Goal: Task Accomplishment & Management: Complete application form

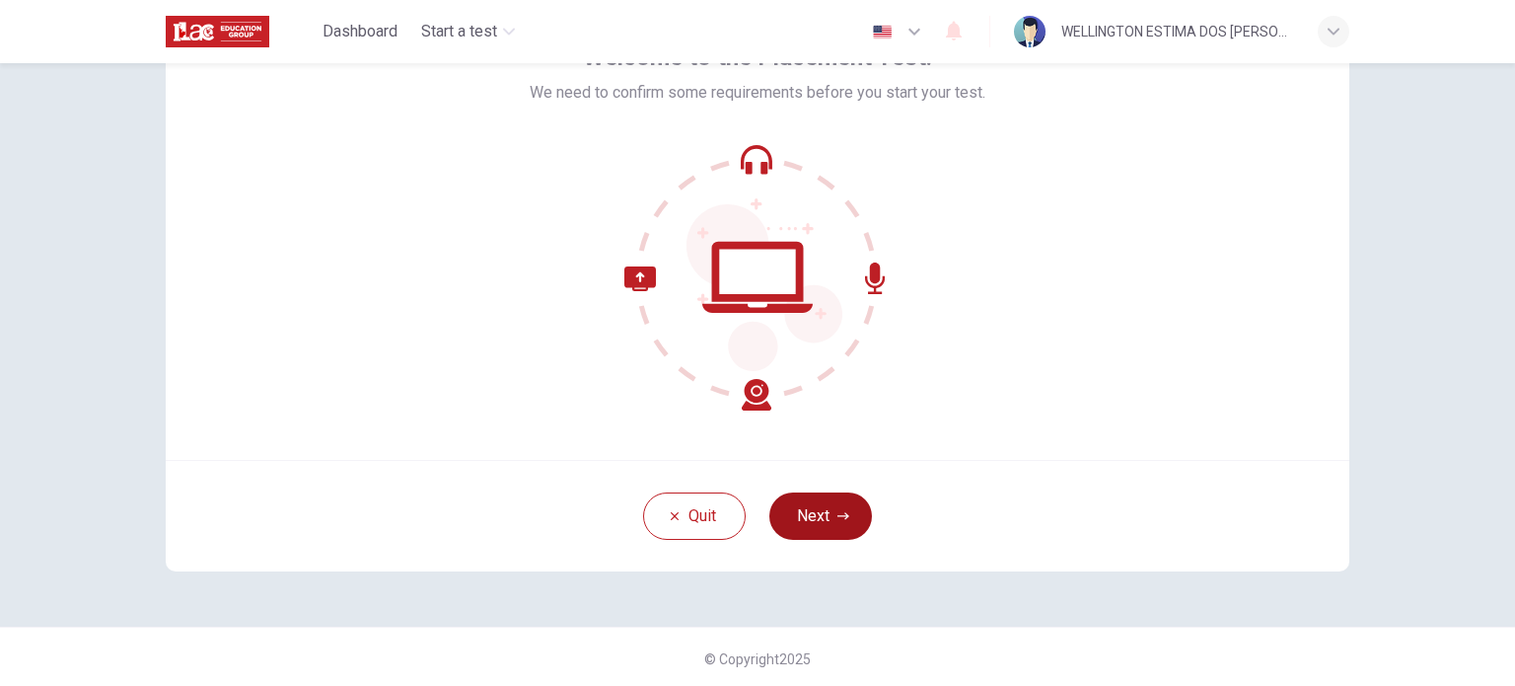
scroll to position [135, 0]
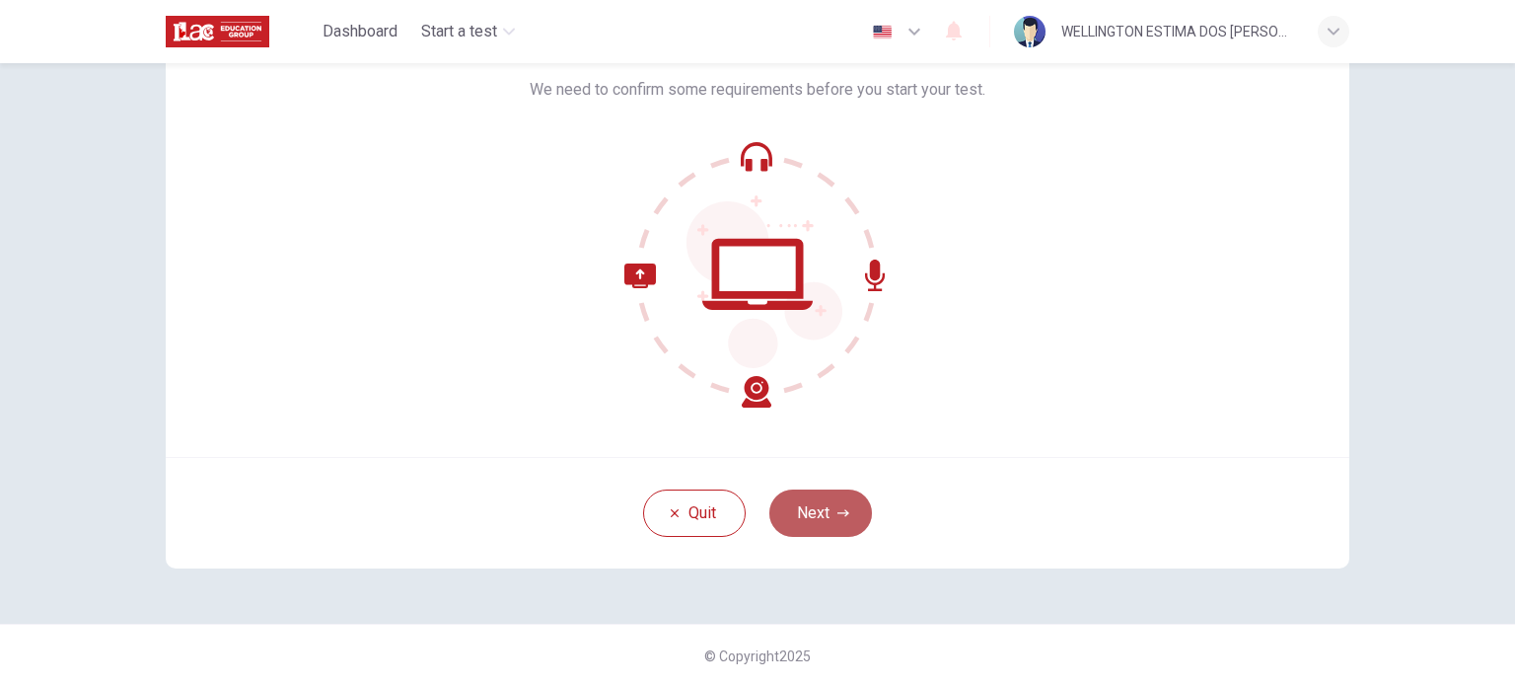
click at [807, 516] on button "Next" at bounding box center [820, 512] width 103 height 47
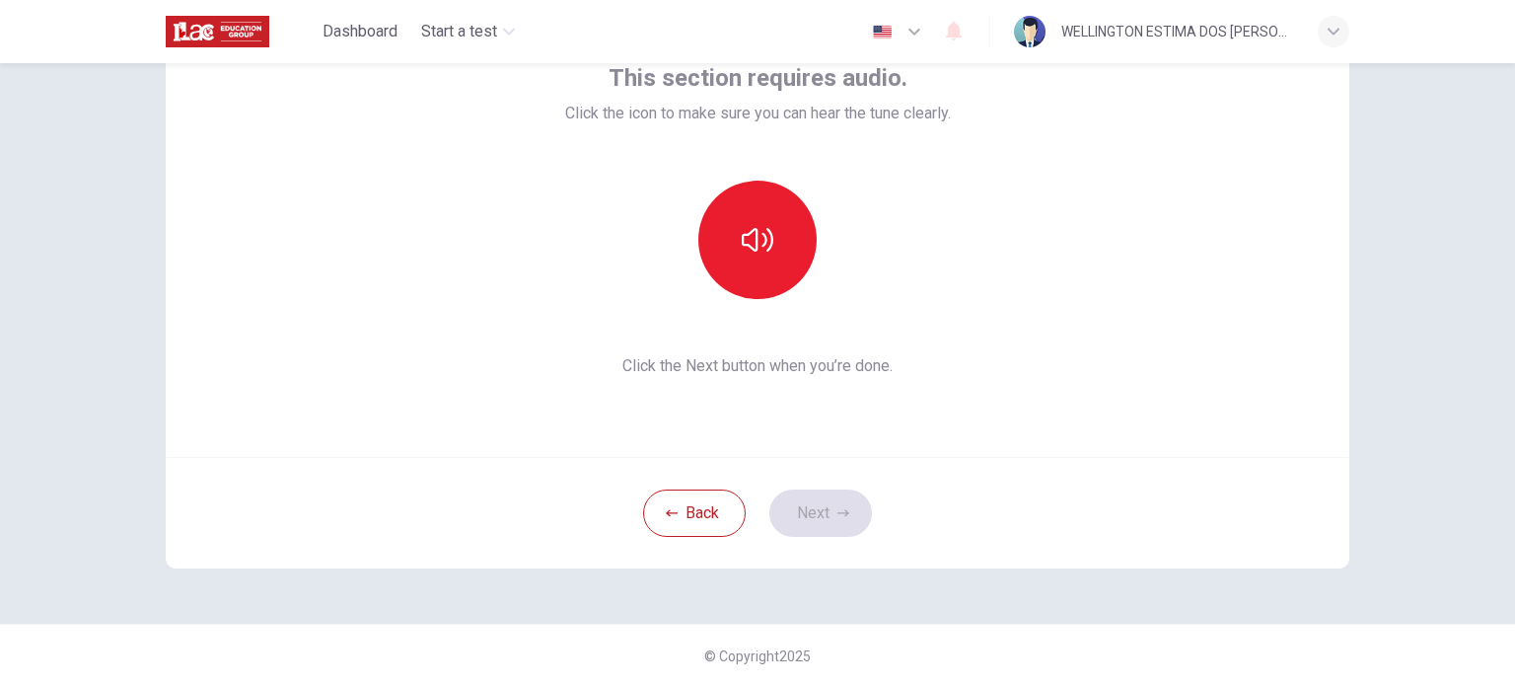
scroll to position [0, 0]
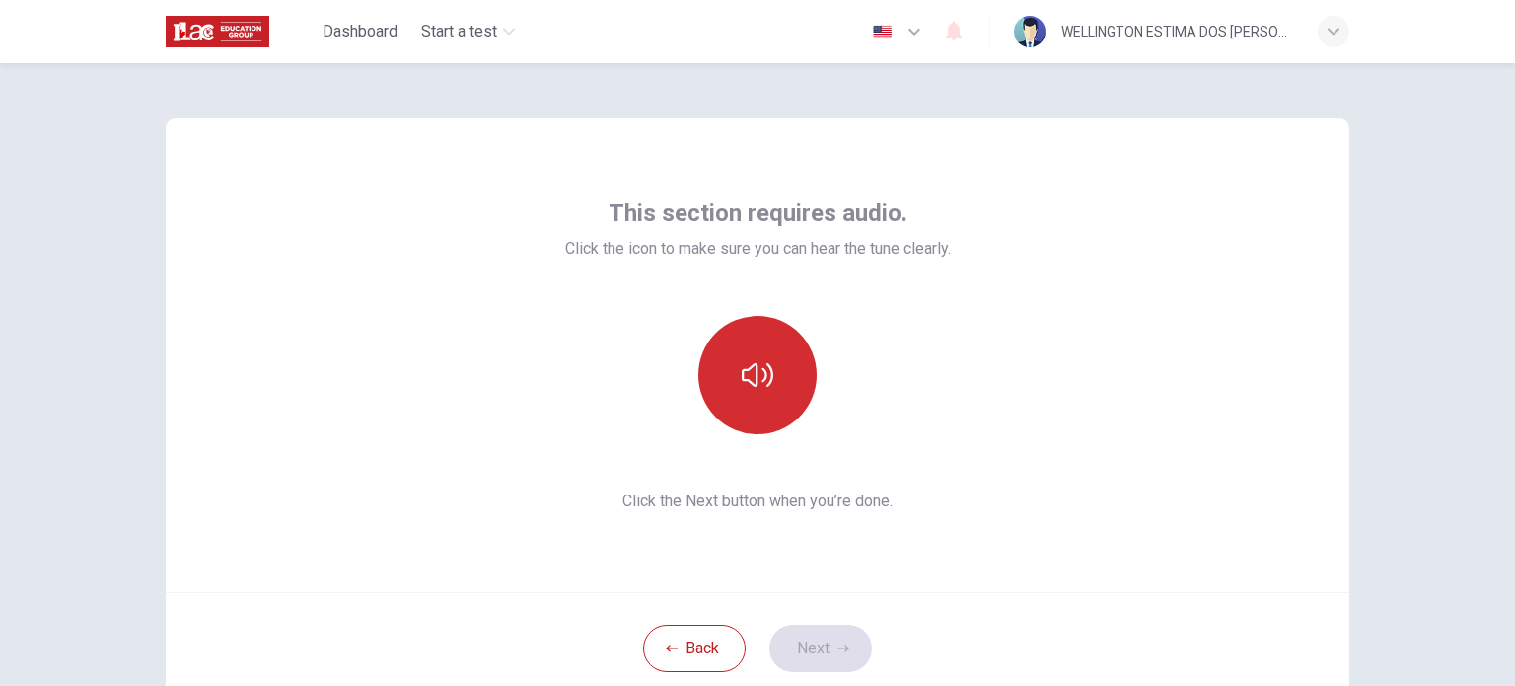
click at [753, 376] on icon "button" at bounding box center [758, 375] width 32 height 32
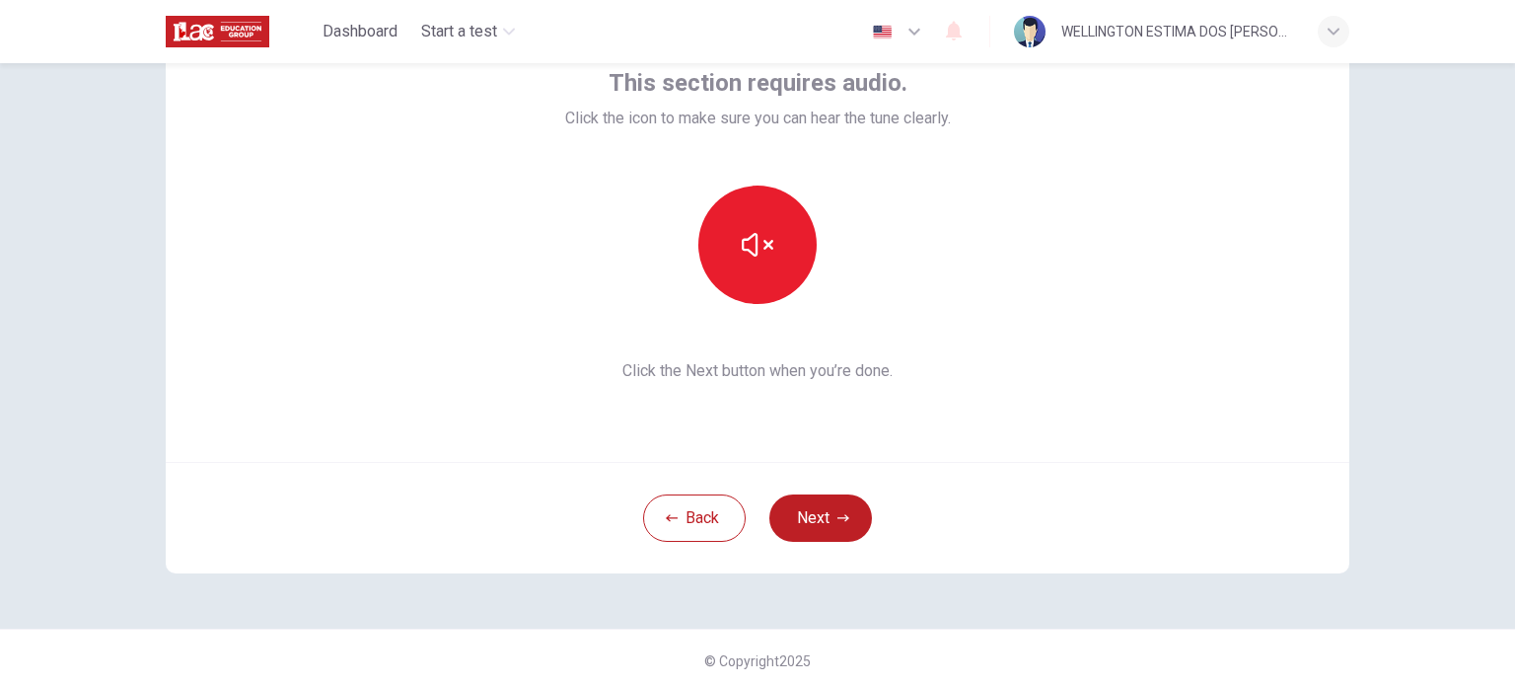
scroll to position [135, 0]
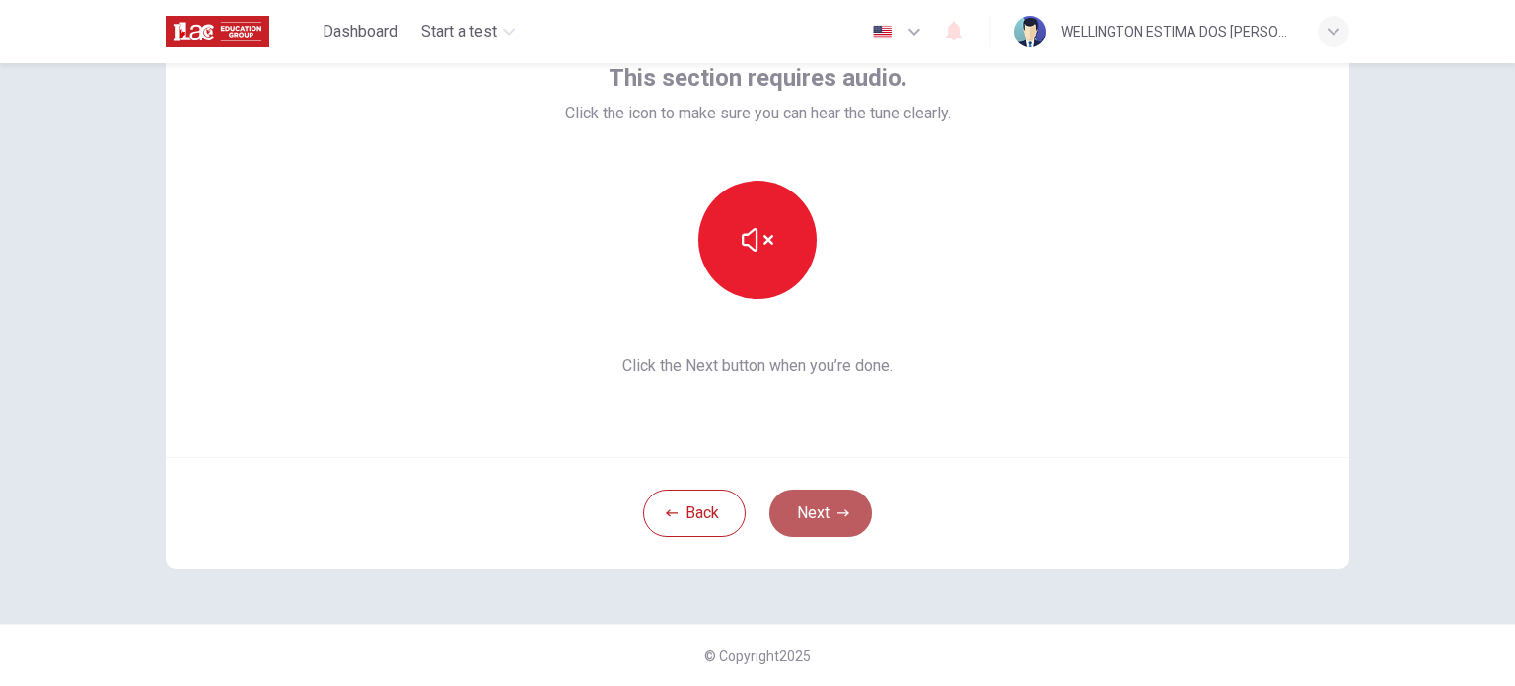
click at [812, 512] on button "Next" at bounding box center [820, 512] width 103 height 47
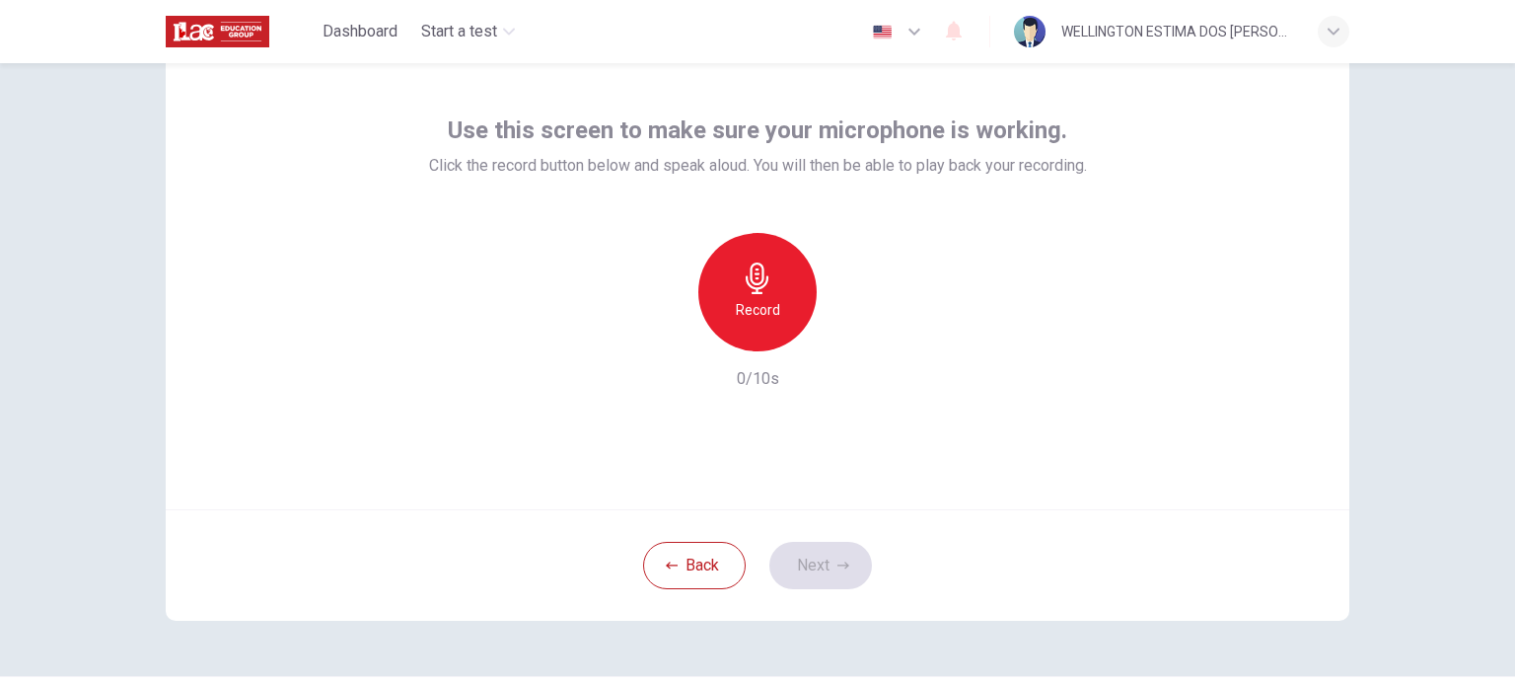
scroll to position [36, 0]
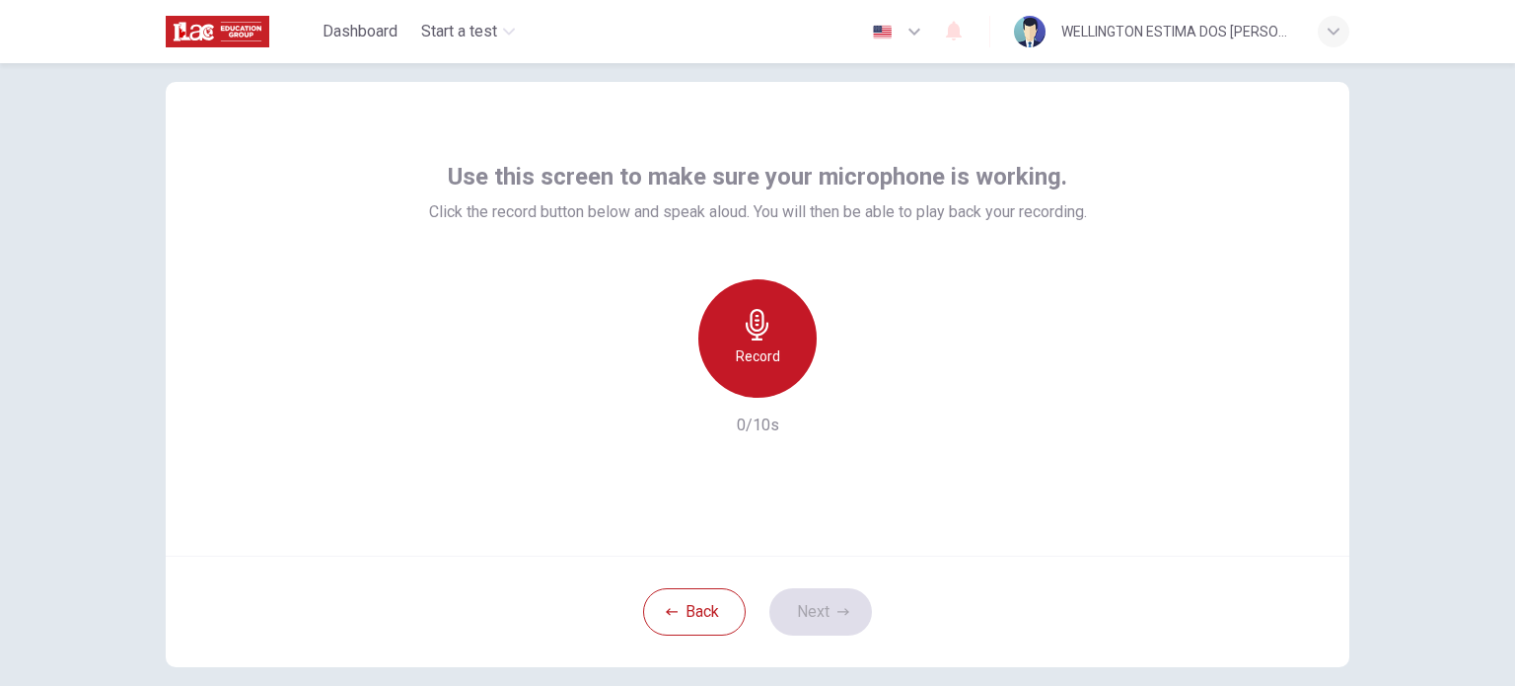
click at [748, 358] on h6 "Record" at bounding box center [758, 356] width 44 height 24
click at [750, 352] on h6 "Stop" at bounding box center [758, 356] width 30 height 24
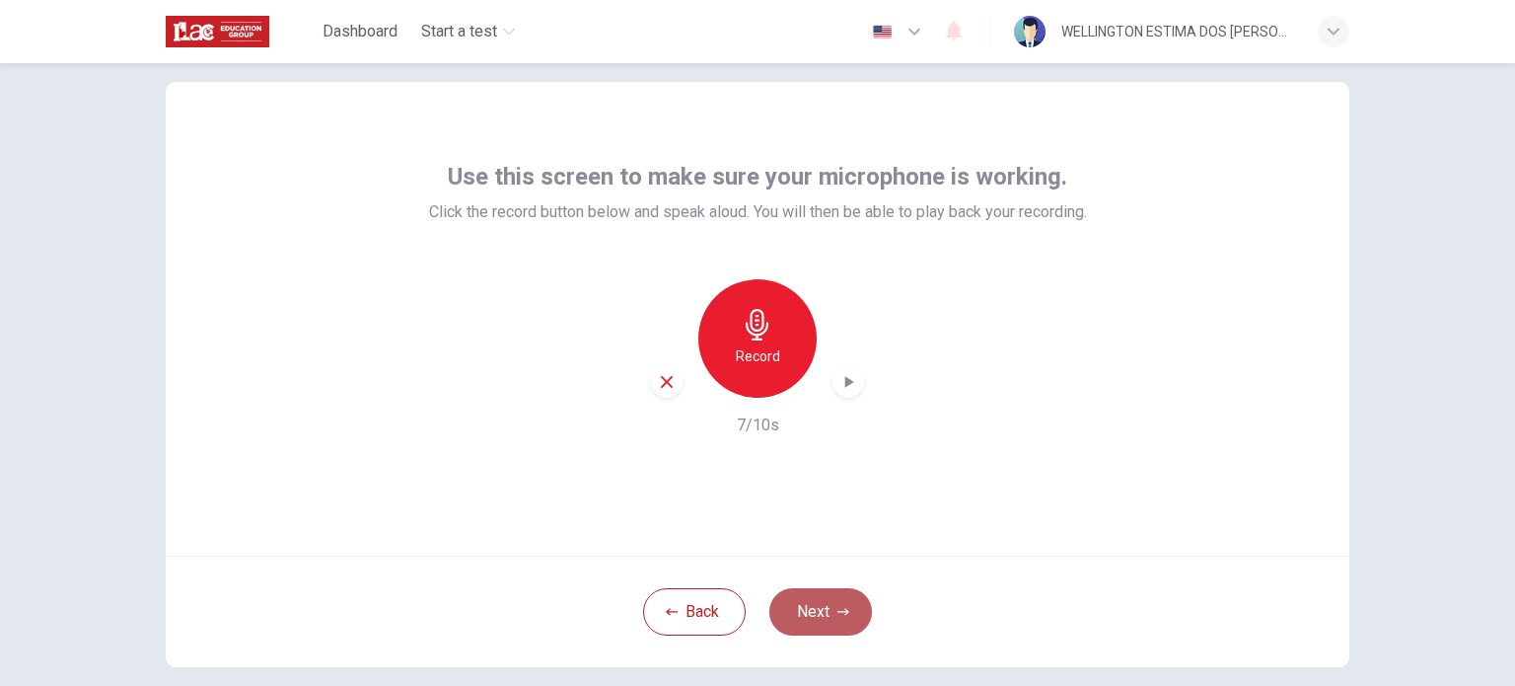
click at [817, 607] on button "Next" at bounding box center [820, 611] width 103 height 47
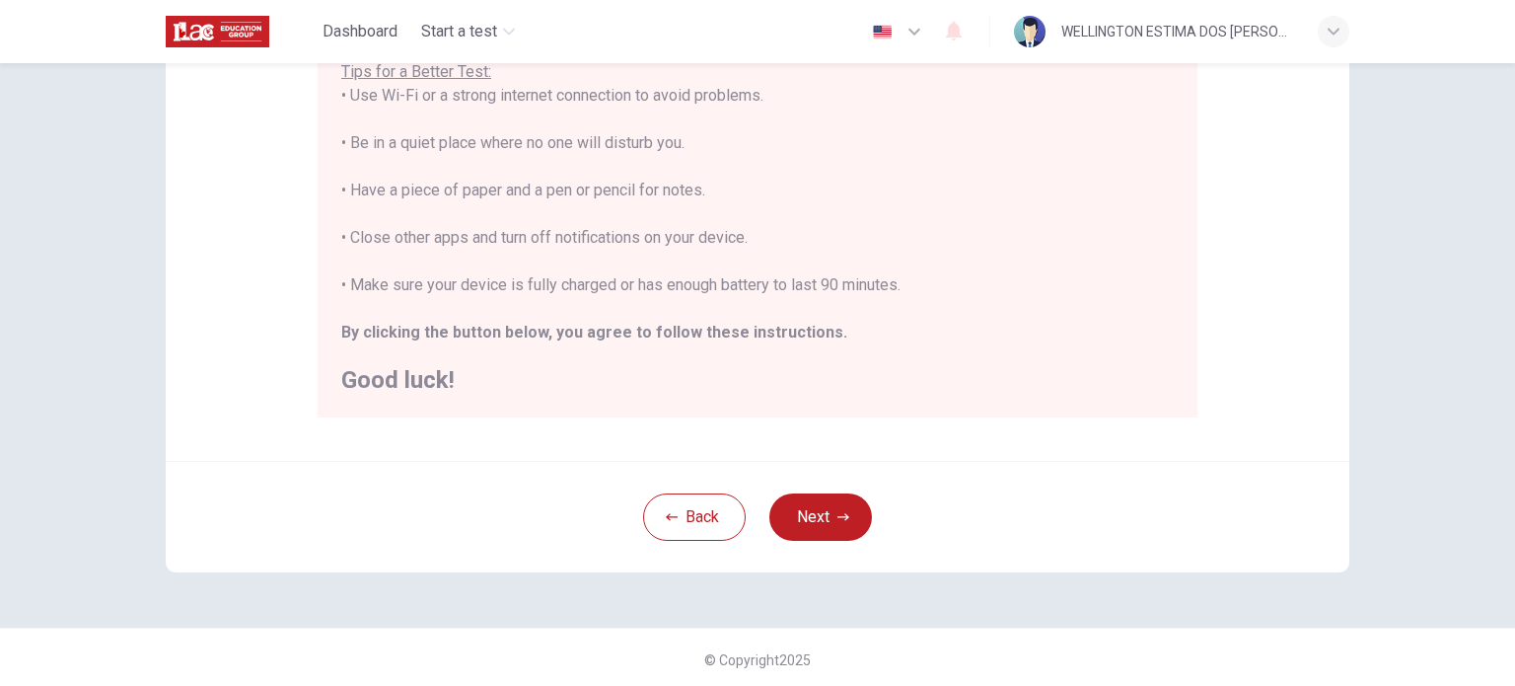
scroll to position [410, 0]
click at [808, 519] on button "Next" at bounding box center [820, 512] width 103 height 47
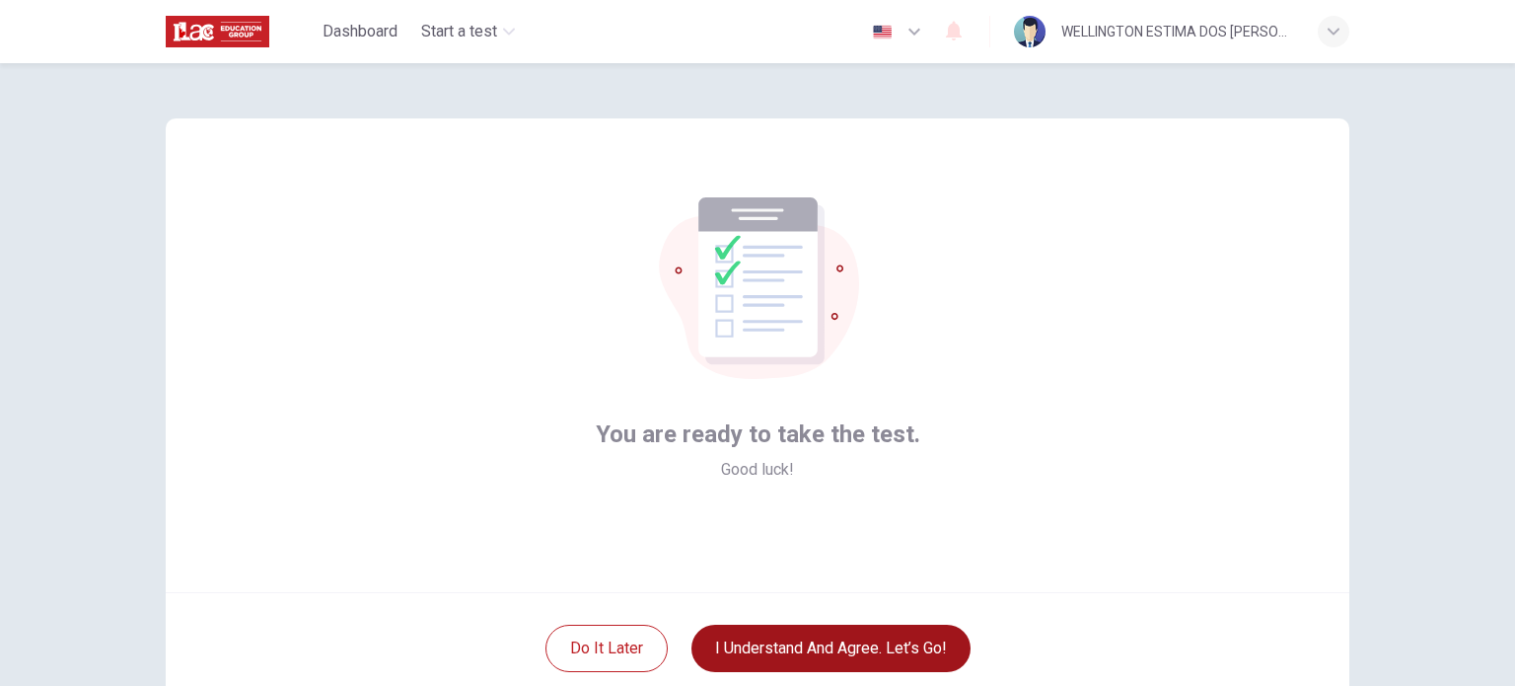
scroll to position [99, 0]
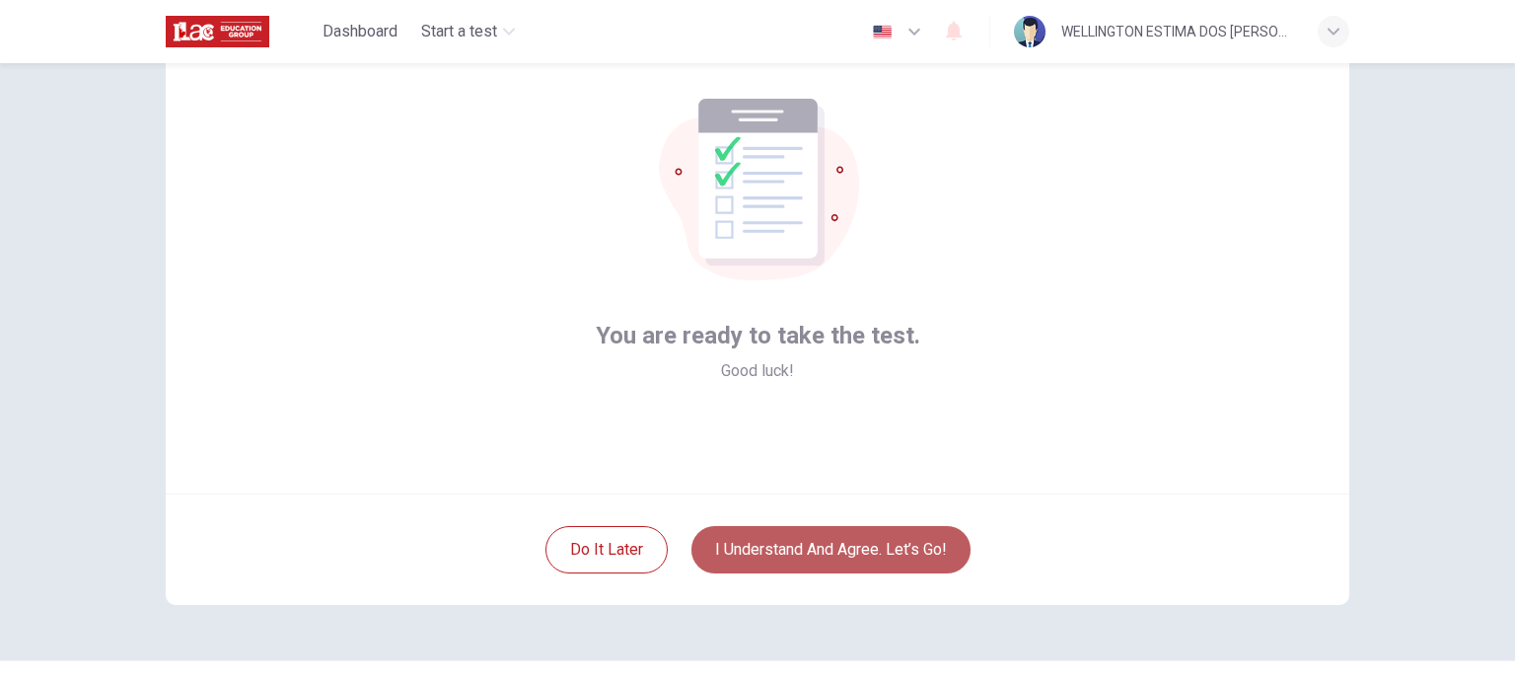
click at [827, 553] on button "I understand and agree. Let’s go!" at bounding box center [830, 549] width 279 height 47
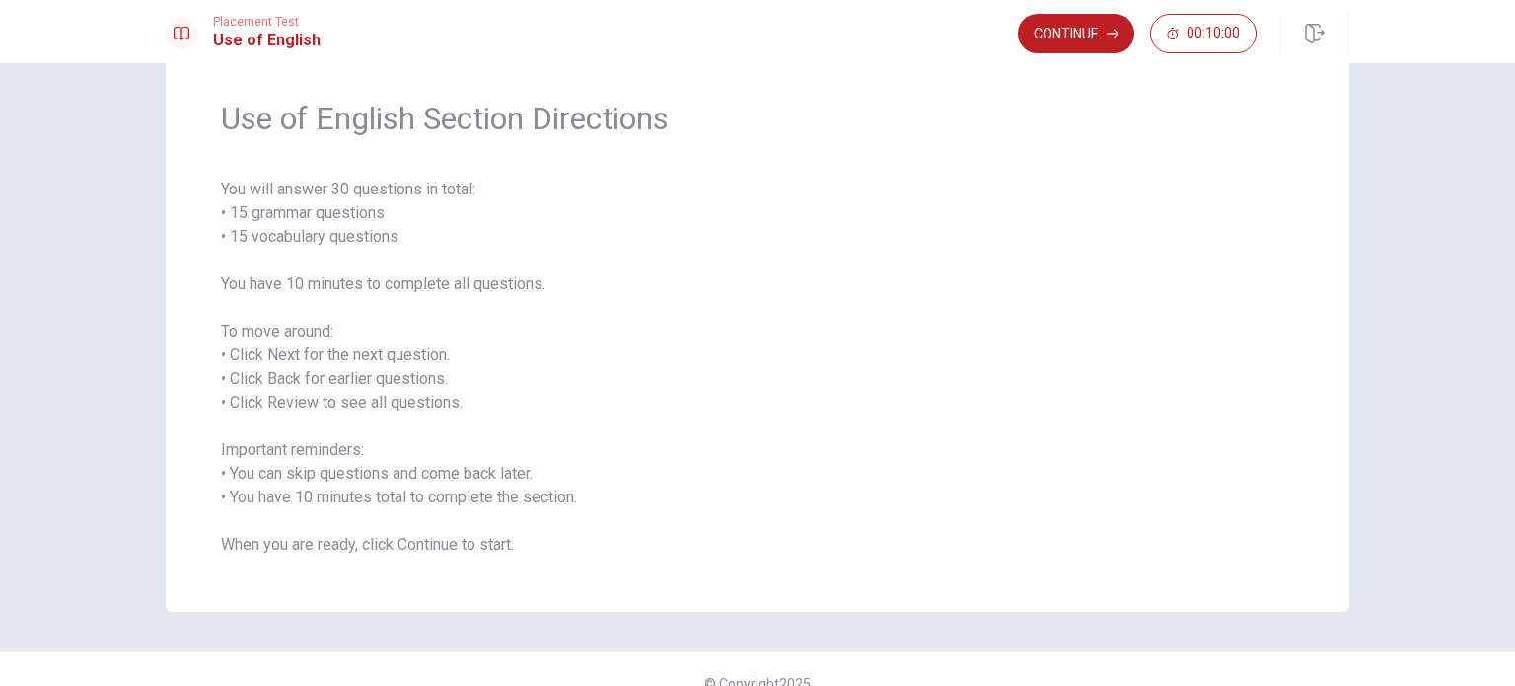
scroll to position [87, 0]
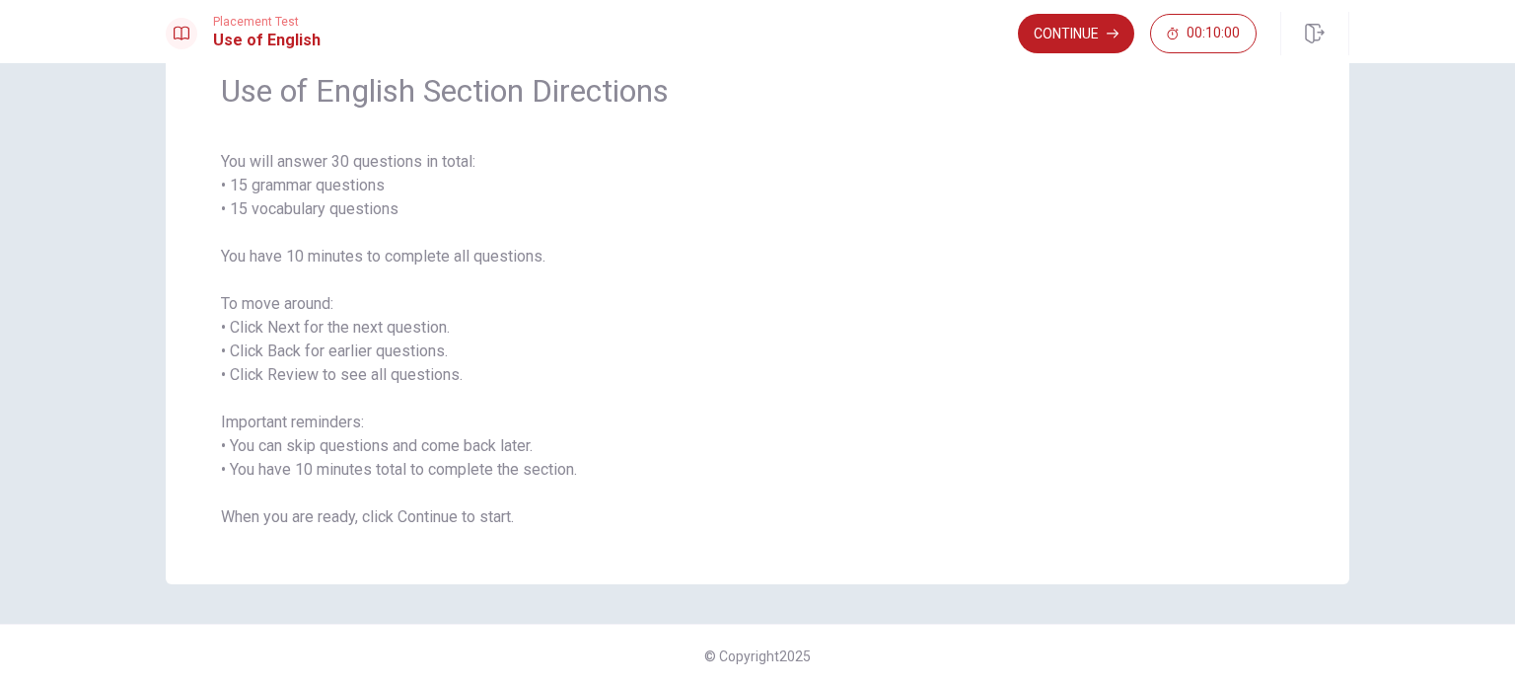
drag, startPoint x: 217, startPoint y: 159, endPoint x: 316, endPoint y: 402, distance: 262.8
click at [398, 366] on span "You will answer 30 questions in total: • 15 grammar questions • 15 vocabulary q…" at bounding box center [757, 339] width 1073 height 379
drag, startPoint x: 241, startPoint y: 469, endPoint x: 540, endPoint y: 520, distance: 303.2
click at [543, 532] on div "Use of English Section Directions You will answer 30 questions in total: • 15 g…" at bounding box center [758, 300] width 1184 height 568
drag, startPoint x: 237, startPoint y: 437, endPoint x: 607, endPoint y: 480, distance: 372.4
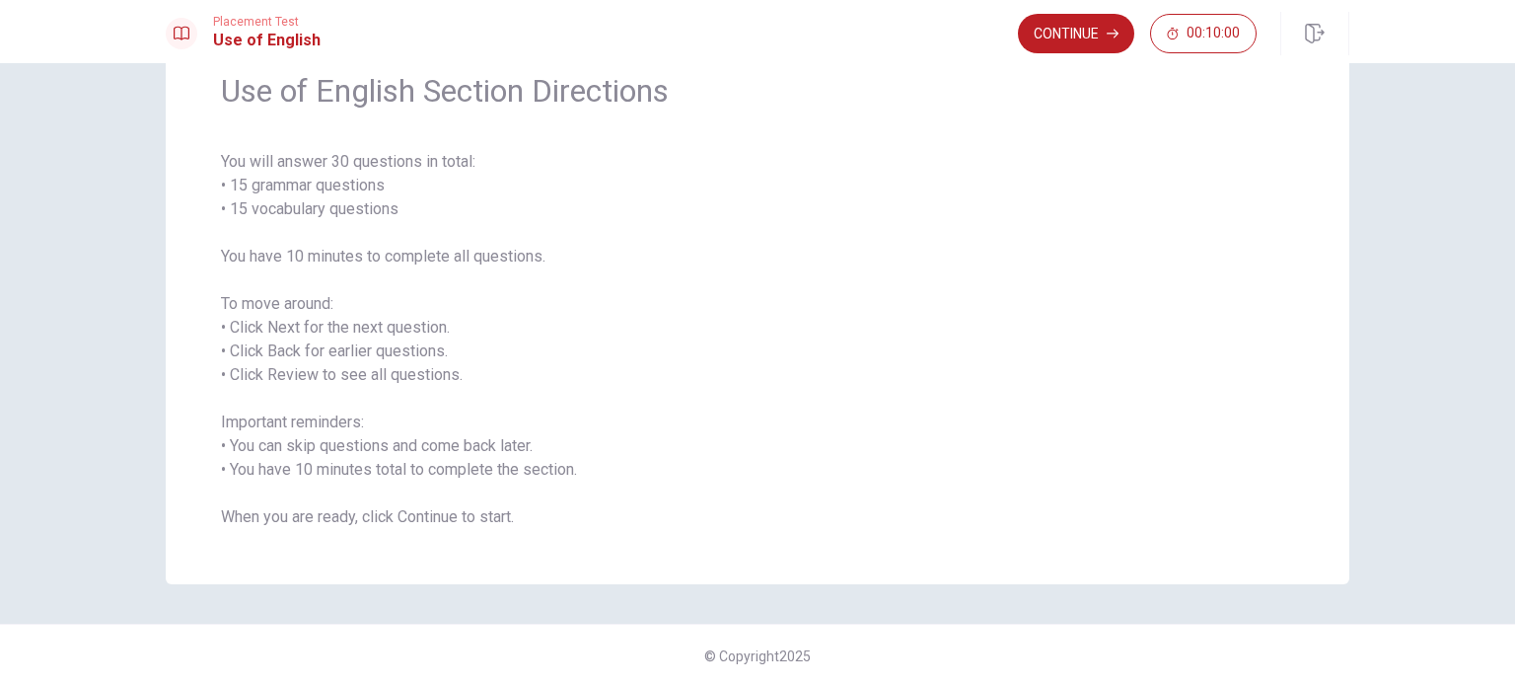
click at [674, 502] on span "You will answer 30 questions in total: • 15 grammar questions • 15 vocabulary q…" at bounding box center [757, 339] width 1073 height 379
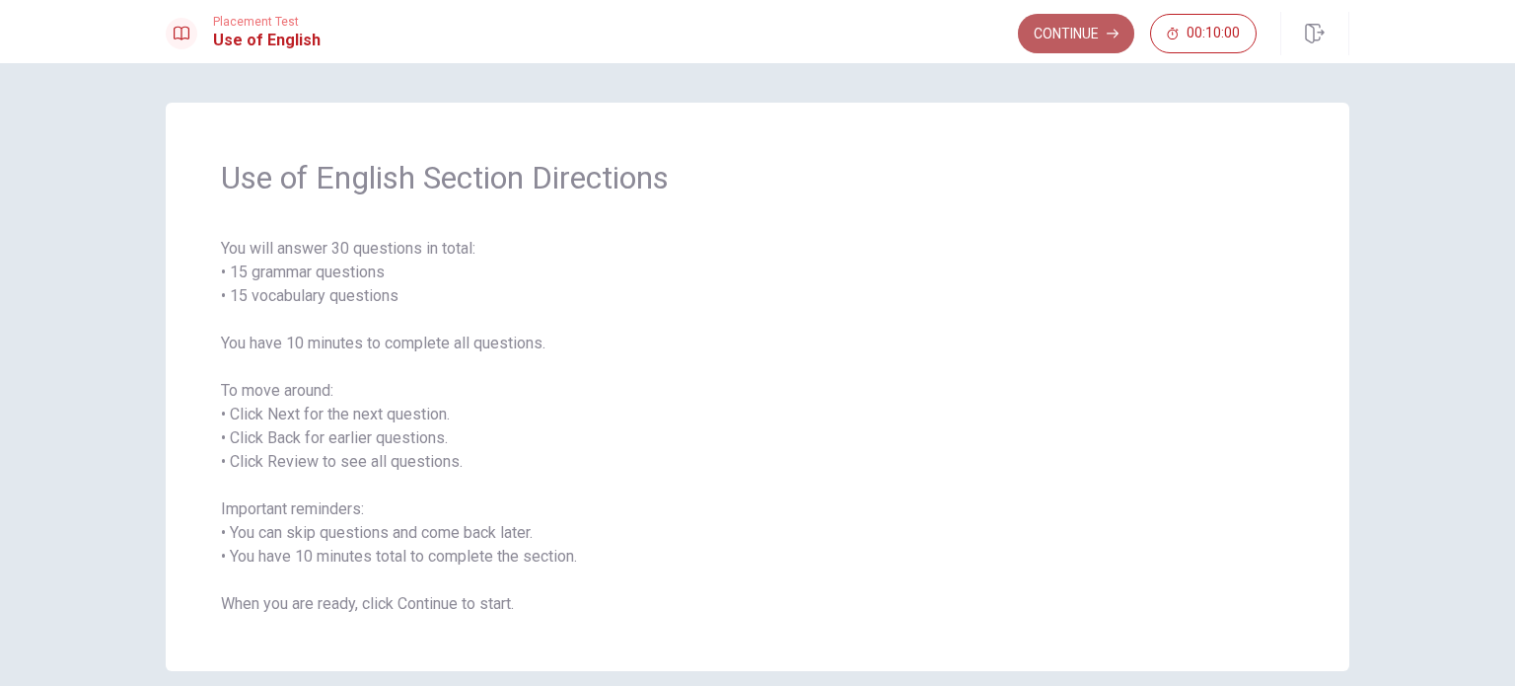
click at [1065, 33] on button "Continue" at bounding box center [1076, 33] width 116 height 39
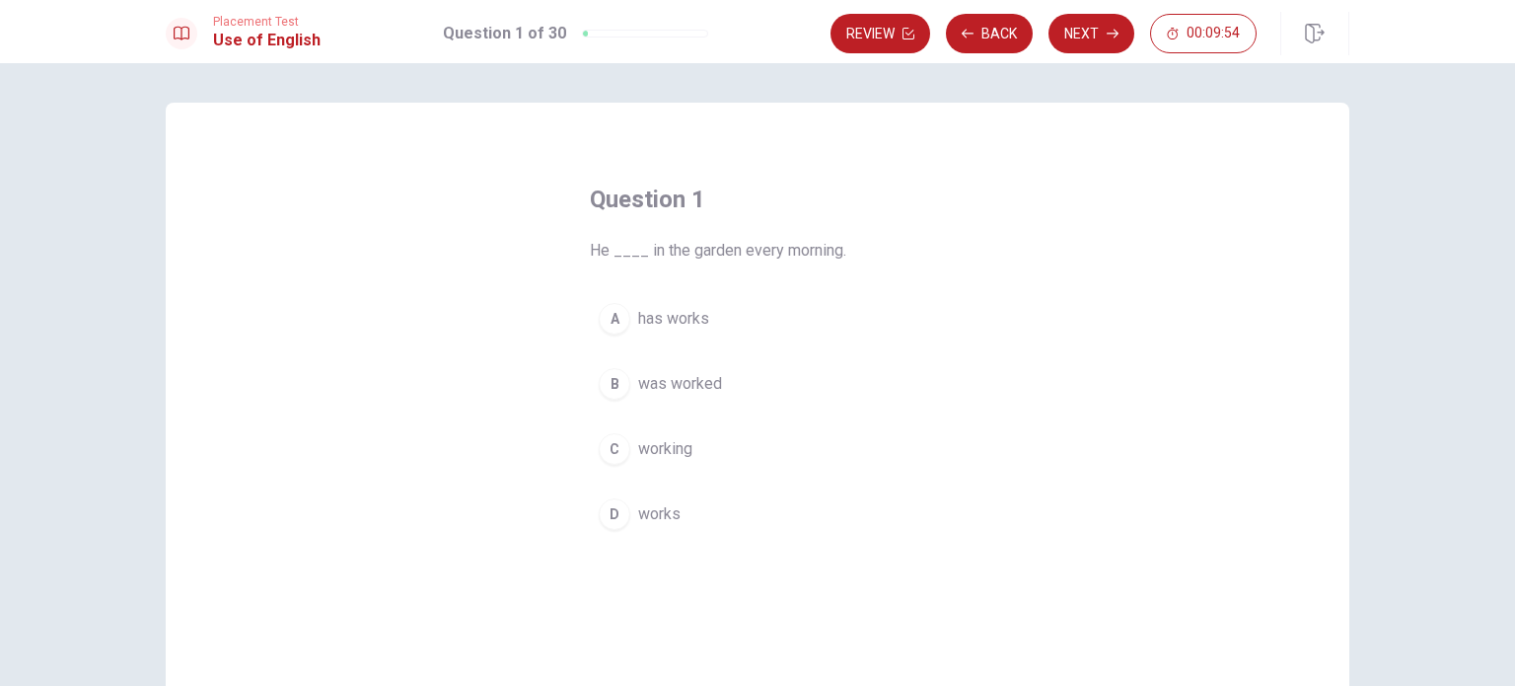
click at [620, 248] on span "He ____ in the garden every morning." at bounding box center [757, 251] width 335 height 24
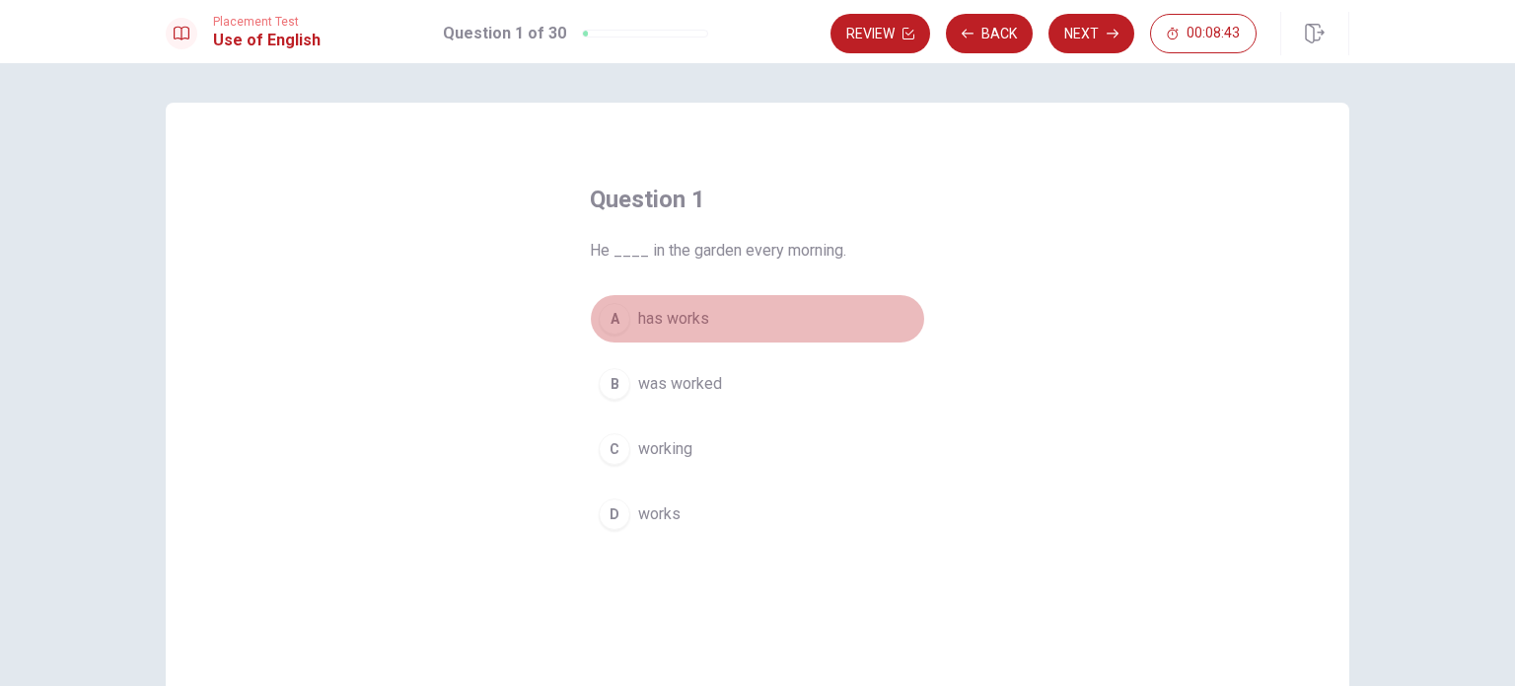
click at [622, 317] on div "A" at bounding box center [615, 319] width 32 height 32
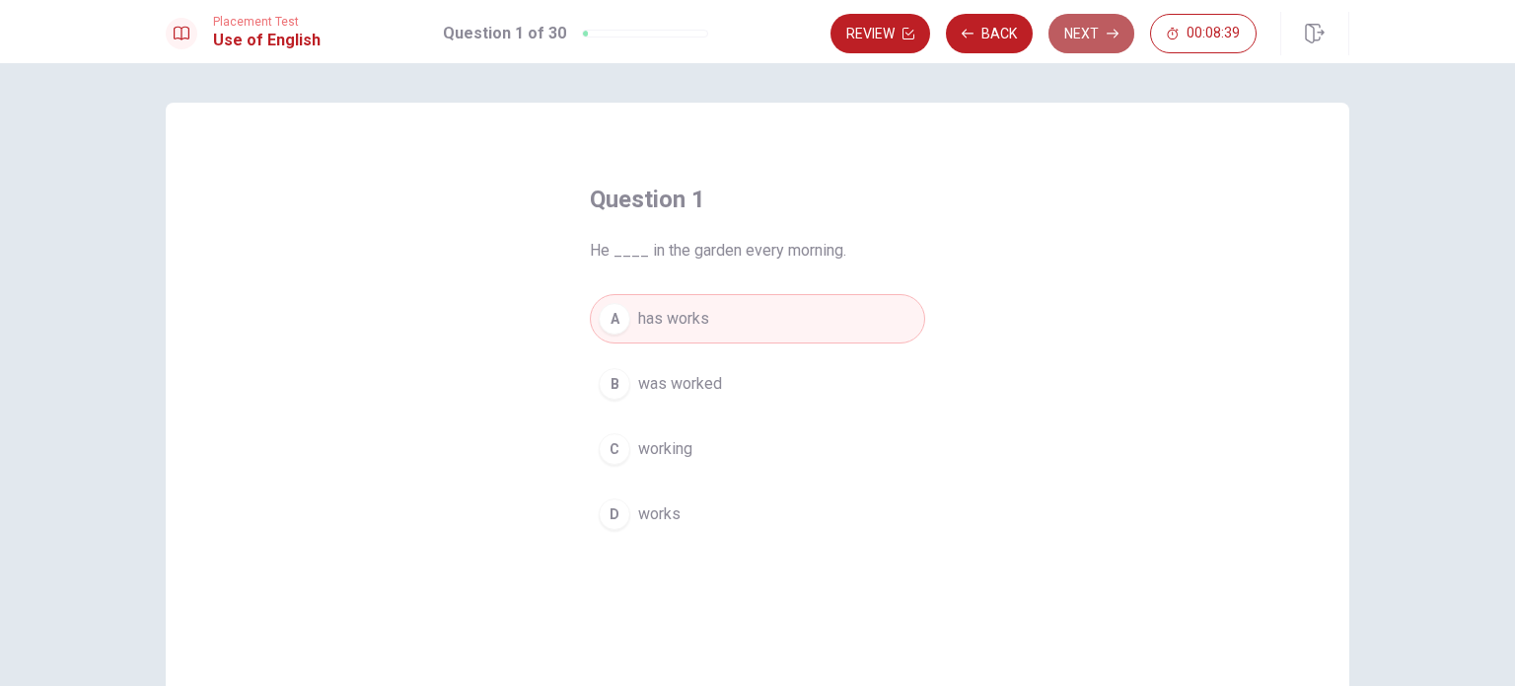
click at [1091, 42] on button "Next" at bounding box center [1092, 33] width 86 height 39
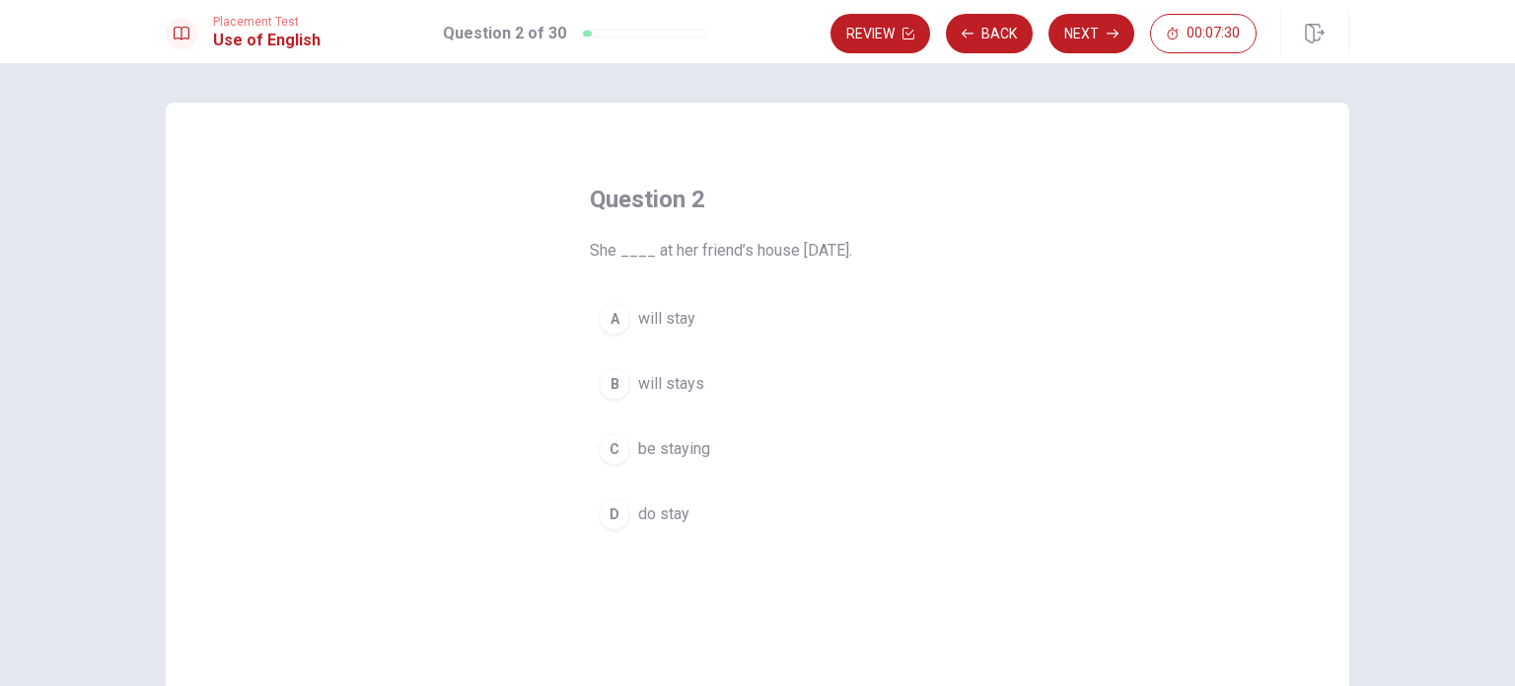
click at [673, 320] on span "will stay" at bounding box center [666, 319] width 57 height 24
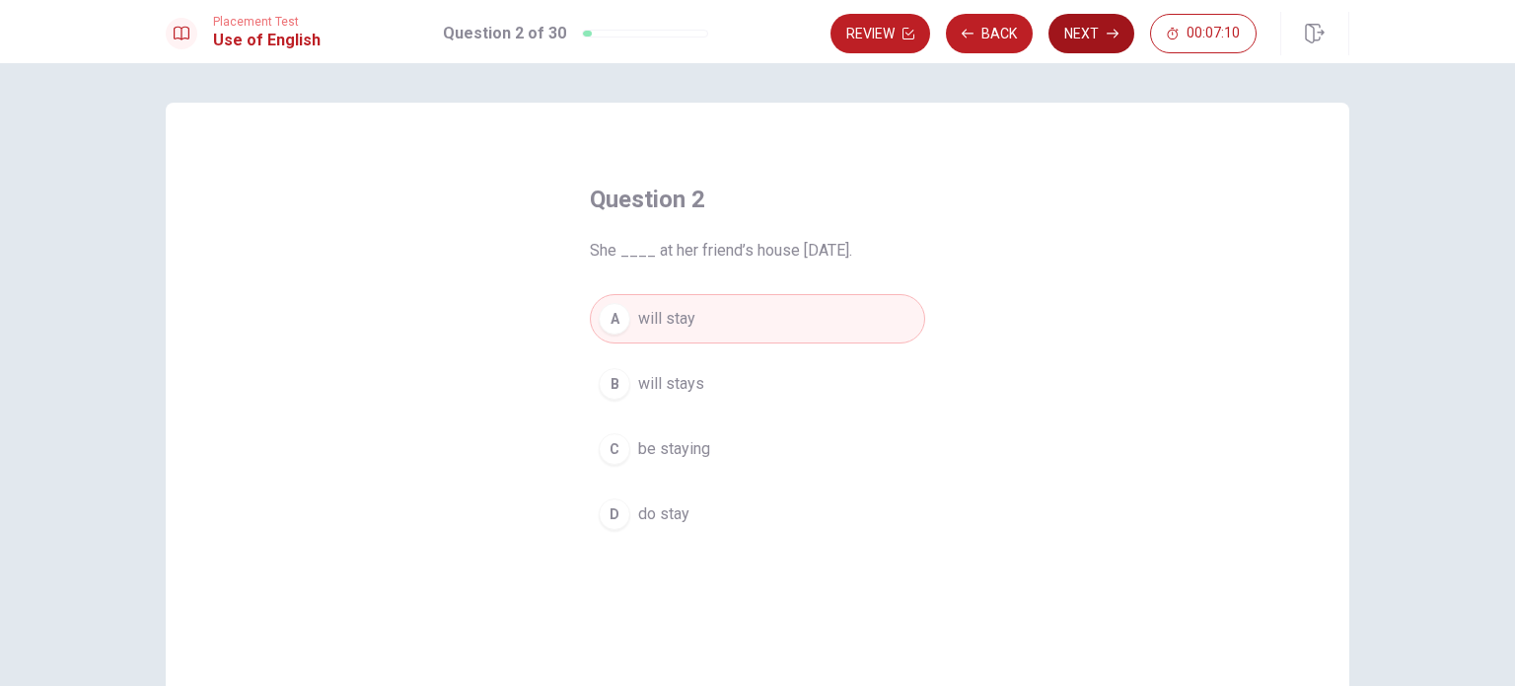
click at [1082, 46] on button "Next" at bounding box center [1092, 33] width 86 height 39
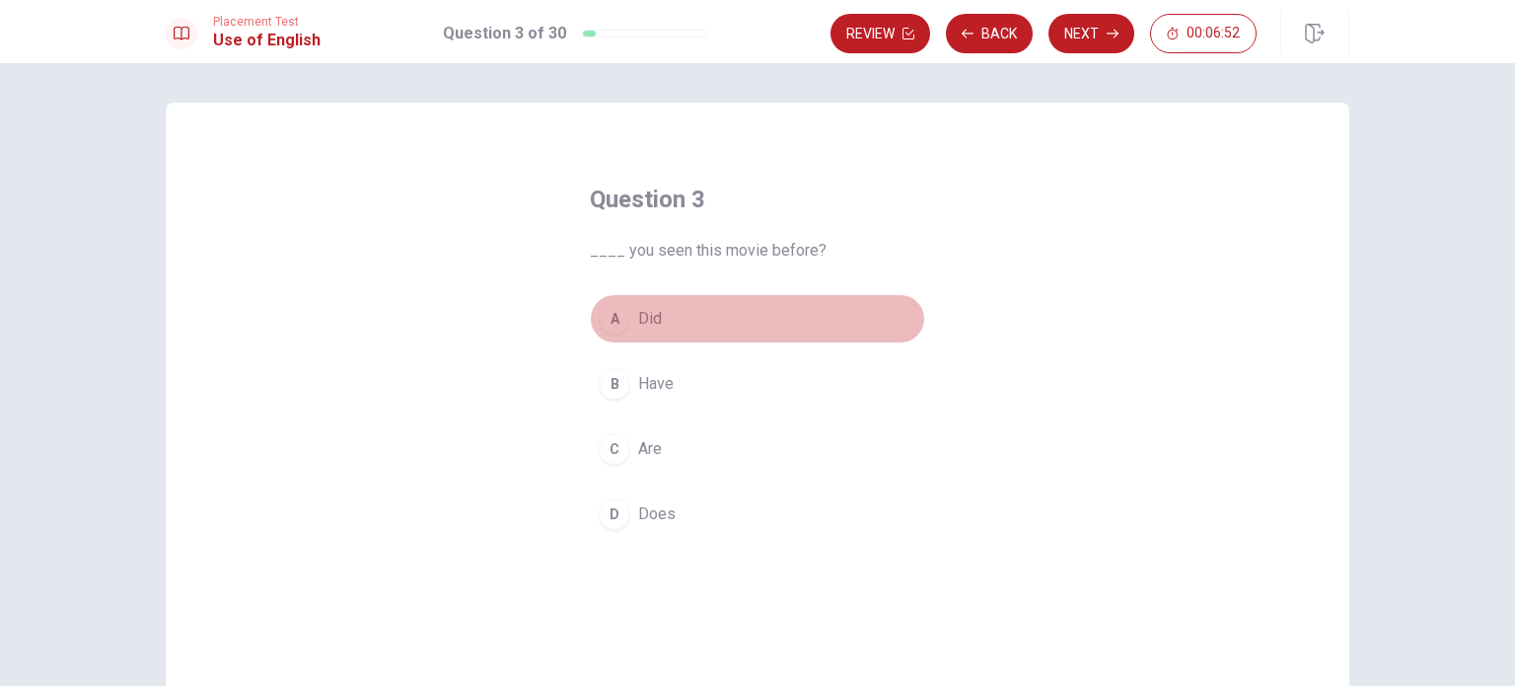
click at [627, 326] on button "A Did" at bounding box center [757, 318] width 335 height 49
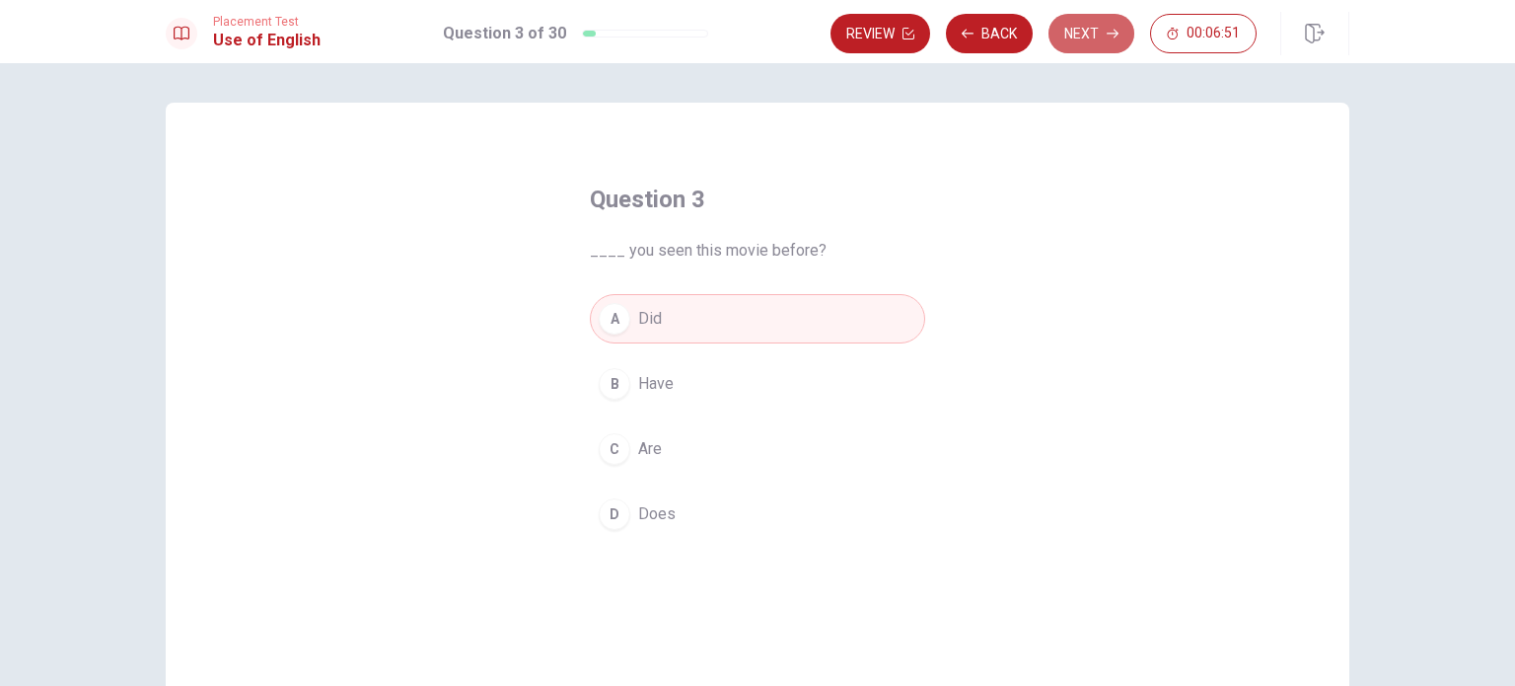
click at [1090, 41] on button "Next" at bounding box center [1092, 33] width 86 height 39
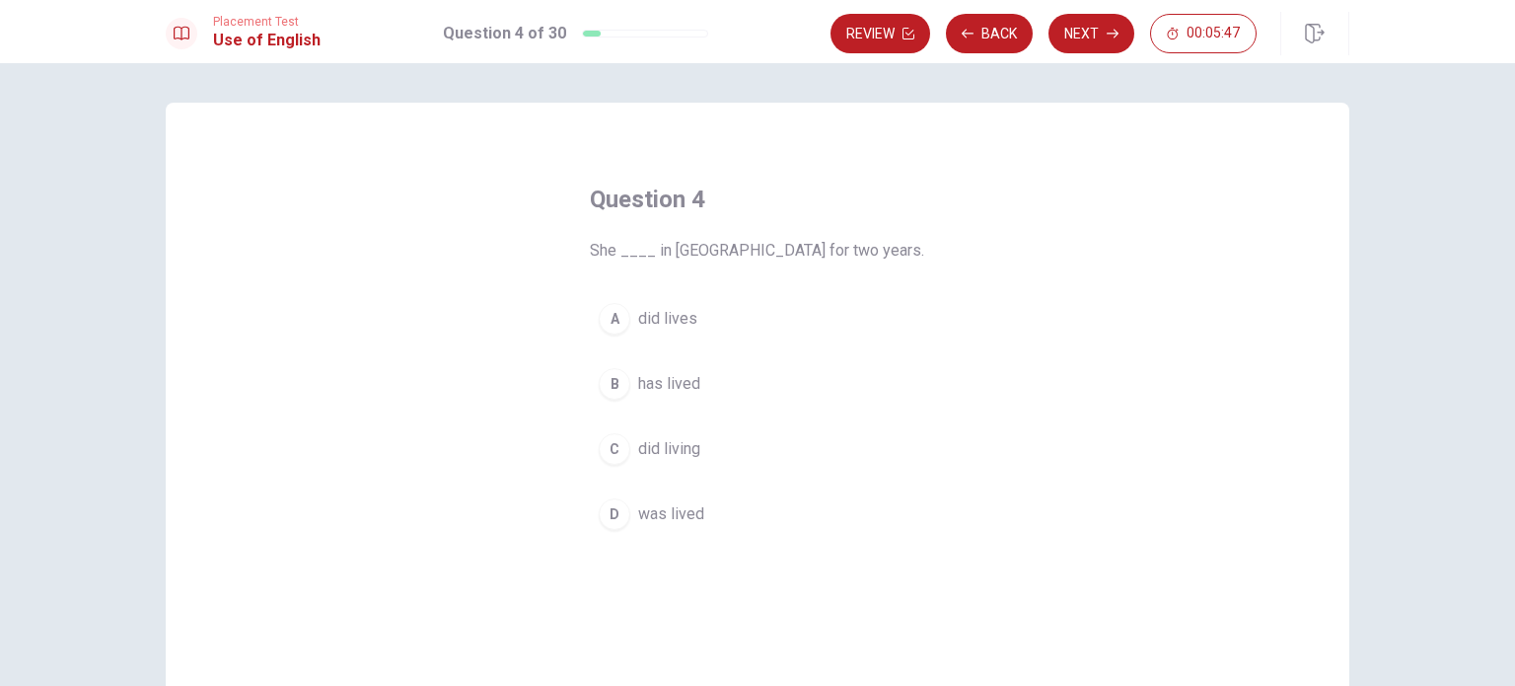
click at [615, 378] on div "B" at bounding box center [615, 384] width 32 height 32
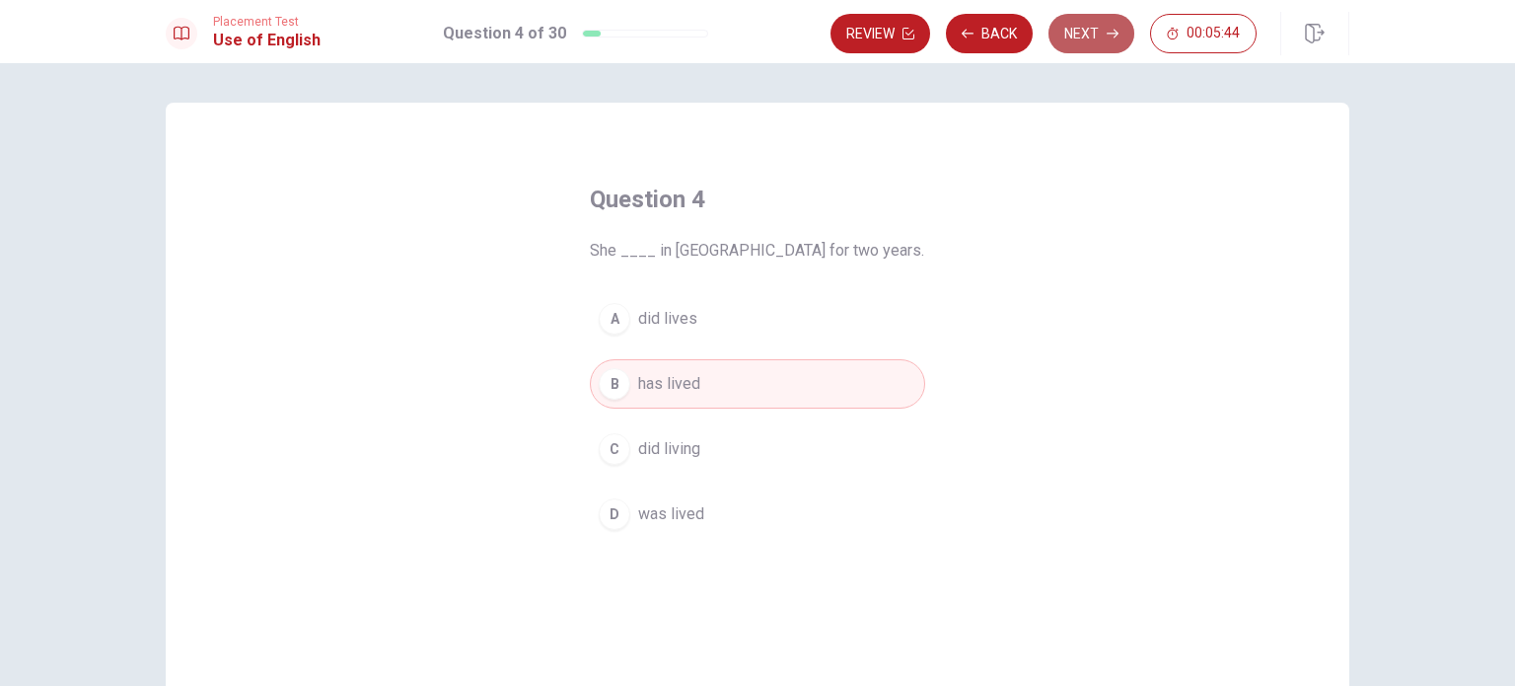
click at [1104, 27] on button "Next" at bounding box center [1092, 33] width 86 height 39
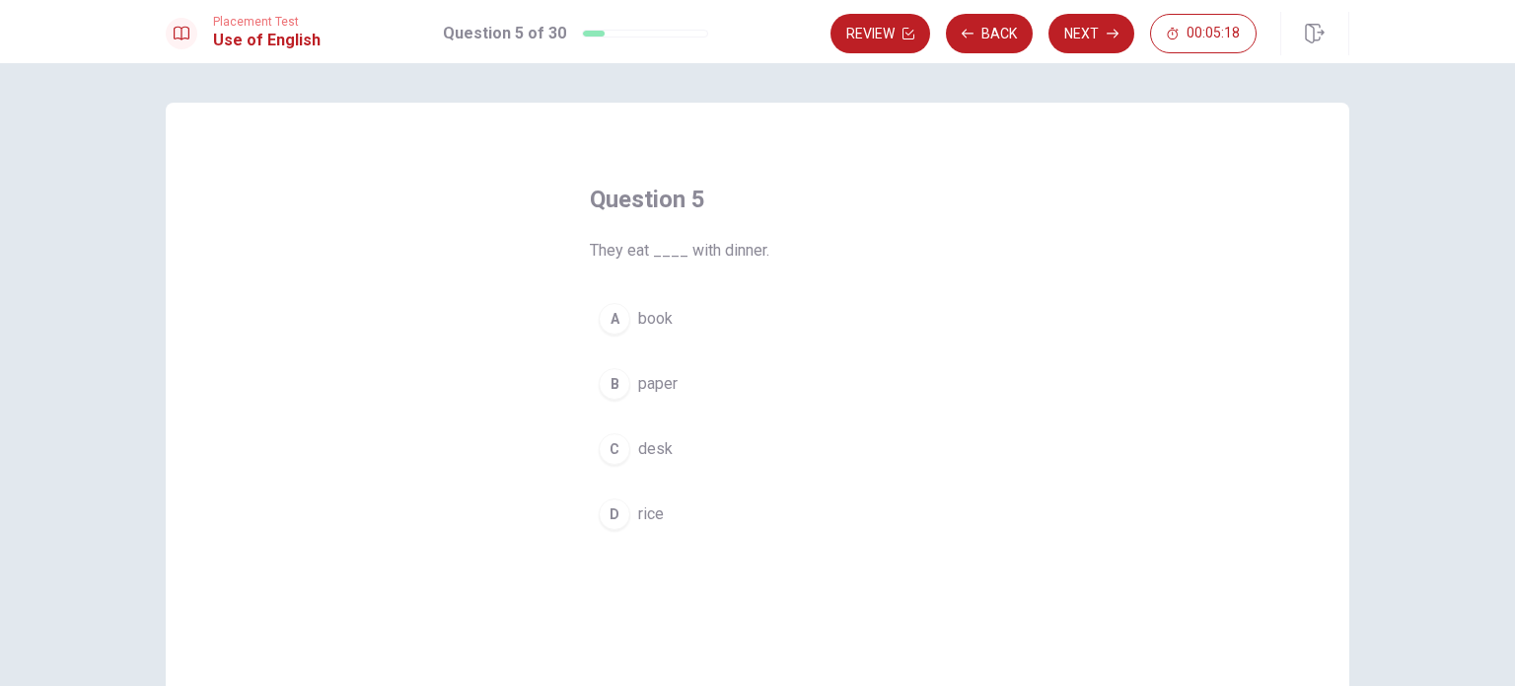
click at [613, 521] on div "D" at bounding box center [615, 514] width 32 height 32
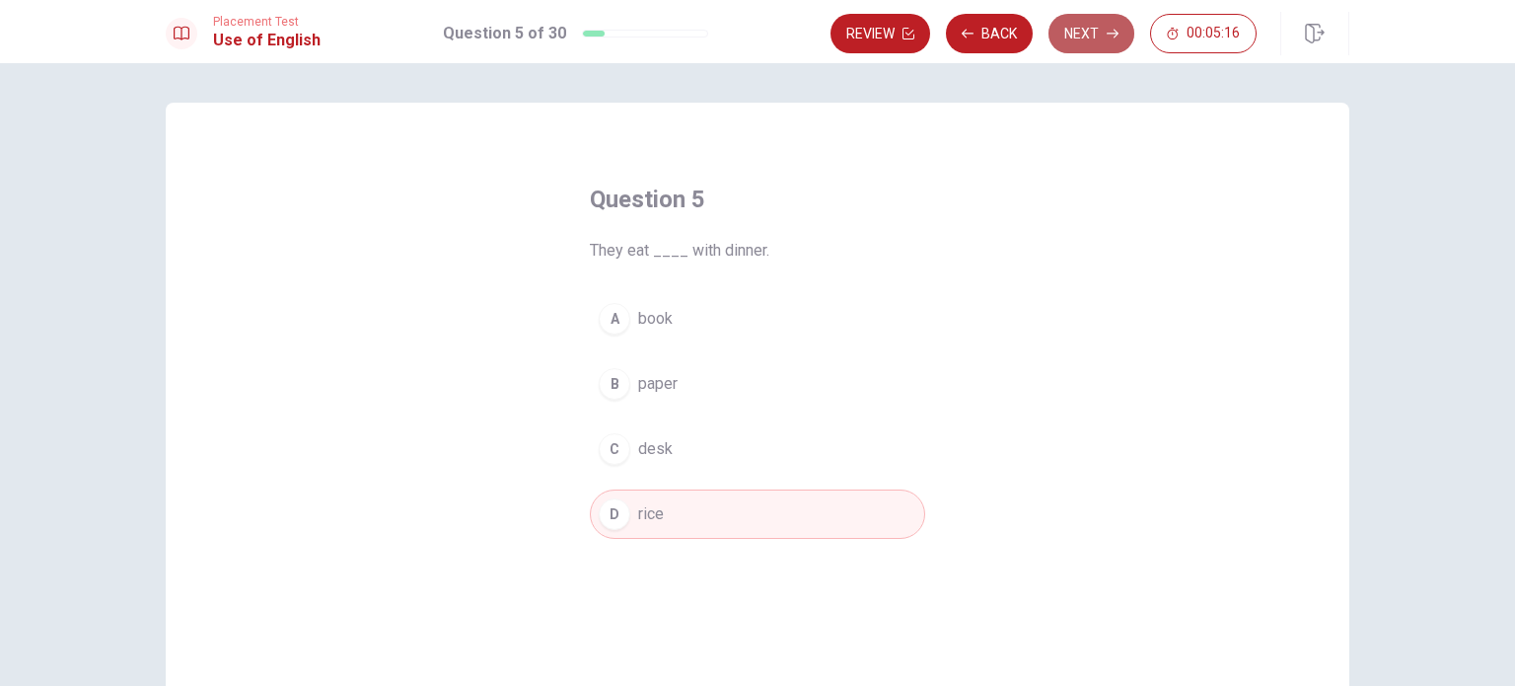
click at [1096, 39] on button "Next" at bounding box center [1092, 33] width 86 height 39
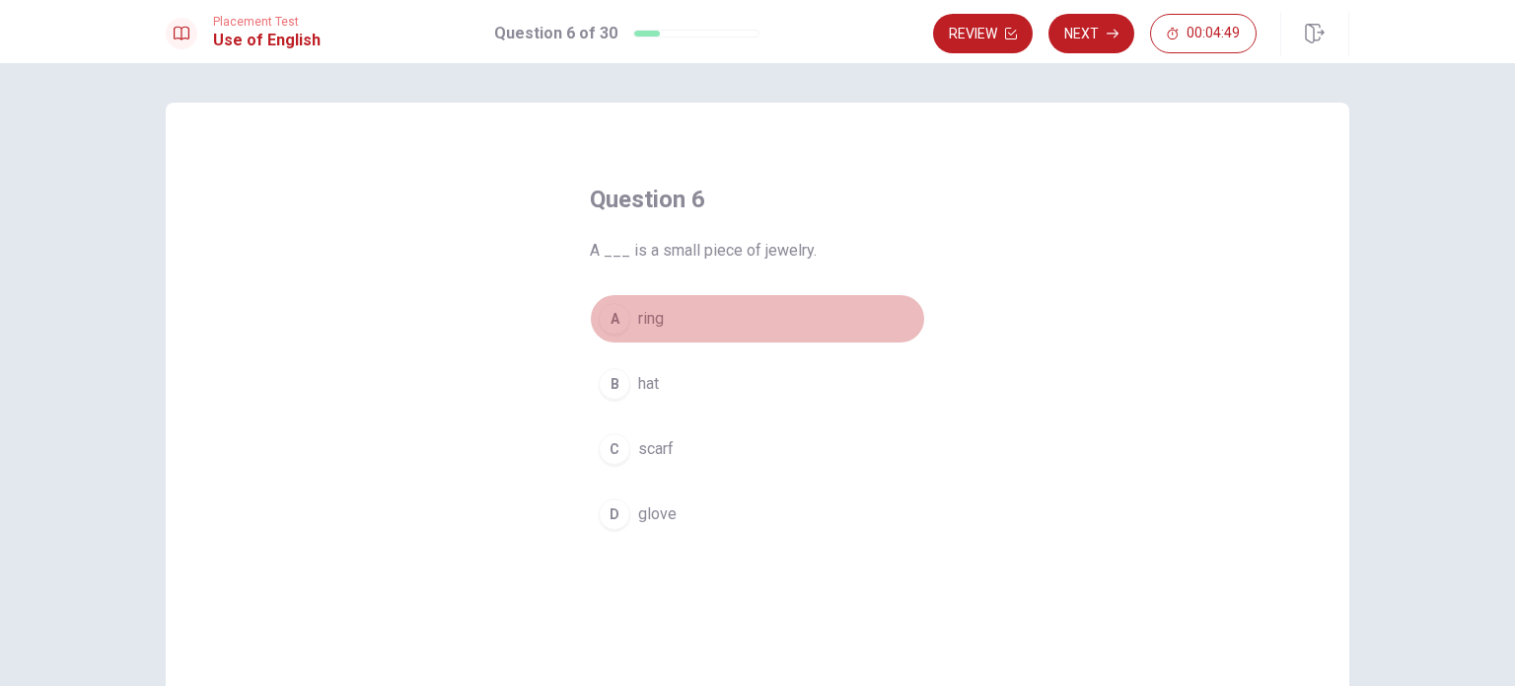
click at [627, 320] on button "A ring" at bounding box center [757, 318] width 335 height 49
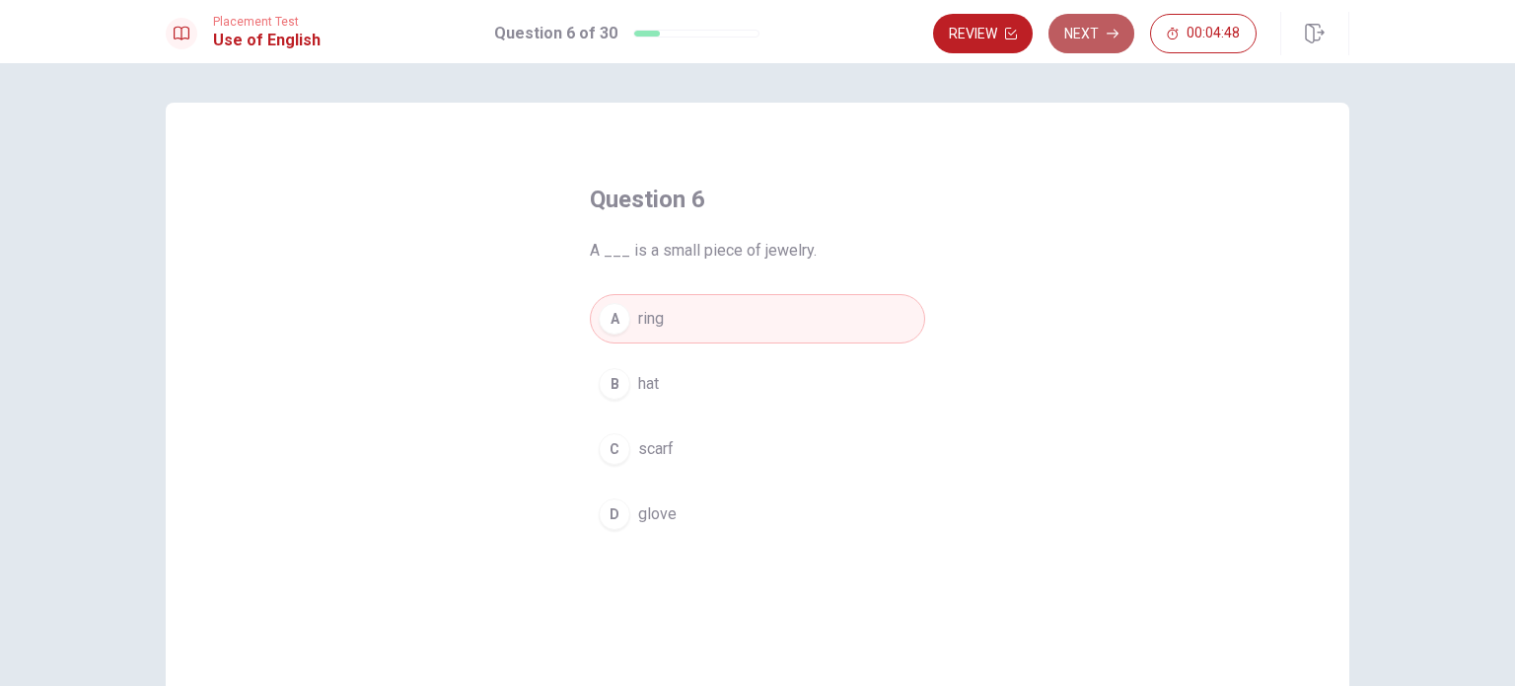
click at [1103, 43] on button "Next" at bounding box center [1092, 33] width 86 height 39
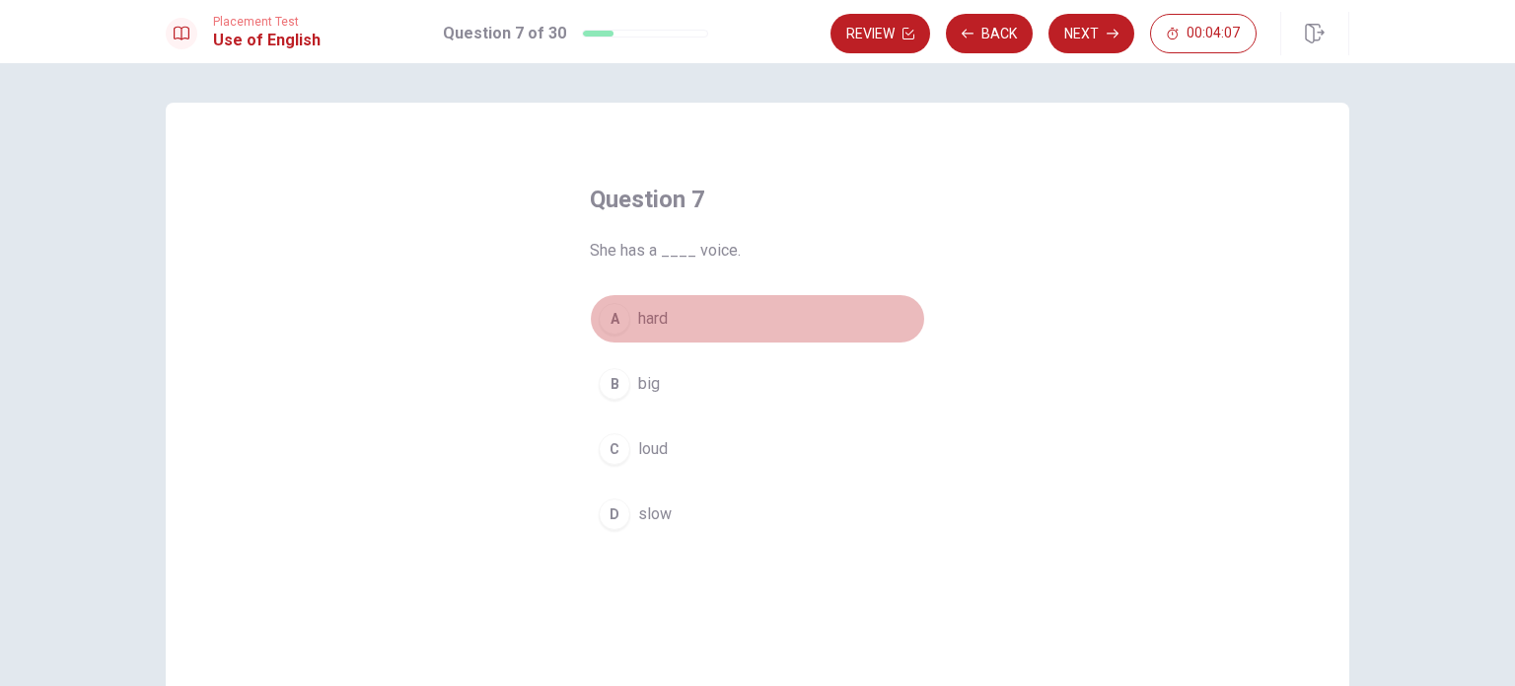
click at [610, 328] on div "A" at bounding box center [615, 319] width 32 height 32
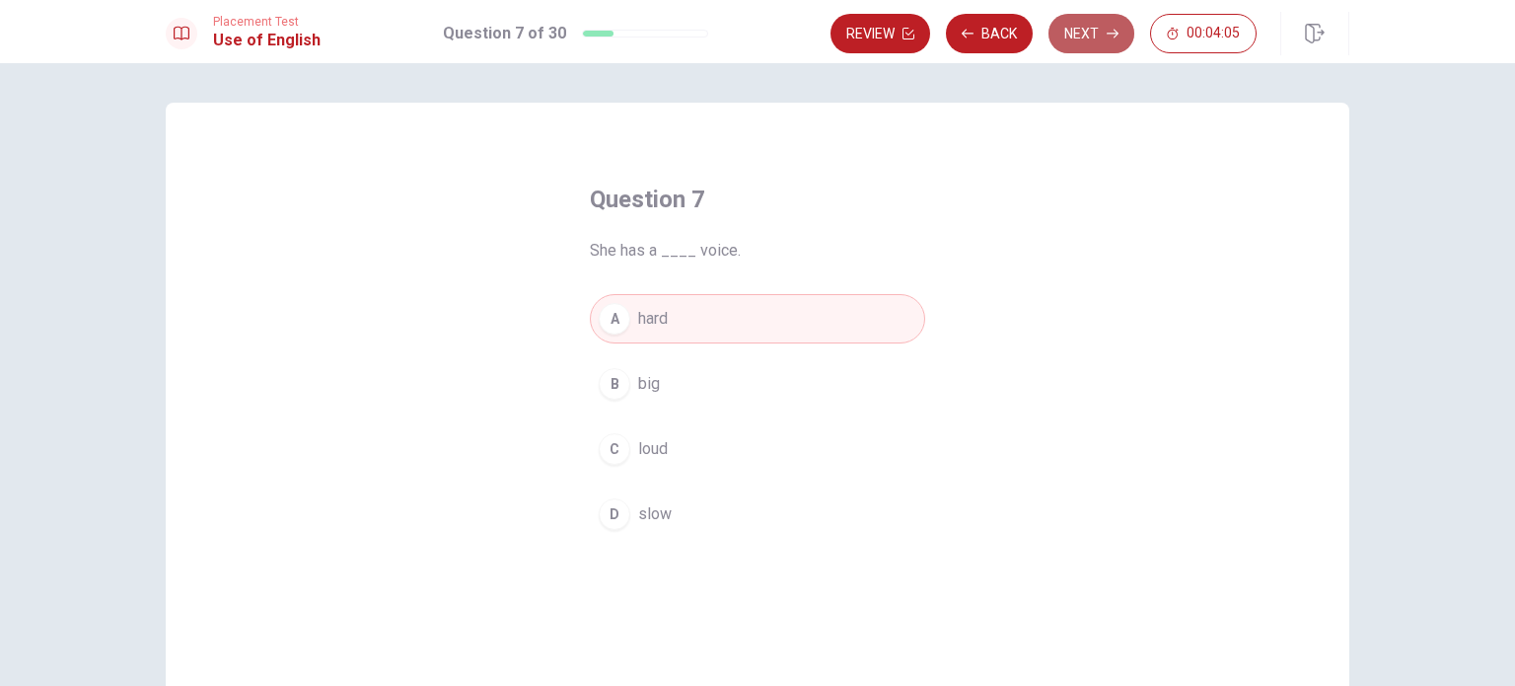
click at [1096, 34] on button "Next" at bounding box center [1092, 33] width 86 height 39
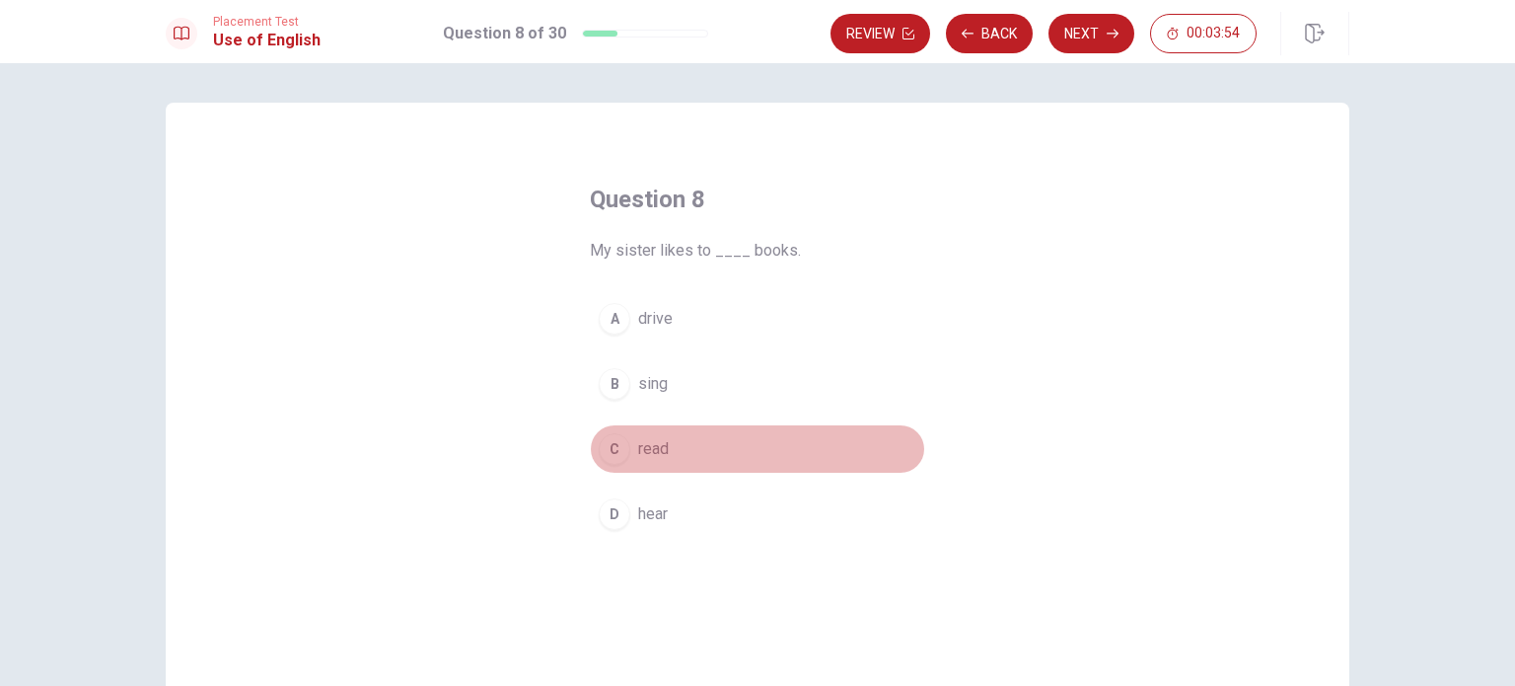
click at [608, 453] on div "C" at bounding box center [615, 449] width 32 height 32
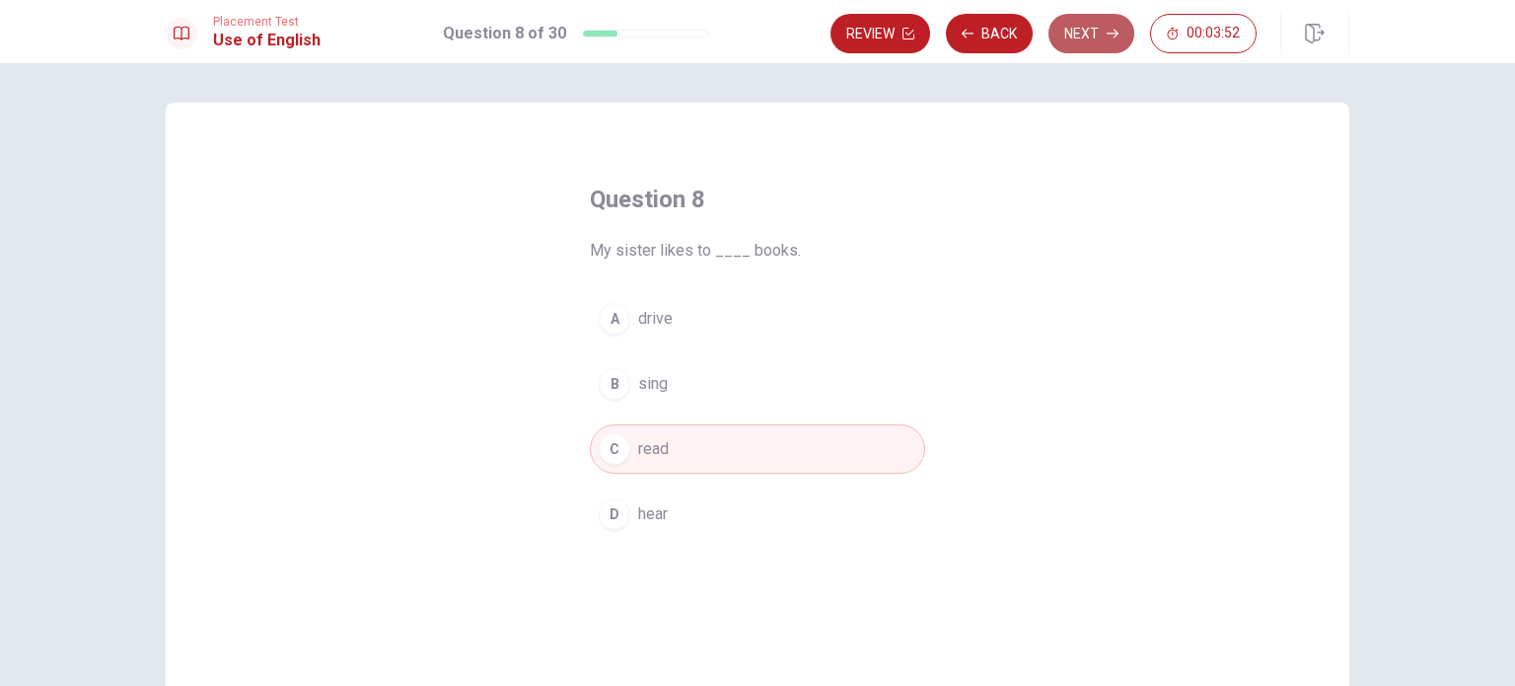
click at [1092, 46] on button "Next" at bounding box center [1092, 33] width 86 height 39
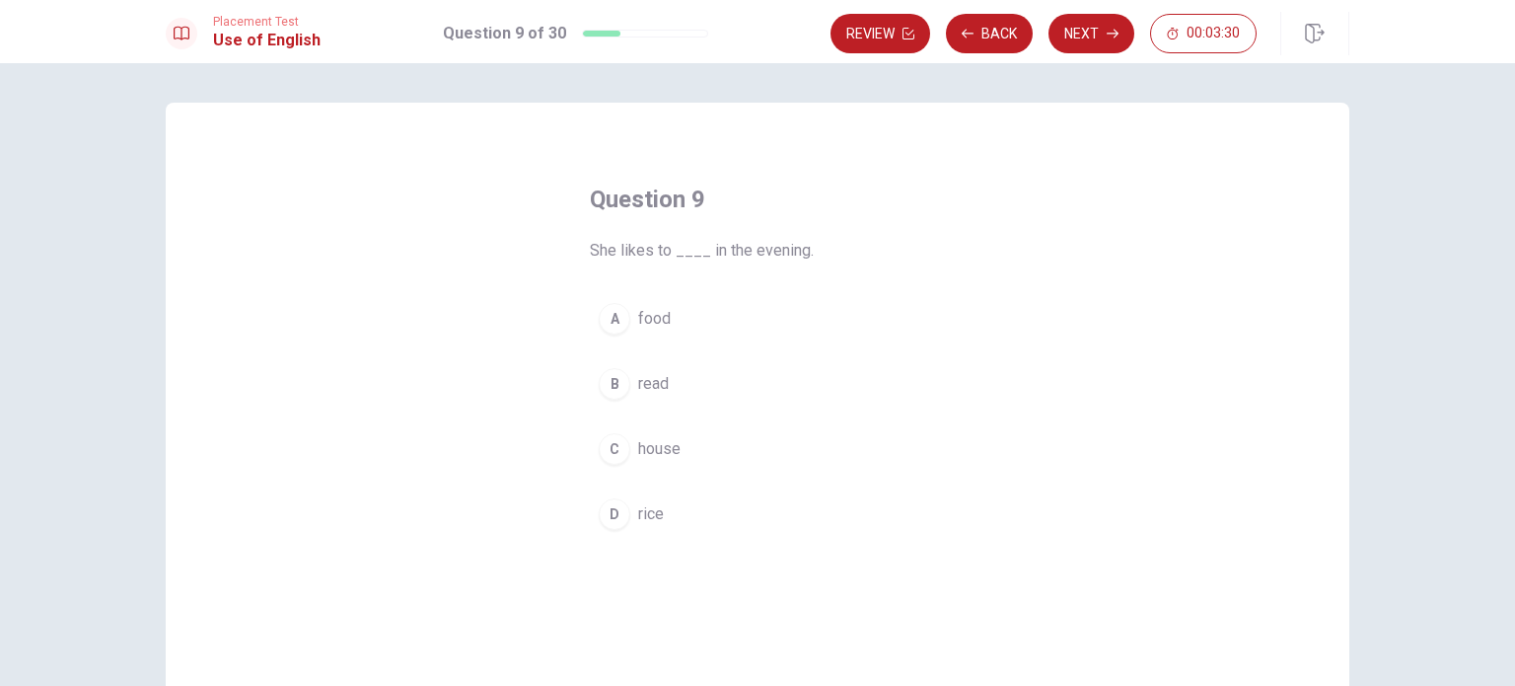
click at [615, 319] on div "A" at bounding box center [615, 319] width 32 height 32
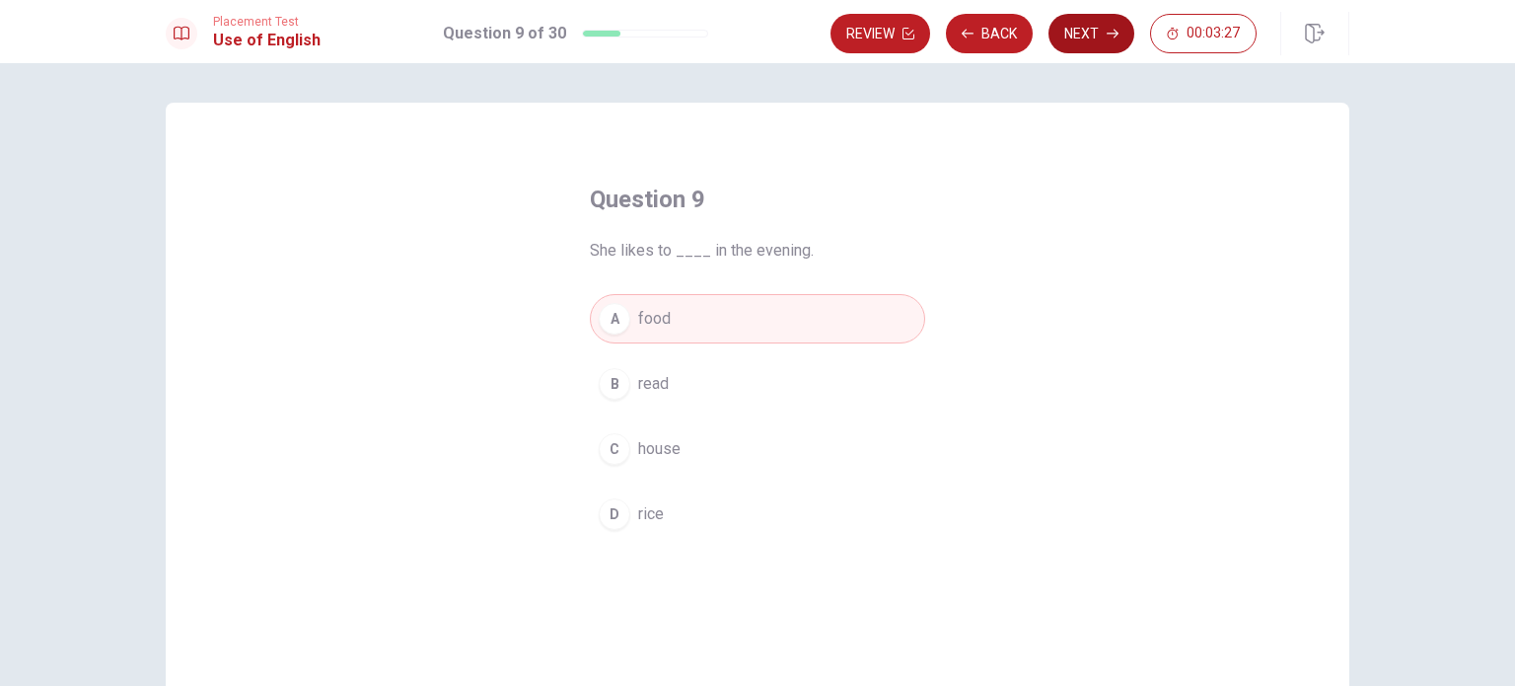
click at [1085, 31] on button "Next" at bounding box center [1092, 33] width 86 height 39
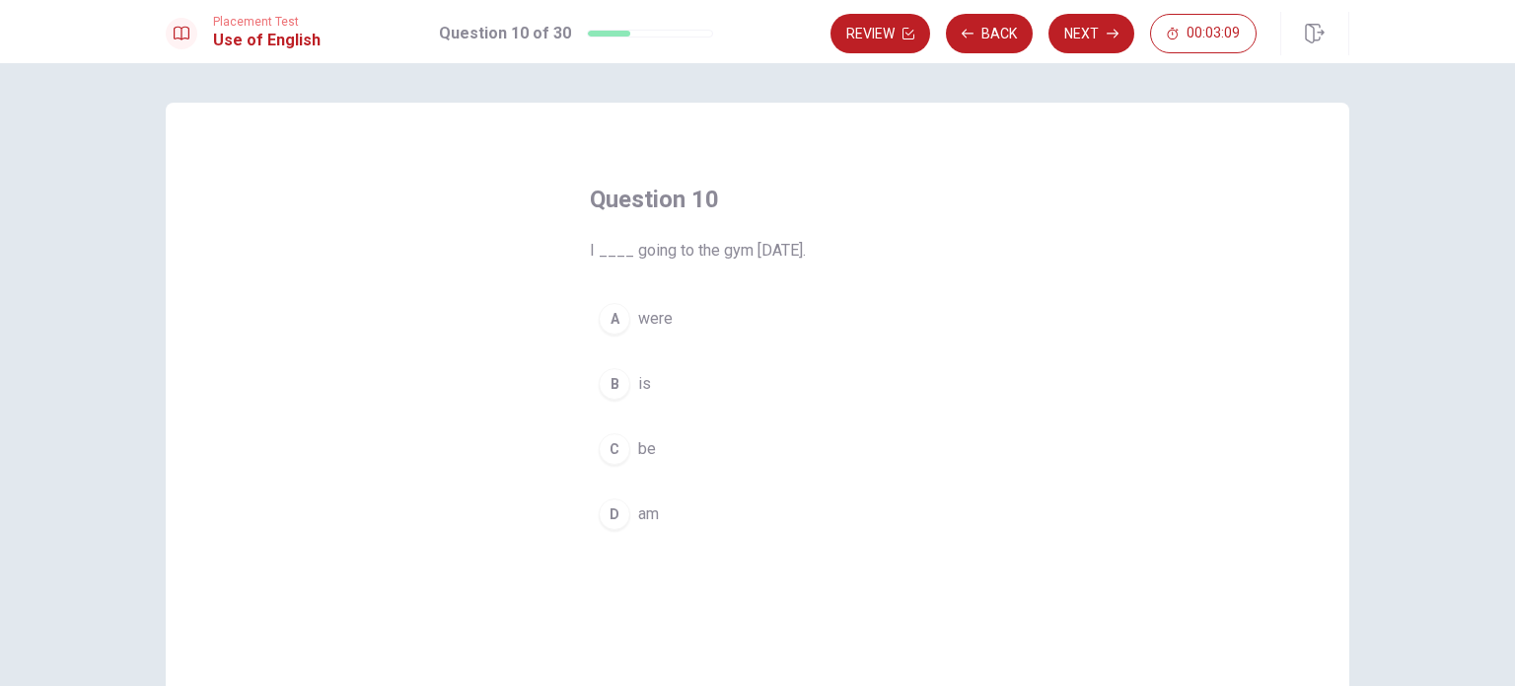
click at [616, 519] on div "D" at bounding box center [615, 514] width 32 height 32
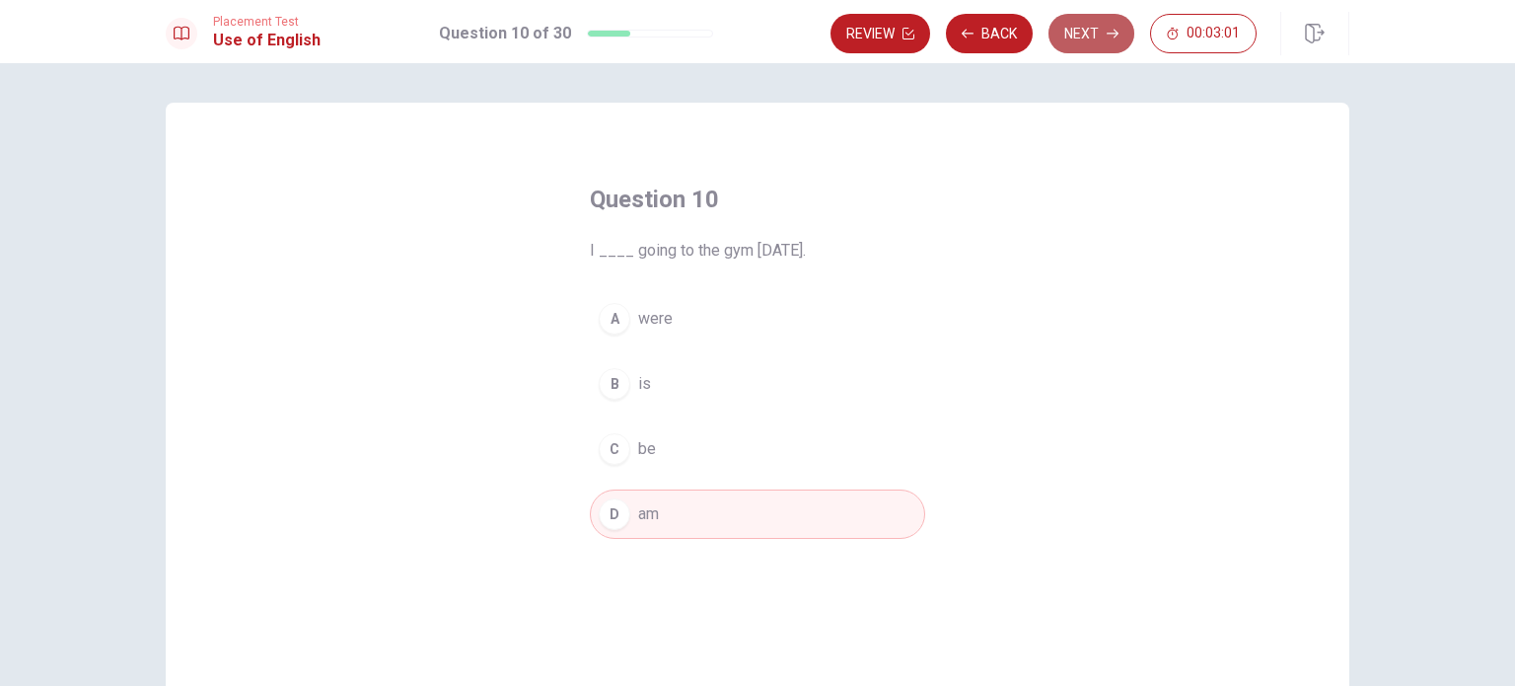
click at [1092, 42] on button "Next" at bounding box center [1092, 33] width 86 height 39
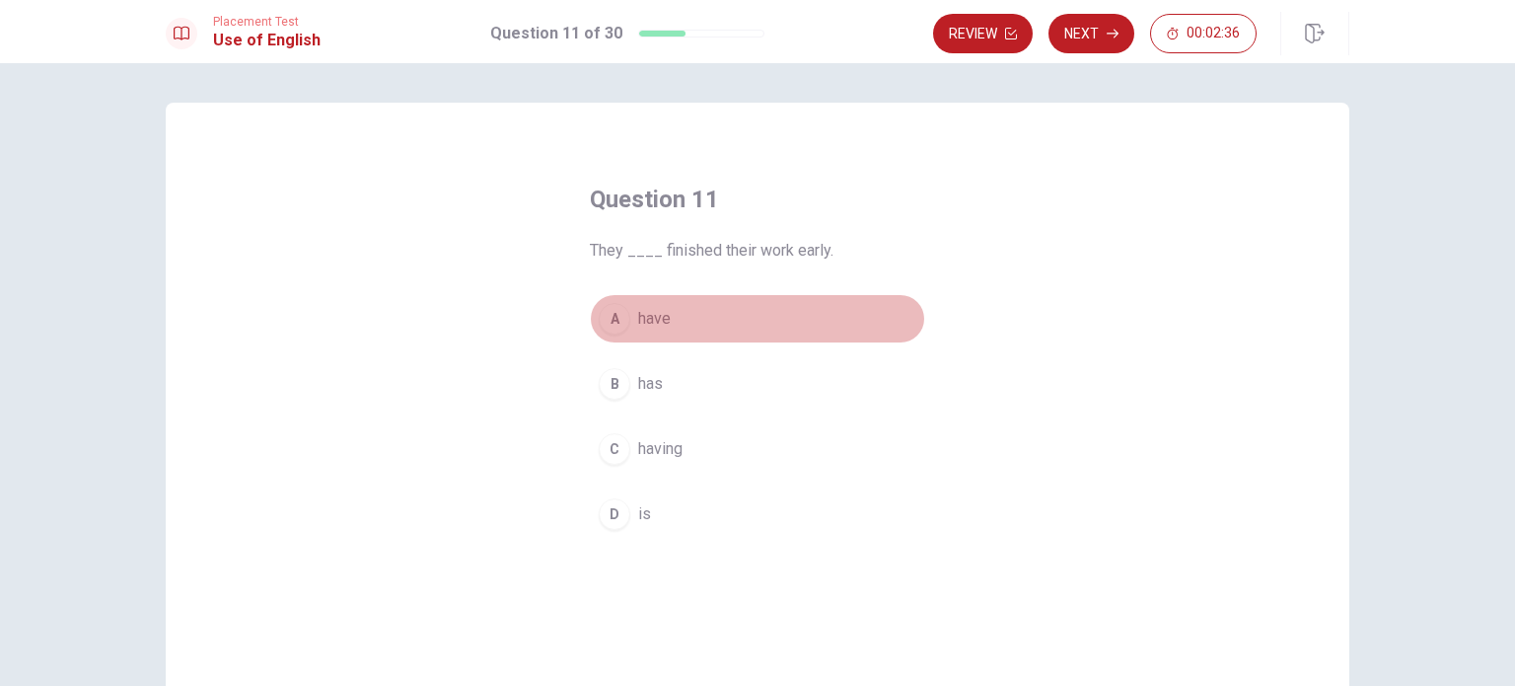
click at [619, 319] on div "A" at bounding box center [615, 319] width 32 height 32
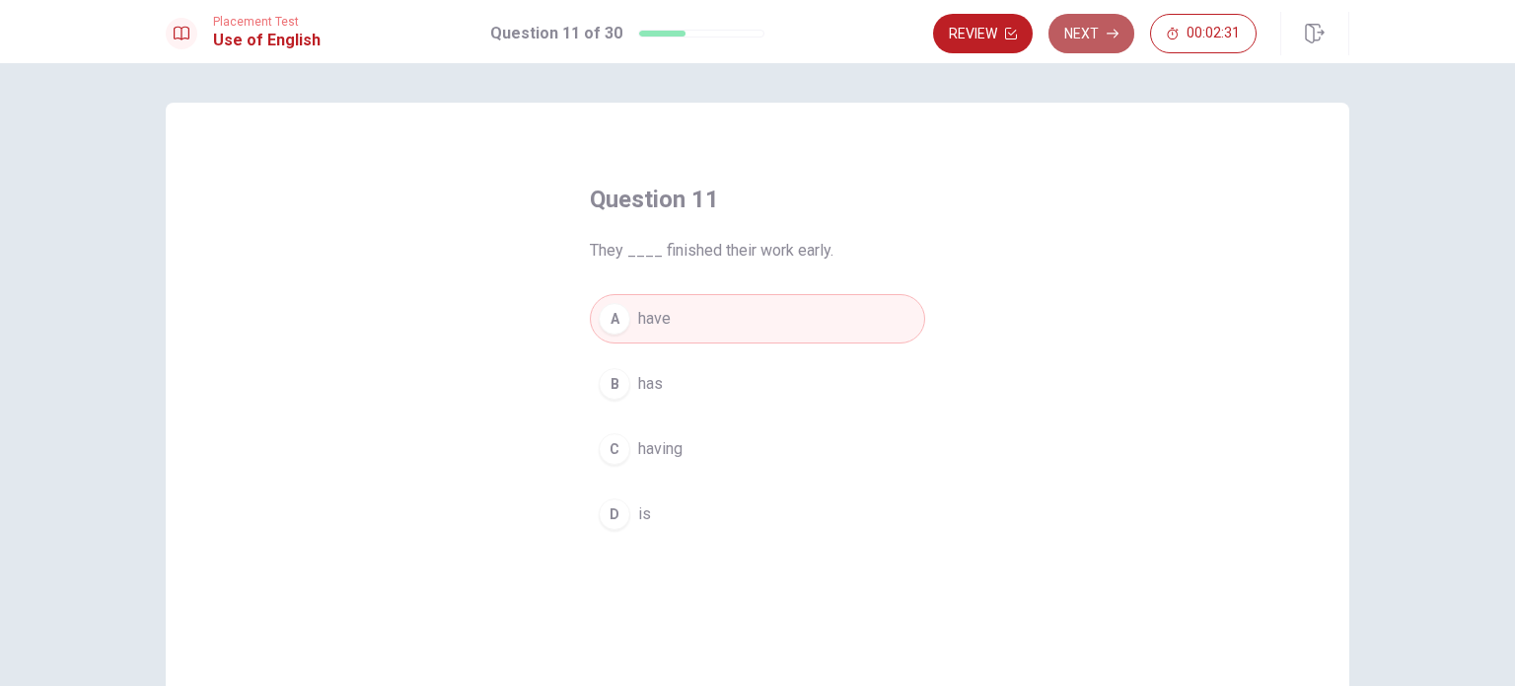
click at [1097, 39] on button "Next" at bounding box center [1092, 33] width 86 height 39
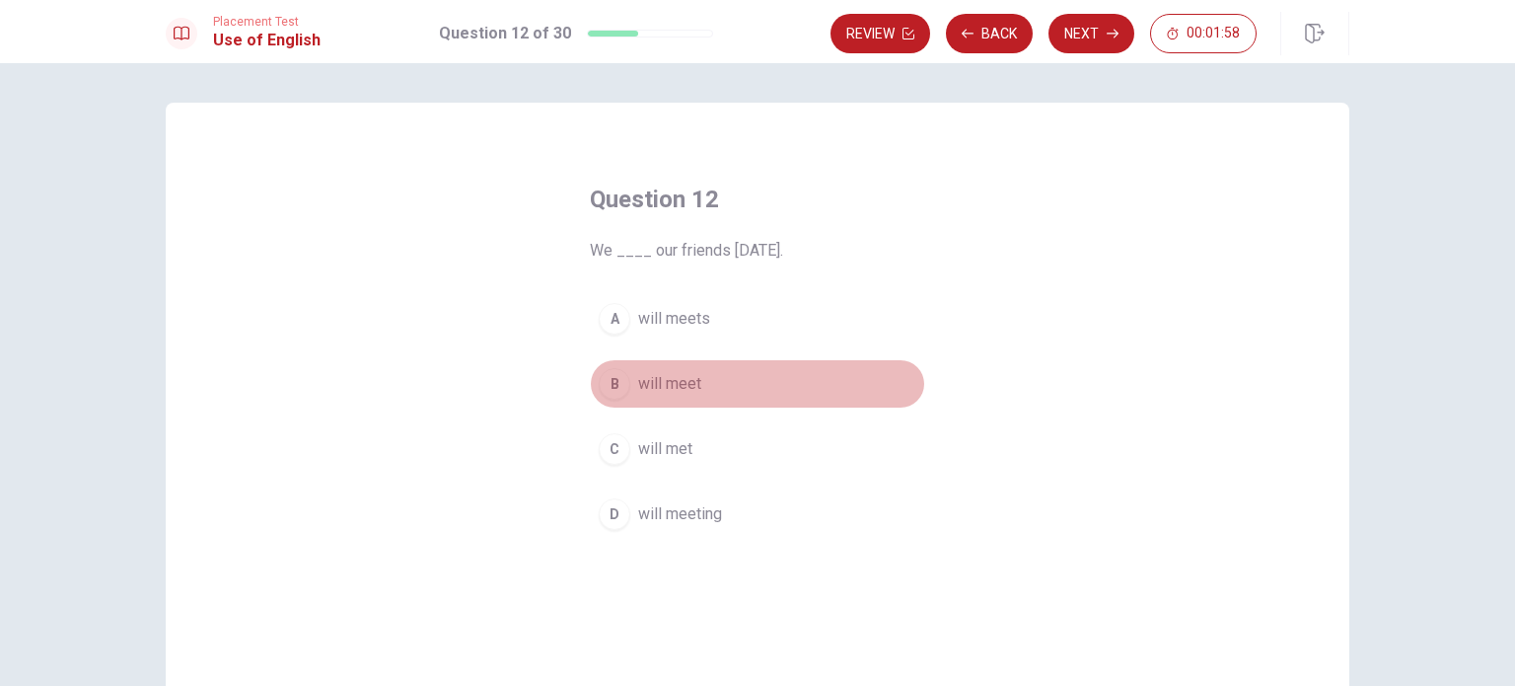
click at [615, 384] on div "B" at bounding box center [615, 384] width 32 height 32
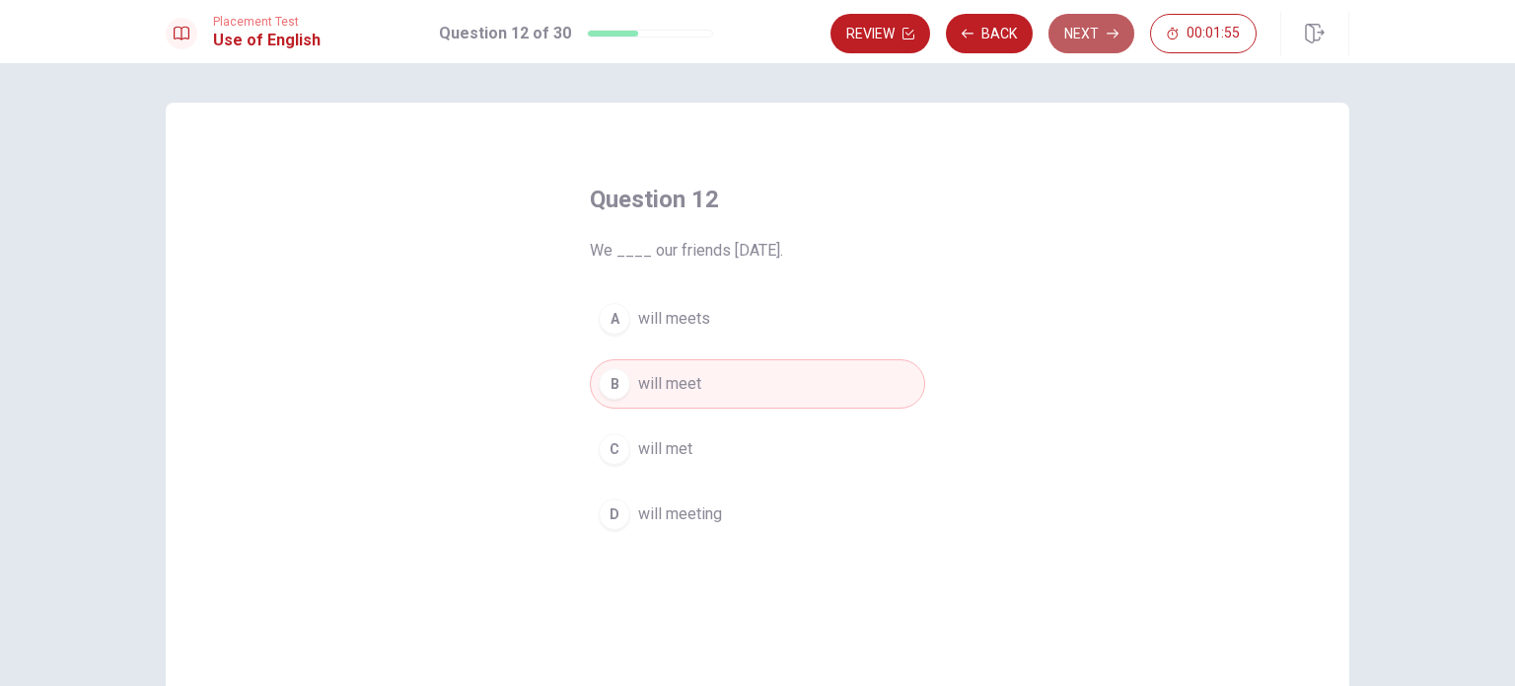
click at [1069, 40] on button "Next" at bounding box center [1092, 33] width 86 height 39
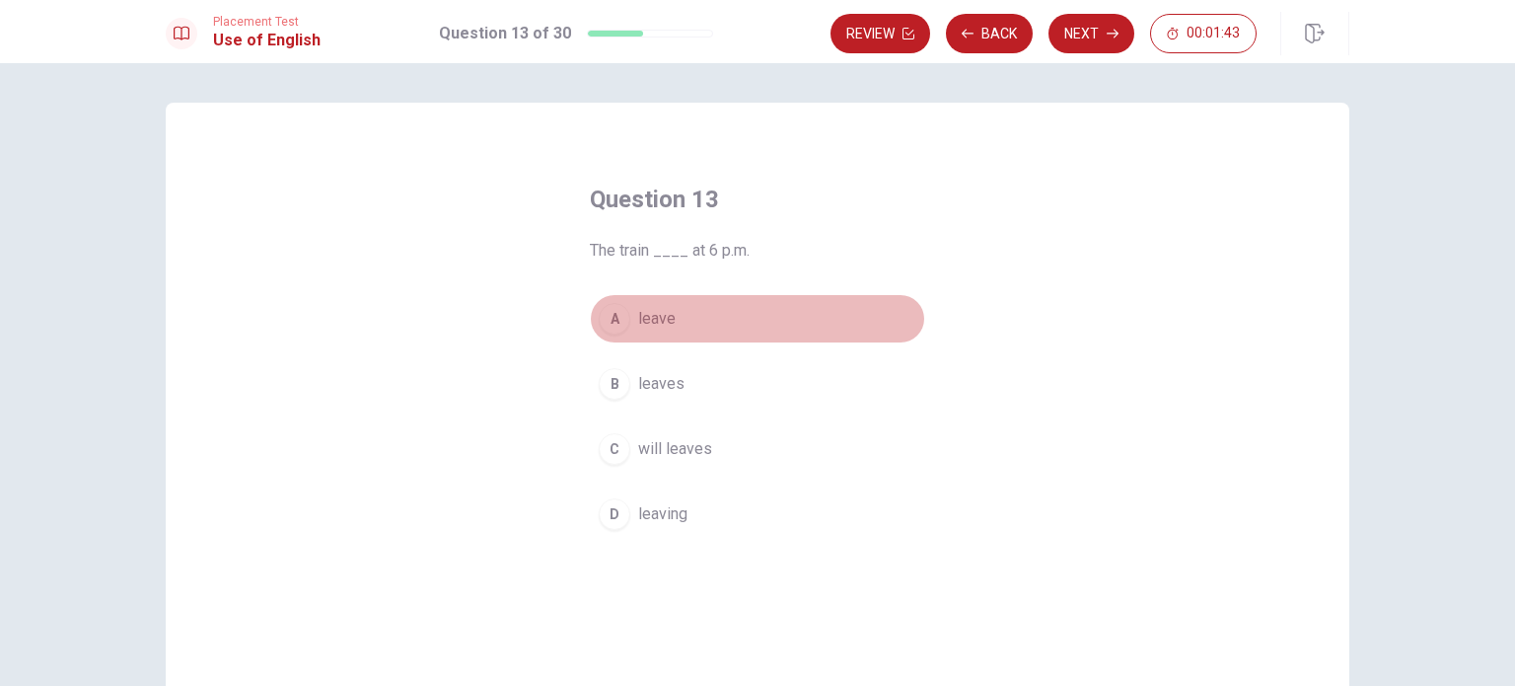
click at [643, 314] on span "leave" at bounding box center [656, 319] width 37 height 24
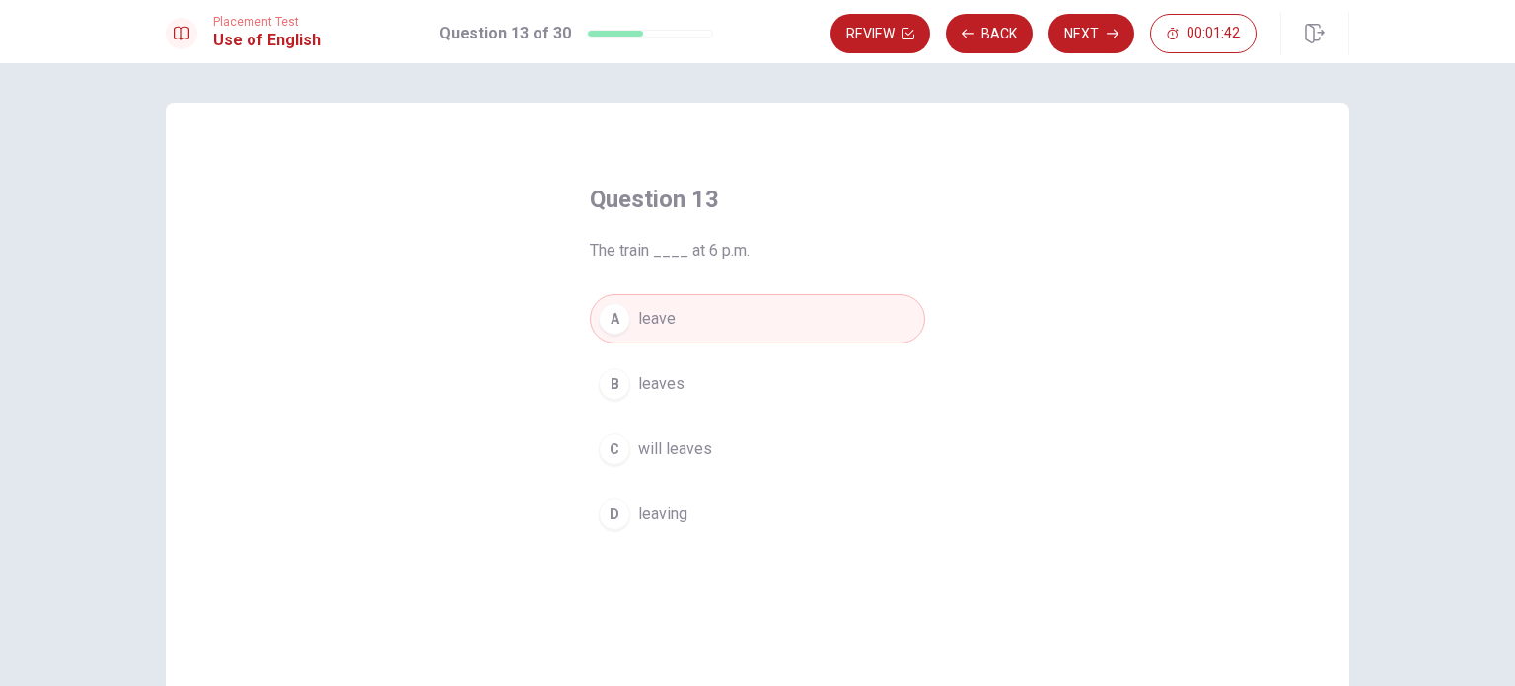
click at [1073, 36] on button "Next" at bounding box center [1092, 33] width 86 height 39
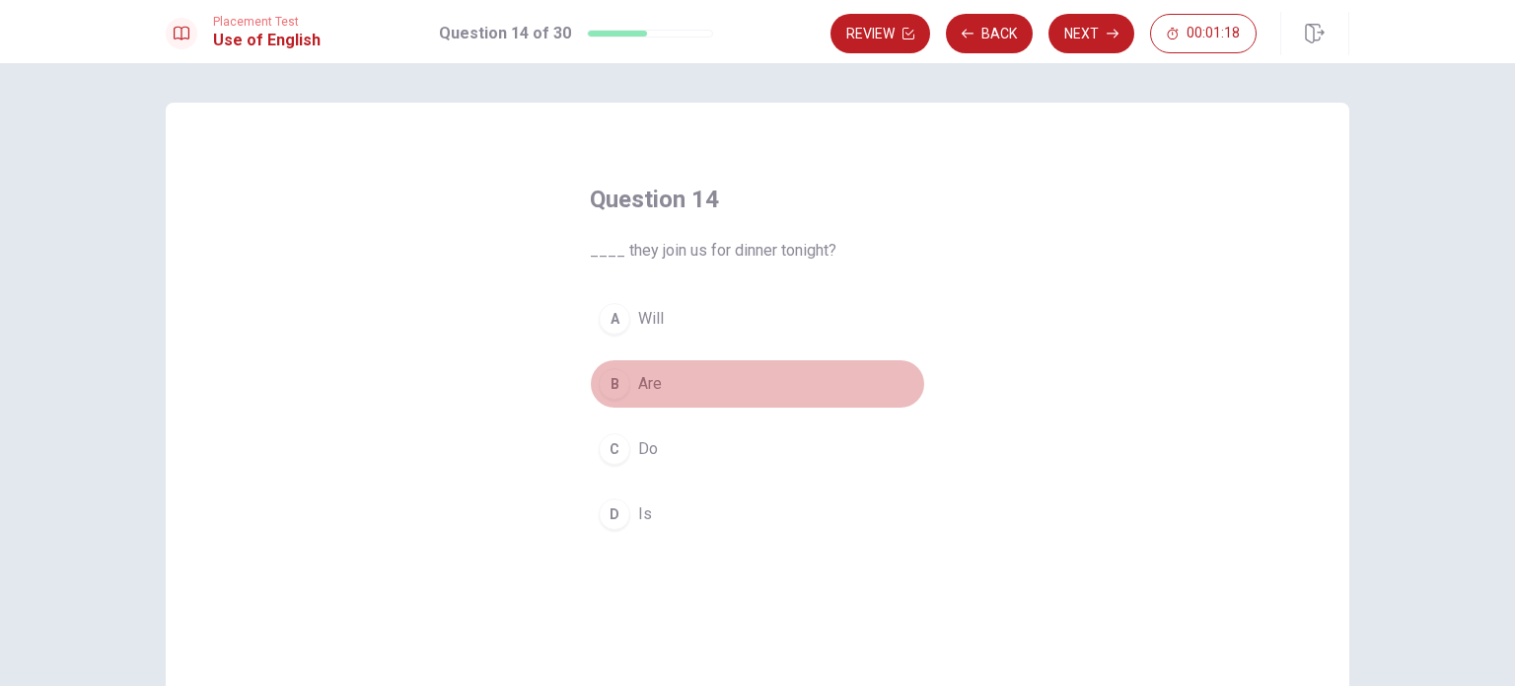
click at [608, 381] on div "B" at bounding box center [615, 384] width 32 height 32
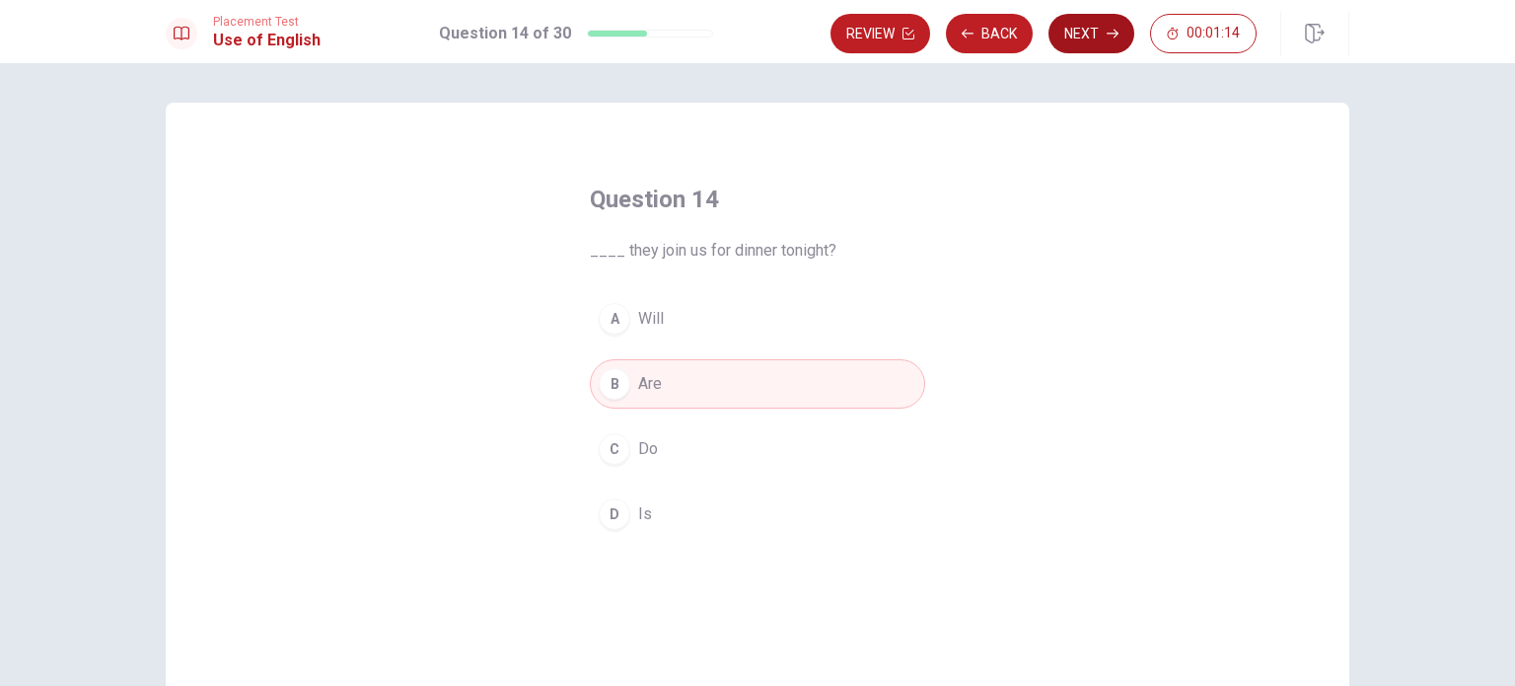
click at [1094, 48] on button "Next" at bounding box center [1092, 33] width 86 height 39
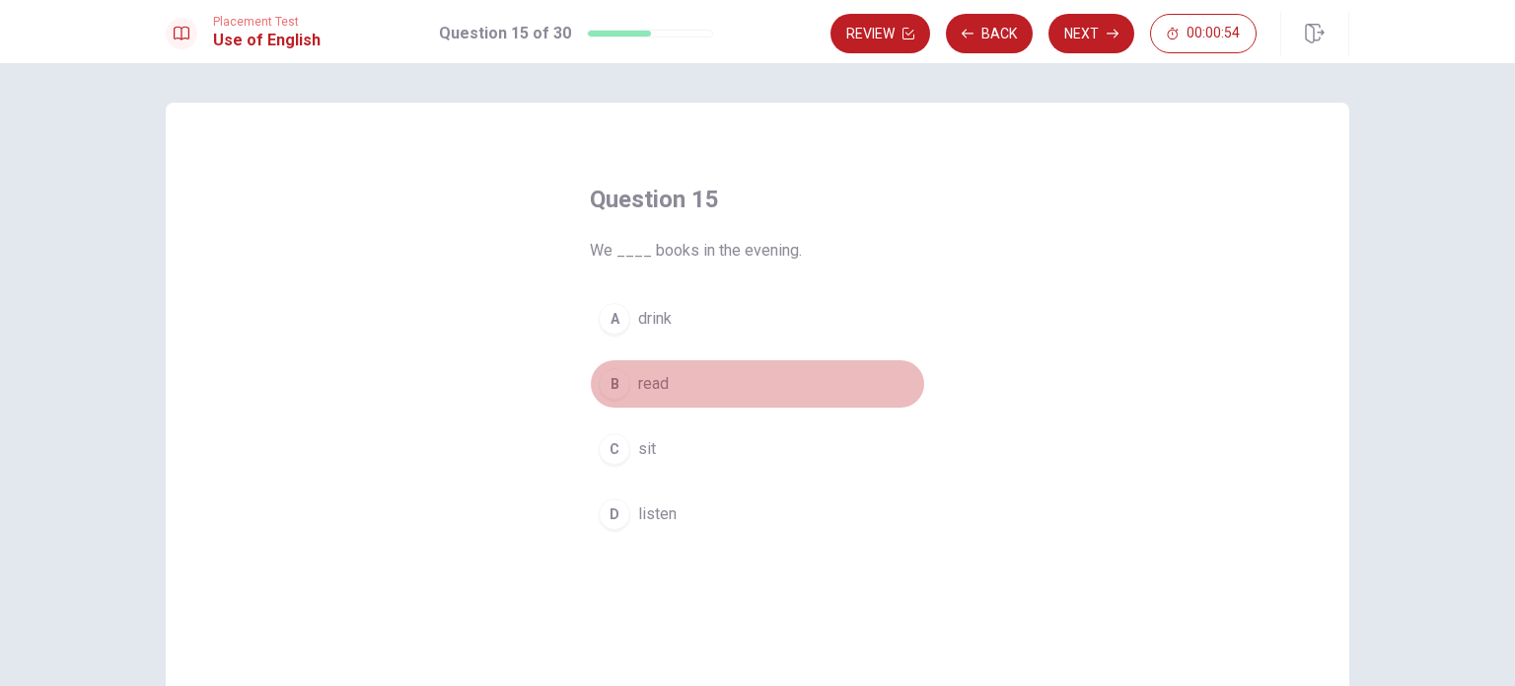
click at [611, 382] on div "B" at bounding box center [615, 384] width 32 height 32
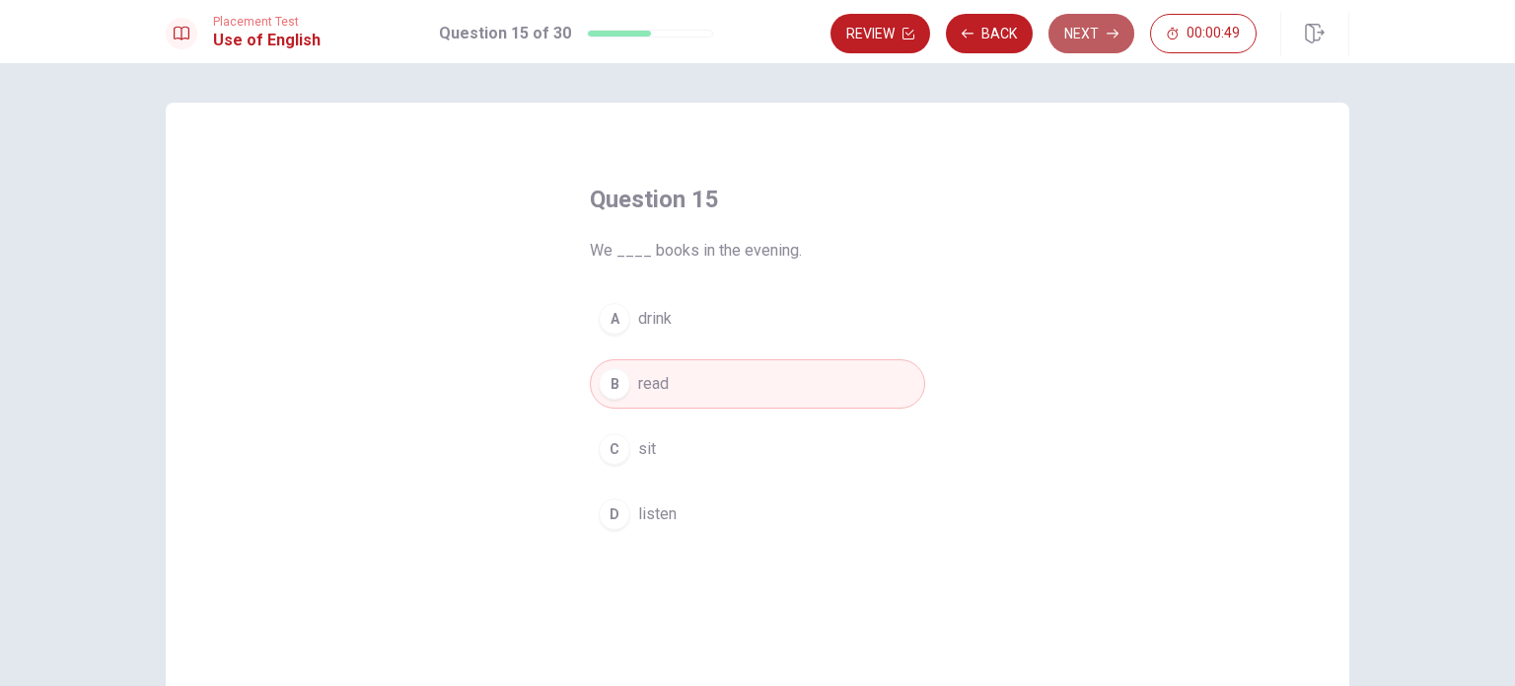
click at [1097, 43] on button "Next" at bounding box center [1092, 33] width 86 height 39
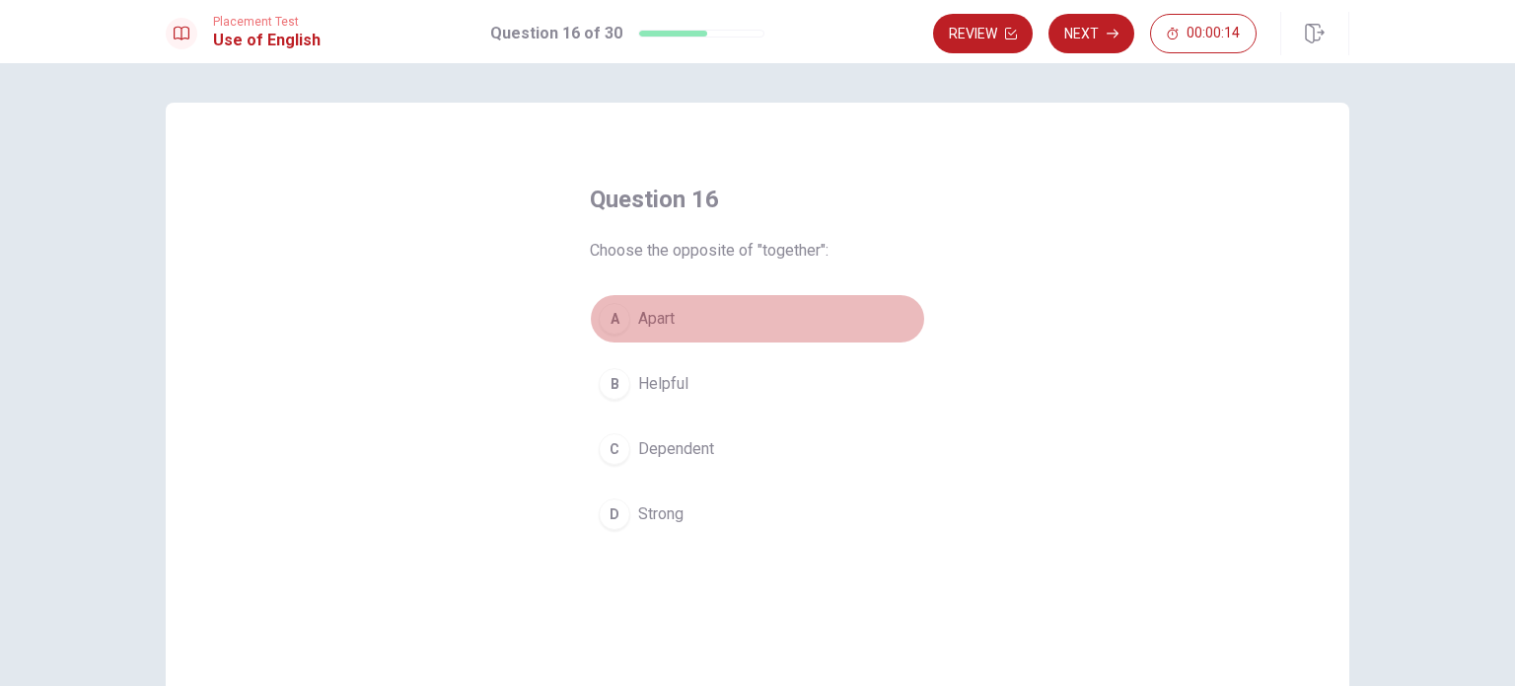
click at [685, 307] on button "A Apart" at bounding box center [757, 318] width 335 height 49
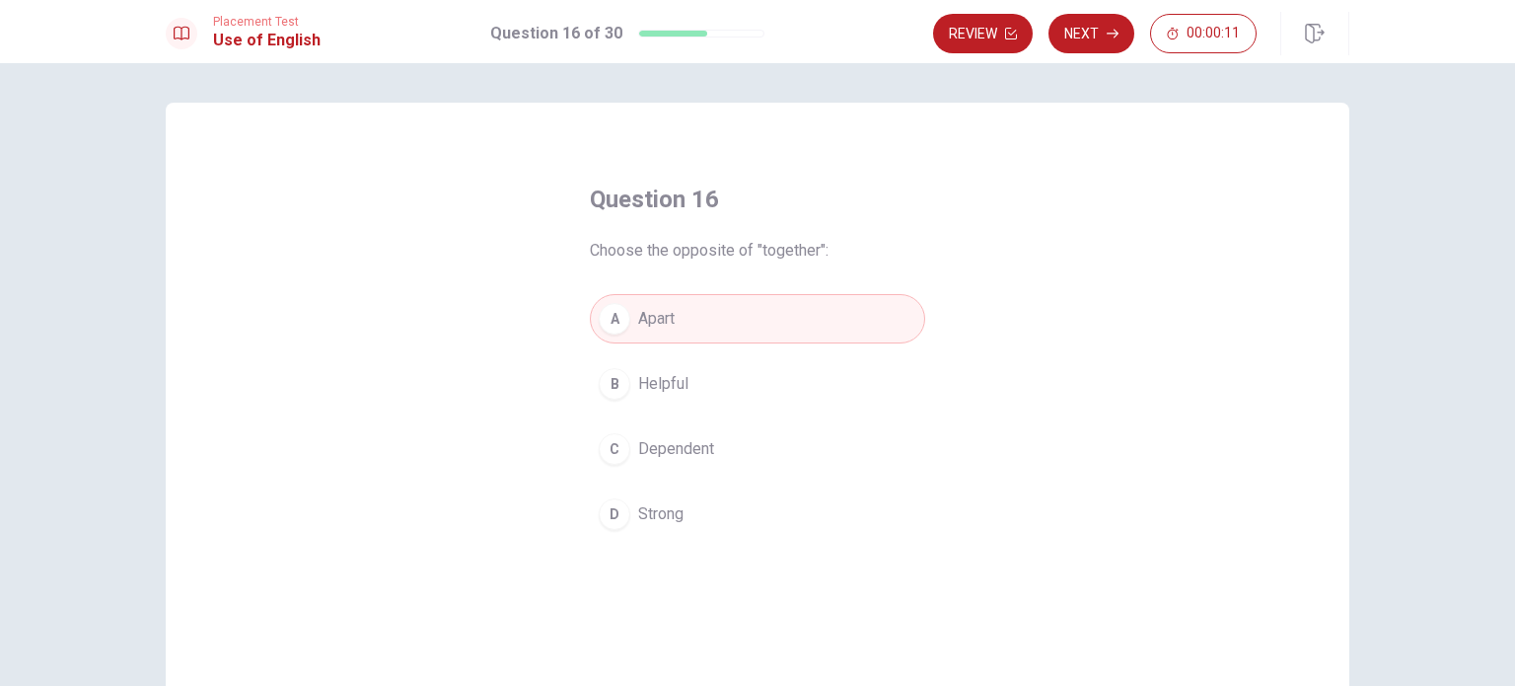
click at [608, 322] on div "A" at bounding box center [615, 319] width 32 height 32
click at [1098, 39] on button "Next" at bounding box center [1092, 33] width 86 height 39
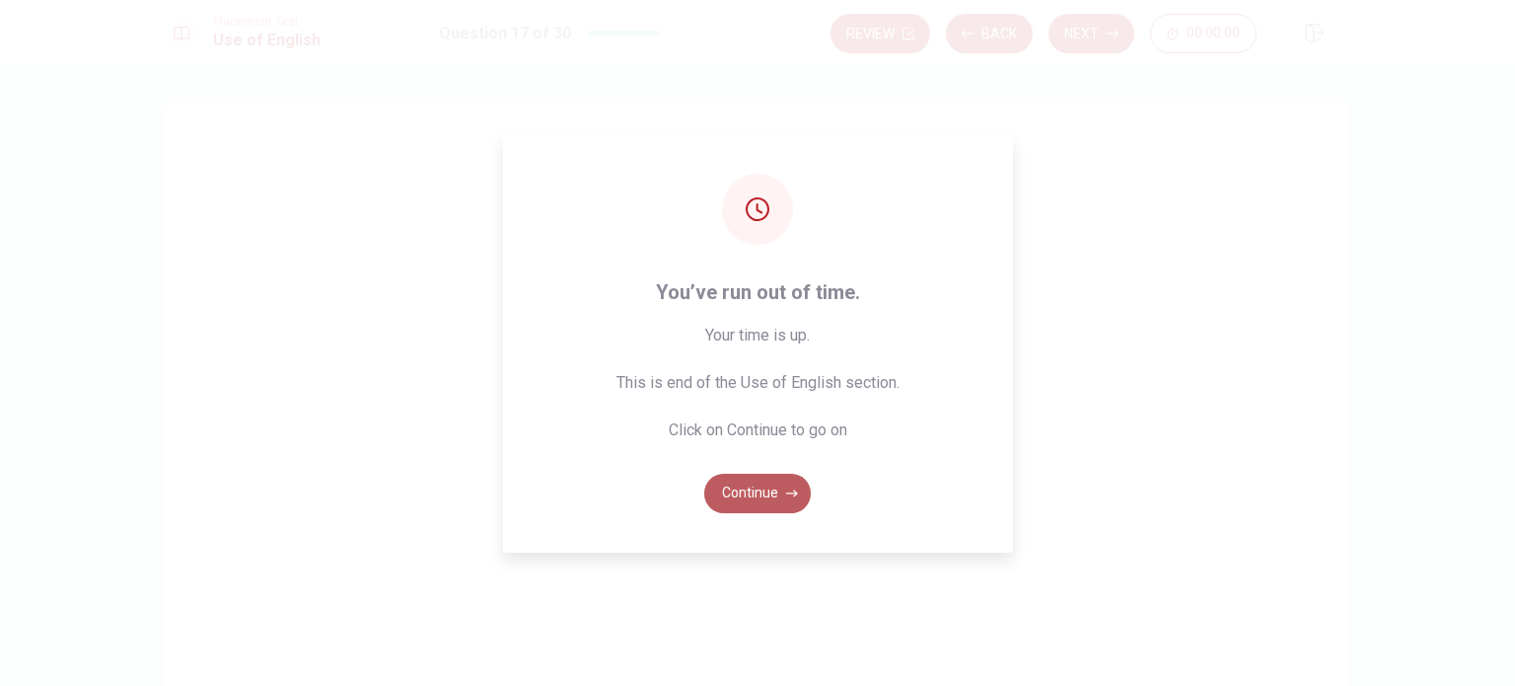
click at [764, 496] on button "Continue" at bounding box center [757, 492] width 107 height 39
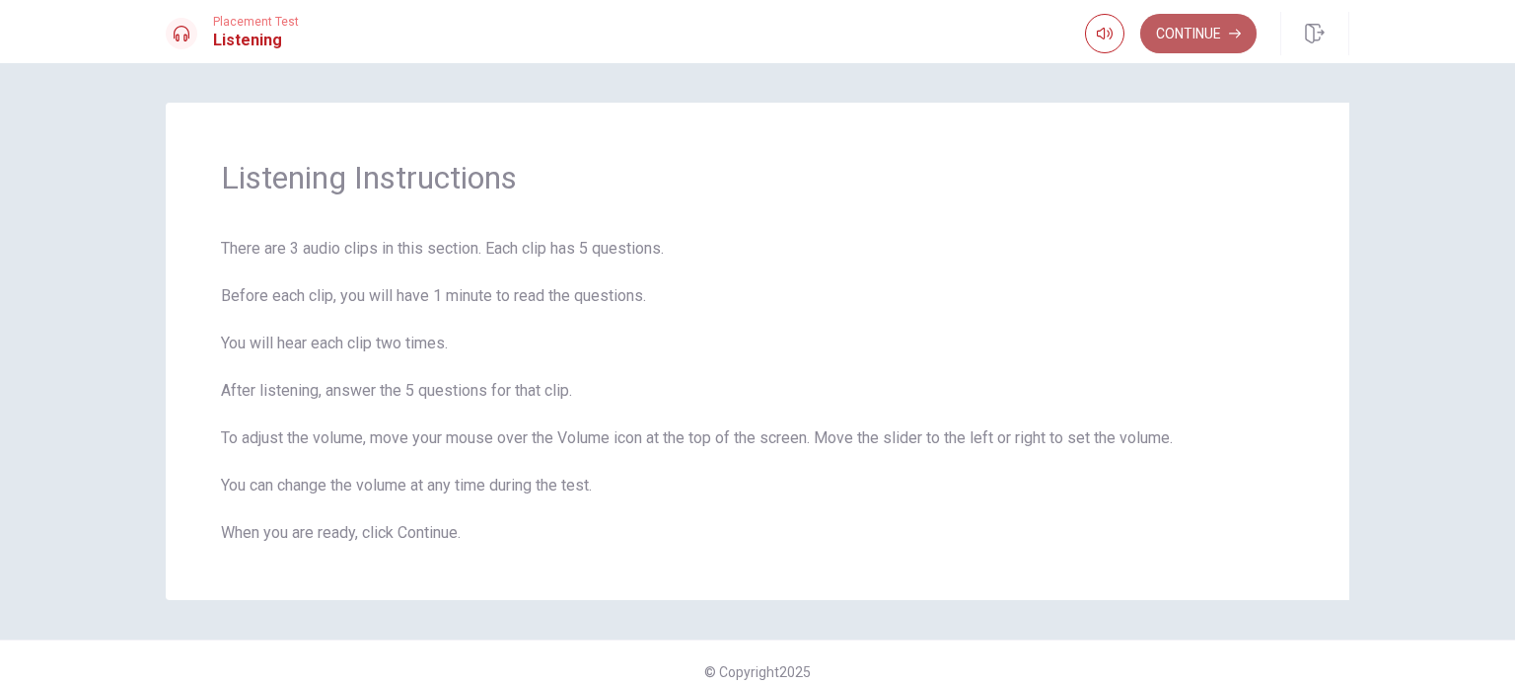
click at [1180, 35] on button "Continue" at bounding box center [1198, 33] width 116 height 39
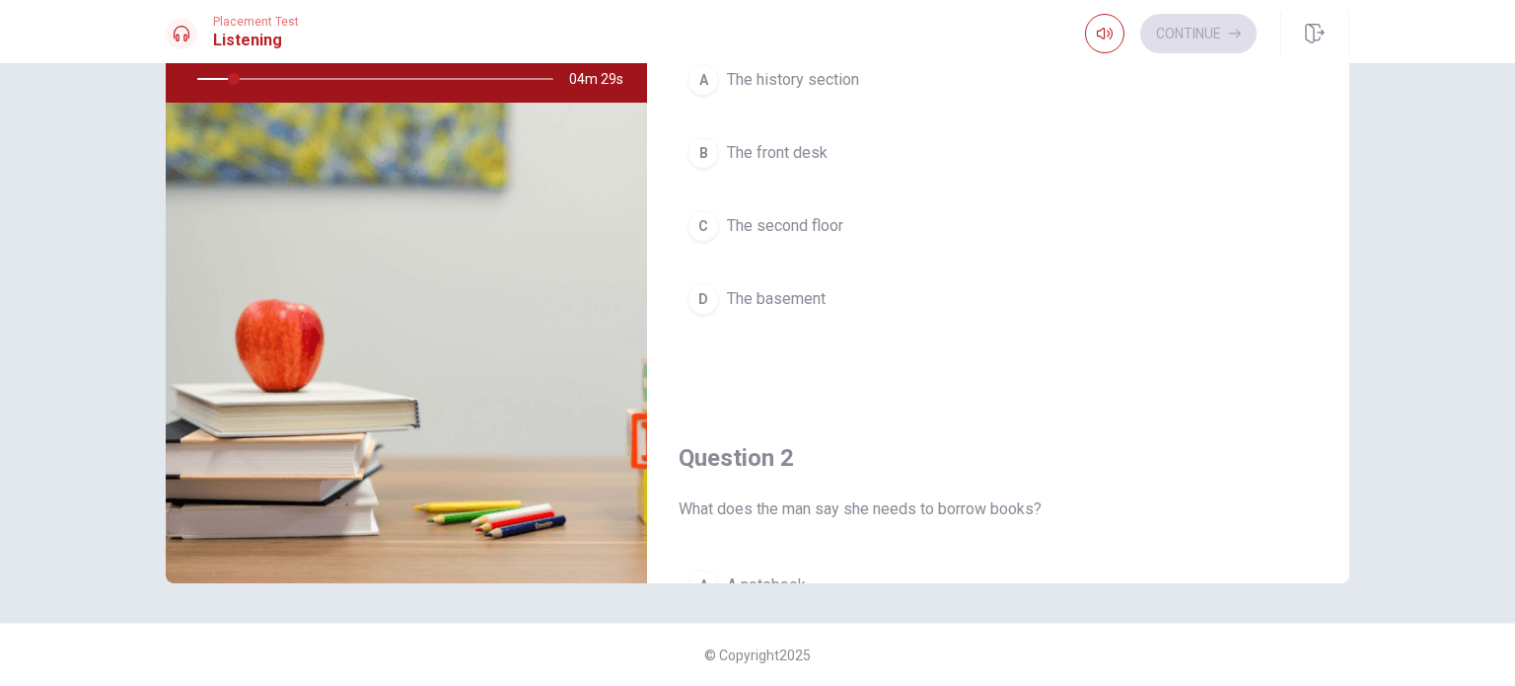
drag, startPoint x: 230, startPoint y: 77, endPoint x: 168, endPoint y: 63, distance: 63.7
click at [174, 63] on div at bounding box center [372, 78] width 396 height 47
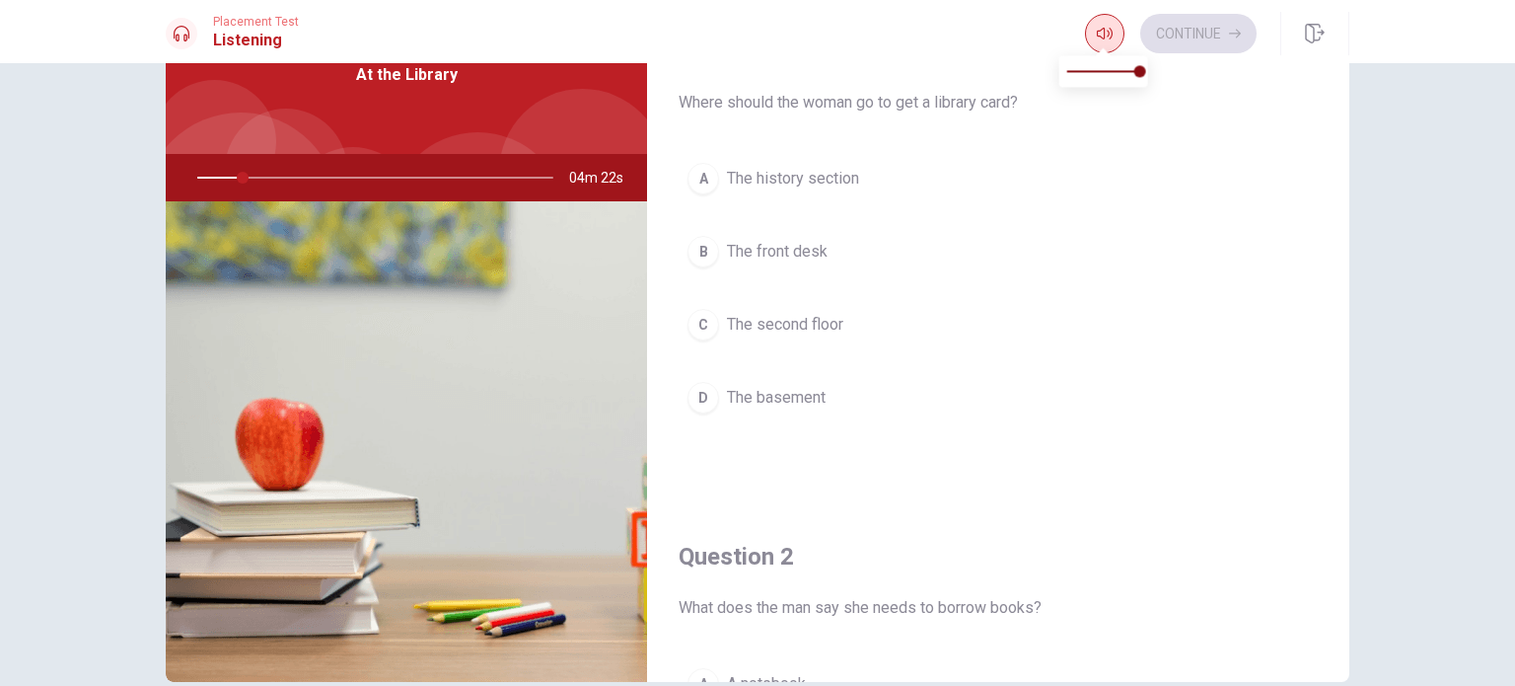
click at [1106, 28] on icon "button" at bounding box center [1105, 34] width 16 height 16
type input "13"
type input "0.9"
type input "13"
type input "0.3"
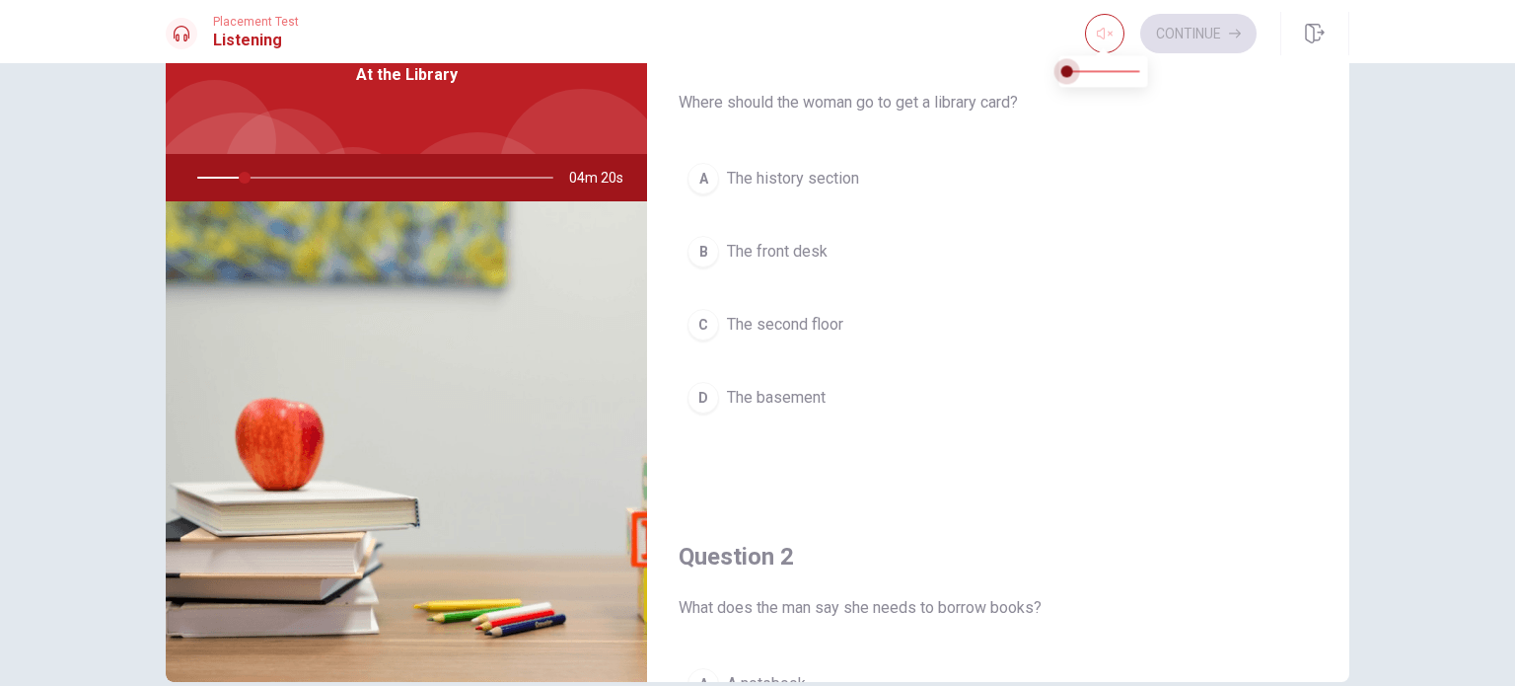
type input "13"
type input "0"
drag, startPoint x: 1139, startPoint y: 75, endPoint x: 1050, endPoint y: 71, distance: 89.8
click at [1061, 71] on span at bounding box center [1067, 71] width 12 height 12
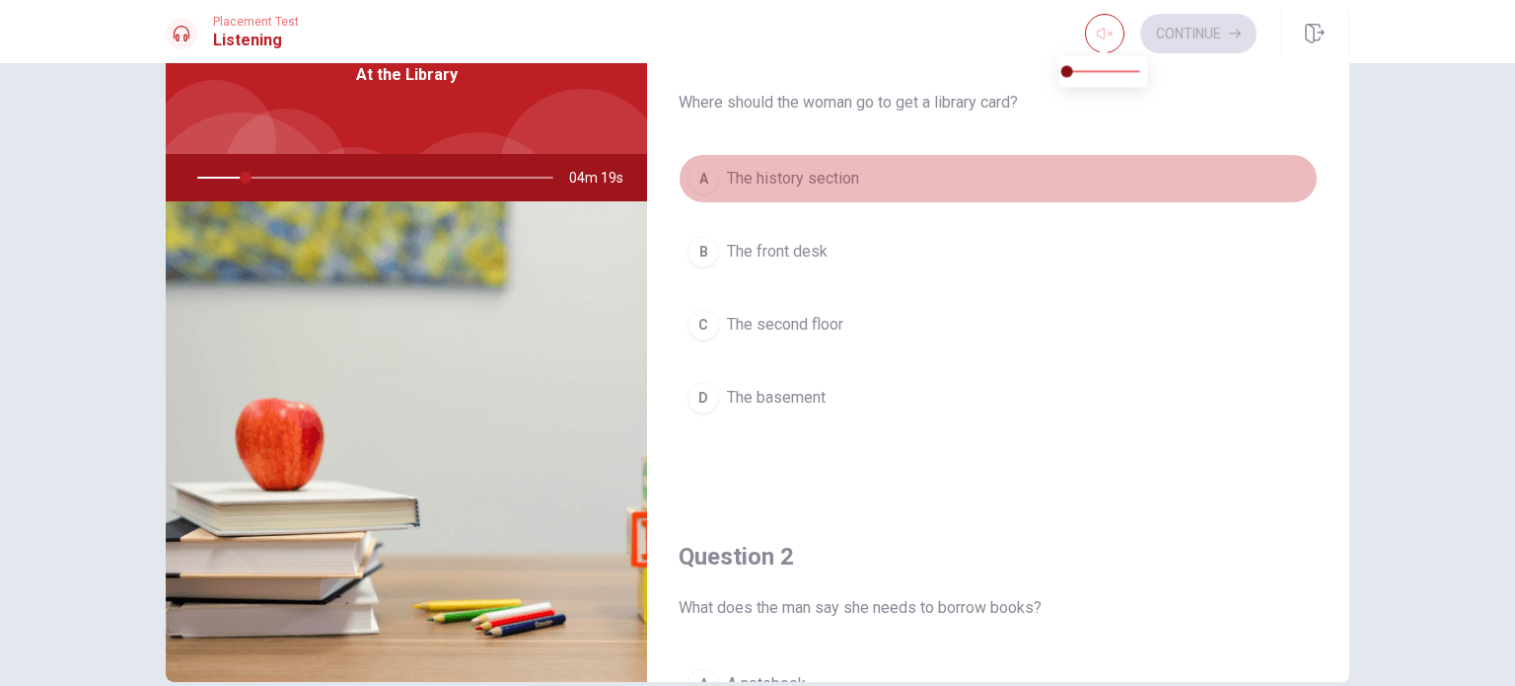
click at [1106, 183] on button "A The history section" at bounding box center [998, 178] width 639 height 49
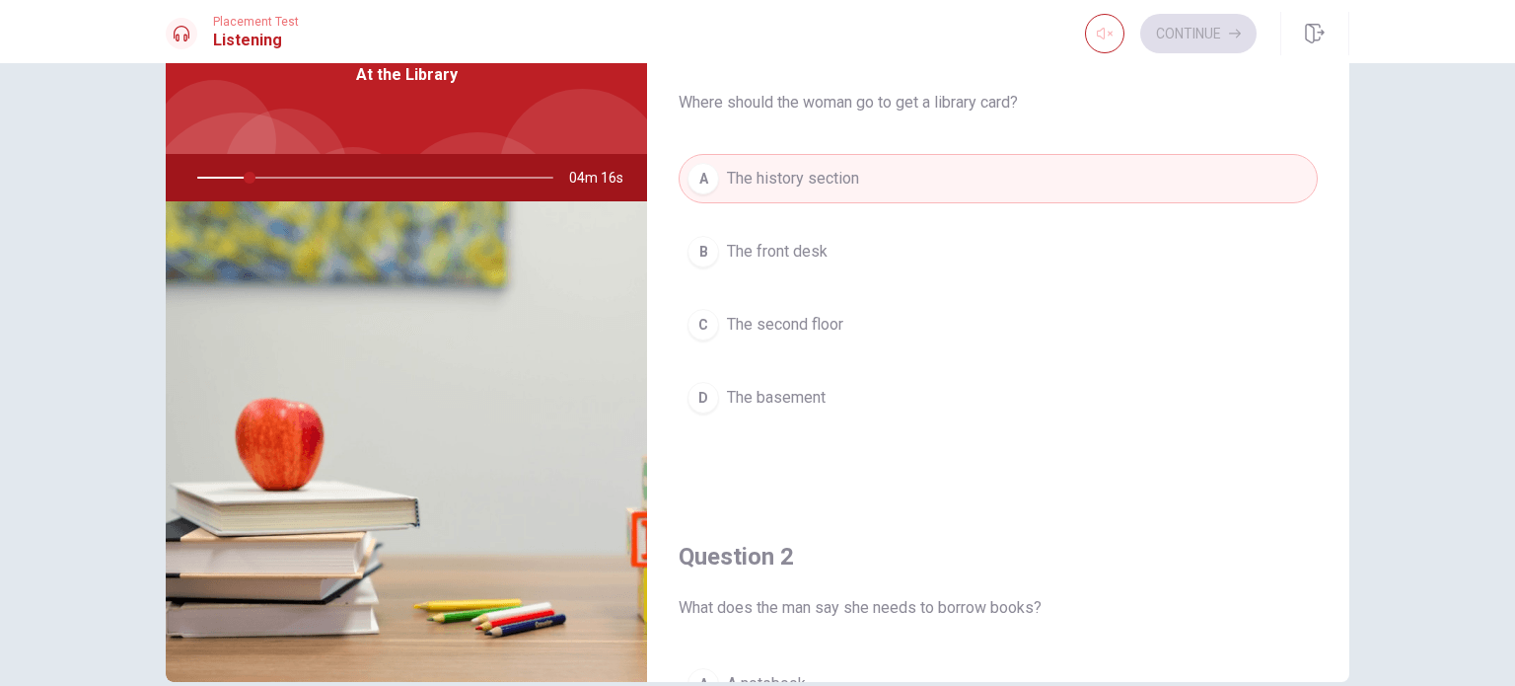
click at [704, 182] on div "A" at bounding box center [704, 179] width 32 height 32
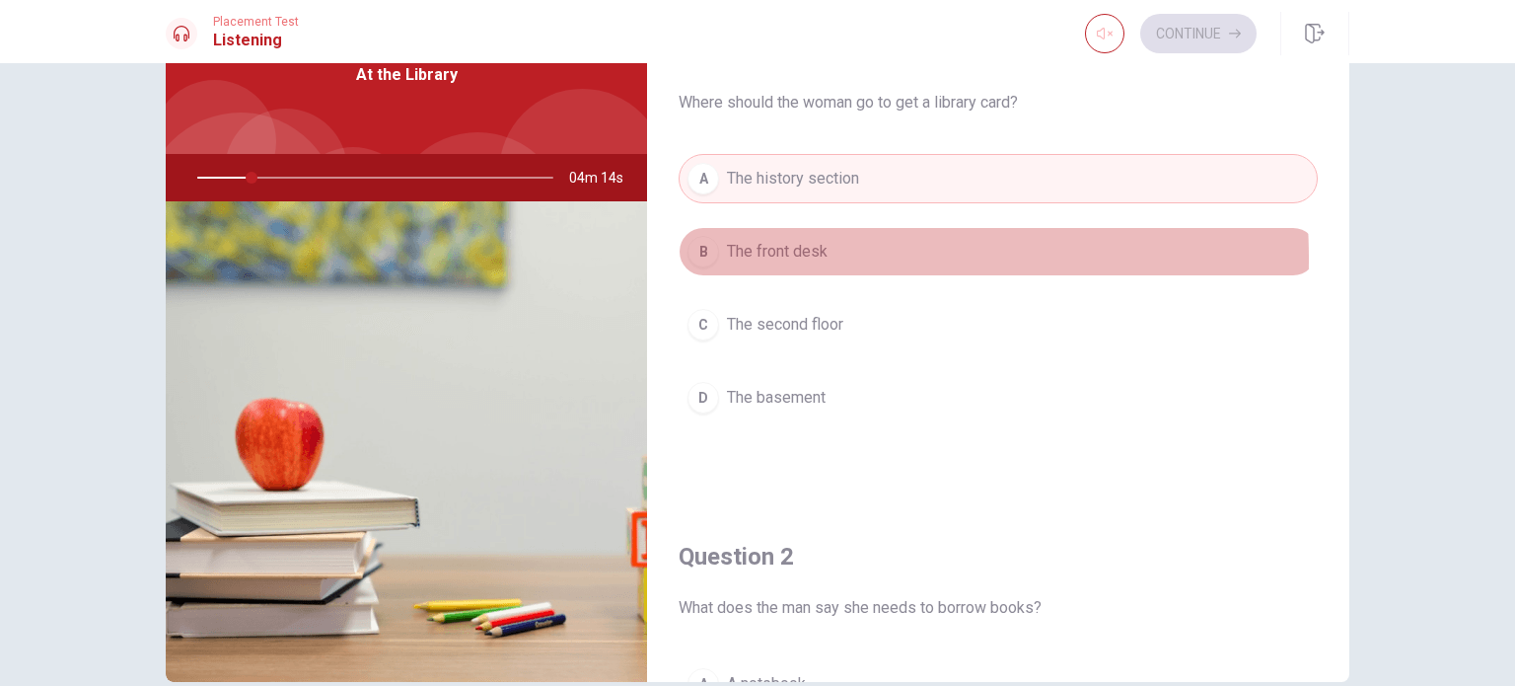
click at [693, 258] on div "B" at bounding box center [704, 252] width 32 height 32
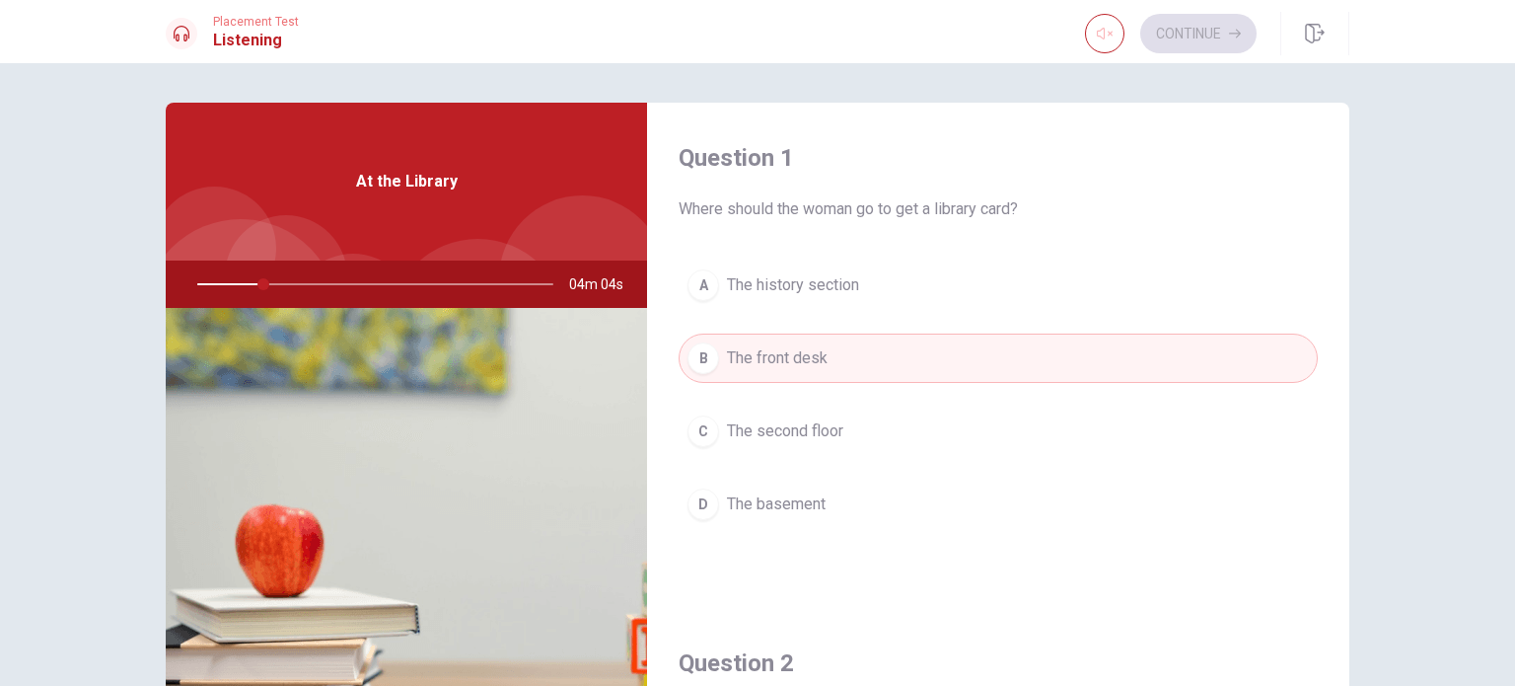
drag, startPoint x: 260, startPoint y: 284, endPoint x: 198, endPoint y: 263, distance: 65.5
click at [198, 263] on div at bounding box center [372, 283] width 396 height 47
click at [1098, 31] on icon "button" at bounding box center [1105, 34] width 16 height 12
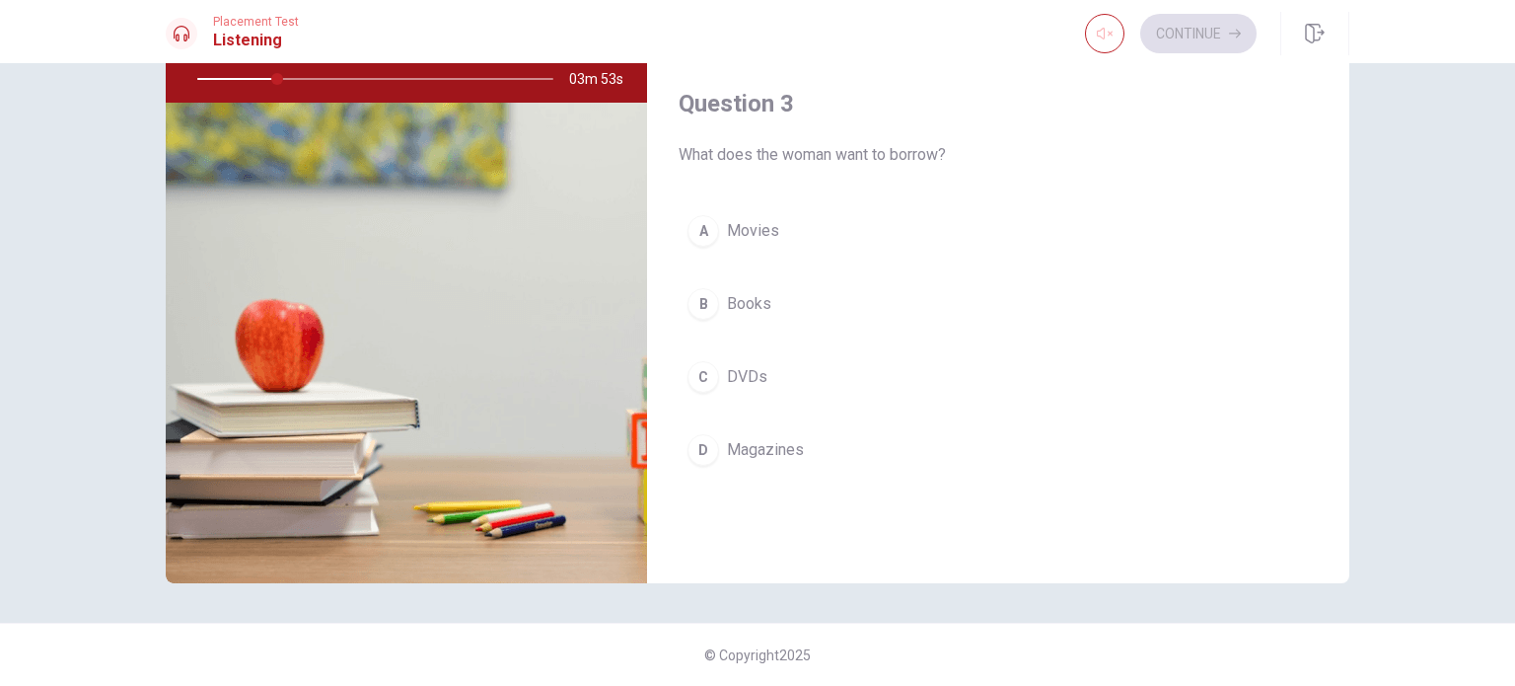
scroll to position [746, 0]
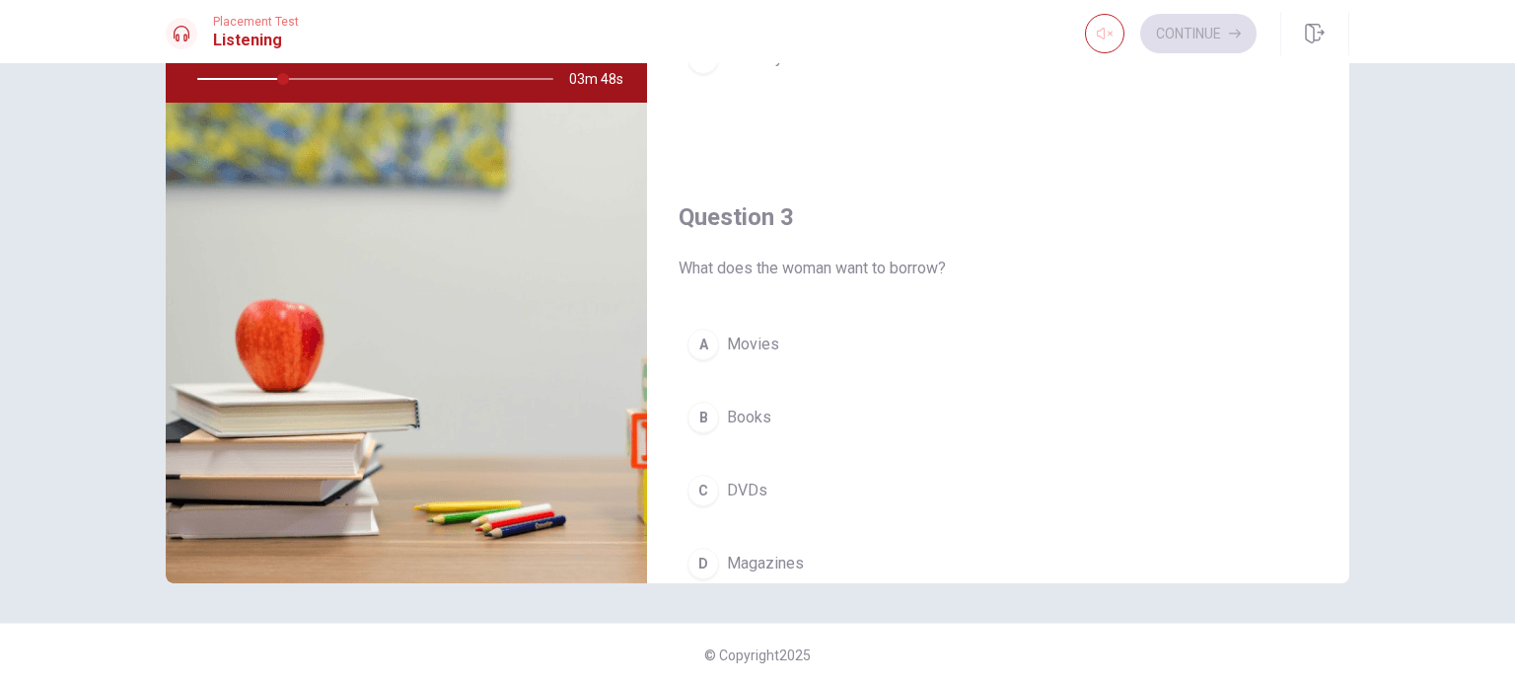
drag, startPoint x: 276, startPoint y: 72, endPoint x: 197, endPoint y: 51, distance: 81.6
click at [229, 62] on div at bounding box center [372, 78] width 396 height 47
click at [189, 34] on div at bounding box center [182, 34] width 32 height 32
drag, startPoint x: 359, startPoint y: 80, endPoint x: 439, endPoint y: 198, distance: 142.8
click at [363, 88] on div at bounding box center [372, 78] width 396 height 47
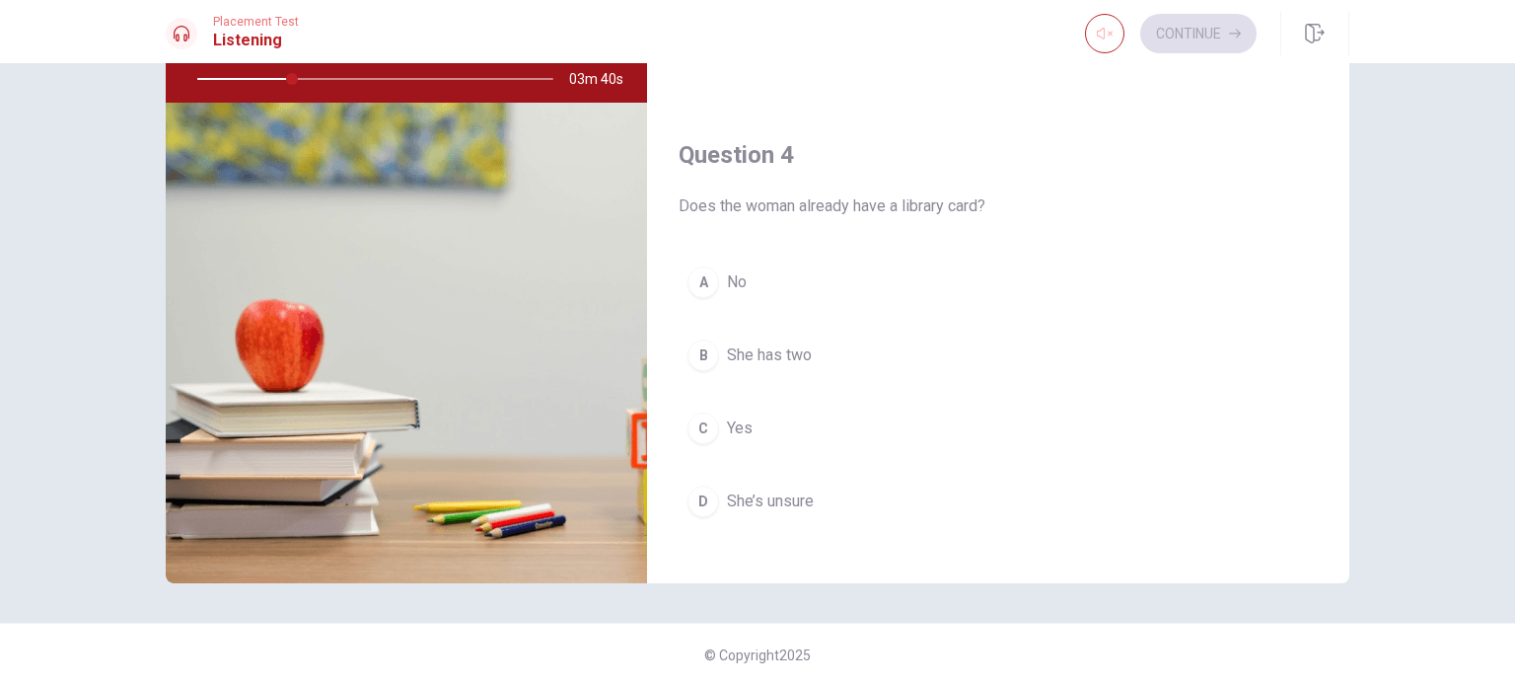
scroll to position [1338, 0]
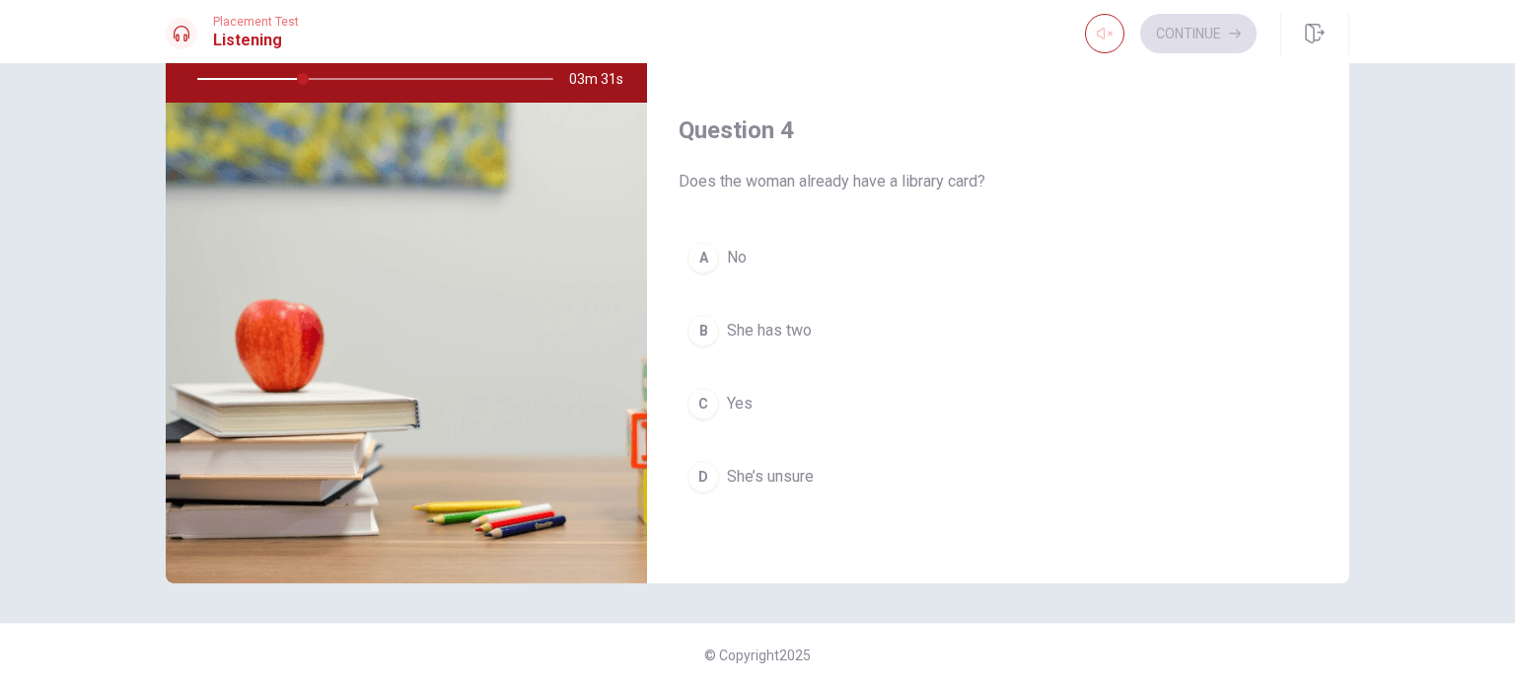
click at [694, 329] on div "B" at bounding box center [704, 331] width 32 height 32
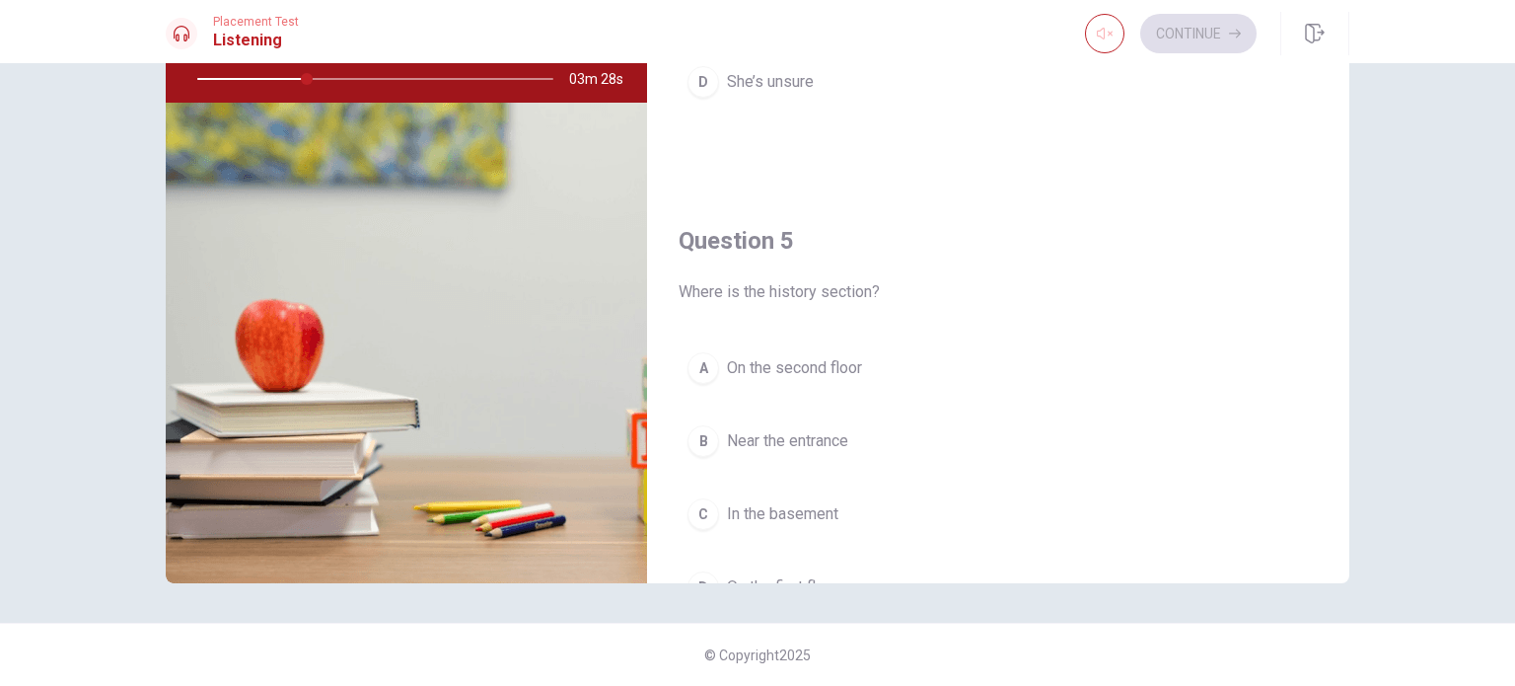
scroll to position [1831, 0]
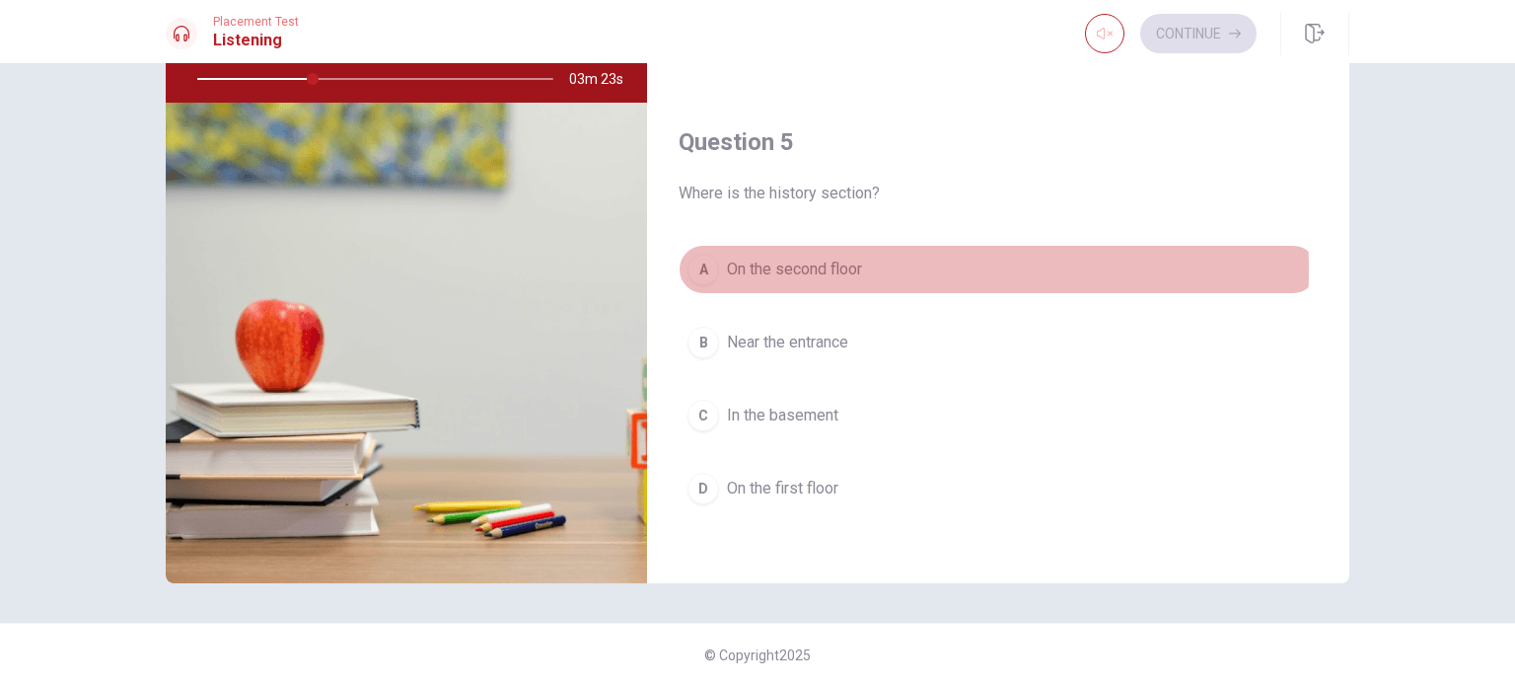
click at [702, 262] on div "A" at bounding box center [704, 270] width 32 height 32
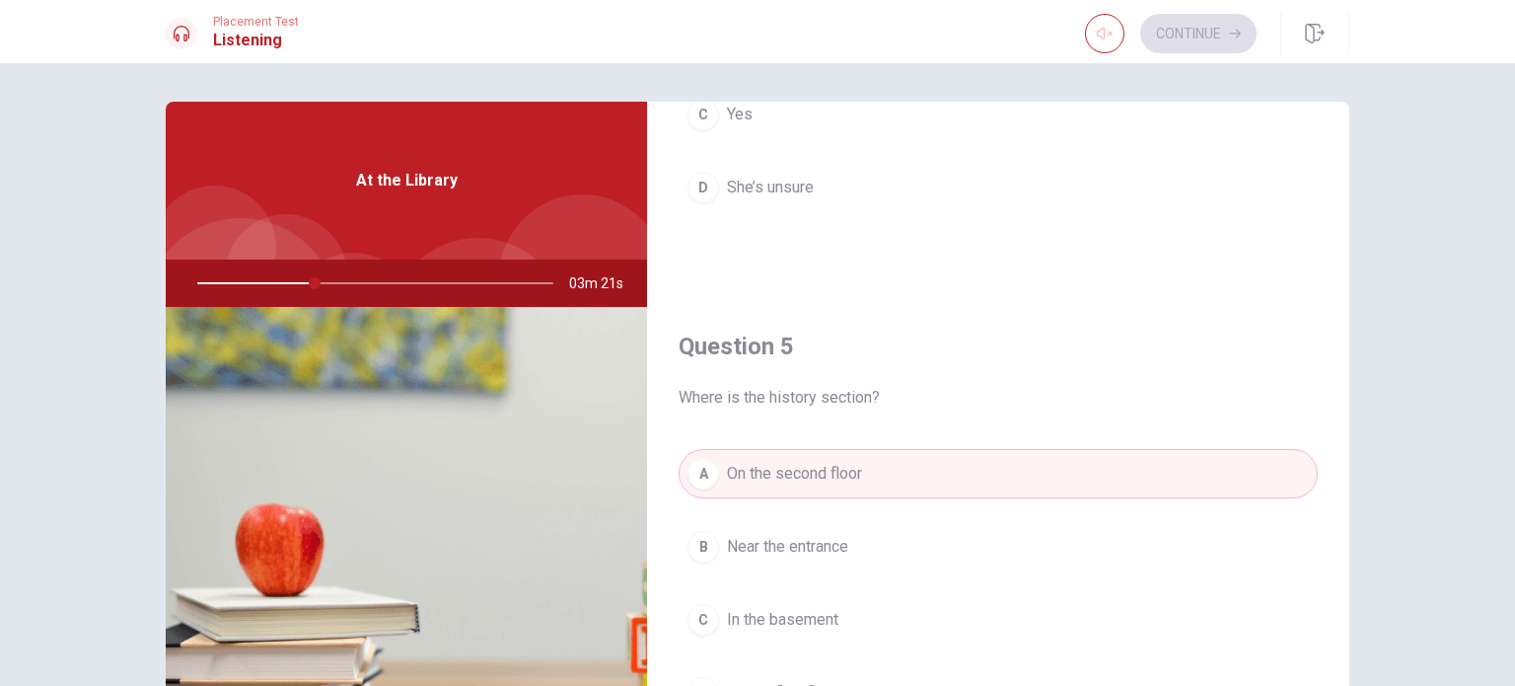
scroll to position [0, 0]
click at [336, 279] on div at bounding box center [372, 283] width 396 height 47
drag, startPoint x: 316, startPoint y: 279, endPoint x: 260, endPoint y: 267, distance: 56.5
click at [260, 267] on div at bounding box center [372, 283] width 396 height 47
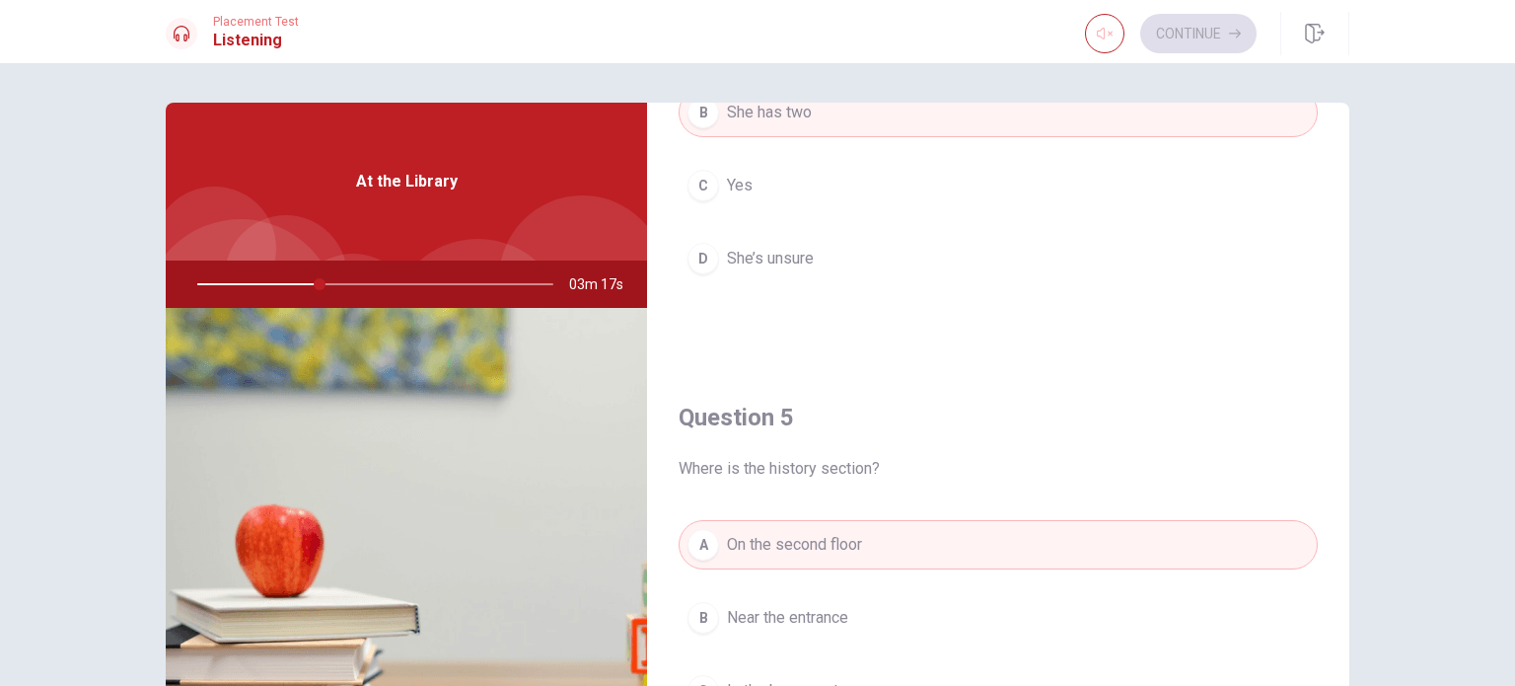
scroll to position [1732, 0]
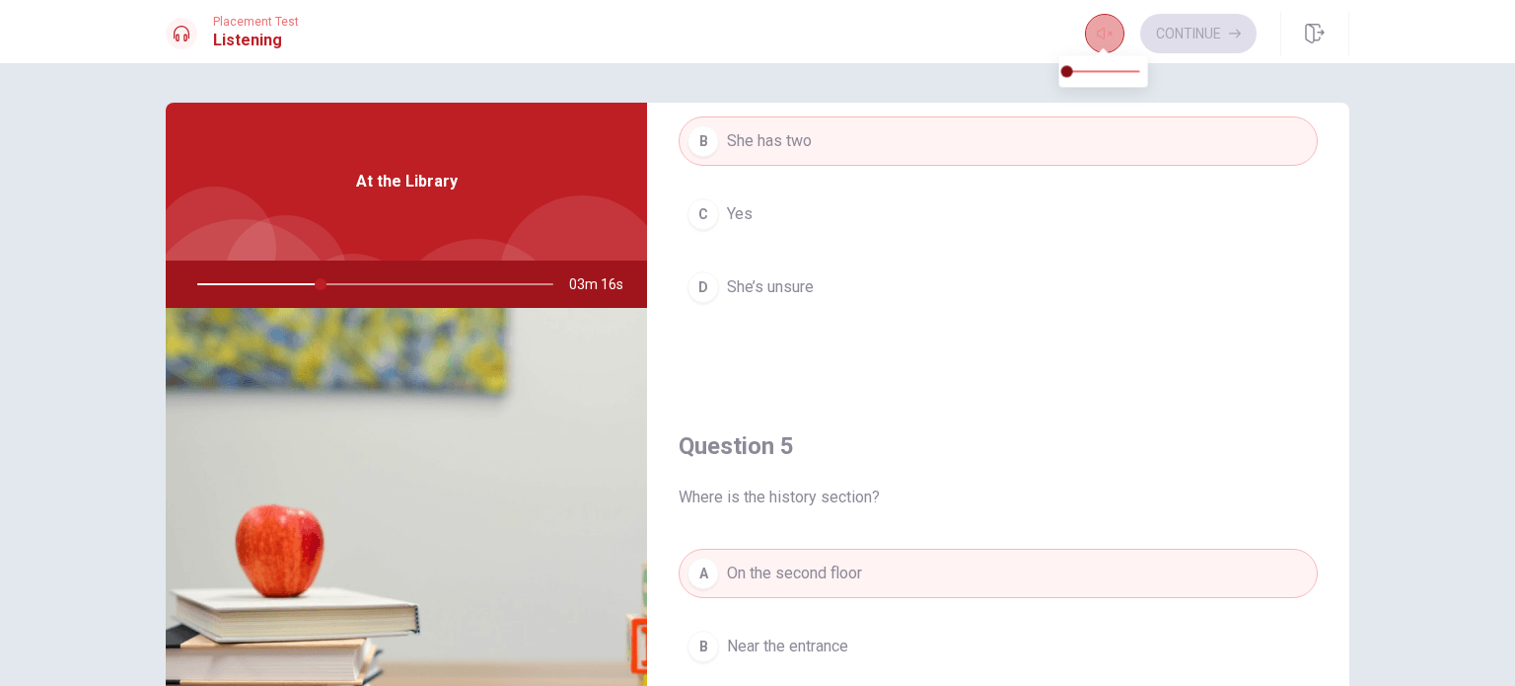
click at [1102, 39] on icon "button" at bounding box center [1105, 34] width 16 height 16
click at [1105, 38] on icon "button" at bounding box center [1105, 34] width 16 height 16
click at [1195, 31] on div "Continue" at bounding box center [1171, 33] width 172 height 39
drag, startPoint x: 1313, startPoint y: 36, endPoint x: 836, endPoint y: 83, distance: 478.7
click at [1313, 36] on icon "button" at bounding box center [1315, 34] width 20 height 20
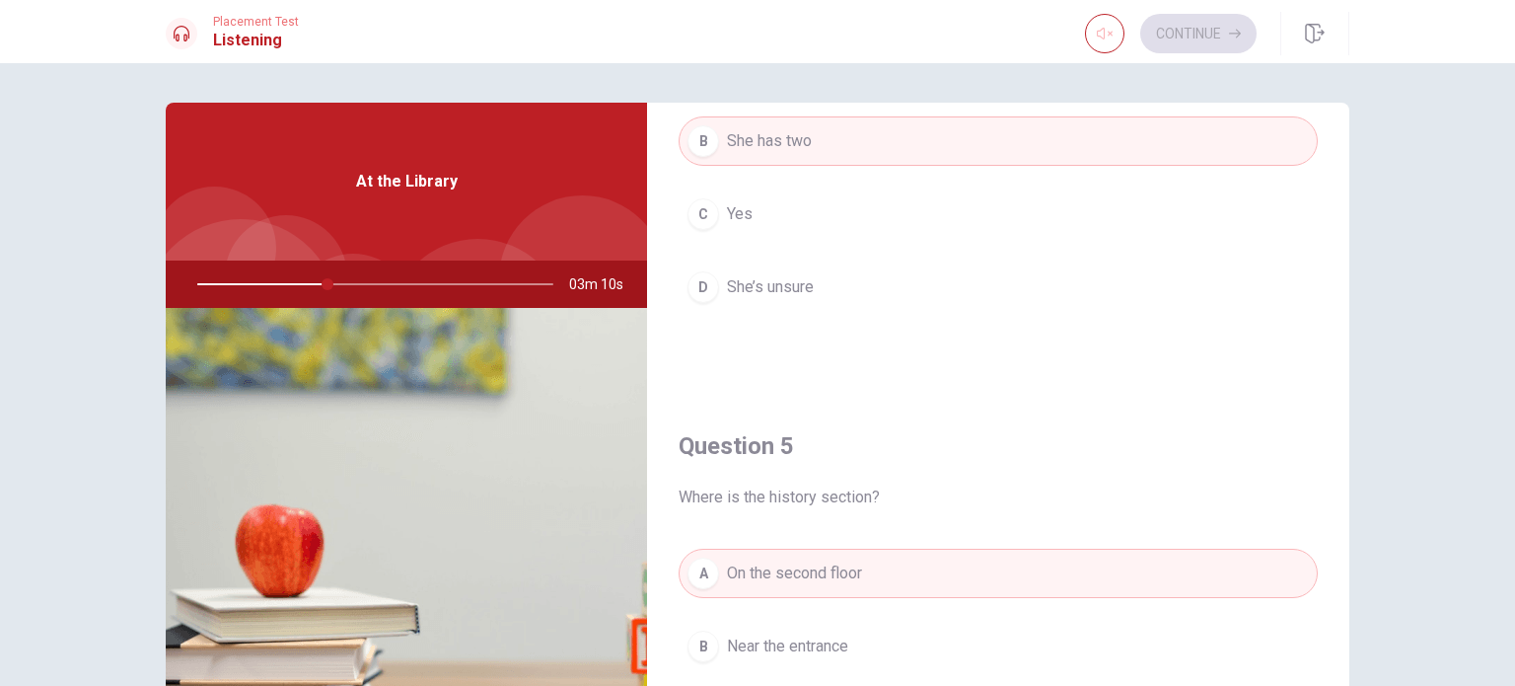
type input "37"
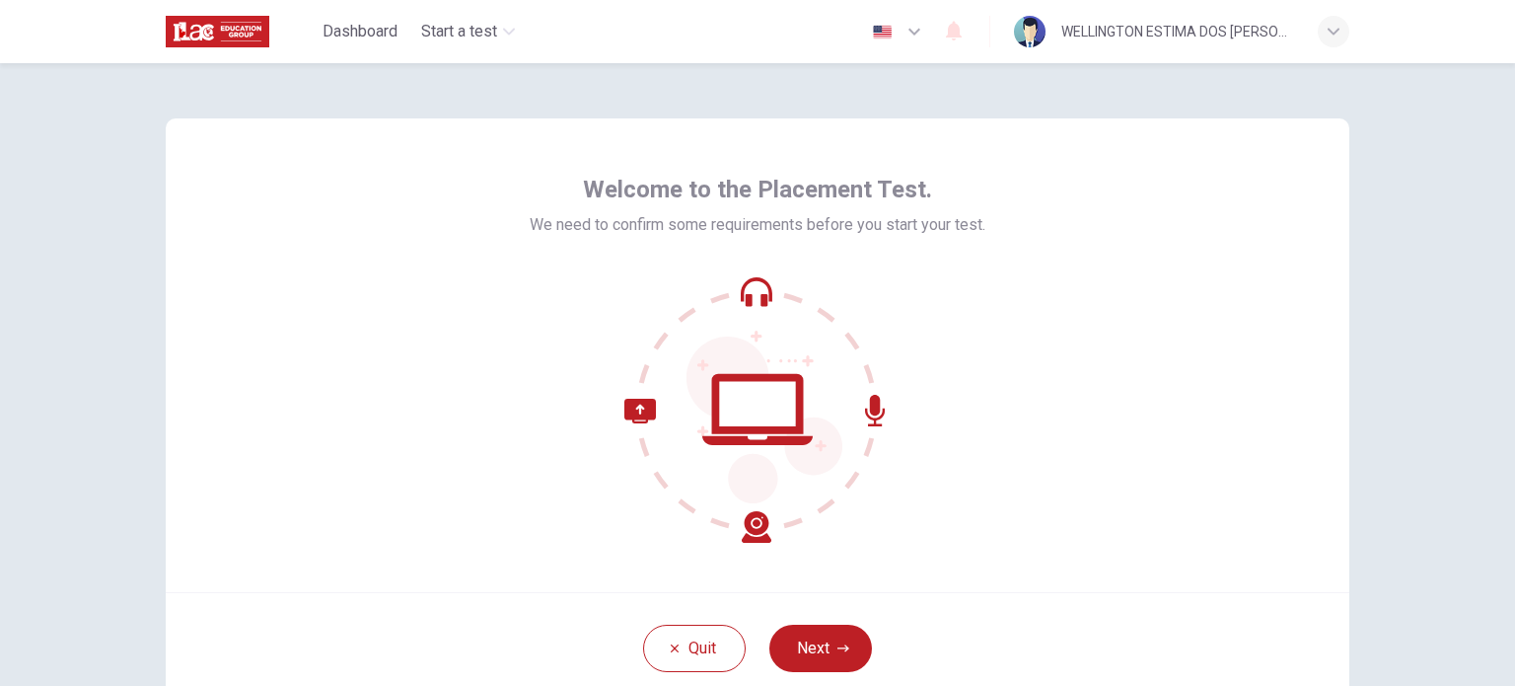
scroll to position [99, 0]
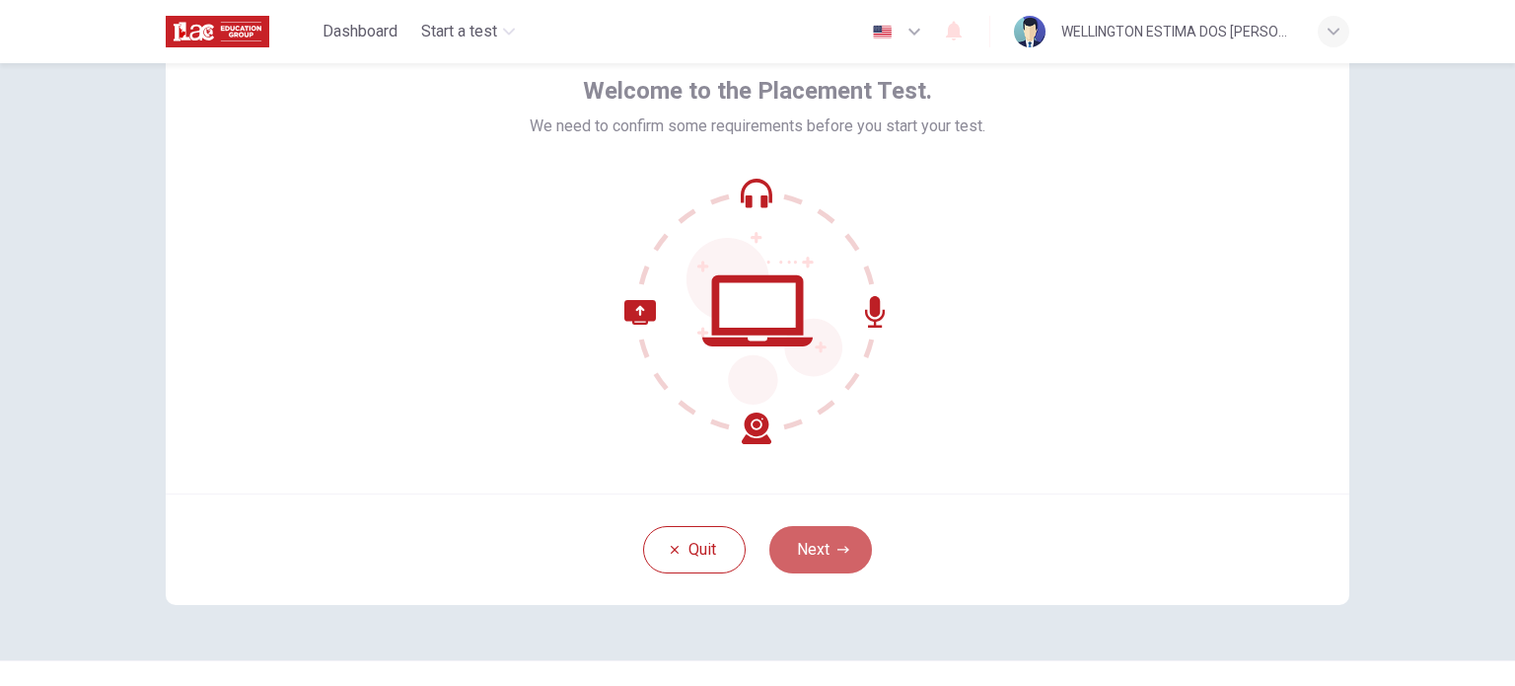
click at [823, 538] on button "Next" at bounding box center [820, 549] width 103 height 47
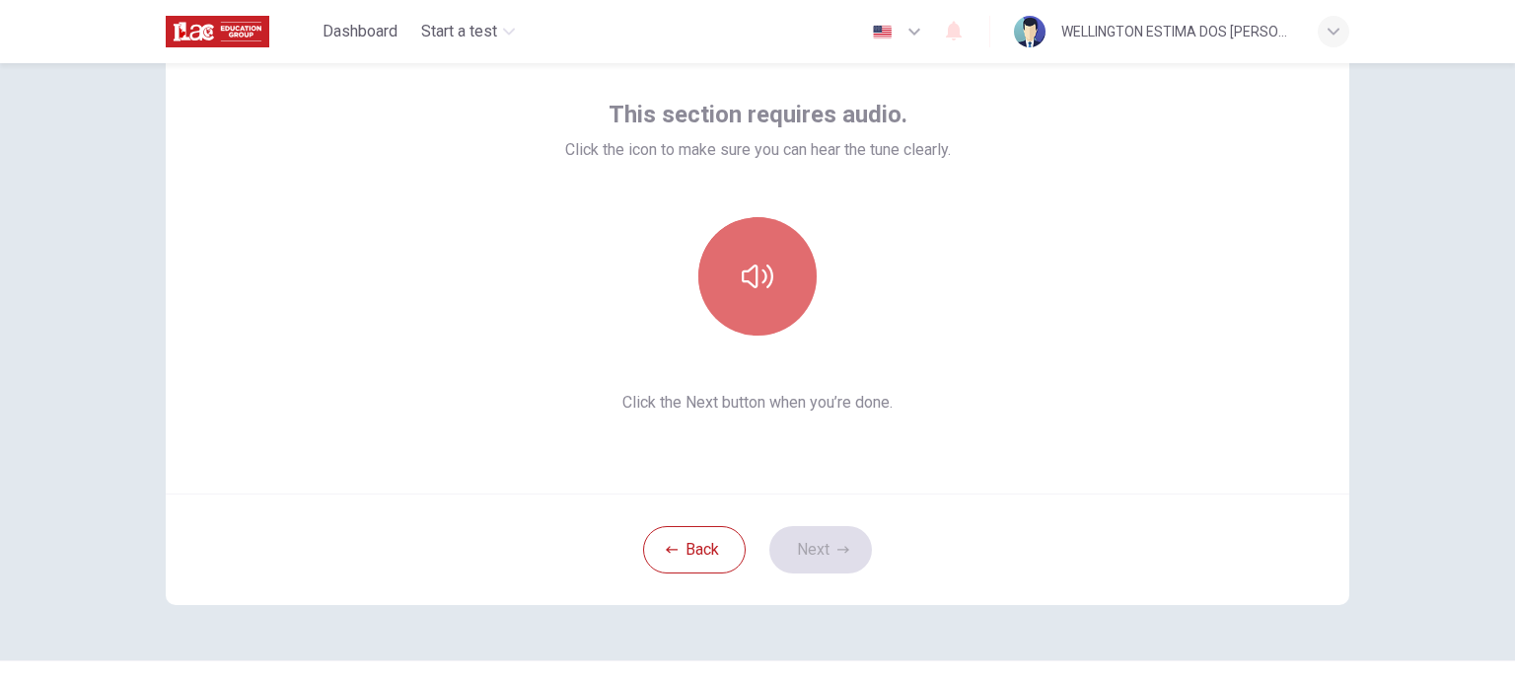
click at [742, 269] on icon "button" at bounding box center [758, 276] width 32 height 32
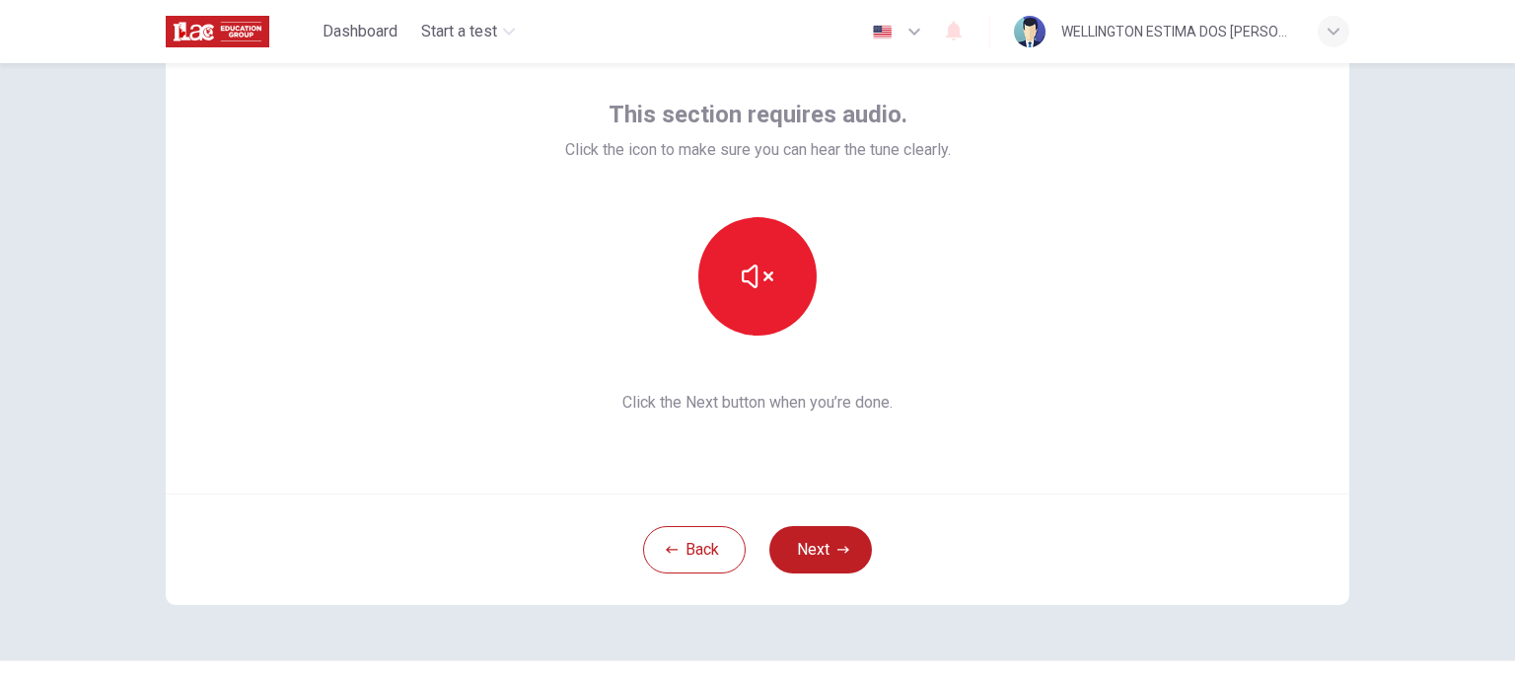
click at [817, 544] on button "Next" at bounding box center [820, 549] width 103 height 47
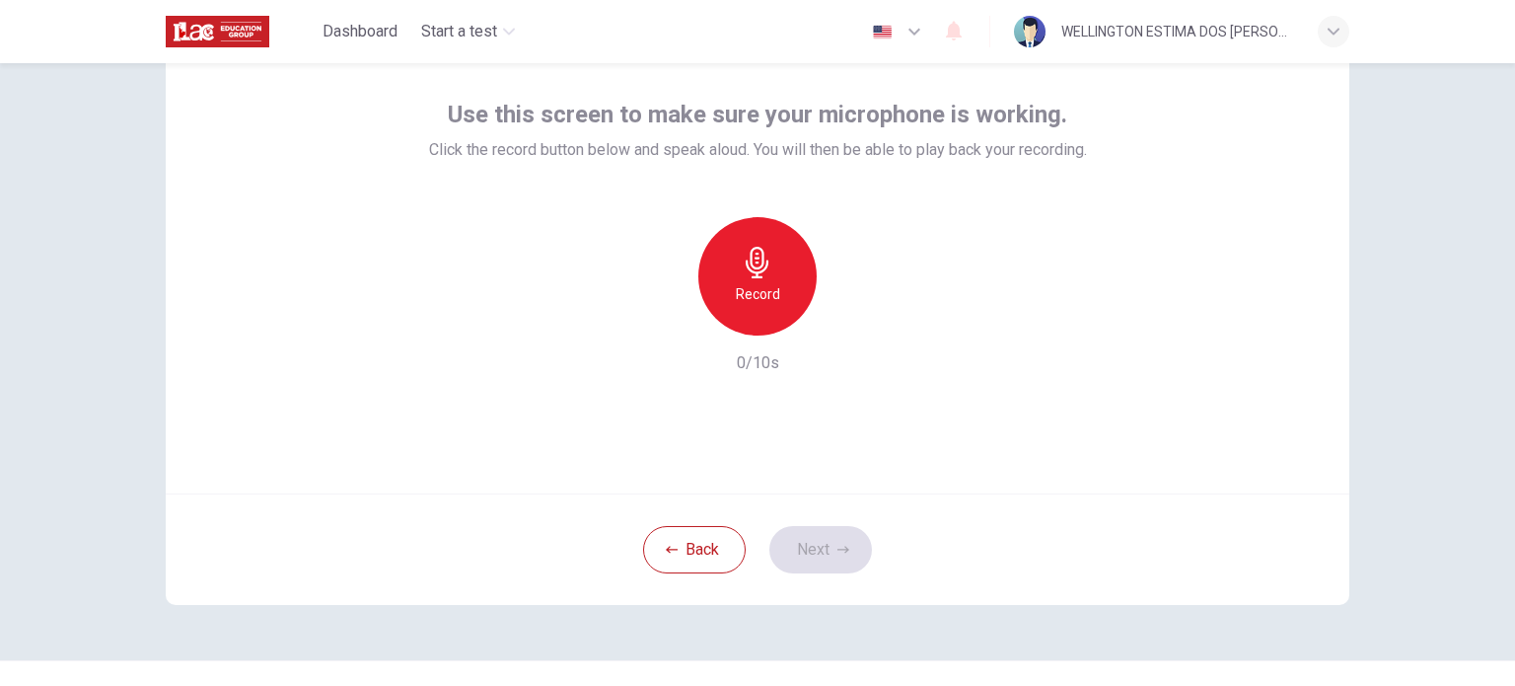
click at [750, 269] on icon "button" at bounding box center [758, 263] width 32 height 32
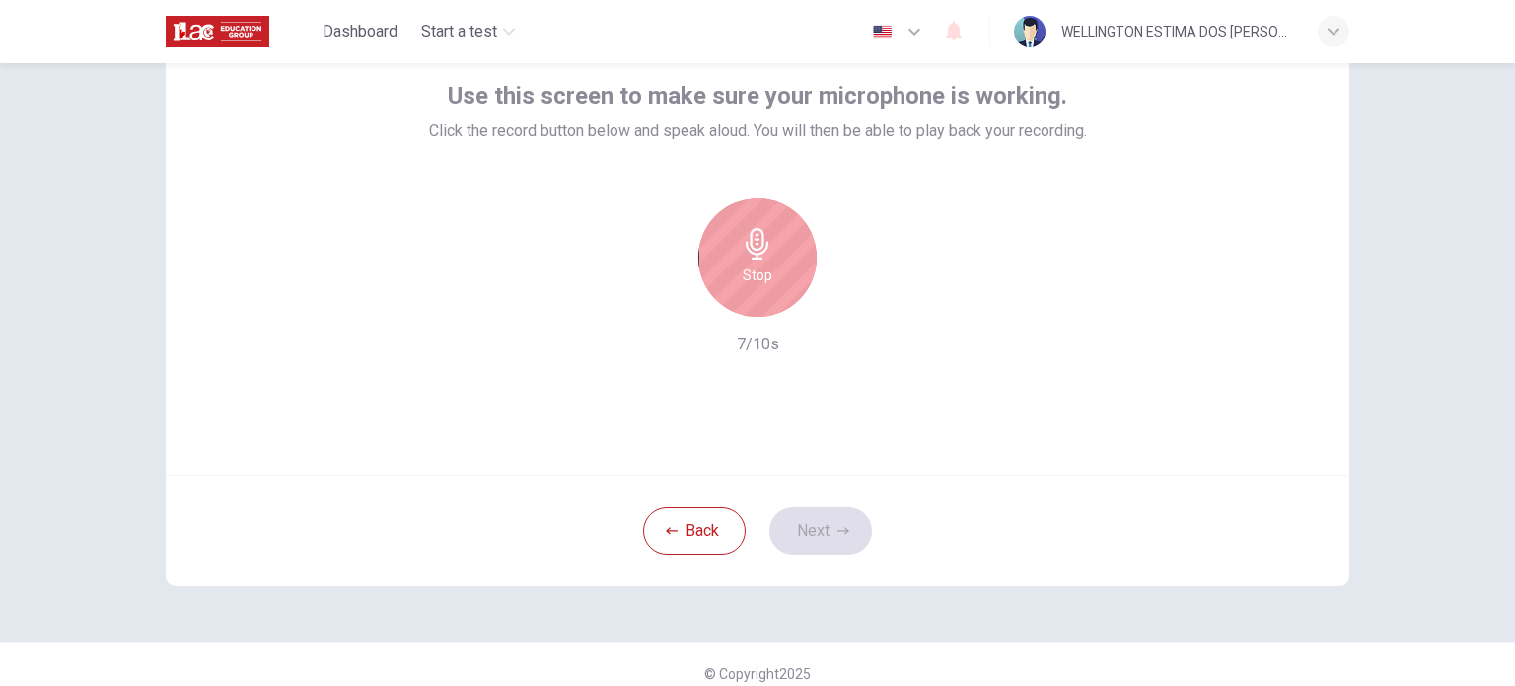
scroll to position [135, 0]
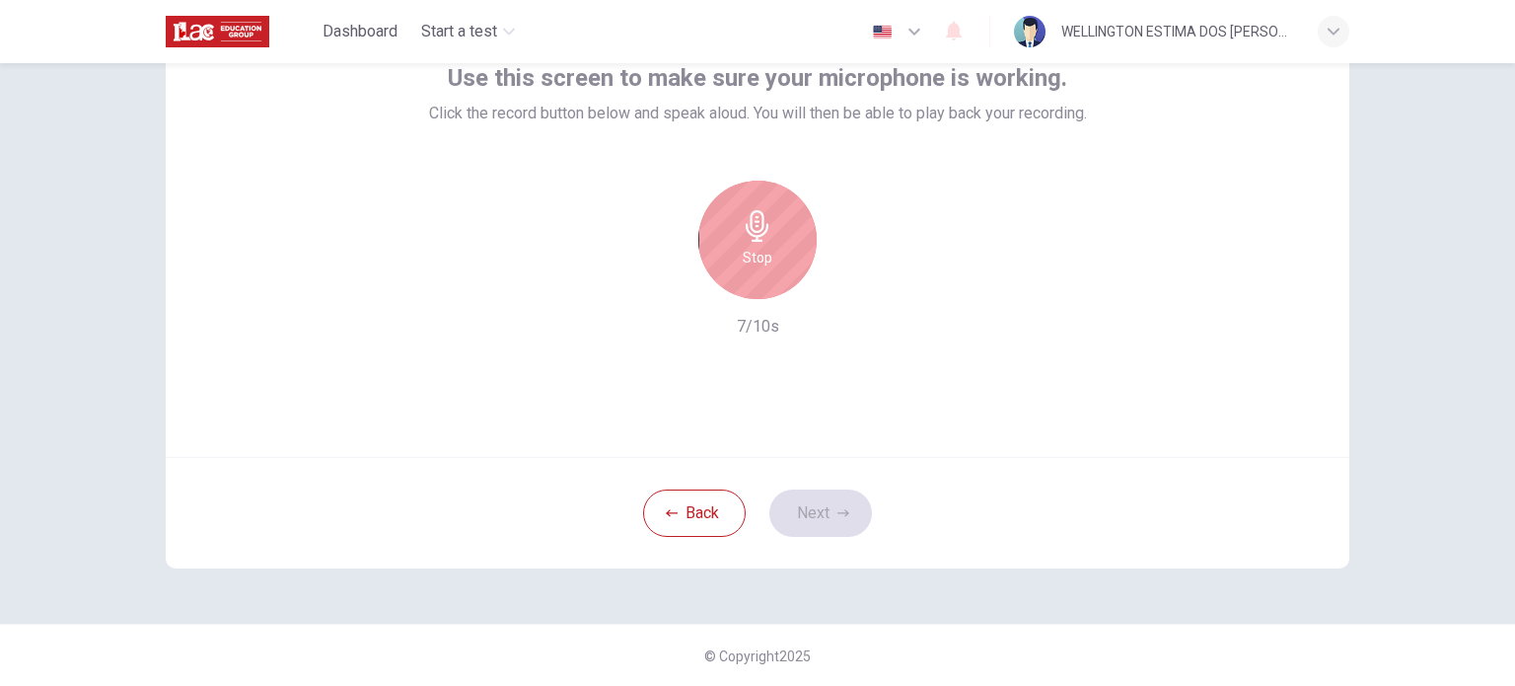
click at [812, 514] on div "Back Next" at bounding box center [758, 512] width 1184 height 111
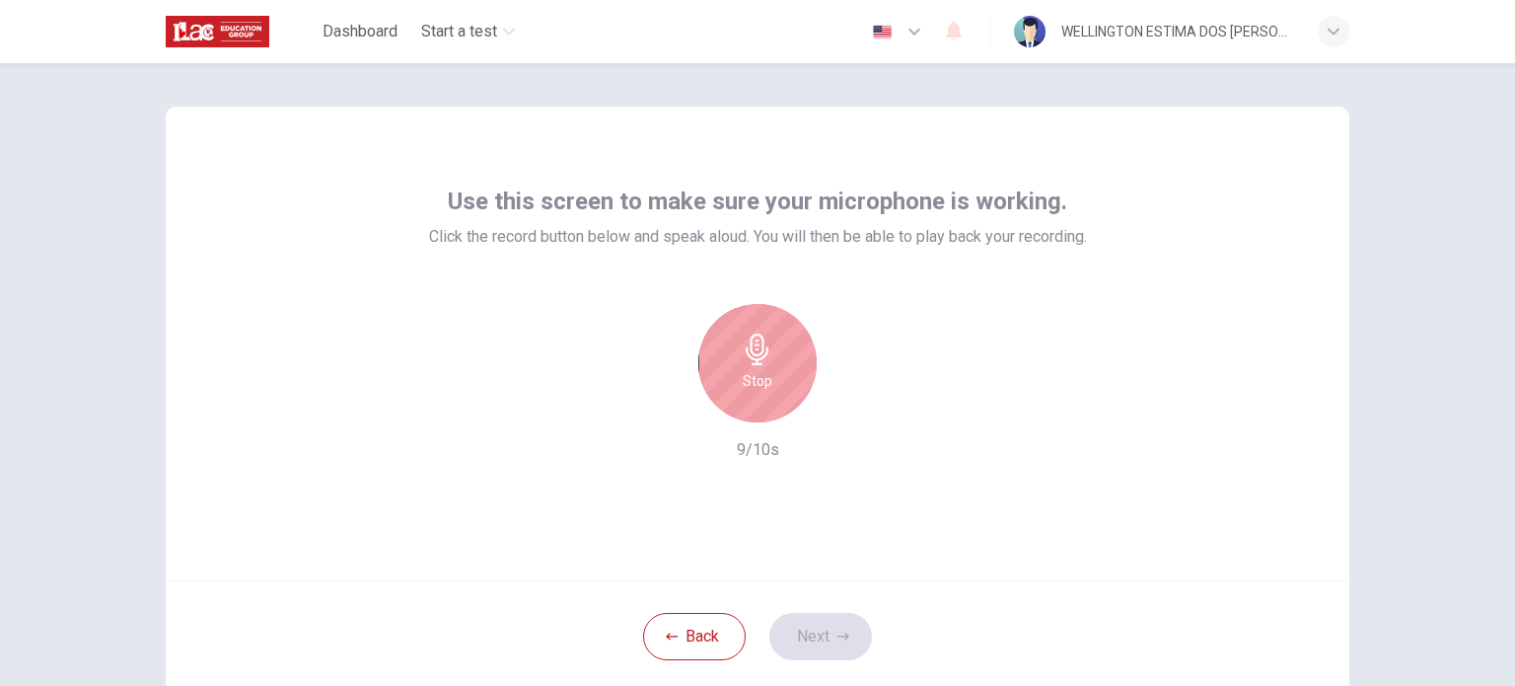
scroll to position [0, 0]
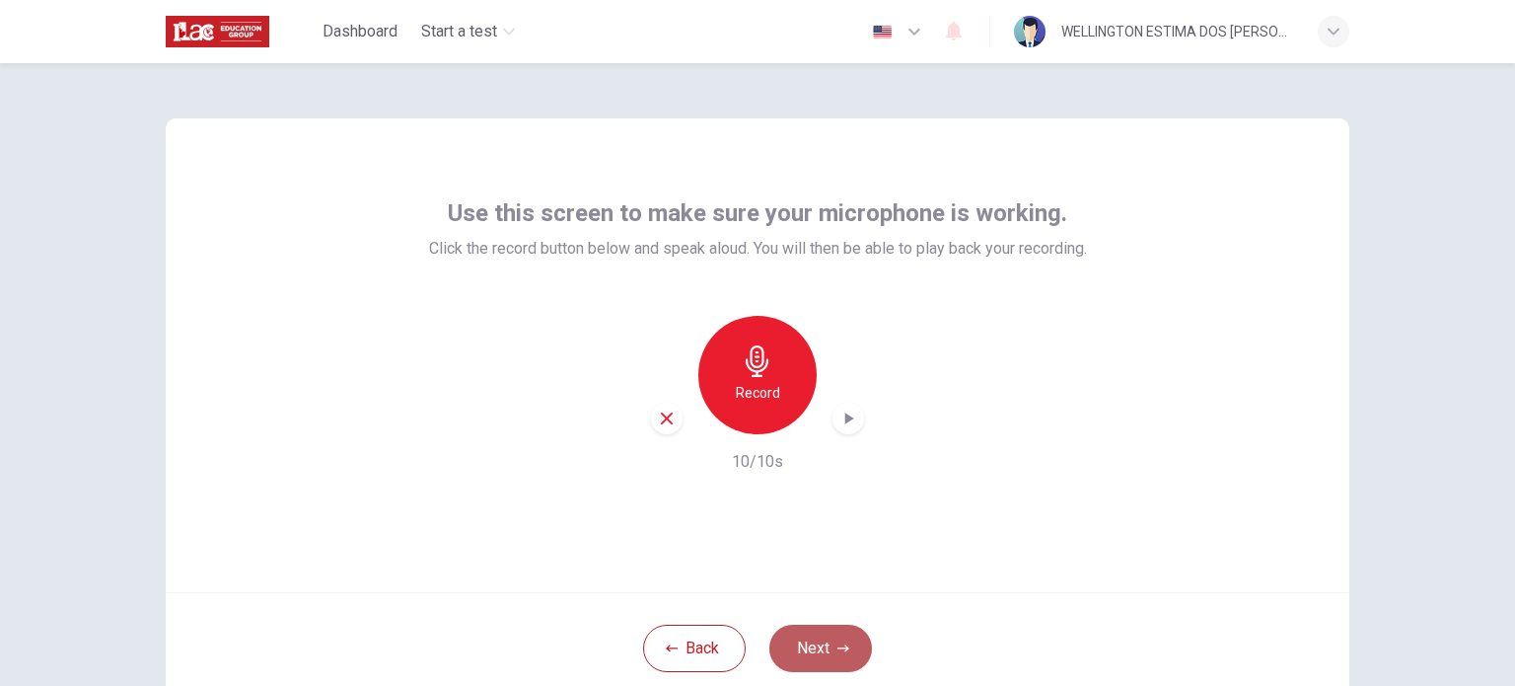
click at [809, 646] on button "Next" at bounding box center [820, 647] width 103 height 47
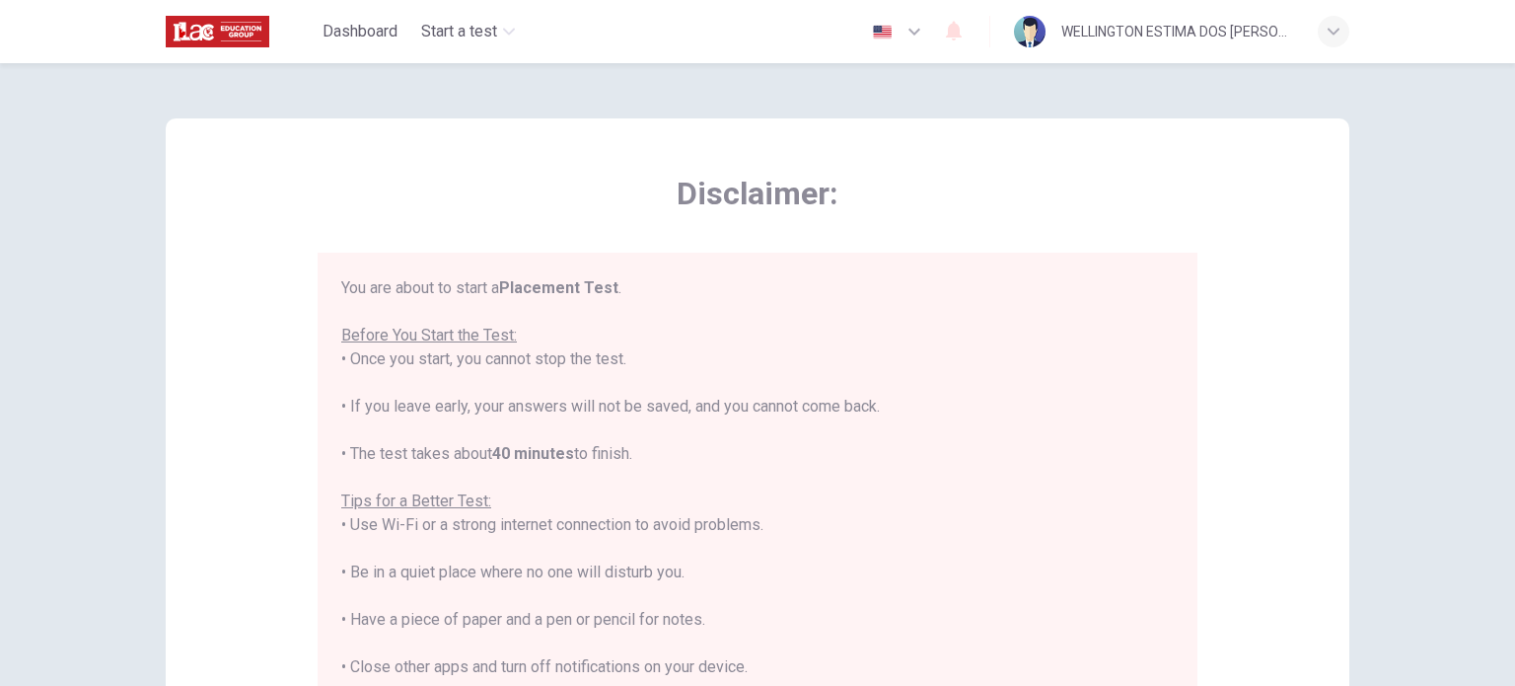
click at [1125, 29] on div "WELLINGTON ESTIMA DOS [PERSON_NAME]" at bounding box center [1177, 32] width 233 height 24
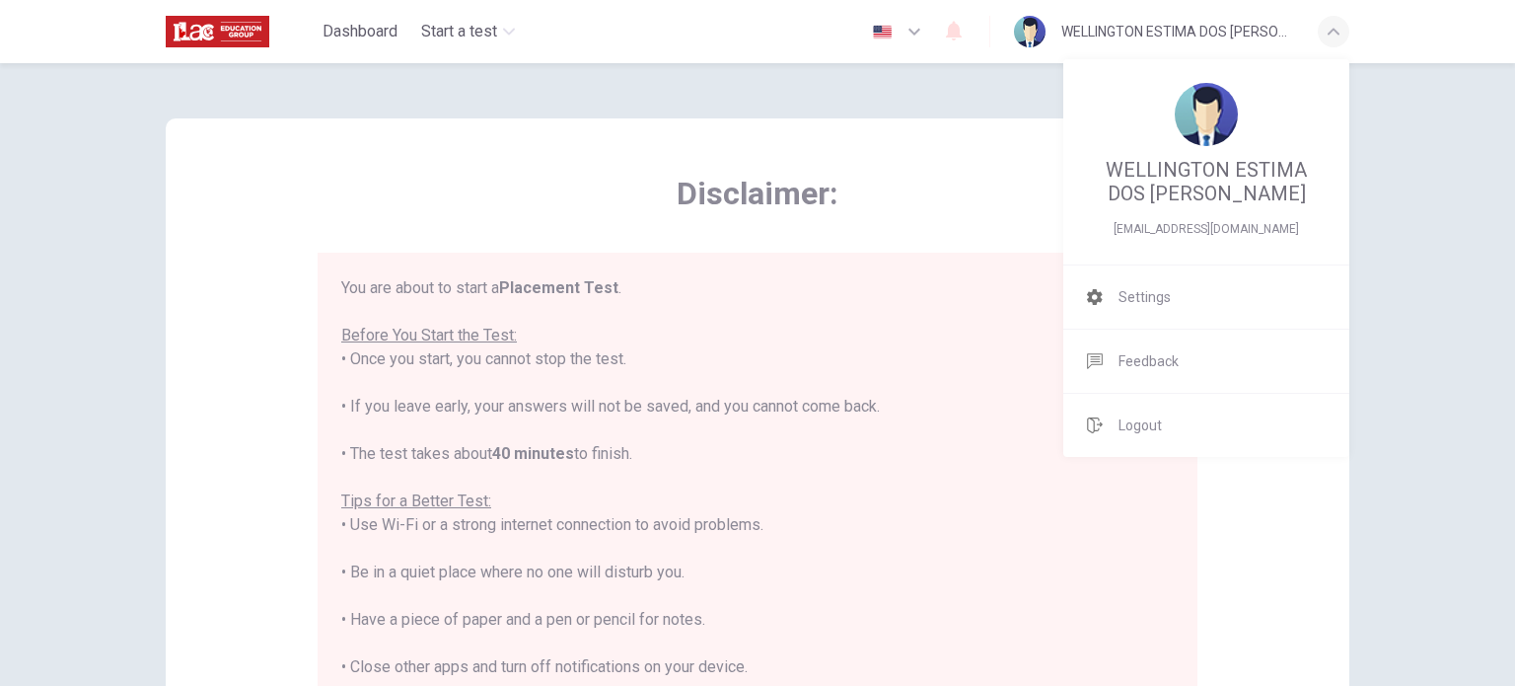
click at [1002, 192] on div at bounding box center [757, 343] width 1515 height 686
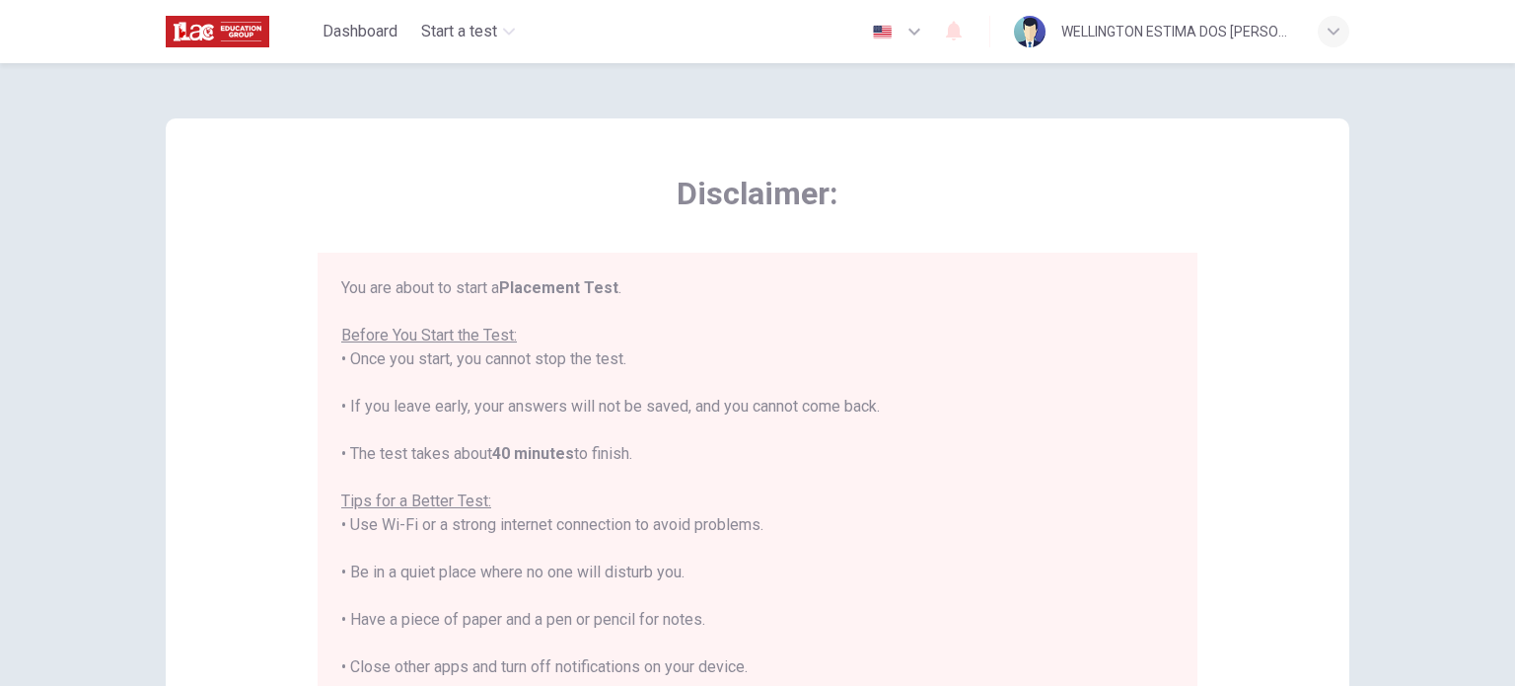
scroll to position [23, 0]
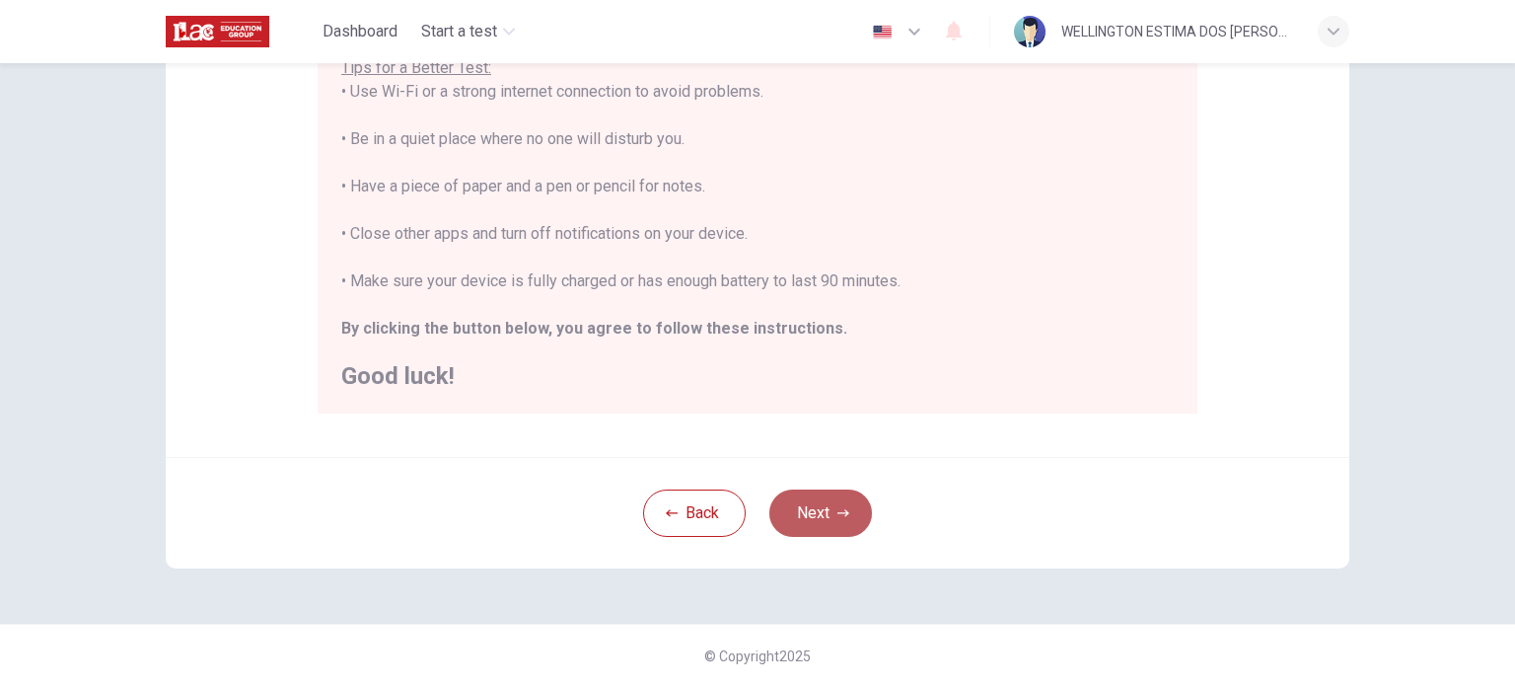
click at [790, 503] on button "Next" at bounding box center [820, 512] width 103 height 47
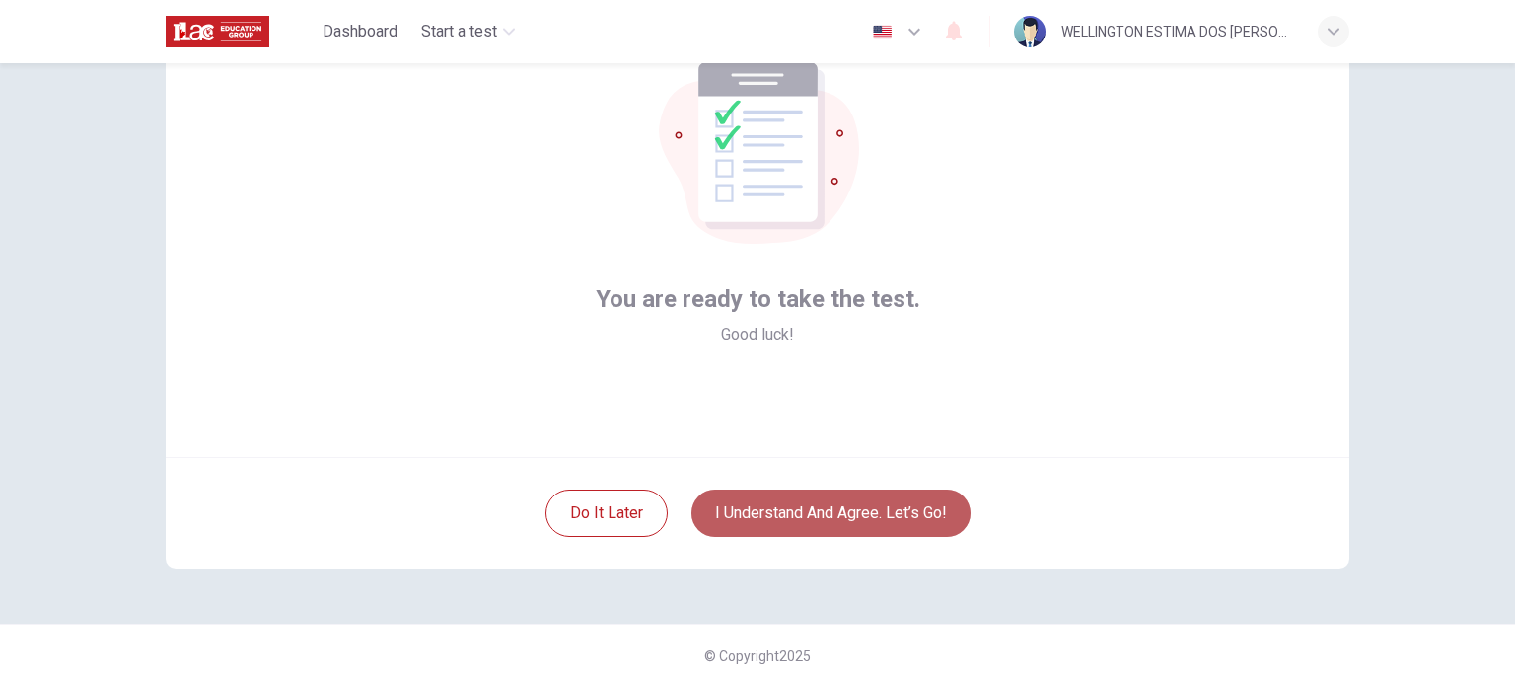
click at [794, 516] on button "I understand and agree. Let’s go!" at bounding box center [830, 512] width 279 height 47
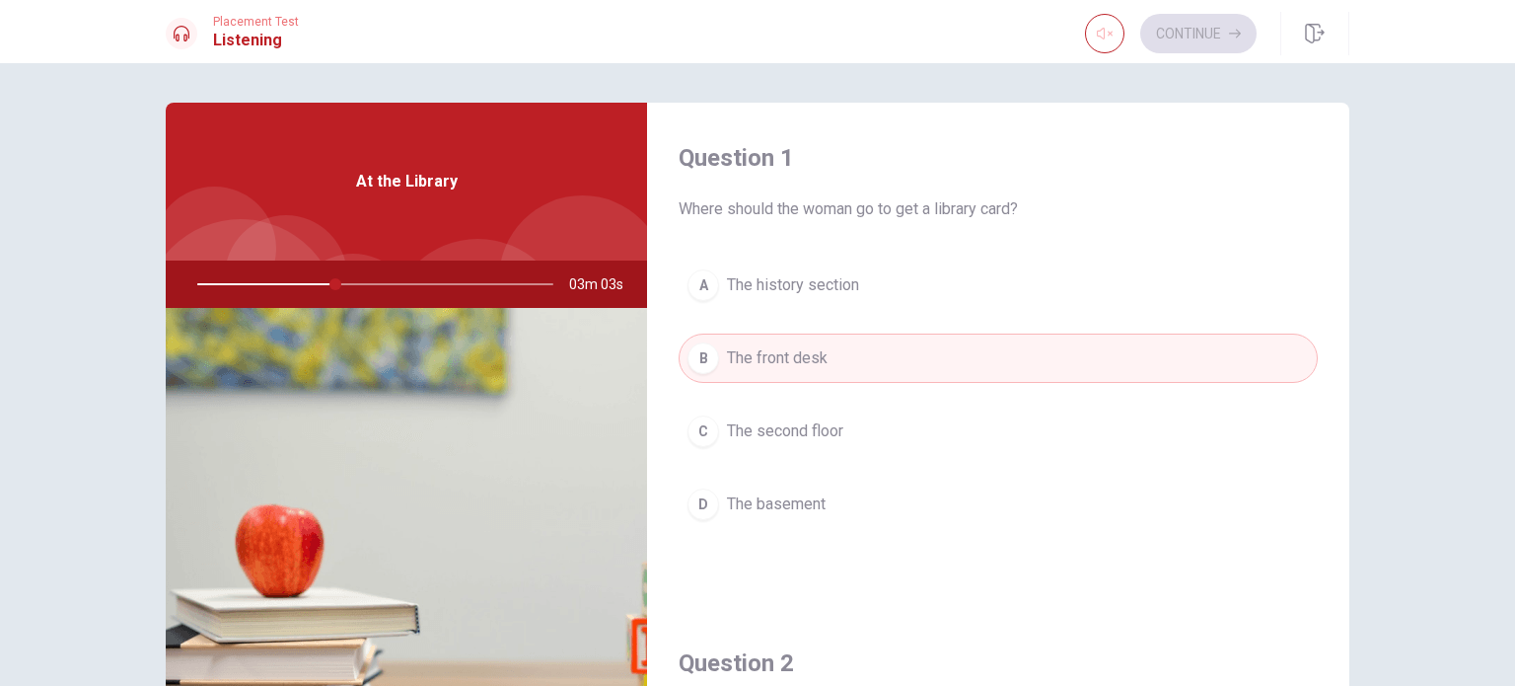
click at [418, 221] on div "At the Library" at bounding box center [406, 182] width 481 height 158
click at [1105, 35] on icon "button" at bounding box center [1105, 34] width 16 height 16
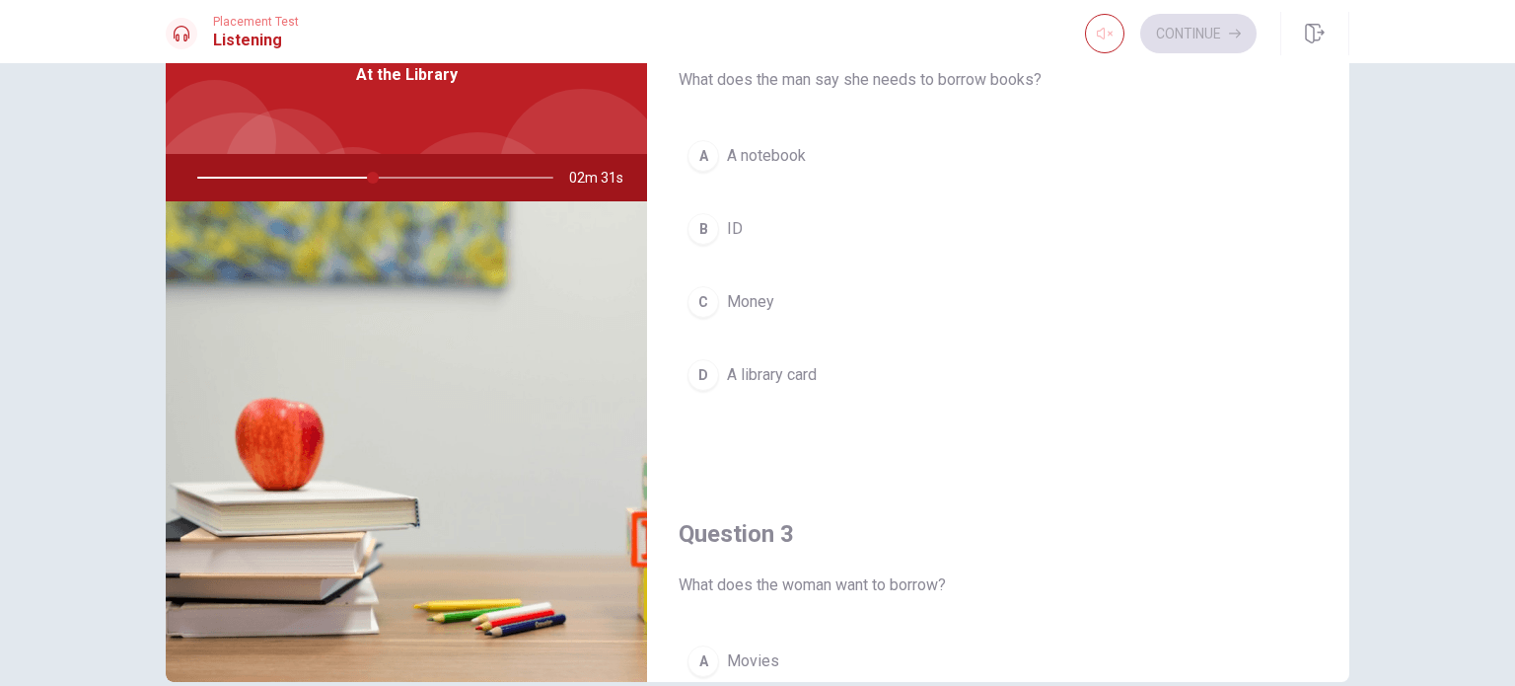
scroll to position [493, 0]
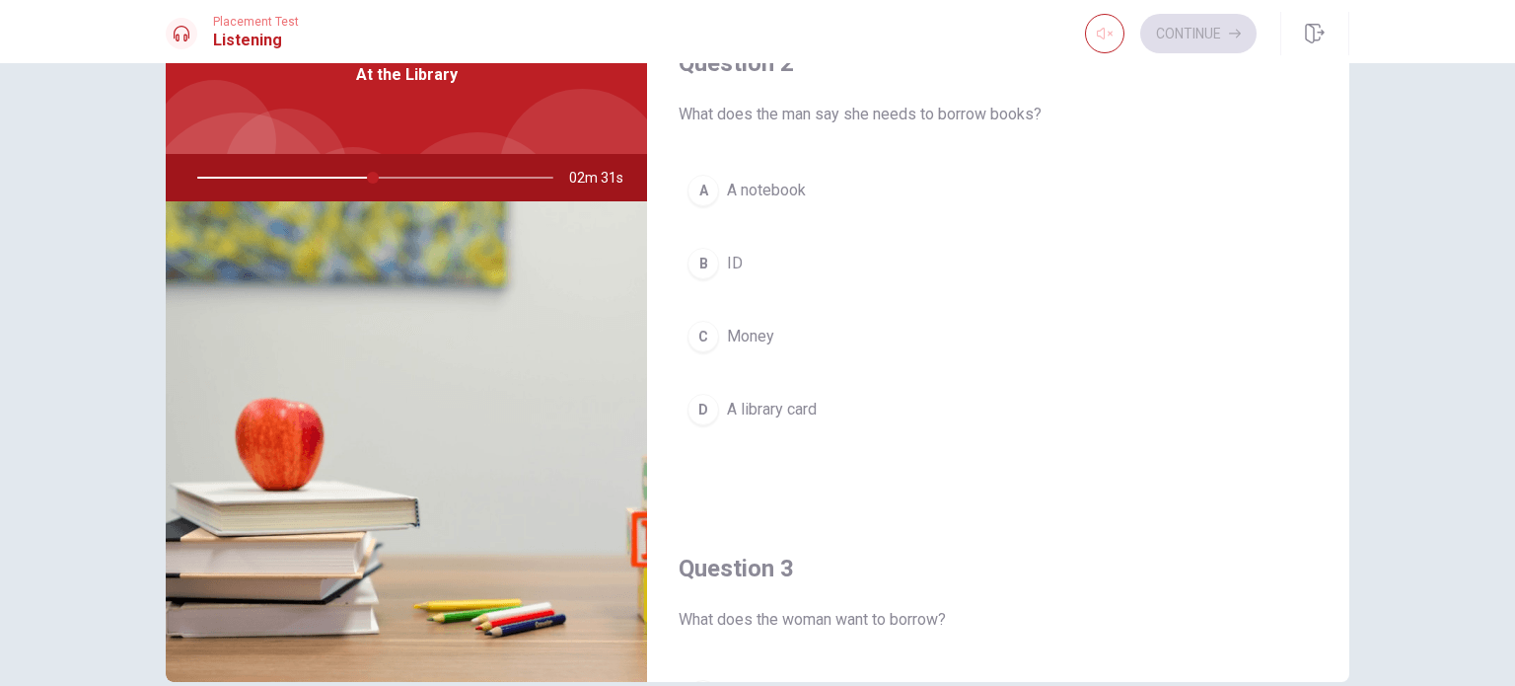
click at [694, 186] on div "A" at bounding box center [704, 191] width 32 height 32
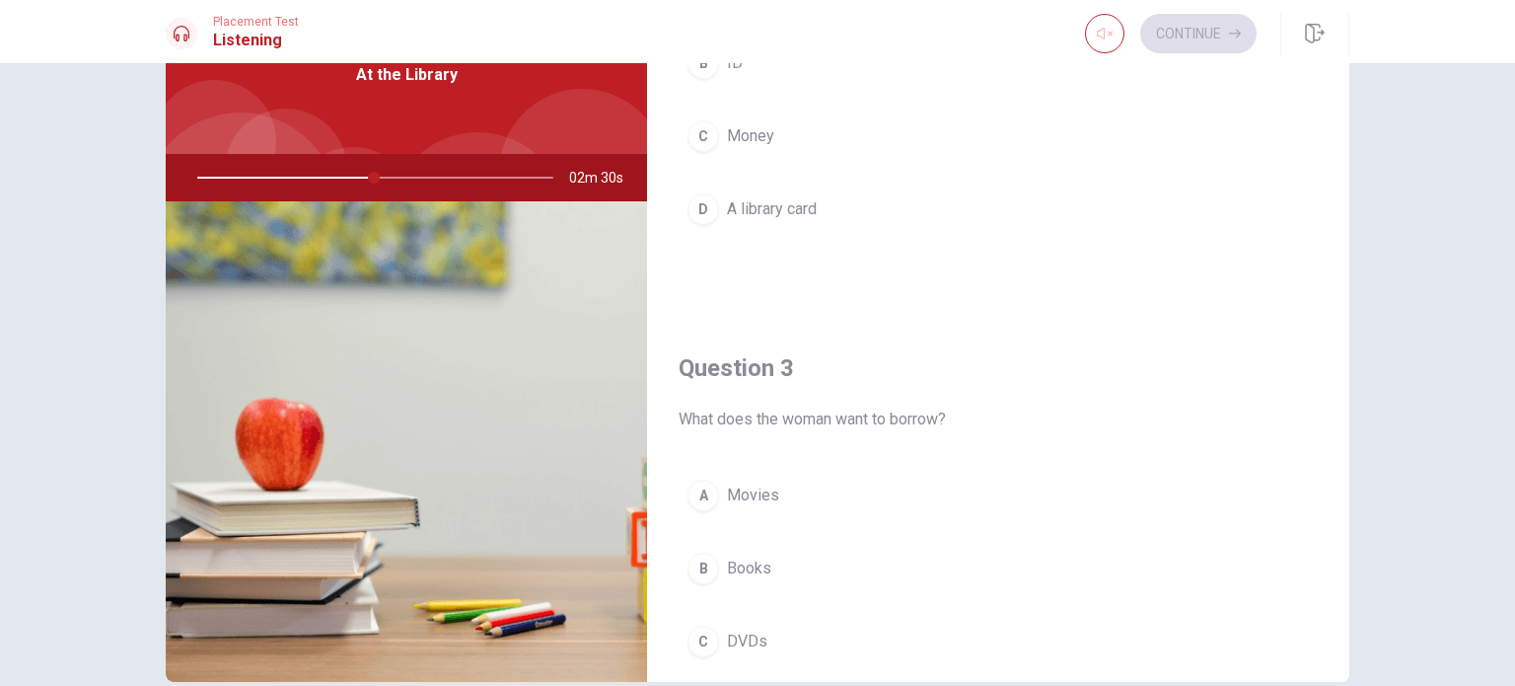
scroll to position [789, 0]
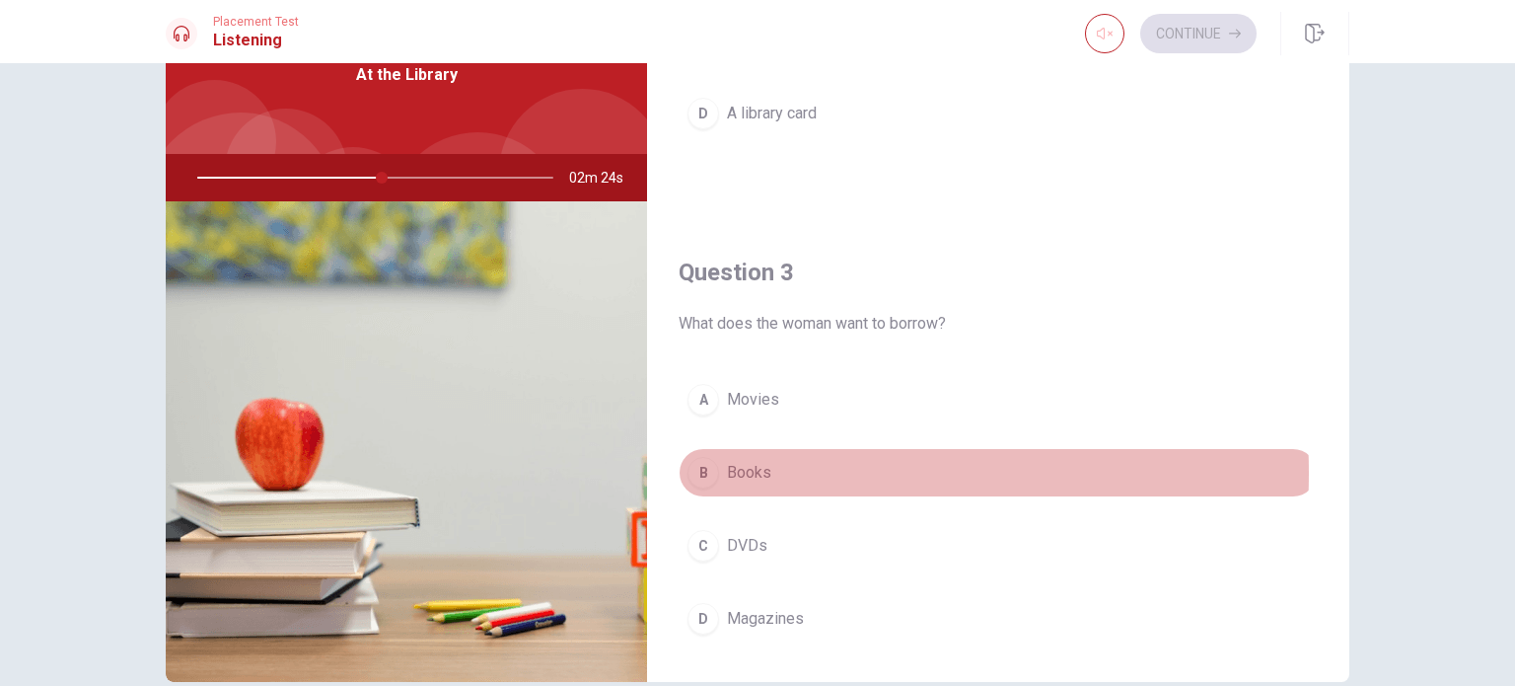
click at [698, 469] on div "B" at bounding box center [704, 473] width 32 height 32
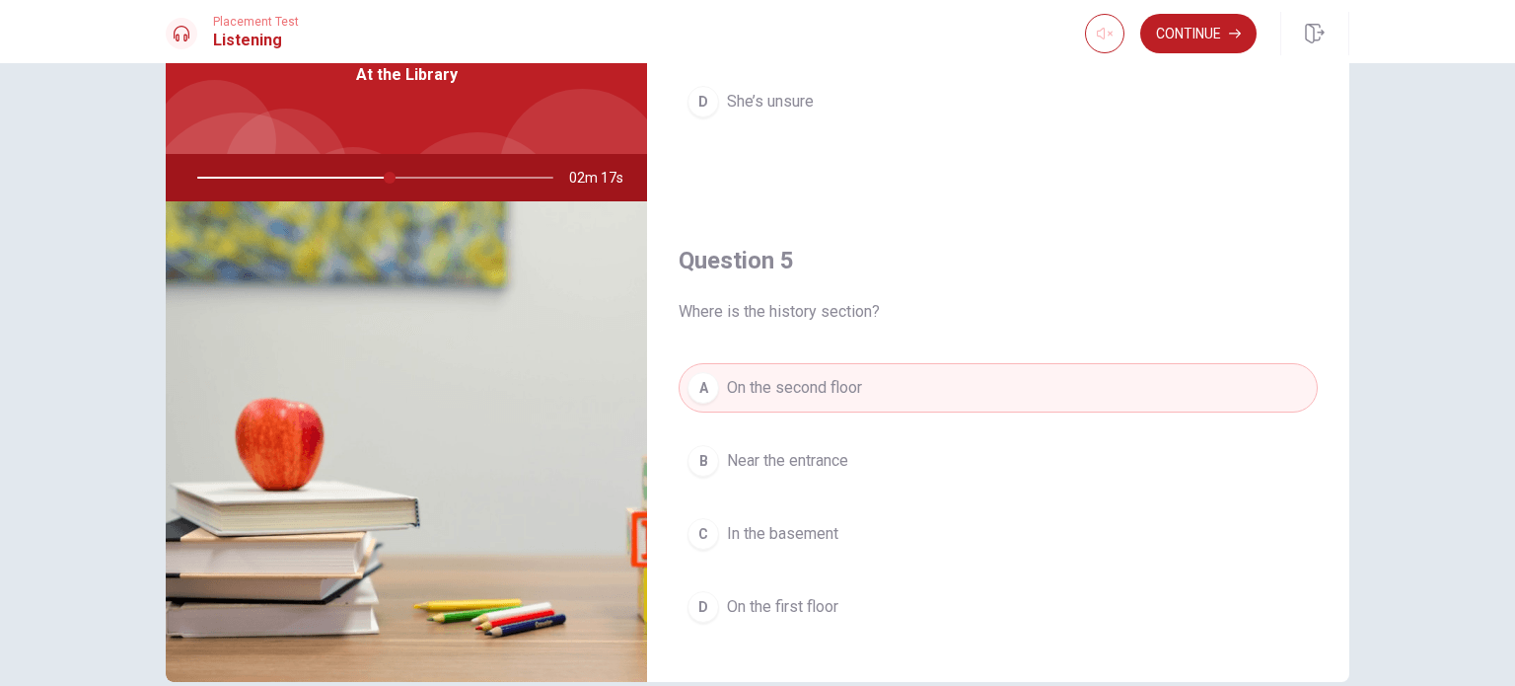
scroll to position [1831, 0]
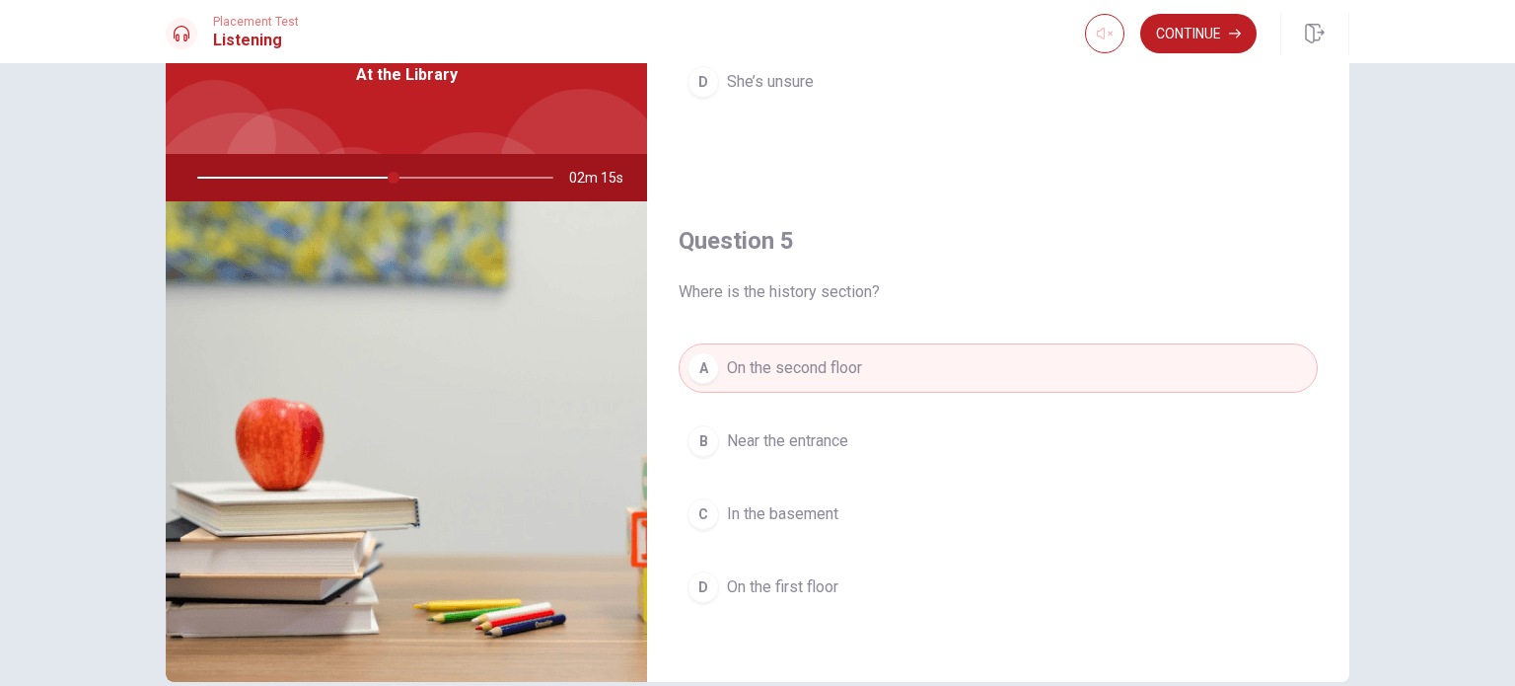
drag, startPoint x: 391, startPoint y: 177, endPoint x: 241, endPoint y: 141, distance: 154.1
click at [241, 141] on div "At the Library 02m 15s" at bounding box center [406, 339] width 481 height 686
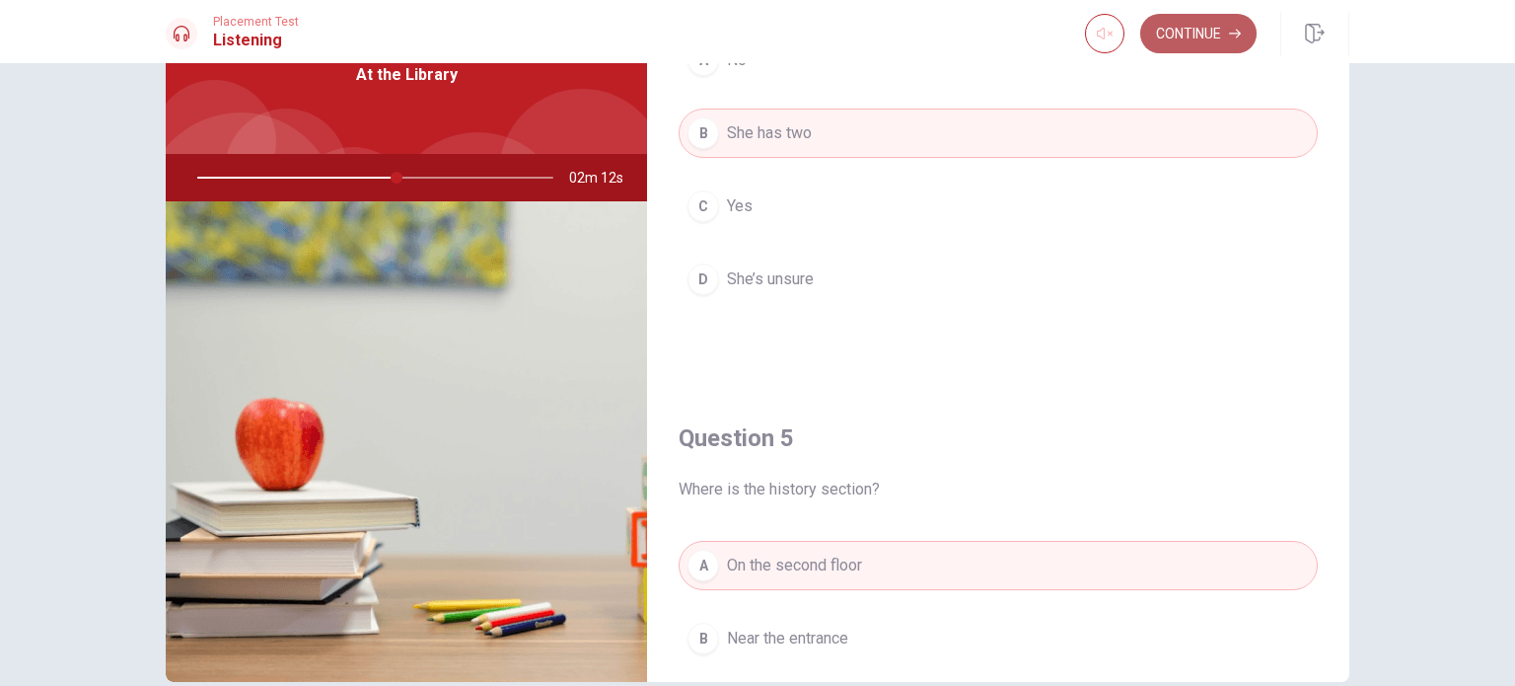
click at [1172, 36] on button "Continue" at bounding box center [1198, 33] width 116 height 39
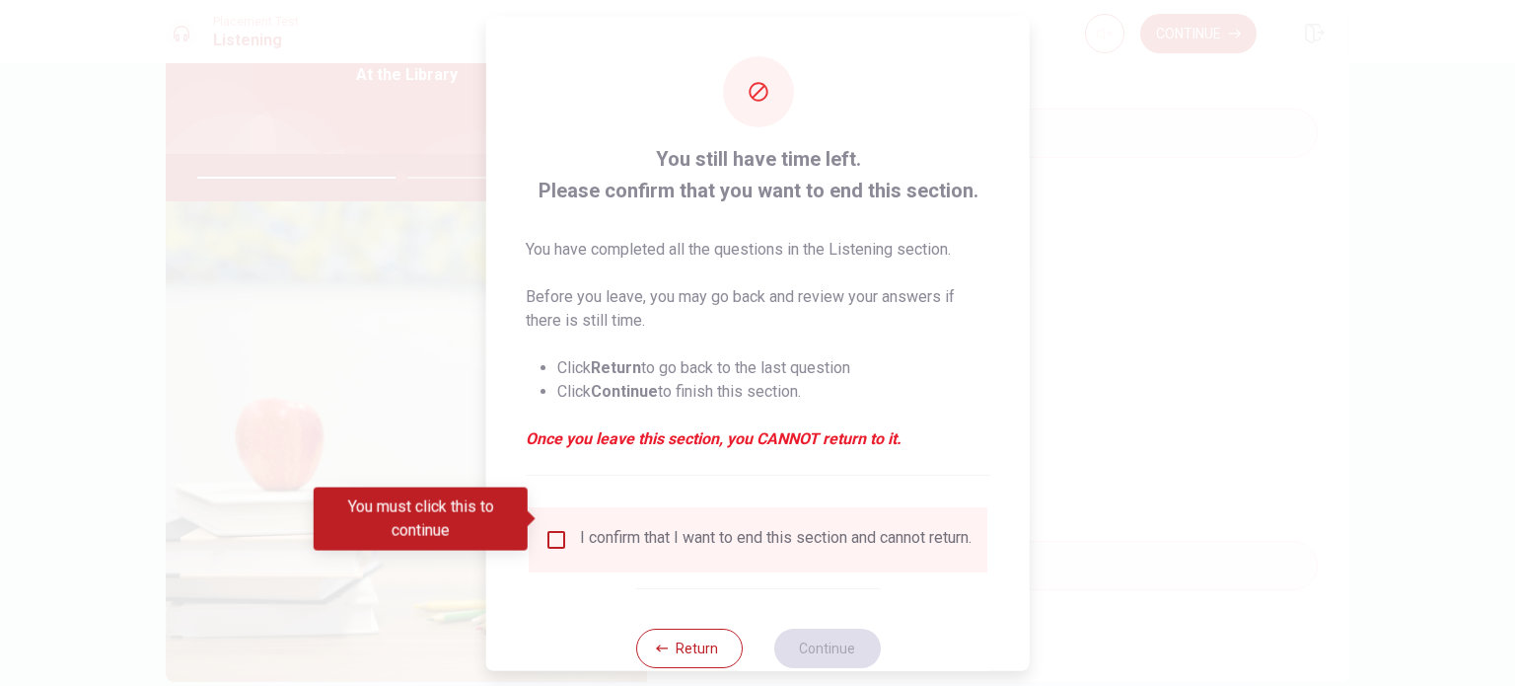
scroll to position [49, 0]
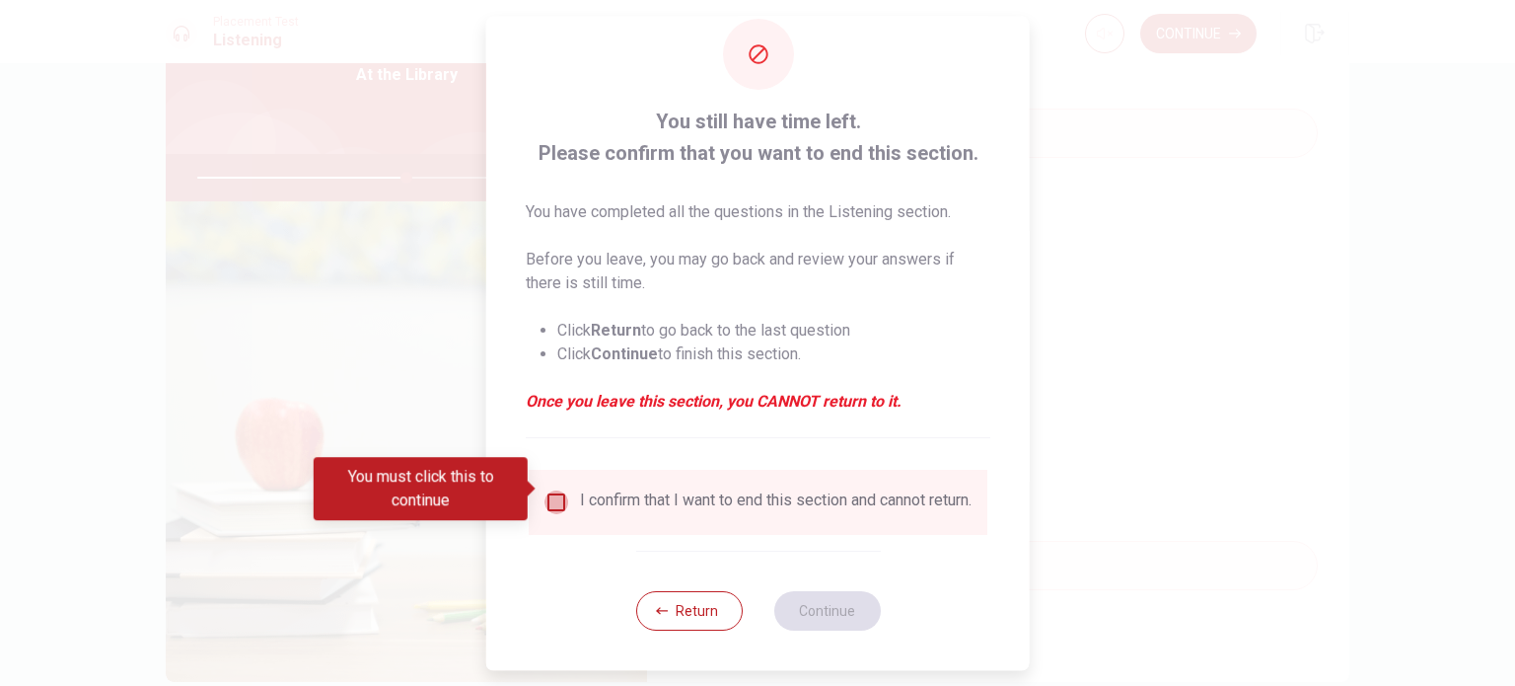
click at [553, 490] on input "You must click this to continue" at bounding box center [556, 502] width 24 height 24
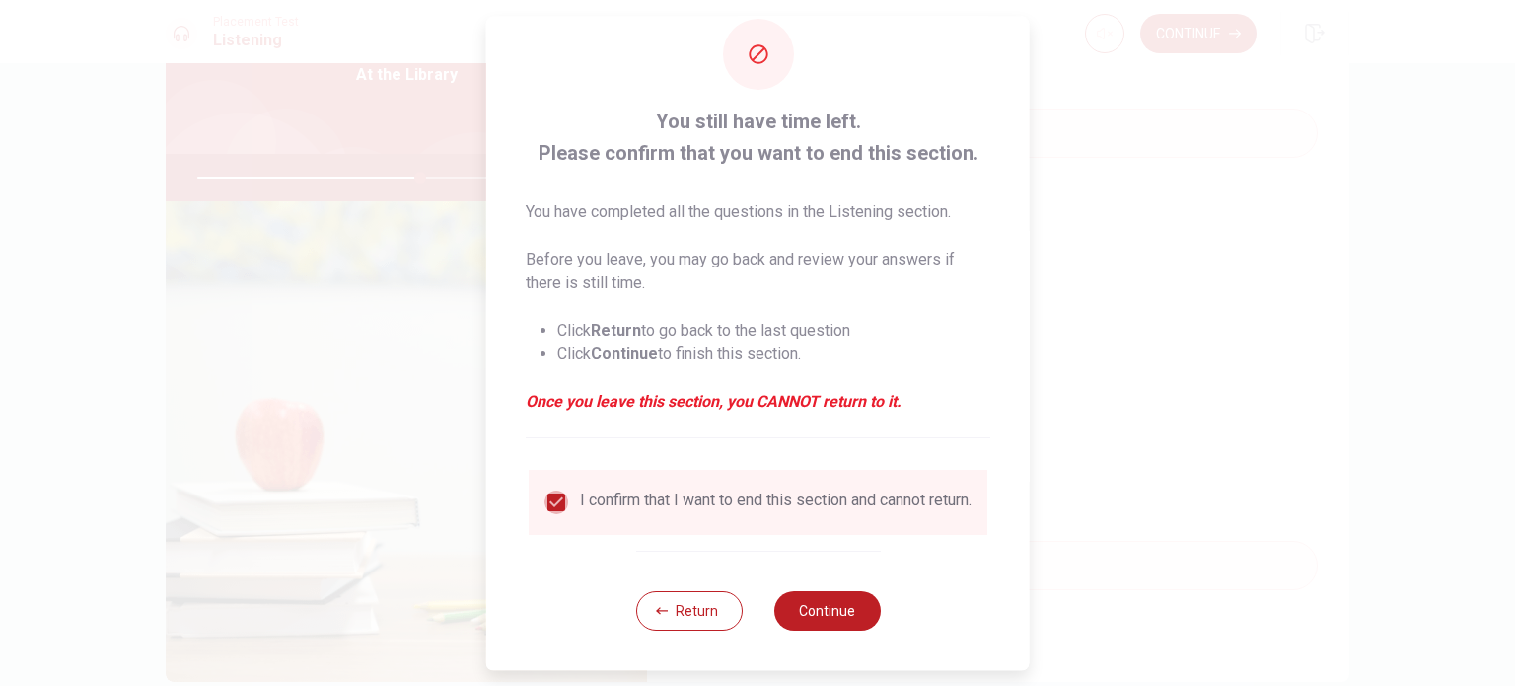
click at [557, 490] on input "checkbox" at bounding box center [556, 502] width 24 height 24
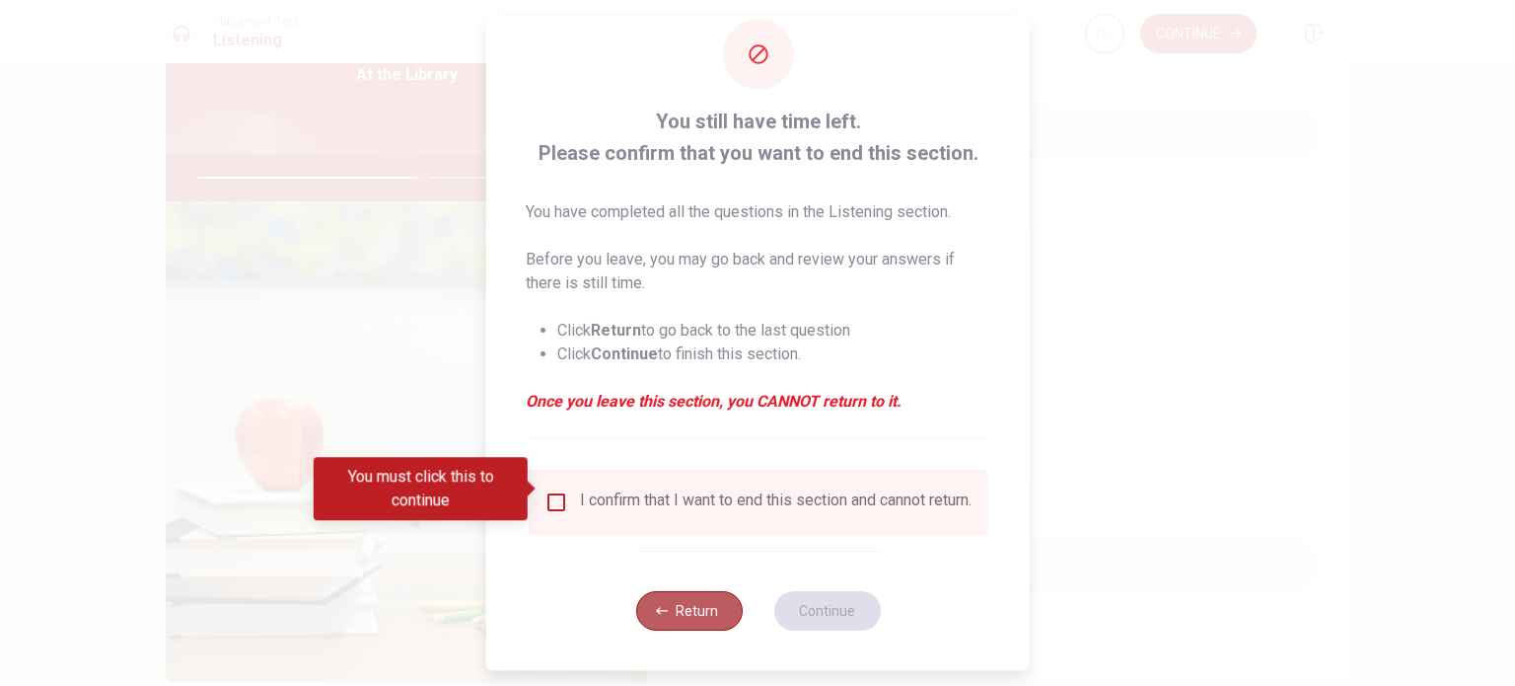
click at [673, 617] on button "Return" at bounding box center [688, 610] width 107 height 39
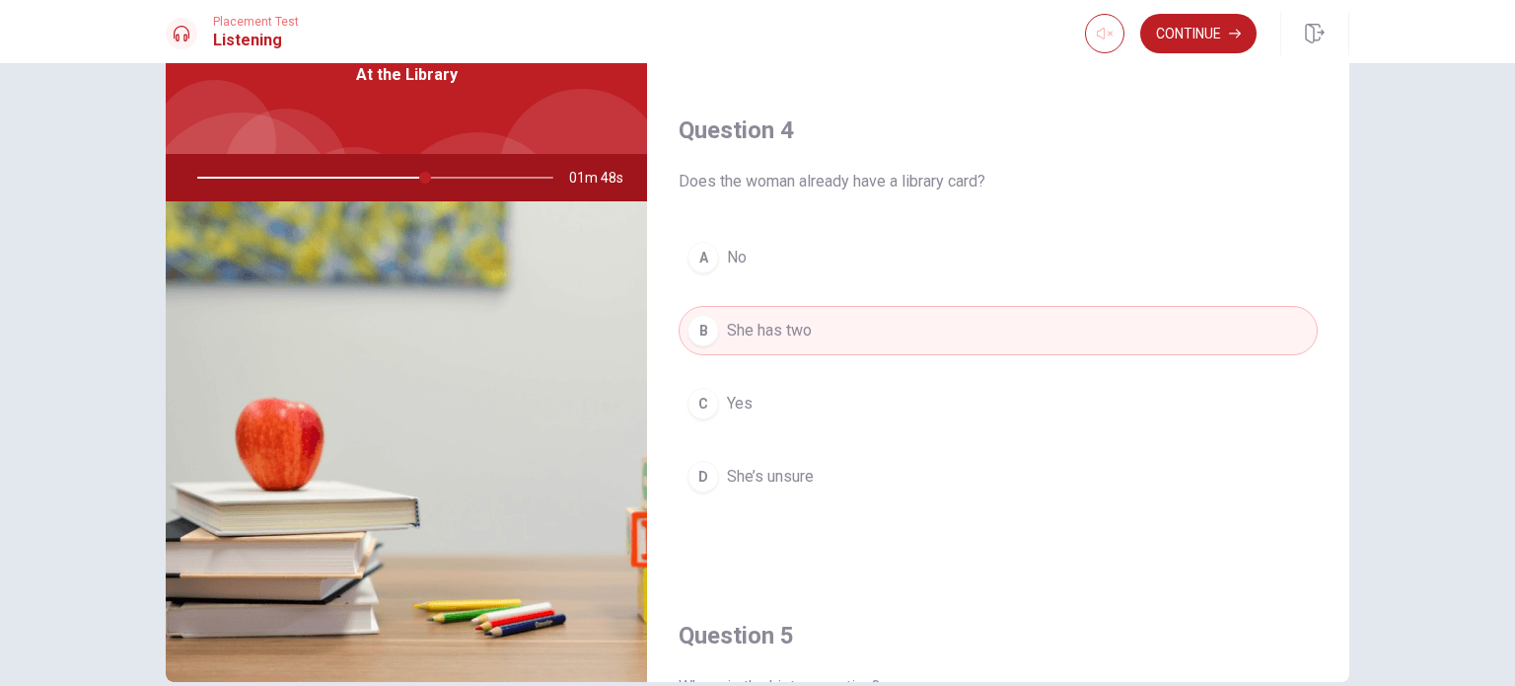
scroll to position [1042, 0]
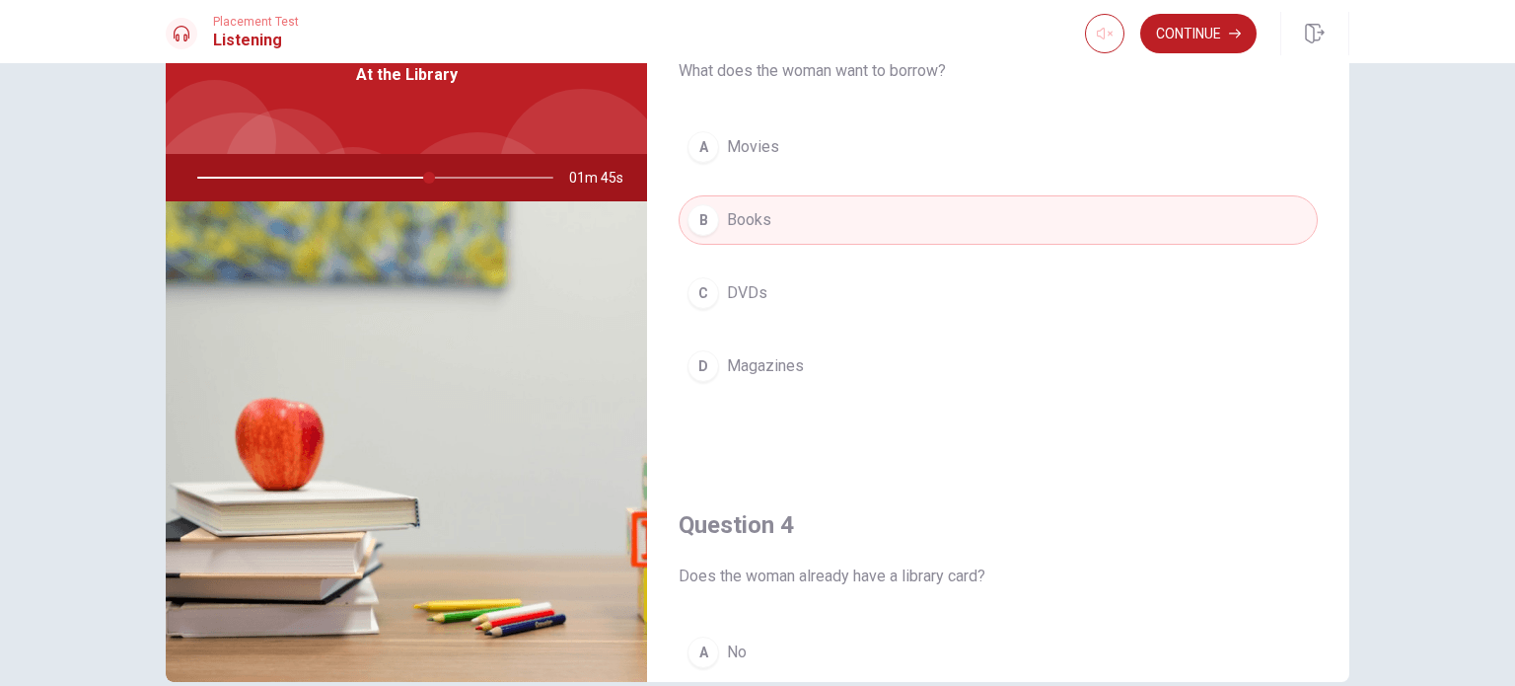
click at [422, 177] on div at bounding box center [372, 177] width 396 height 47
drag, startPoint x: 422, startPoint y: 177, endPoint x: 232, endPoint y: 142, distance: 193.5
click at [232, 142] on div "At the Library 01m 44s" at bounding box center [406, 339] width 481 height 686
click at [192, 38] on div at bounding box center [182, 34] width 32 height 32
type input "67"
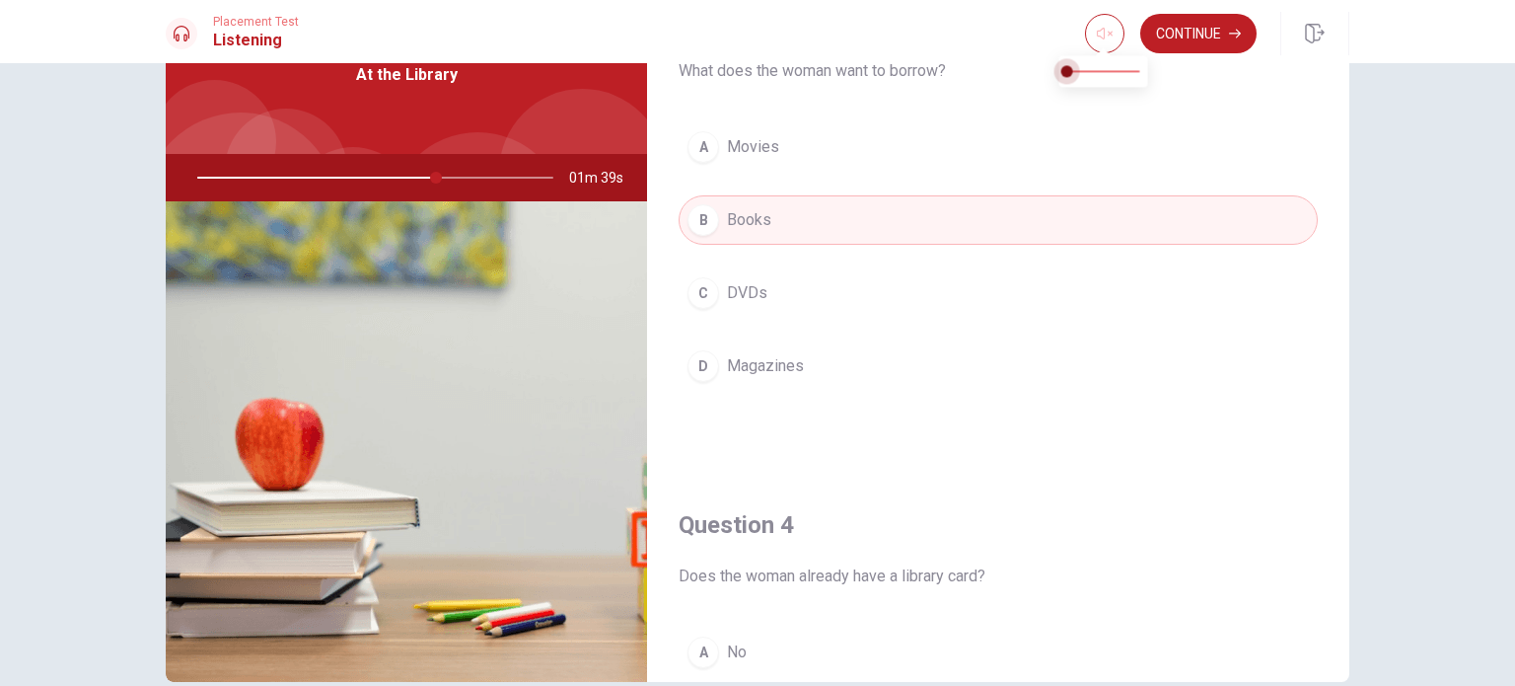
type input "0.1"
type input "67"
type input "0.2"
type input "67"
type input "0.3"
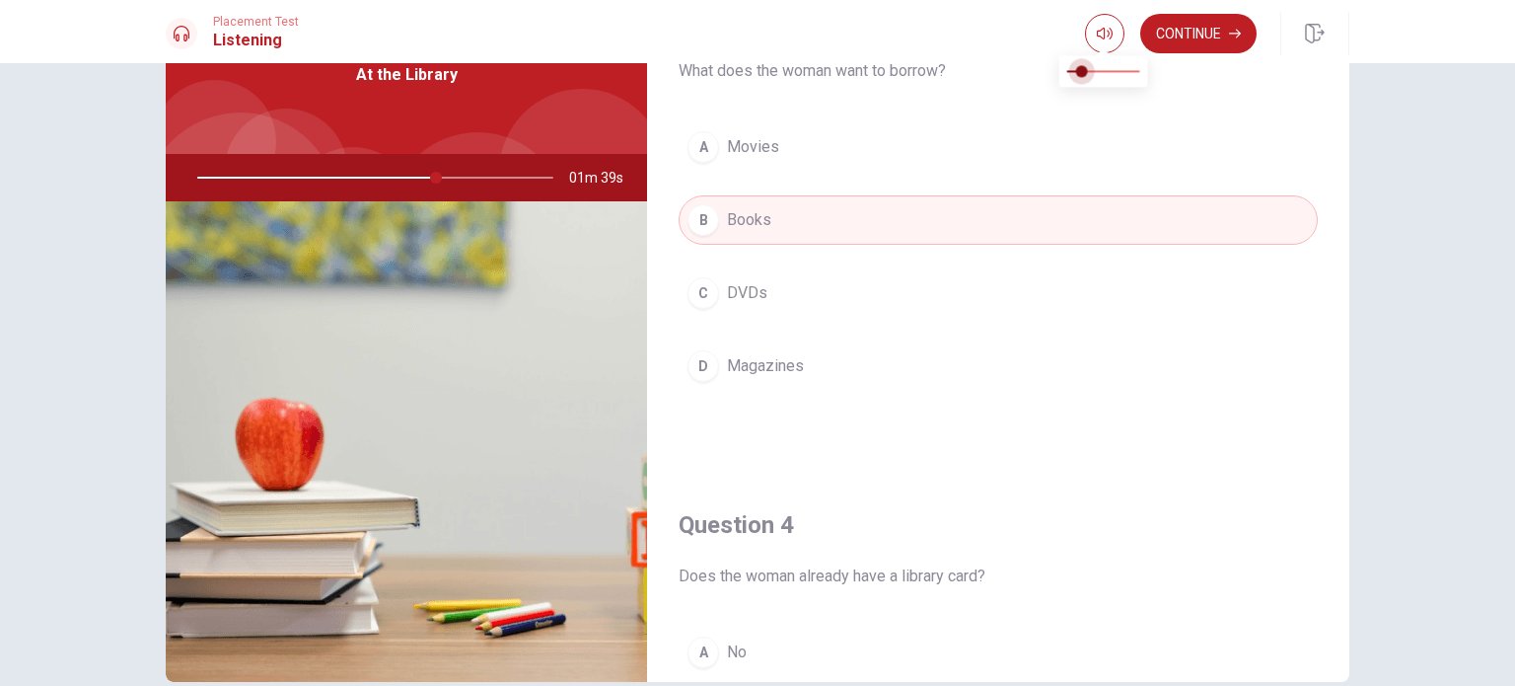
type input "67"
type input "0.4"
type input "67"
type input "0.5"
type input "67"
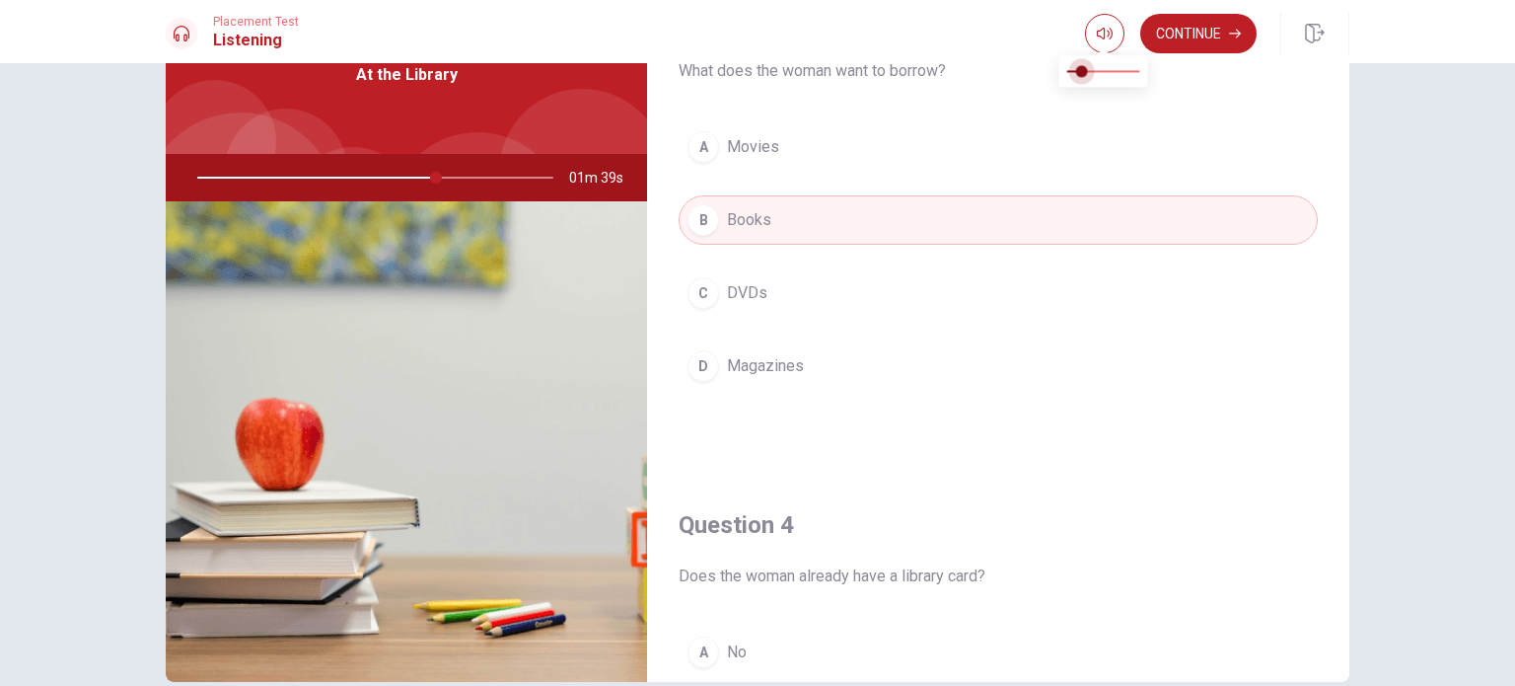
type input "0.6"
type input "67"
type input "0.7"
type input "67"
type input "0.8"
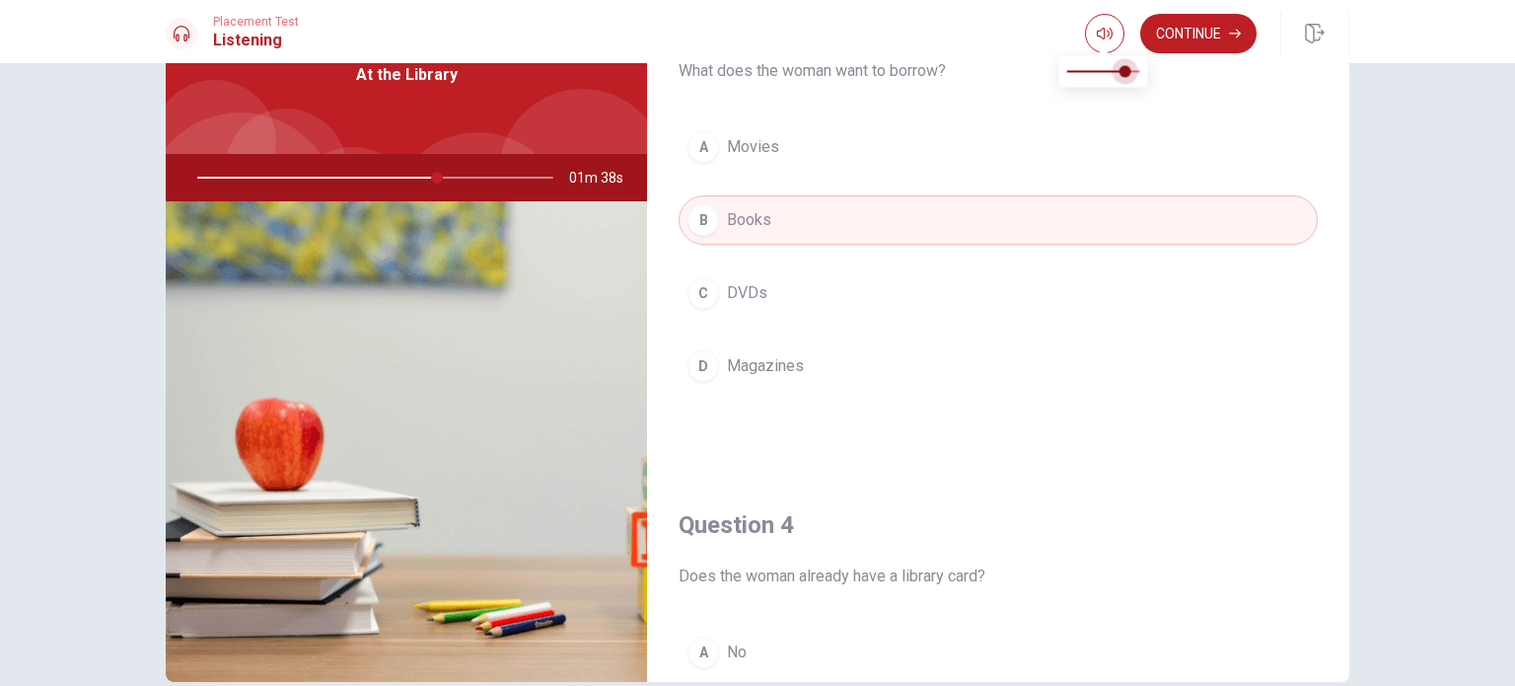
type input "67"
type input "0.9"
type input "67"
type input "1"
drag, startPoint x: 1069, startPoint y: 69, endPoint x: 1136, endPoint y: 89, distance: 69.9
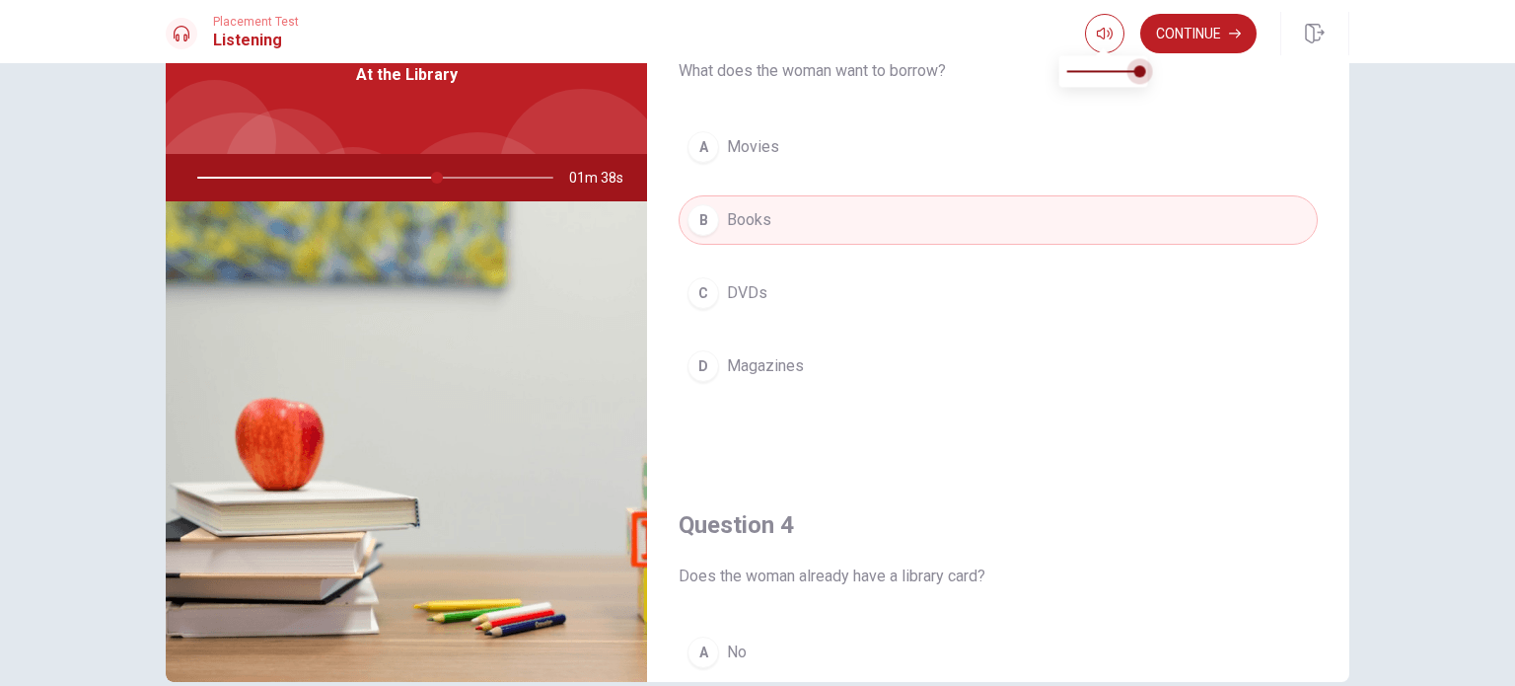
click at [1136, 77] on span at bounding box center [1140, 71] width 12 height 12
click at [1105, 33] on icon "button" at bounding box center [1105, 34] width 16 height 16
drag, startPoint x: 434, startPoint y: 174, endPoint x: 217, endPoint y: 140, distance: 219.6
click at [217, 140] on div "At the Library 01m 34s" at bounding box center [406, 339] width 481 height 686
click at [1117, 48] on div at bounding box center [1104, 33] width 39 height 39
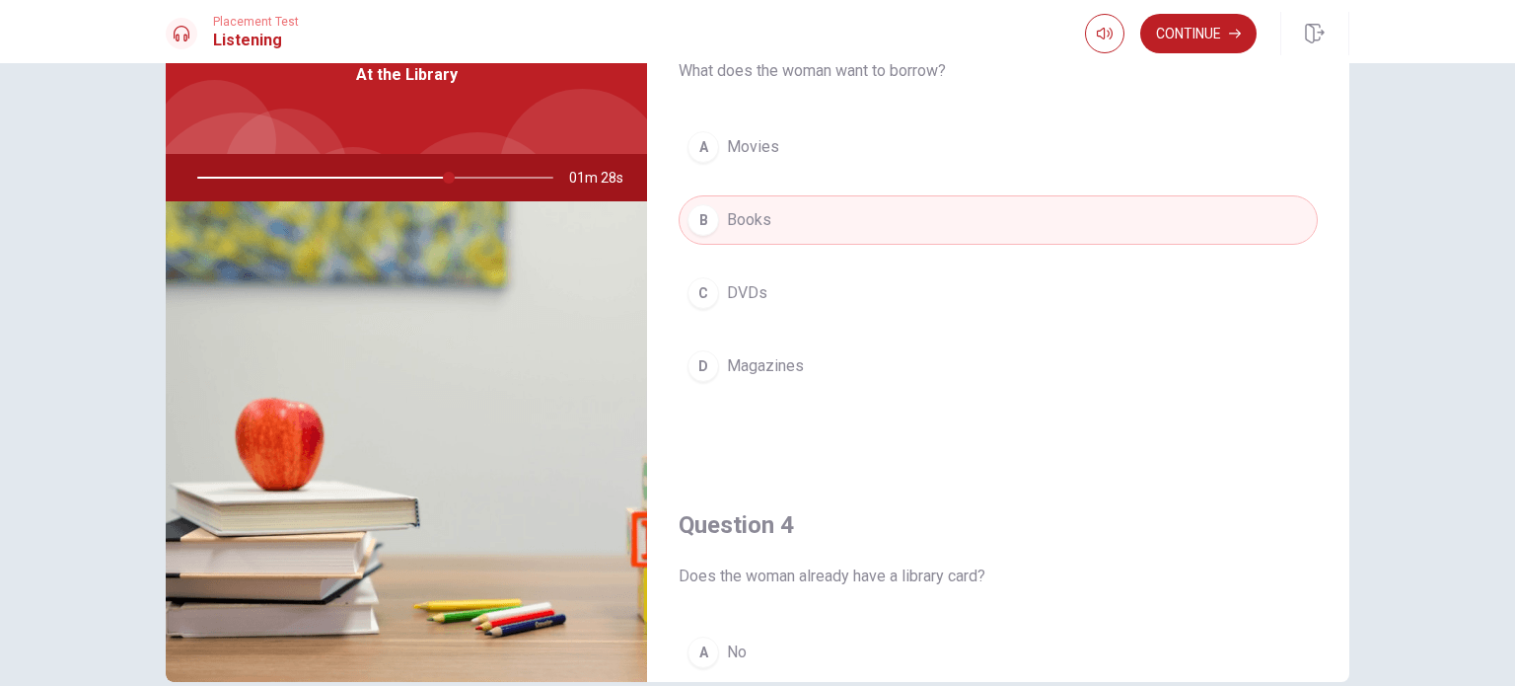
drag, startPoint x: 442, startPoint y: 180, endPoint x: 497, endPoint y: 167, distance: 56.7
click at [355, 184] on div at bounding box center [372, 177] width 396 height 47
click at [1186, 44] on button "Continue" at bounding box center [1198, 33] width 116 height 39
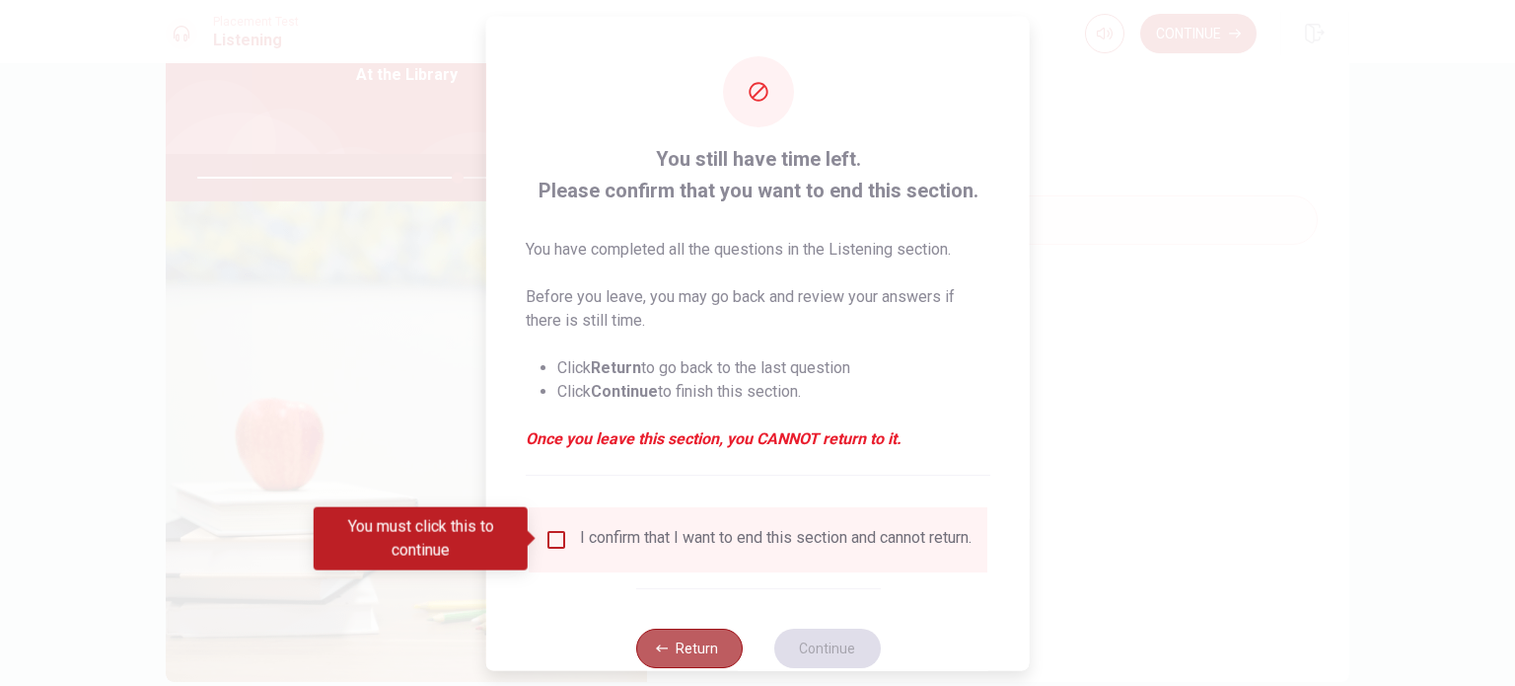
click at [686, 664] on button "Return" at bounding box center [688, 646] width 107 height 39
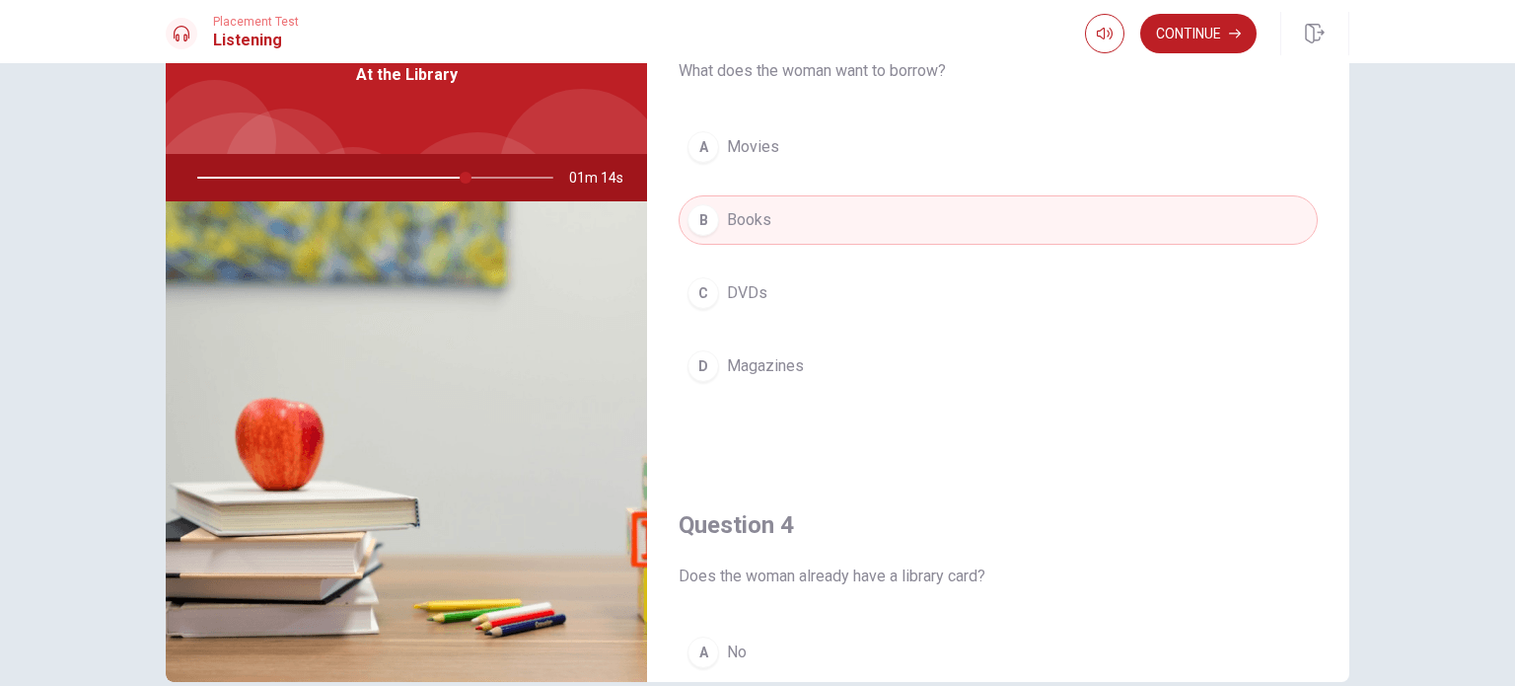
click at [239, 35] on h1 "Listening" at bounding box center [256, 41] width 86 height 24
click at [185, 34] on icon at bounding box center [182, 34] width 16 height 16
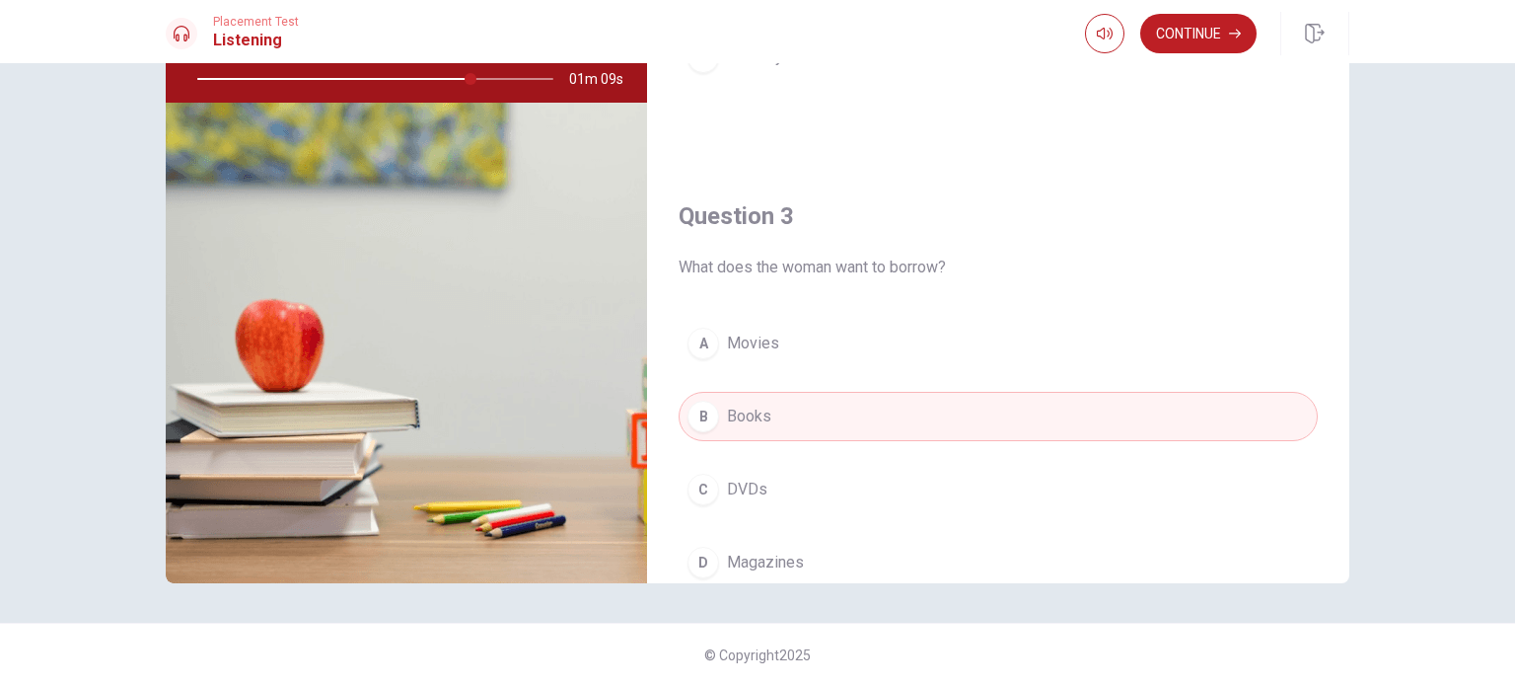
scroll to position [746, 0]
click at [1195, 40] on button "Continue" at bounding box center [1198, 33] width 116 height 39
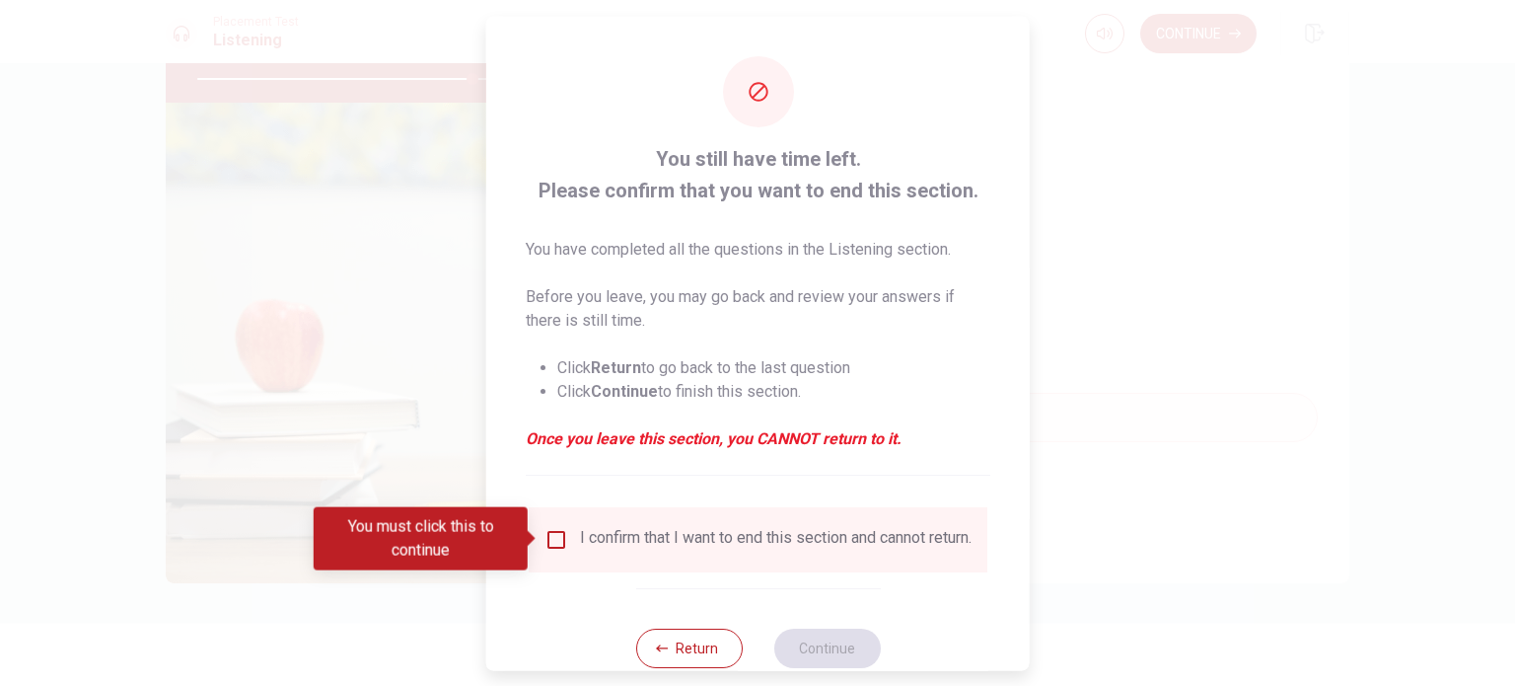
click at [555, 541] on input "You must click this to continue" at bounding box center [556, 539] width 24 height 24
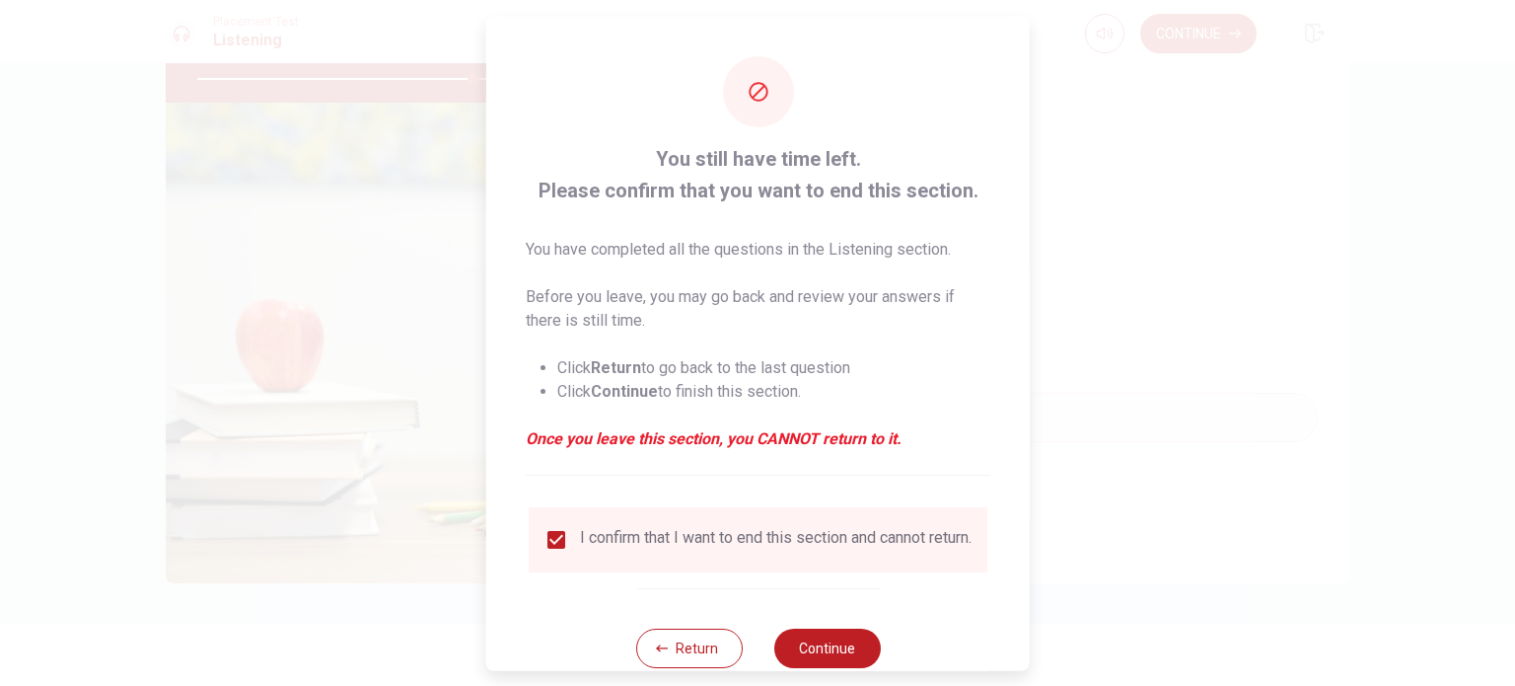
scroll to position [49, 0]
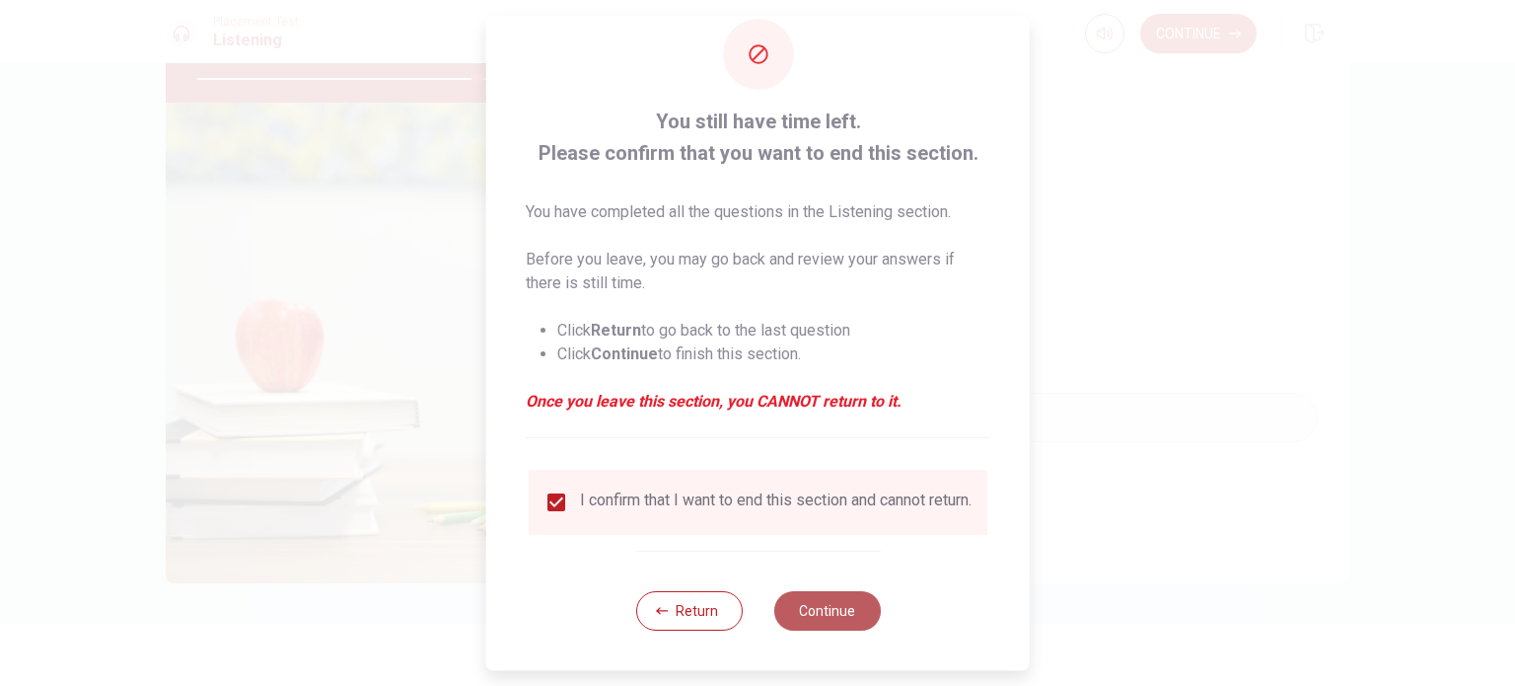
click at [822, 615] on button "Continue" at bounding box center [826, 610] width 107 height 39
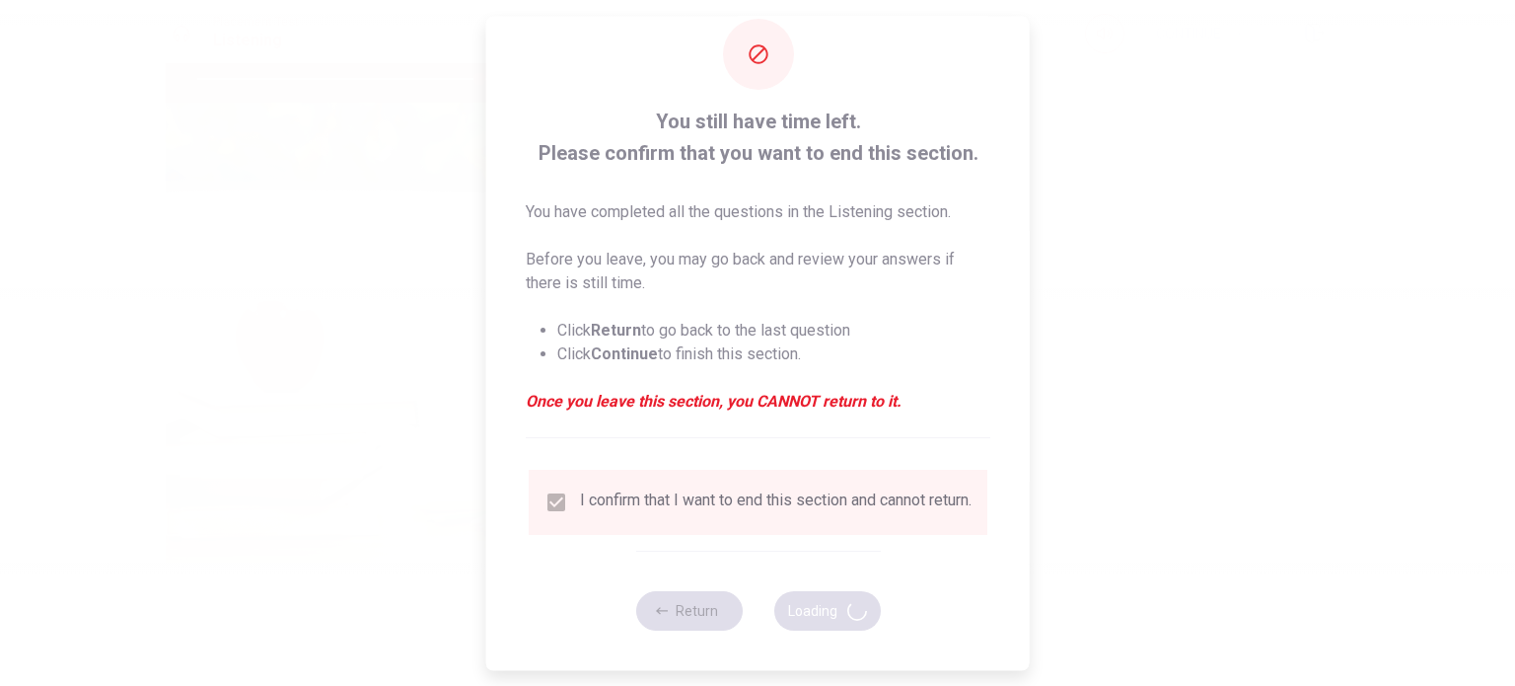
type input "80"
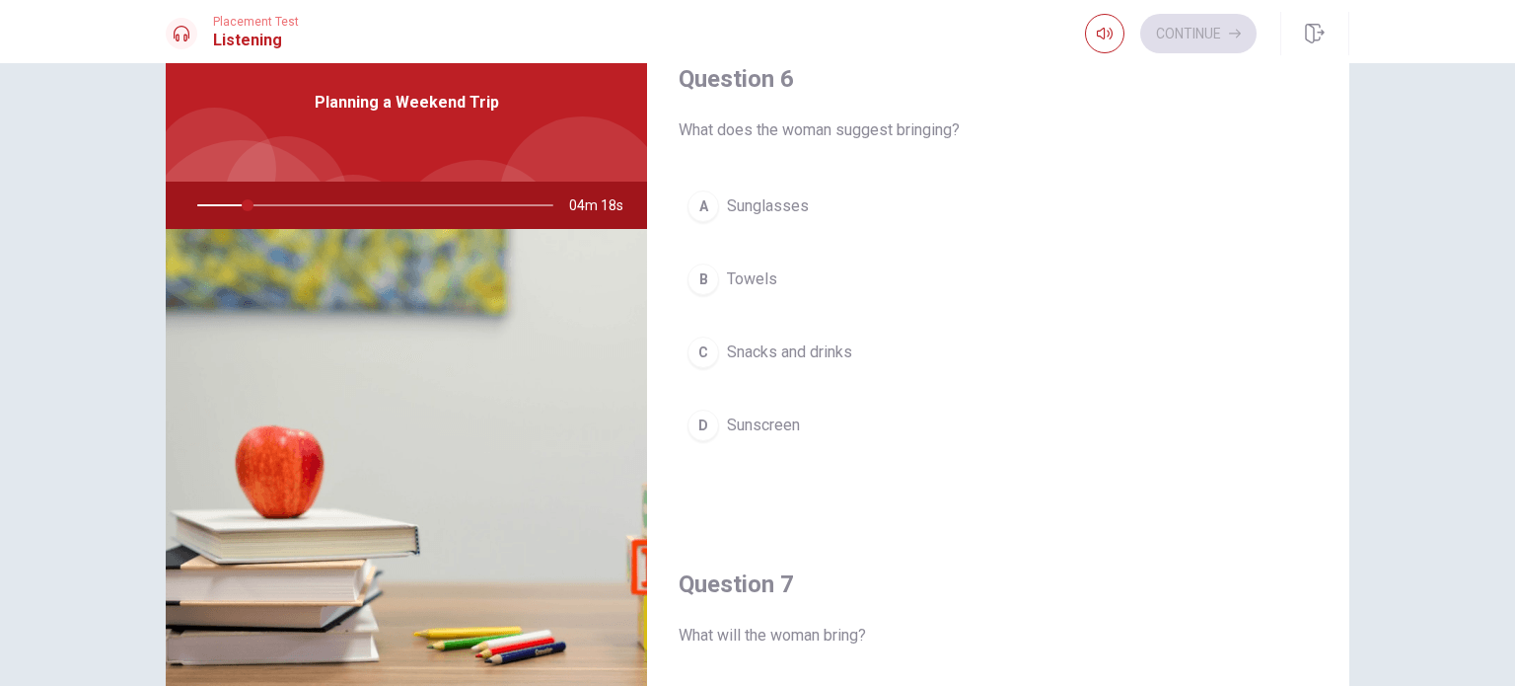
scroll to position [8, 0]
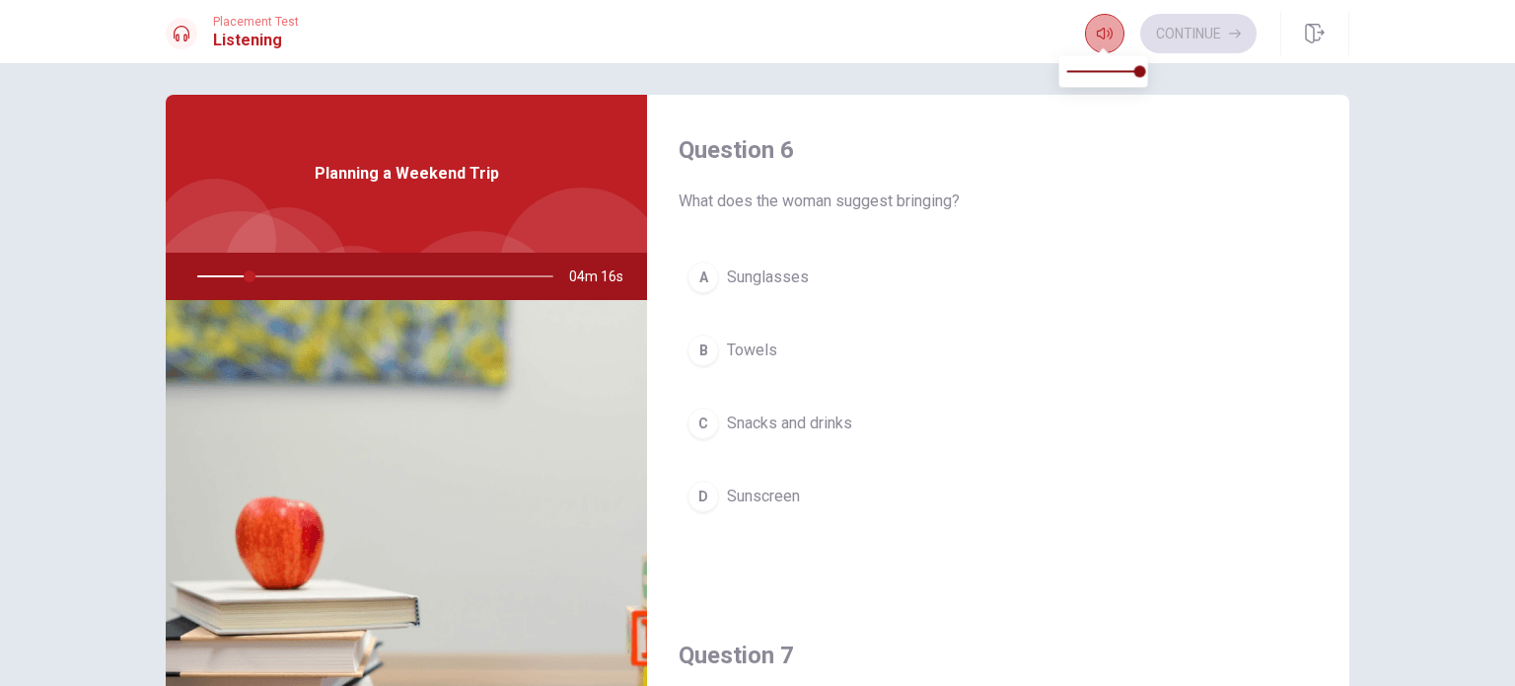
click at [1110, 42] on button "button" at bounding box center [1104, 33] width 39 height 39
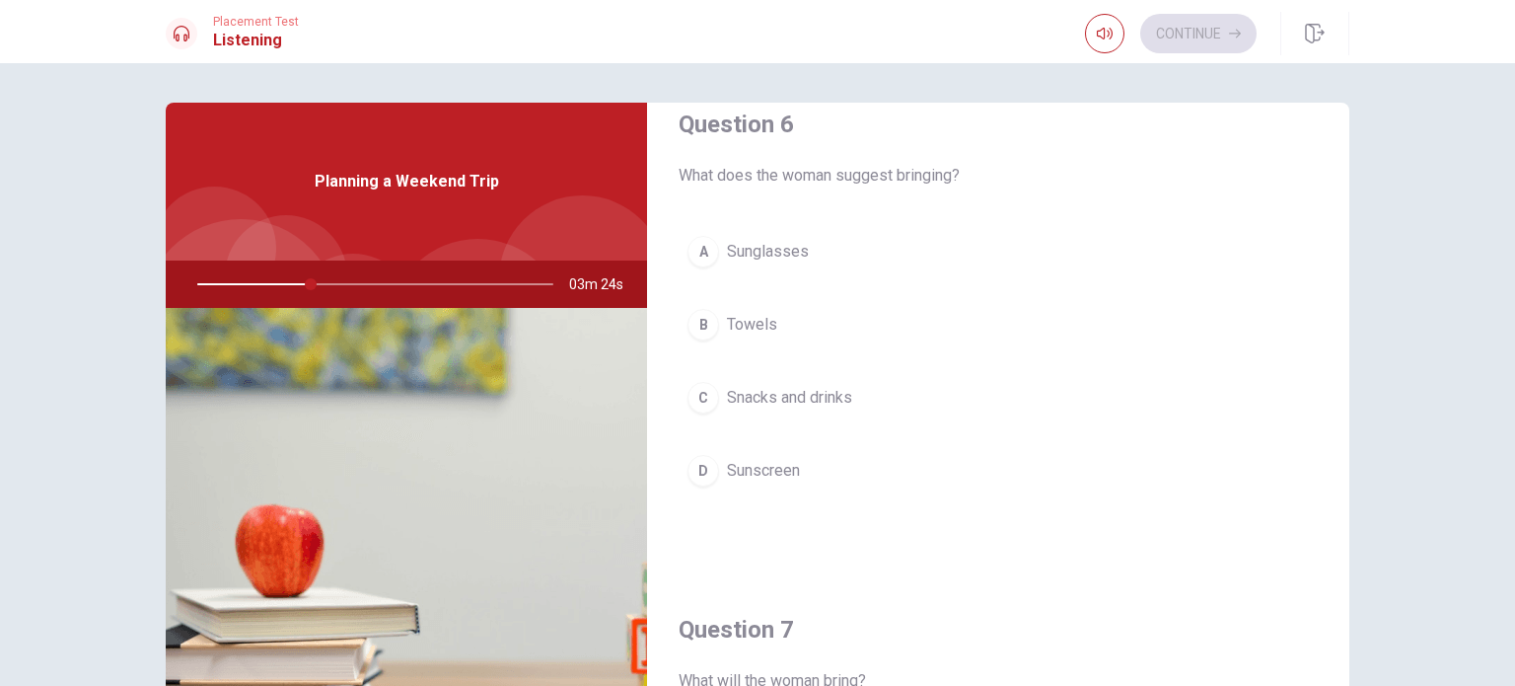
scroll to position [0, 0]
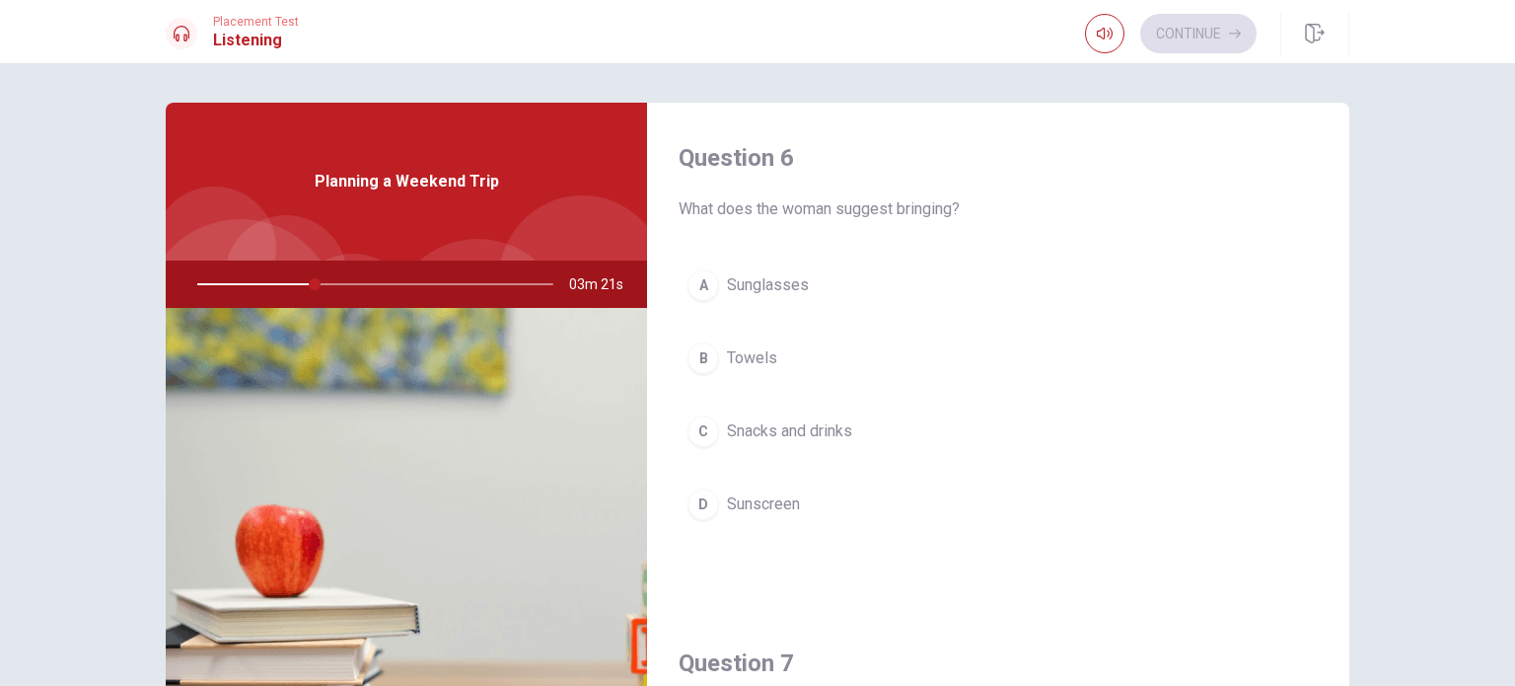
click at [704, 424] on div "C" at bounding box center [704, 431] width 32 height 32
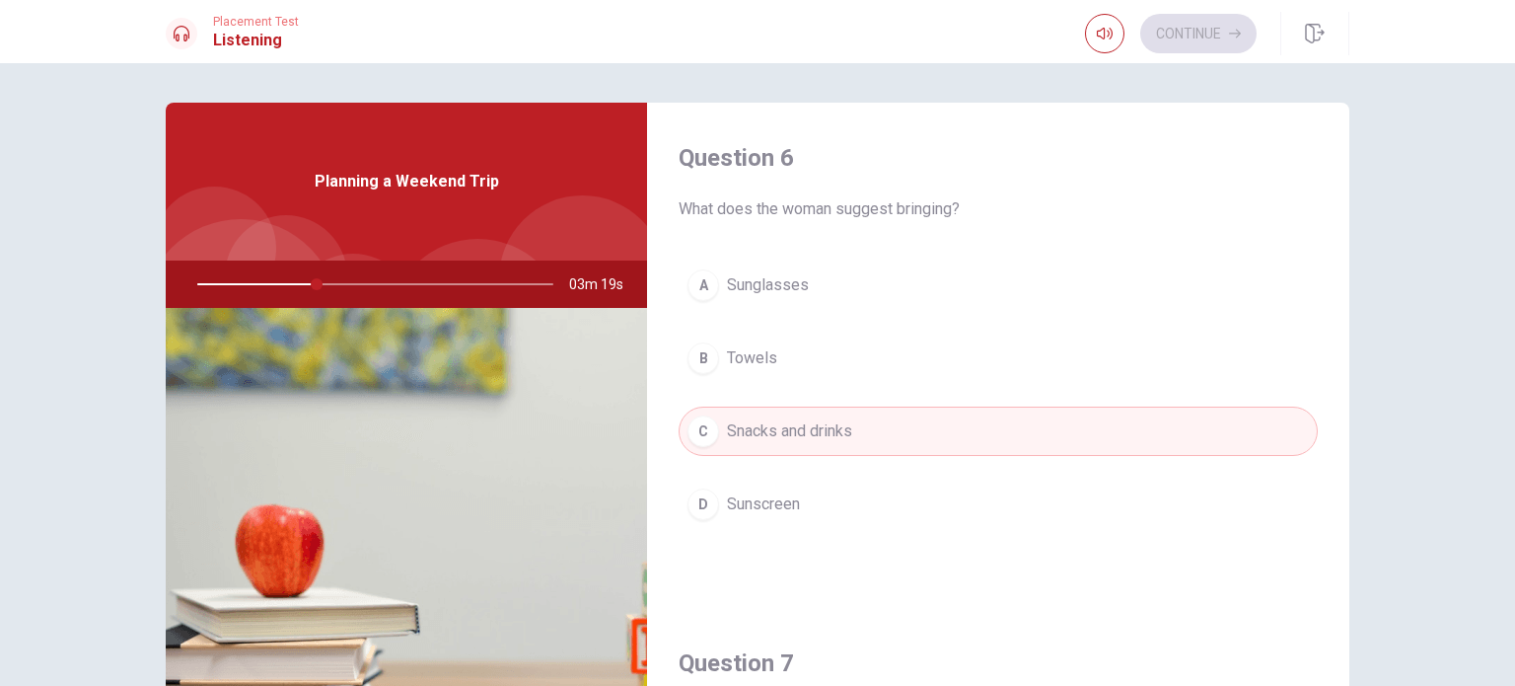
click at [690, 436] on div "C" at bounding box center [704, 431] width 32 height 32
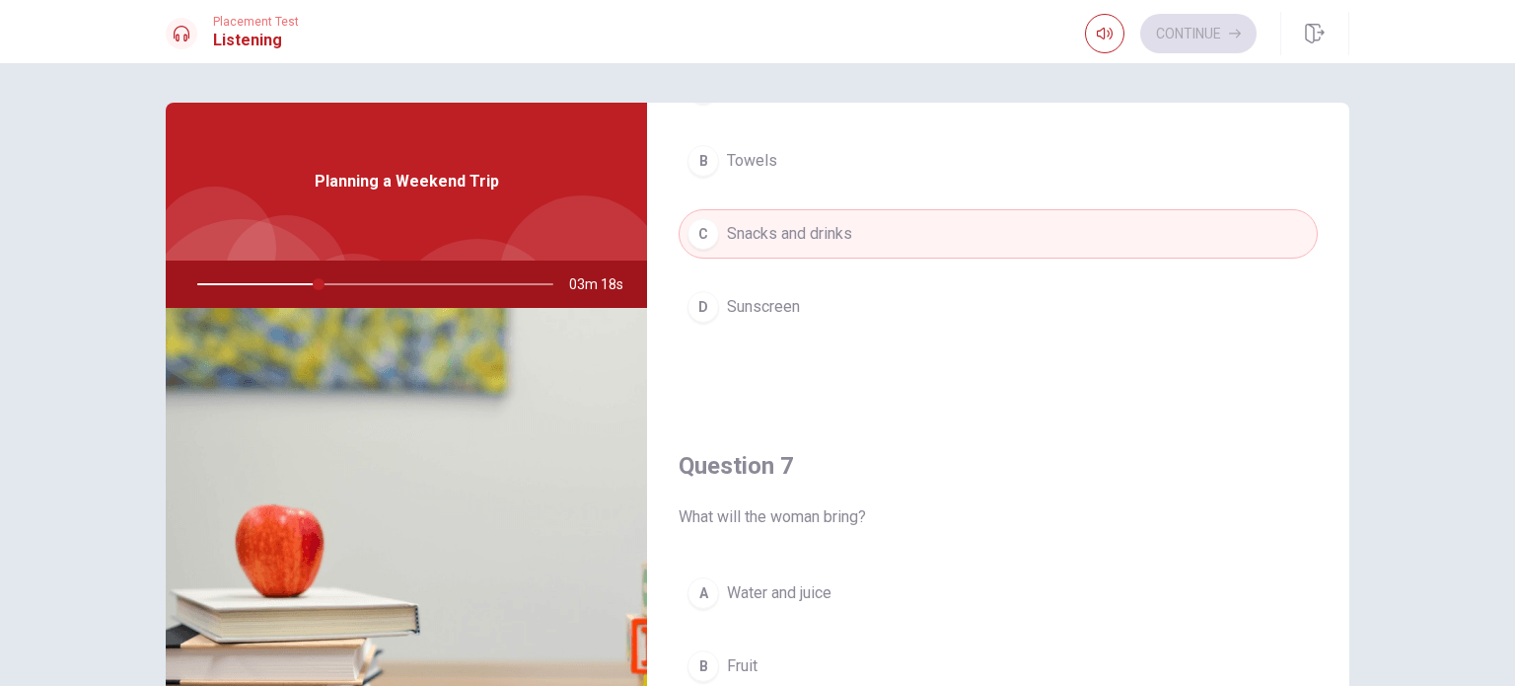
scroll to position [395, 0]
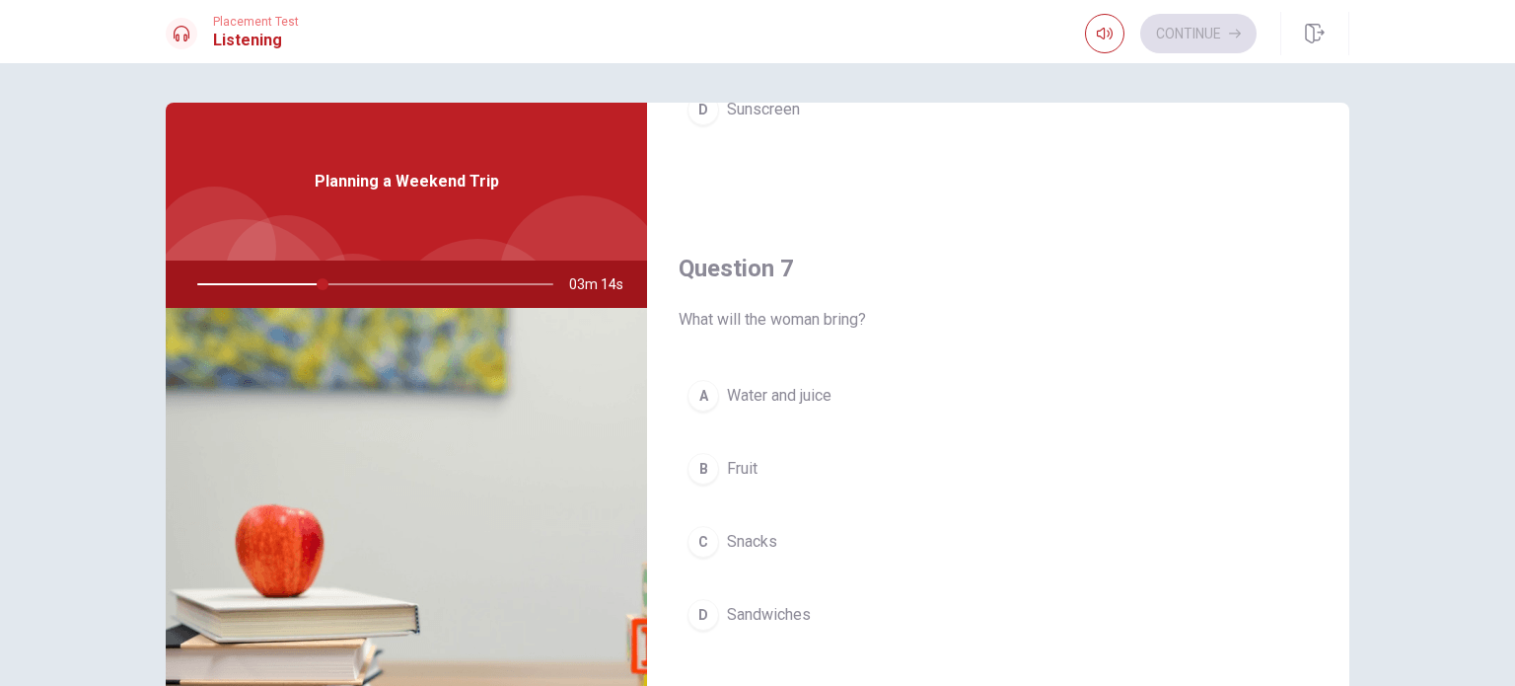
click at [702, 391] on div "A" at bounding box center [704, 396] width 32 height 32
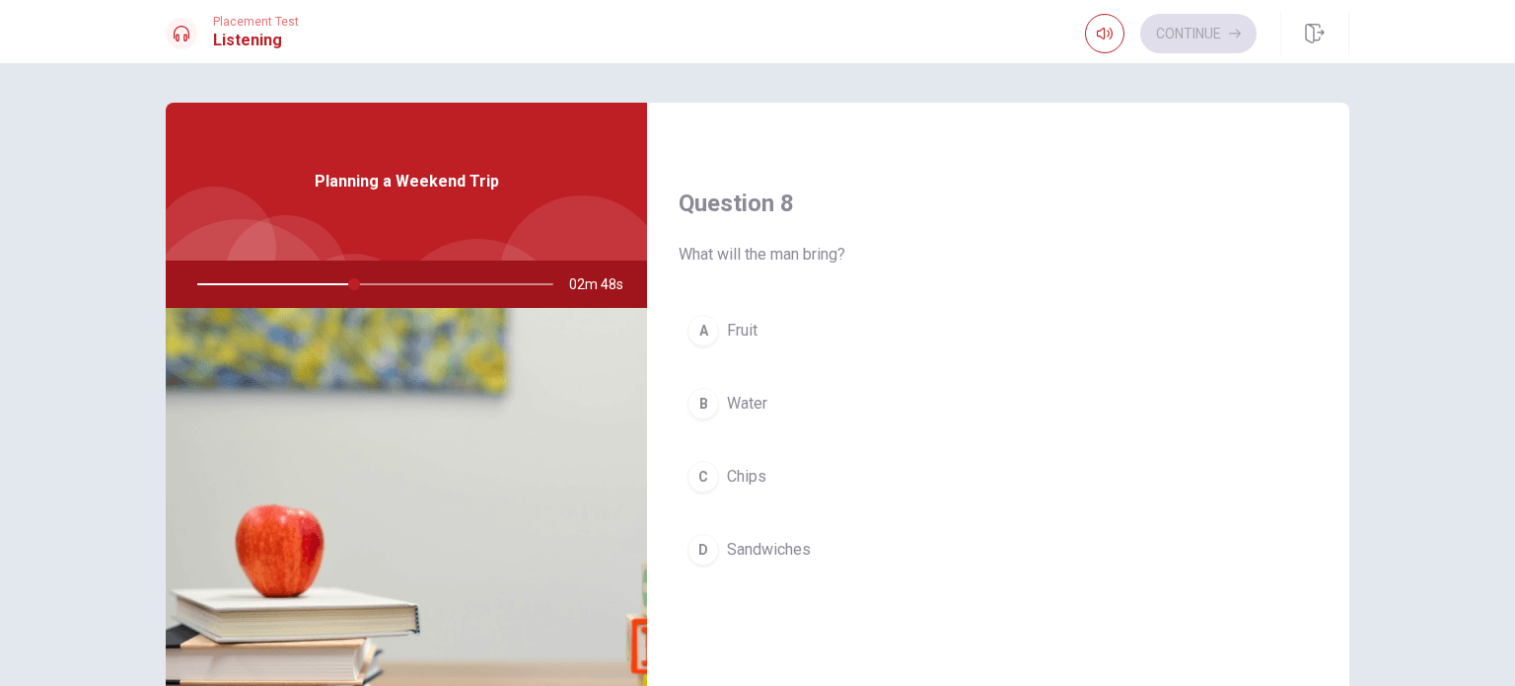
scroll to position [986, 0]
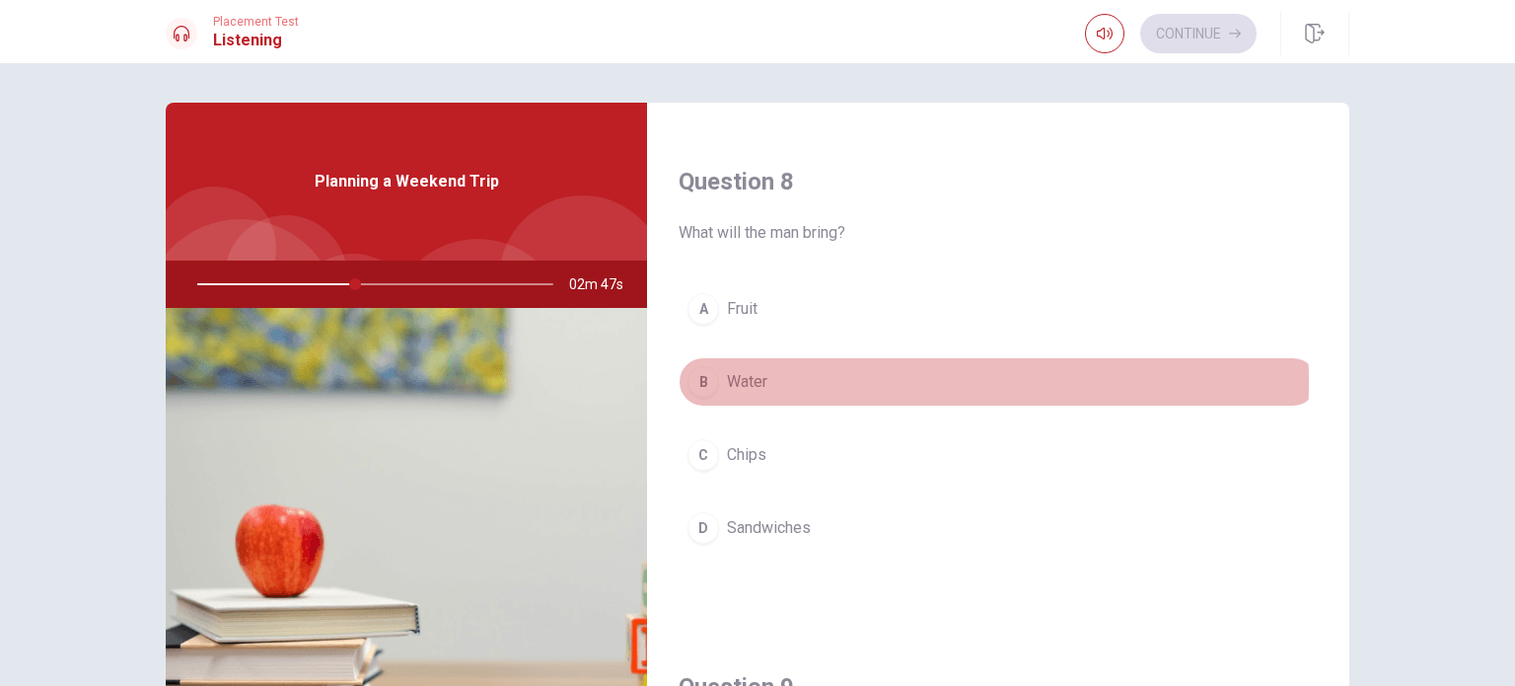
click at [698, 379] on div "B" at bounding box center [704, 382] width 32 height 32
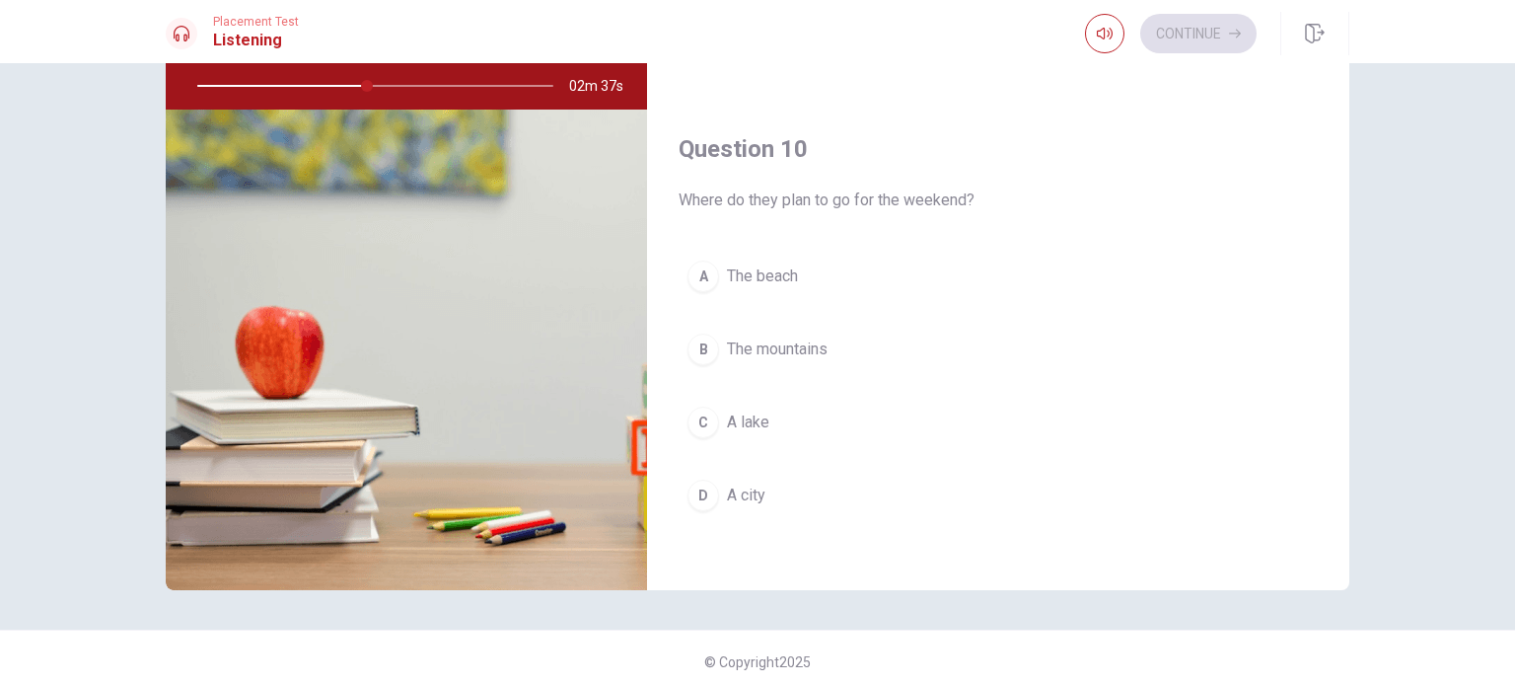
scroll to position [205, 0]
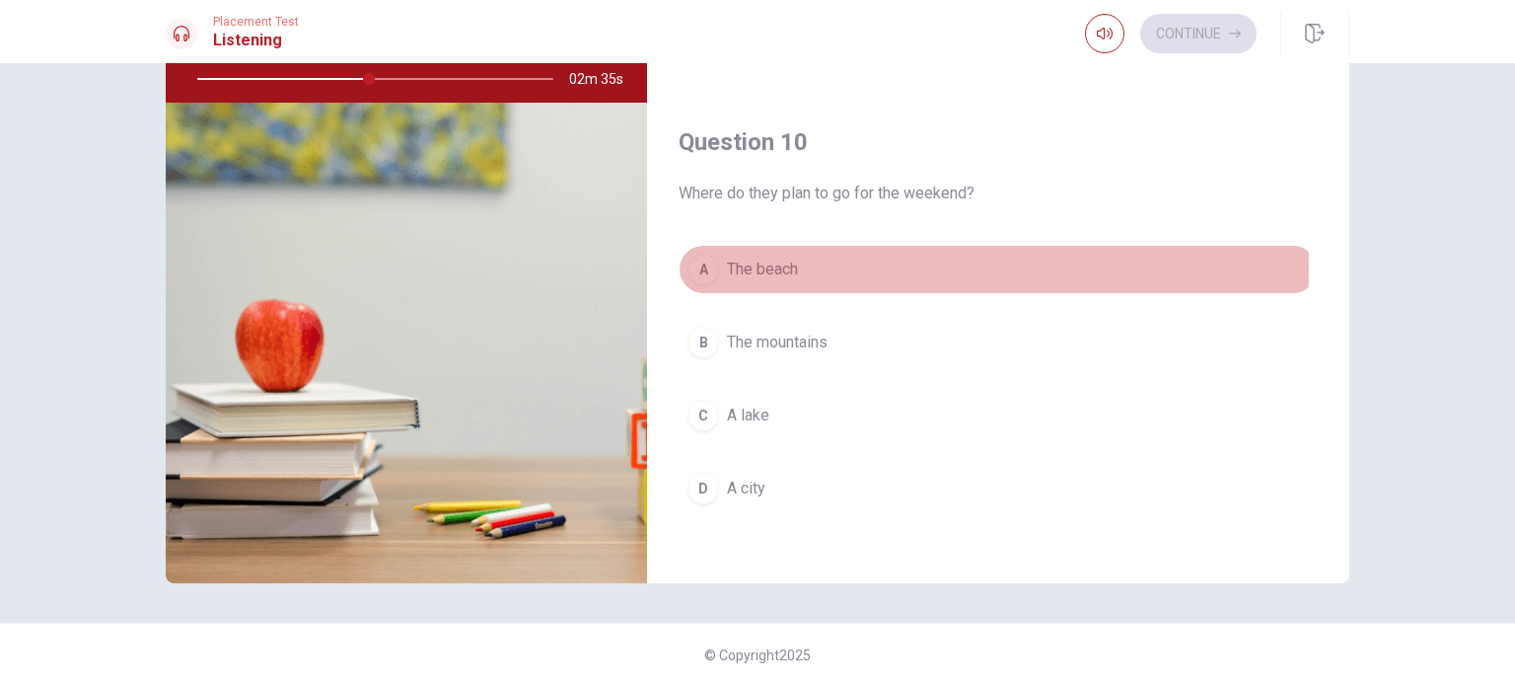
click at [696, 263] on div "A" at bounding box center [704, 270] width 32 height 32
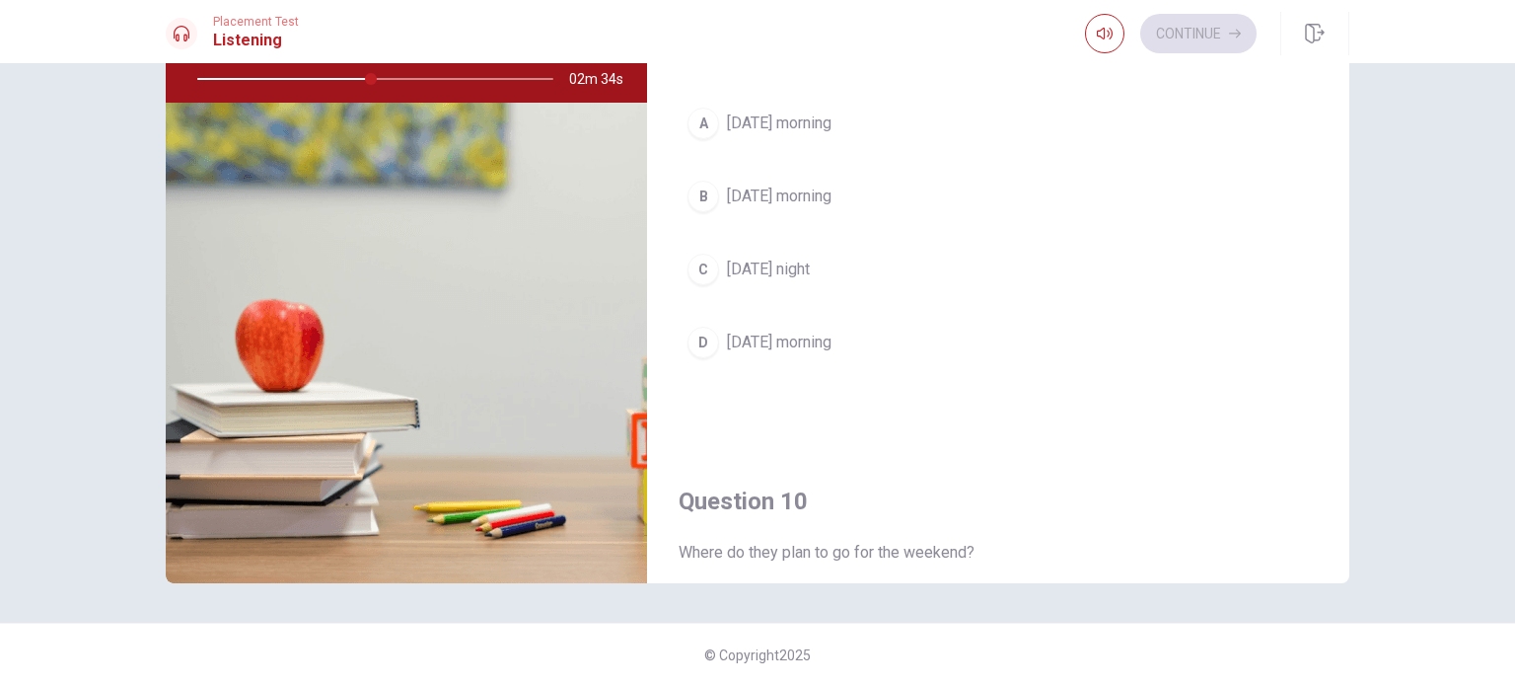
scroll to position [1436, 0]
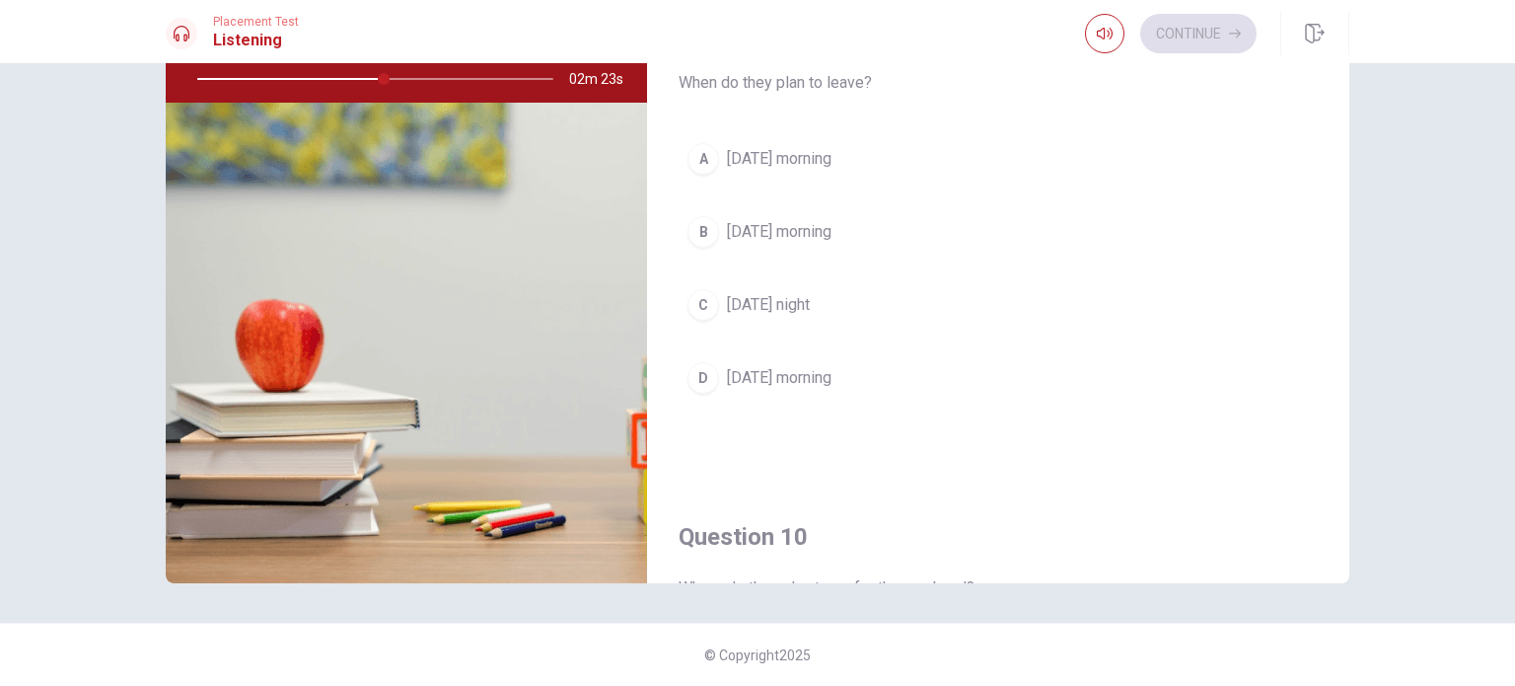
click at [287, 78] on div at bounding box center [372, 78] width 396 height 47
drag, startPoint x: 377, startPoint y: 76, endPoint x: 260, endPoint y: 63, distance: 117.1
click at [260, 63] on div at bounding box center [372, 78] width 396 height 47
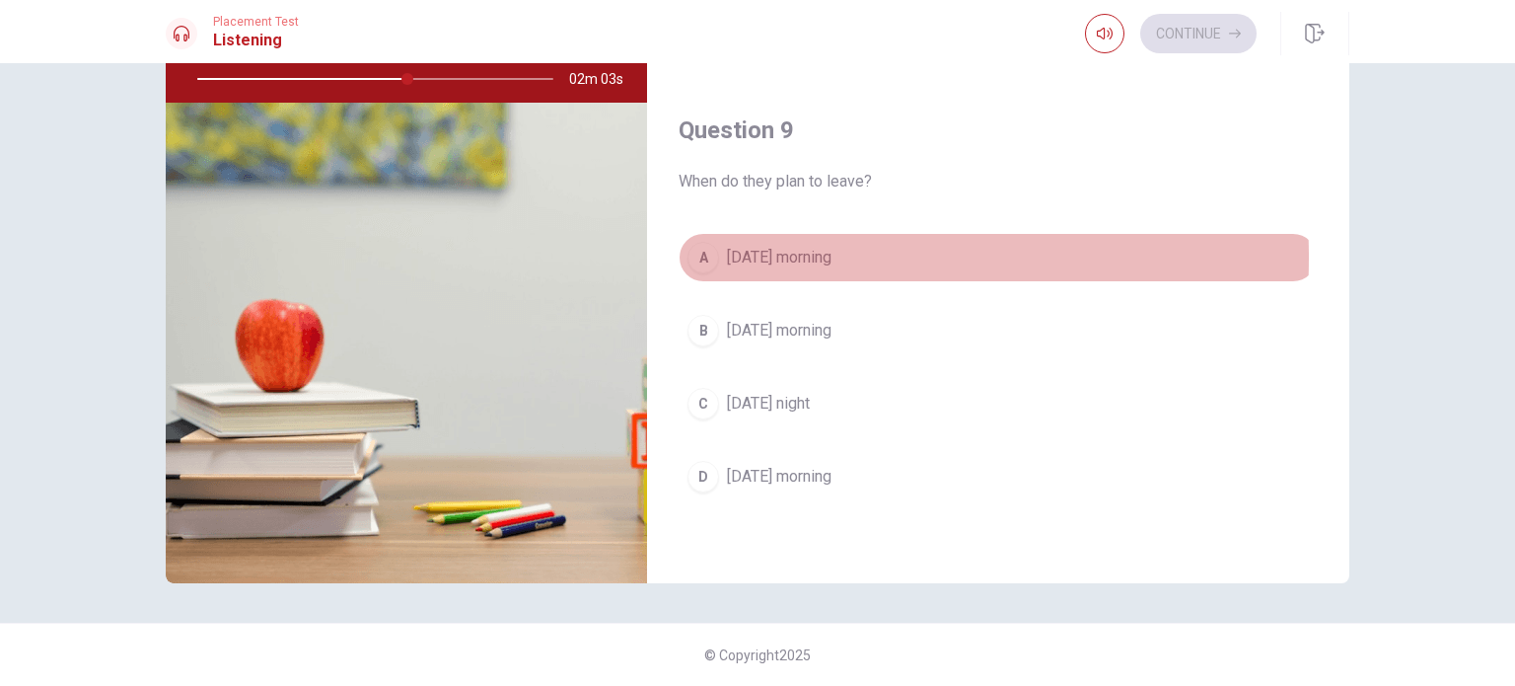
drag, startPoint x: 702, startPoint y: 252, endPoint x: 722, endPoint y: 260, distance: 21.6
click at [702, 252] on div "A" at bounding box center [704, 258] width 32 height 32
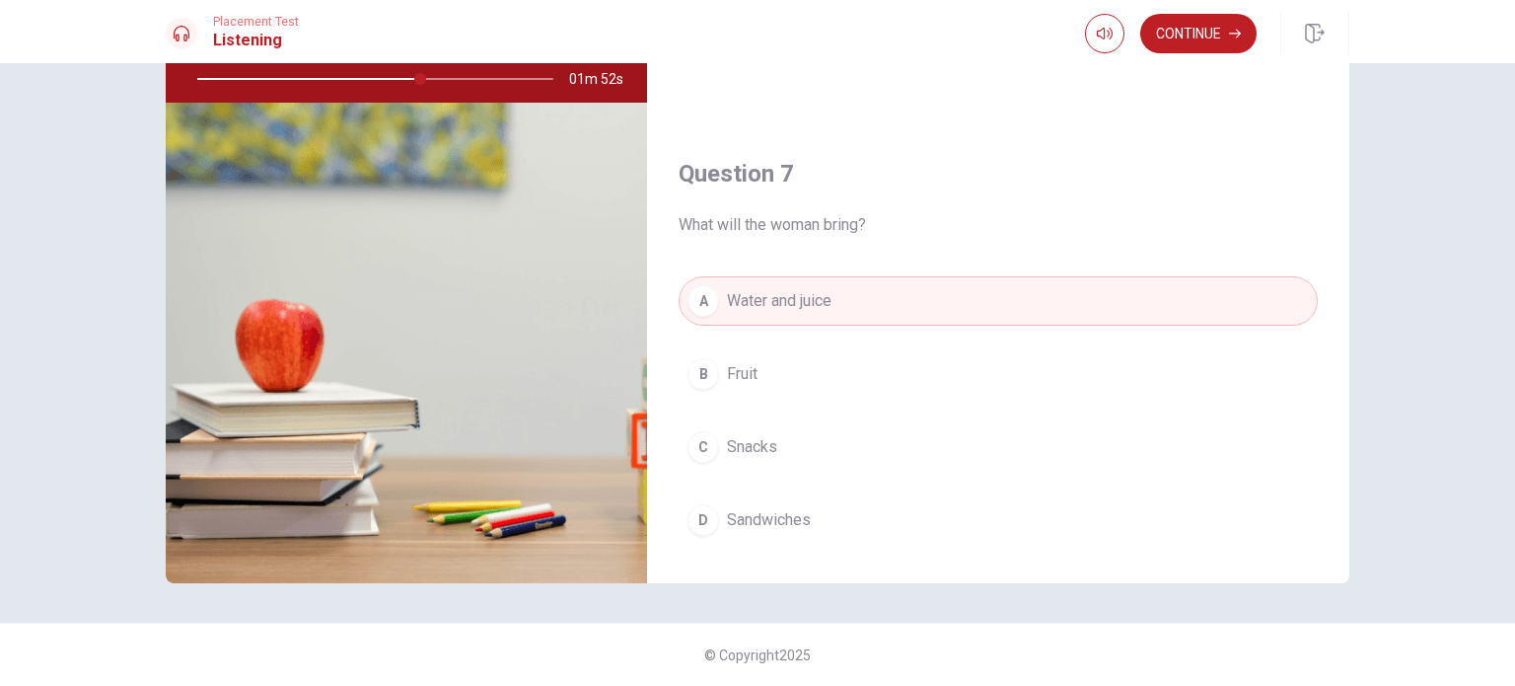
scroll to position [253, 0]
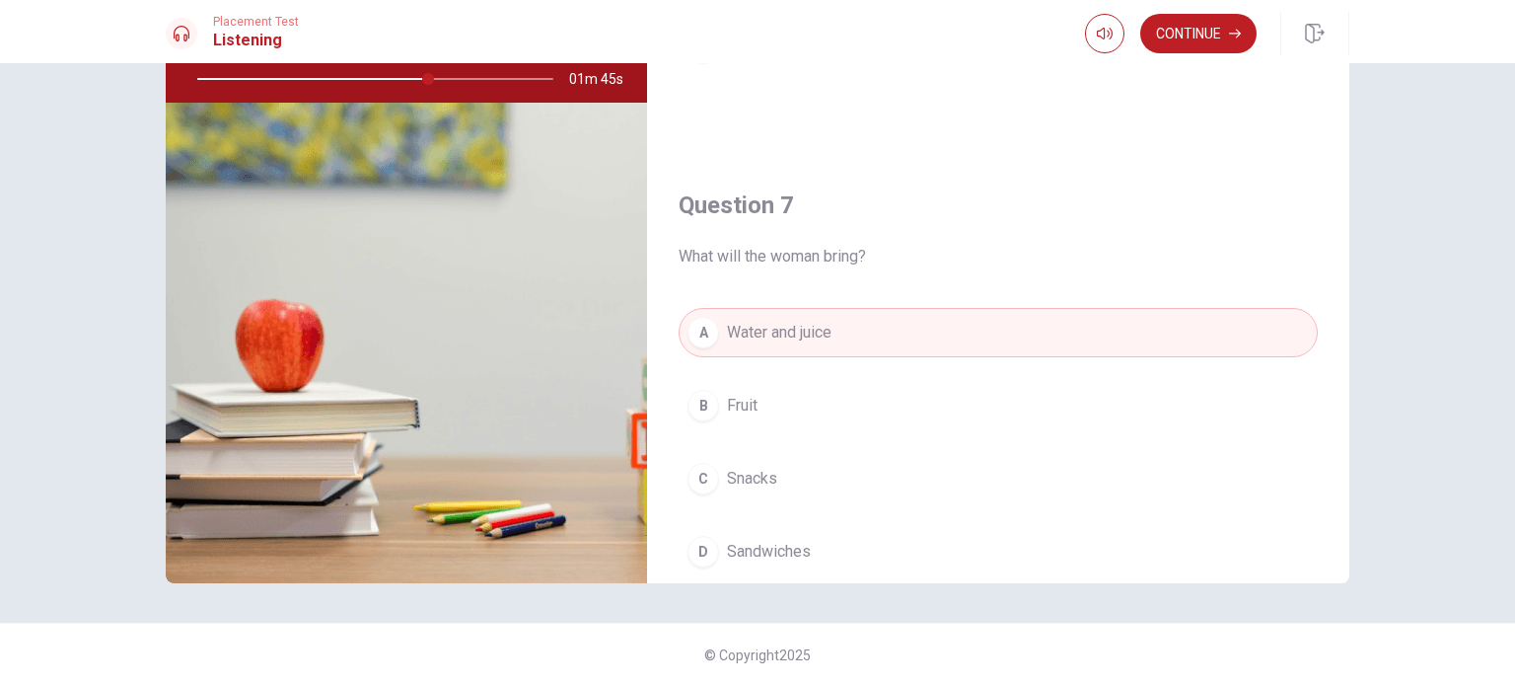
click at [442, 76] on div at bounding box center [372, 78] width 396 height 47
drag, startPoint x: 426, startPoint y: 75, endPoint x: 471, endPoint y: 90, distance: 47.7
click at [471, 90] on div at bounding box center [372, 78] width 396 height 47
click at [245, 74] on div at bounding box center [372, 78] width 396 height 47
click at [1103, 44] on span at bounding box center [1103, 49] width 16 height 11
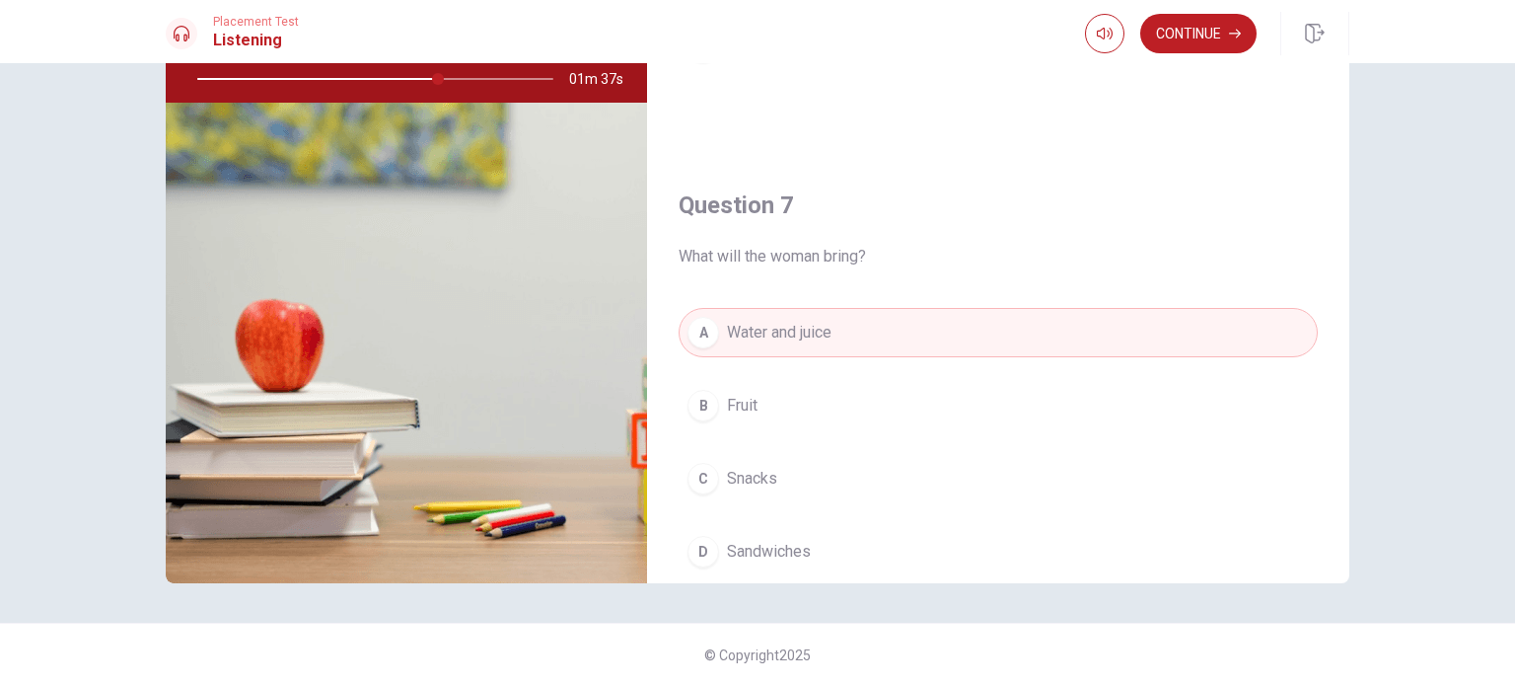
click at [1171, 189] on h4 "Question 7" at bounding box center [998, 205] width 639 height 32
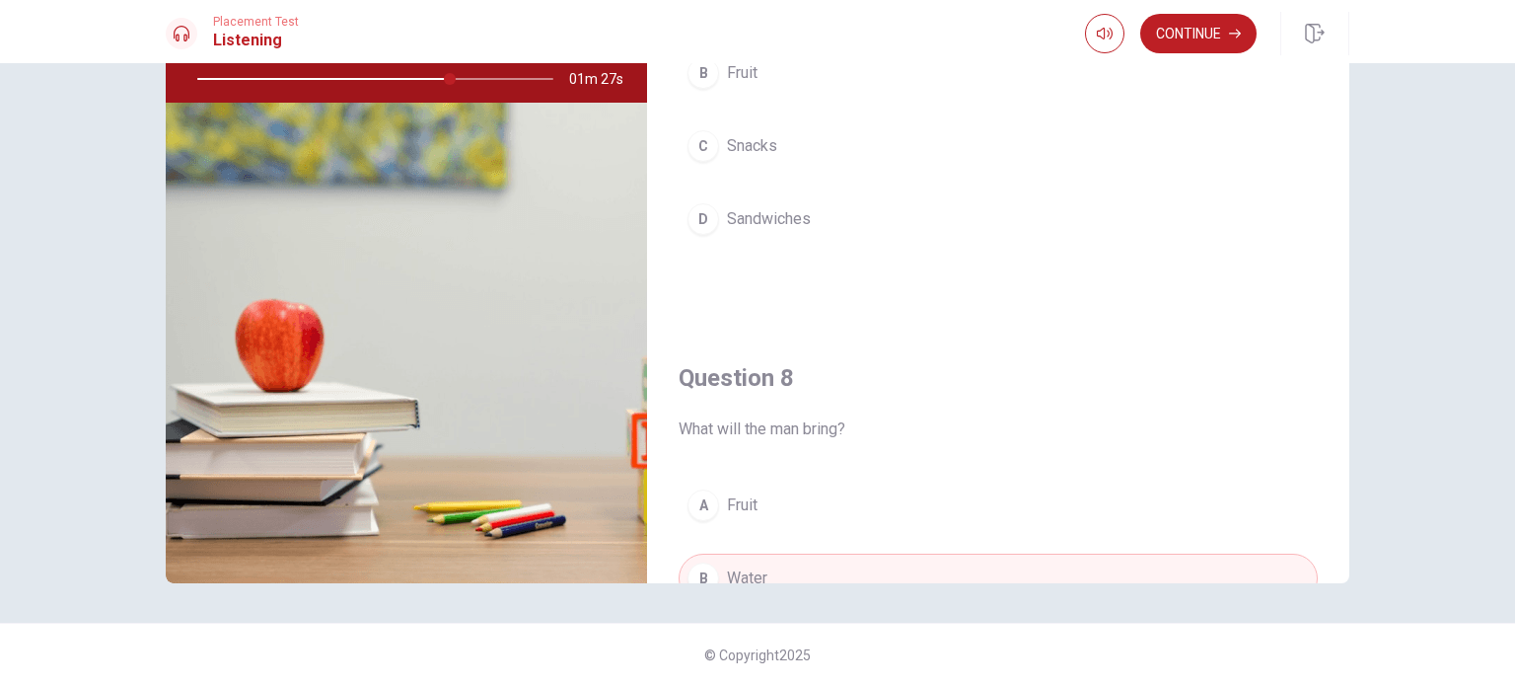
scroll to position [450, 0]
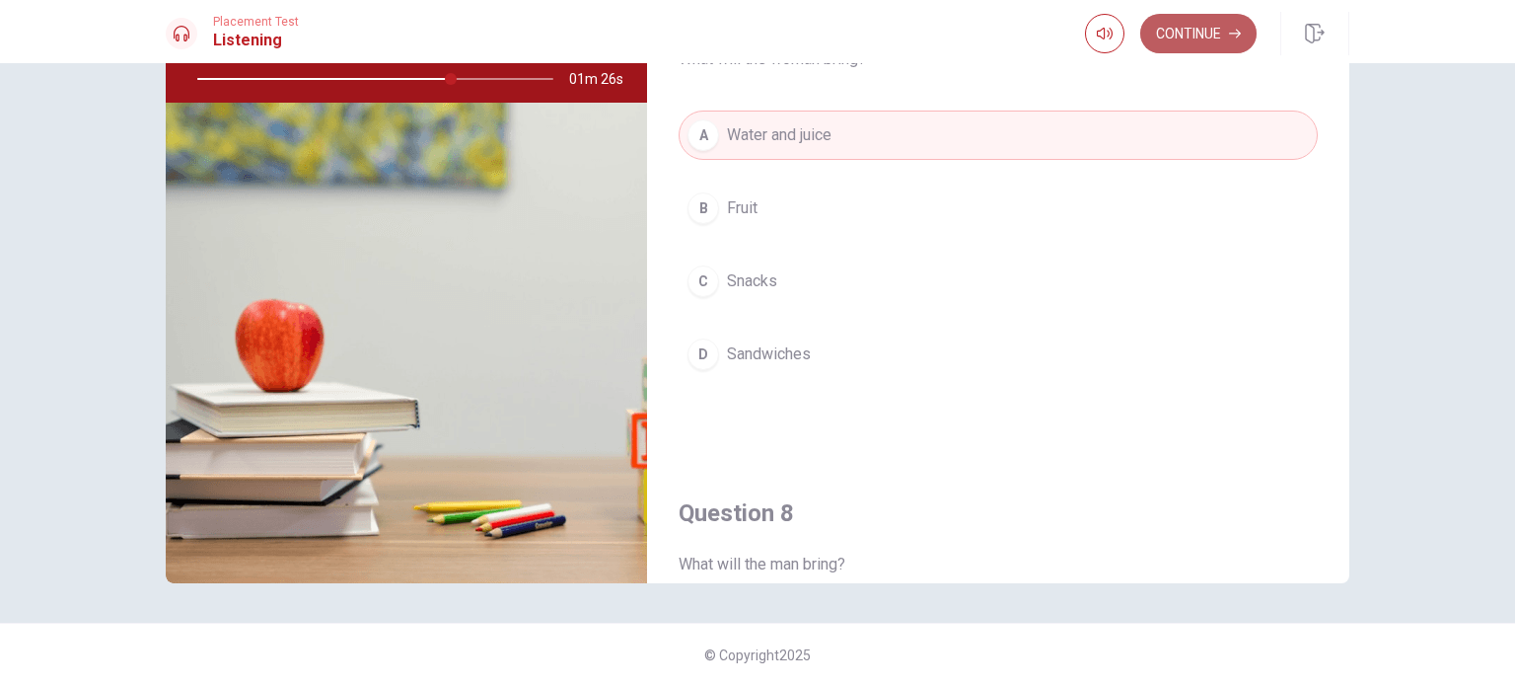
click at [1188, 44] on button "Continue" at bounding box center [1198, 33] width 116 height 39
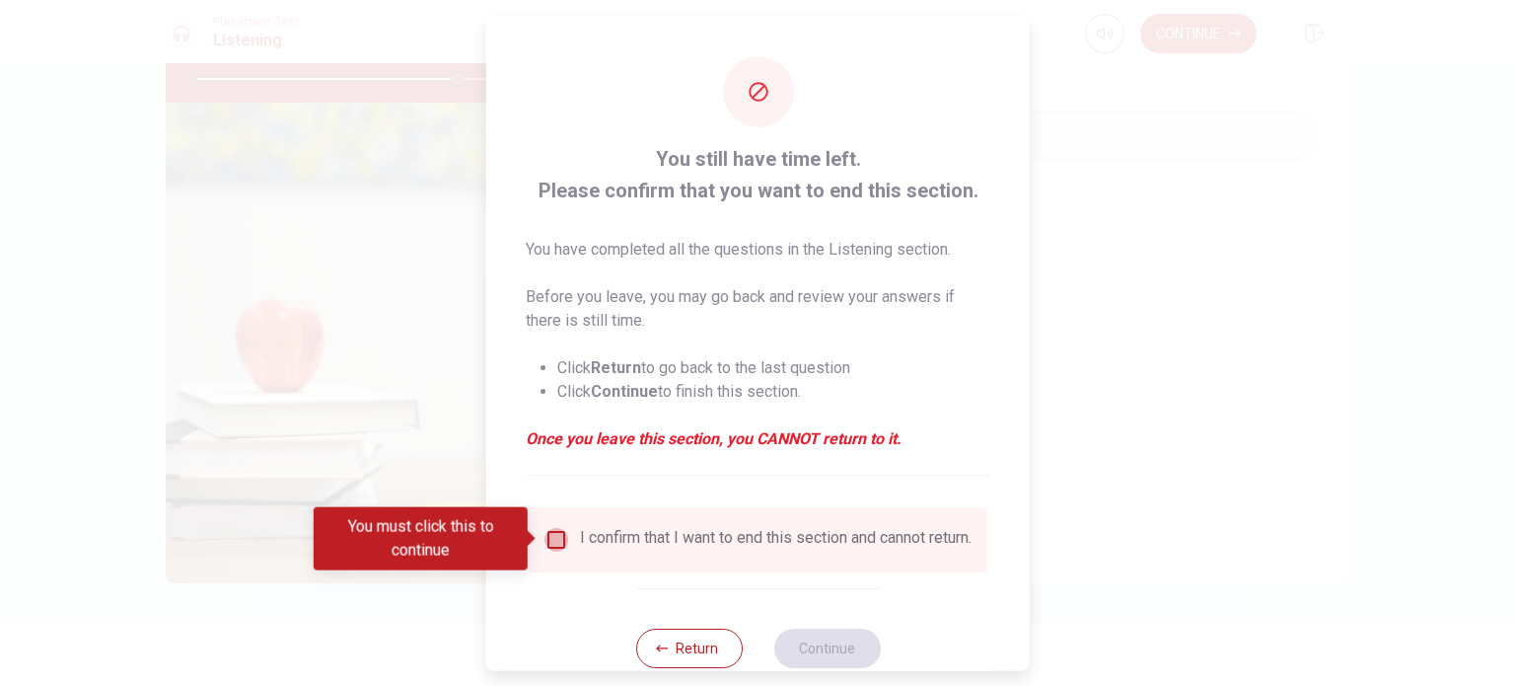
click at [560, 539] on input "You must click this to continue" at bounding box center [556, 539] width 24 height 24
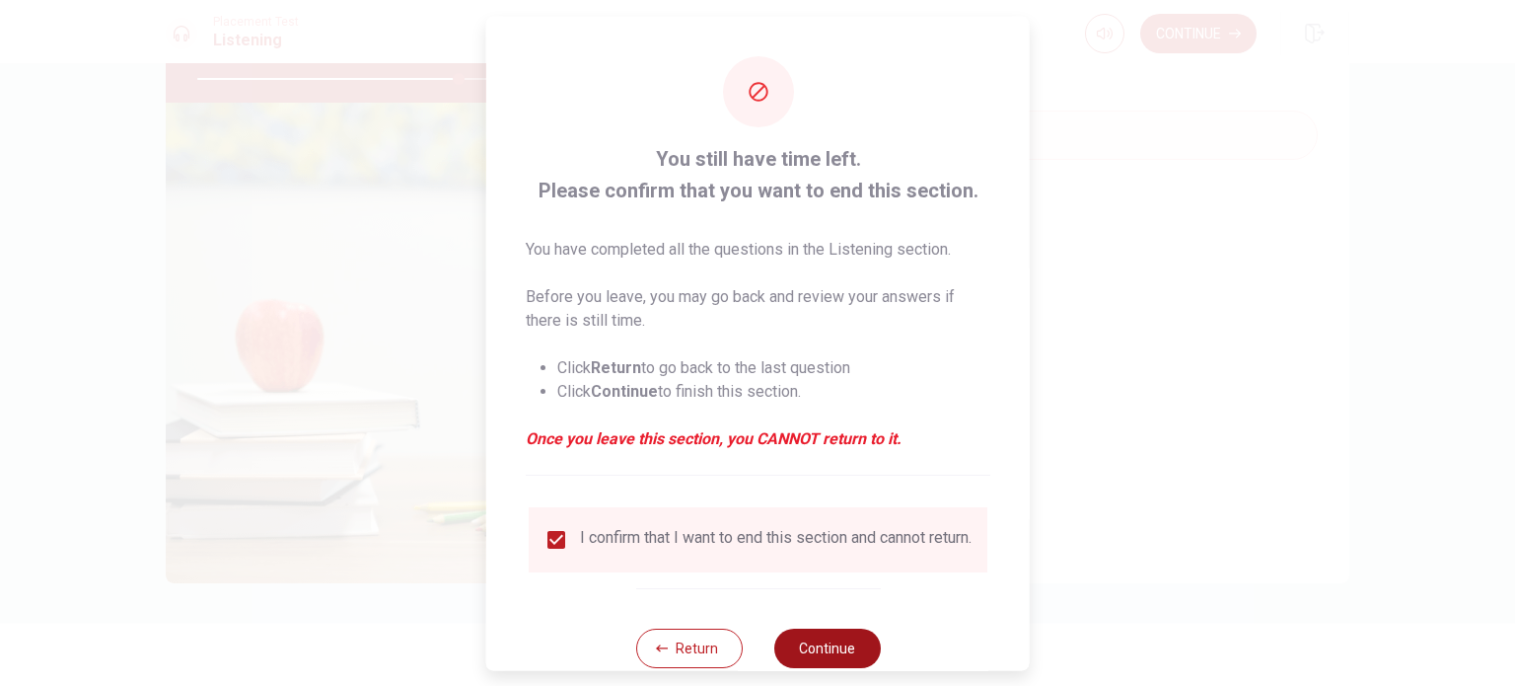
click at [821, 662] on button "Continue" at bounding box center [826, 646] width 107 height 39
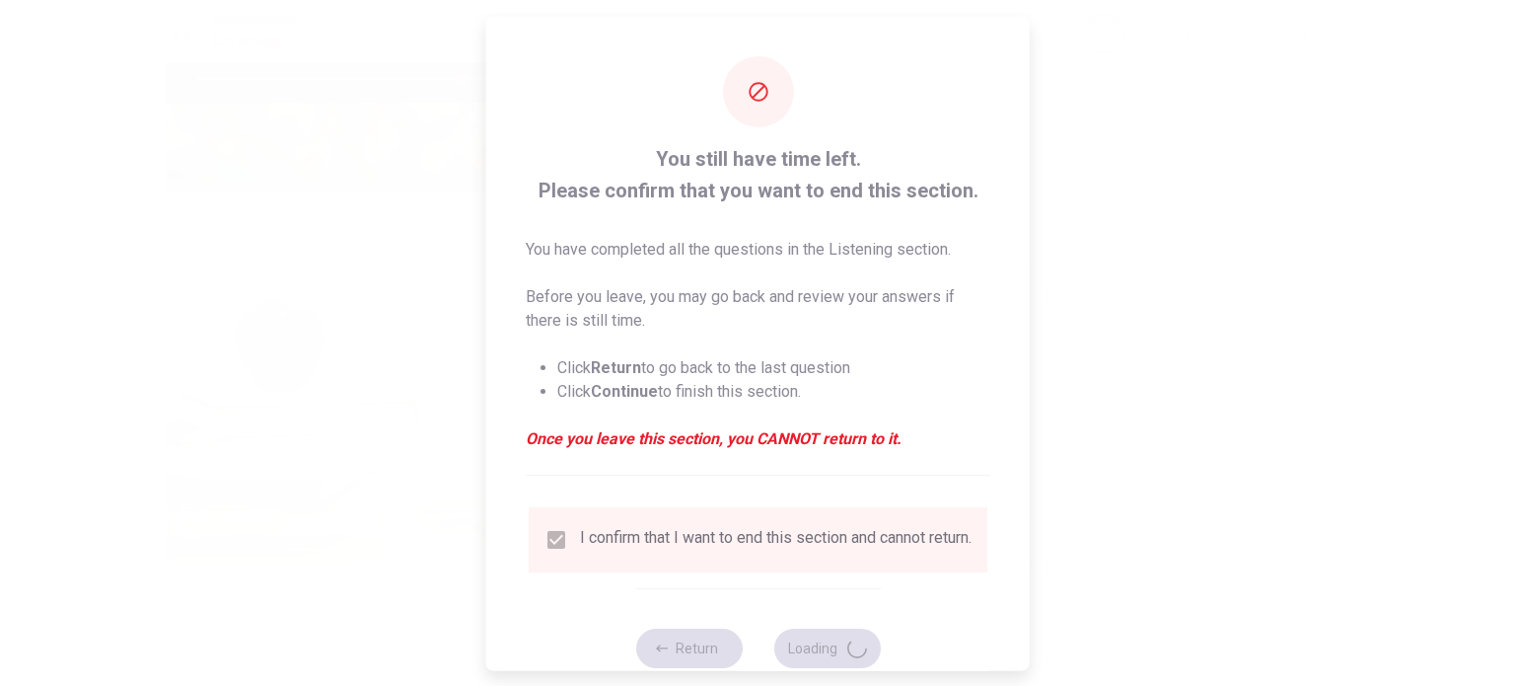
type input "75"
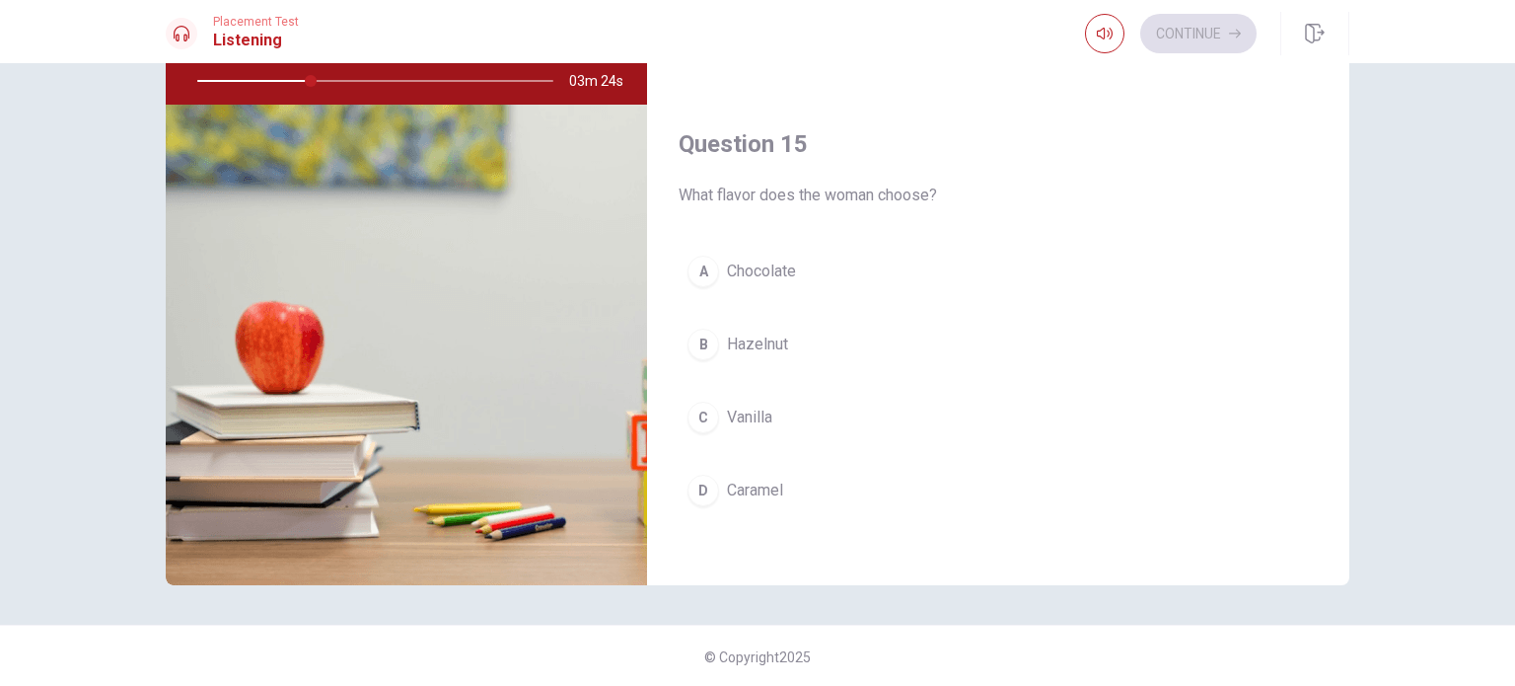
scroll to position [205, 0]
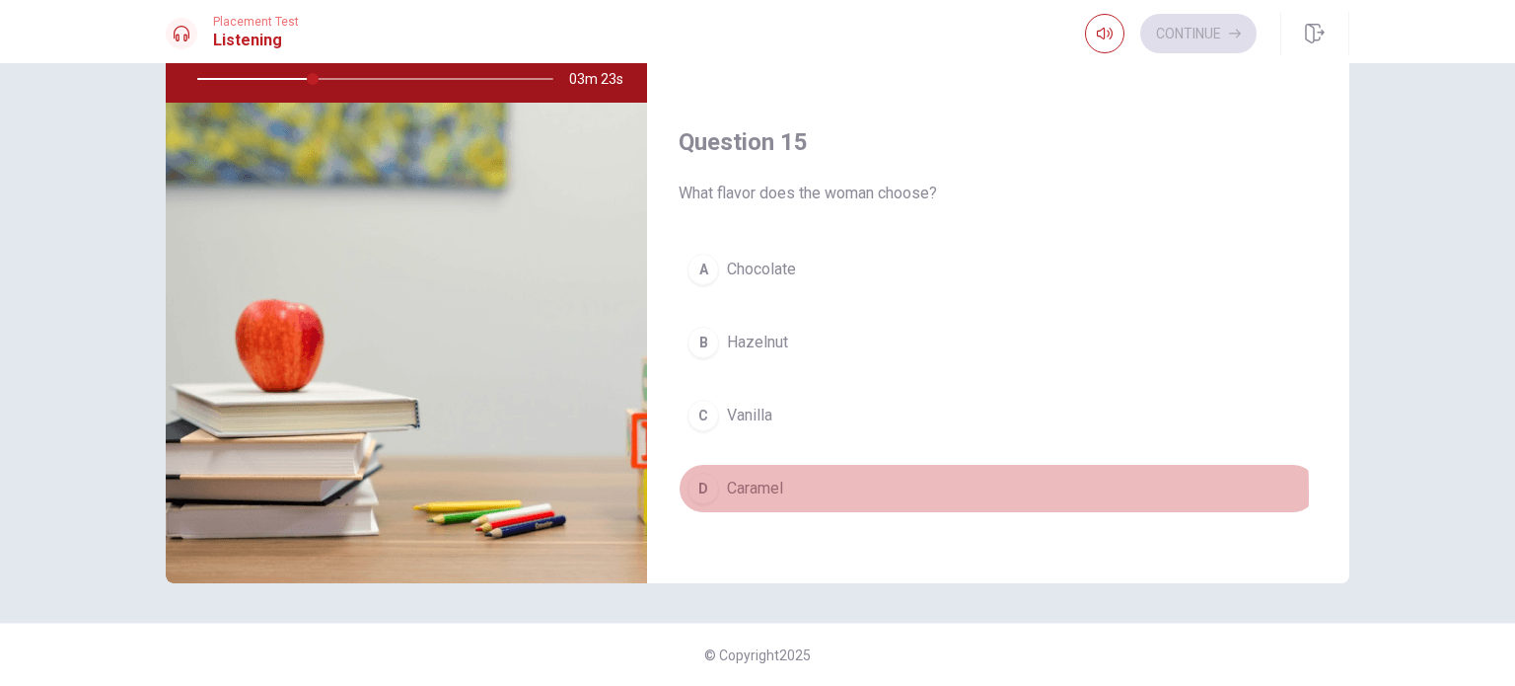
click at [698, 483] on div "D" at bounding box center [704, 488] width 32 height 32
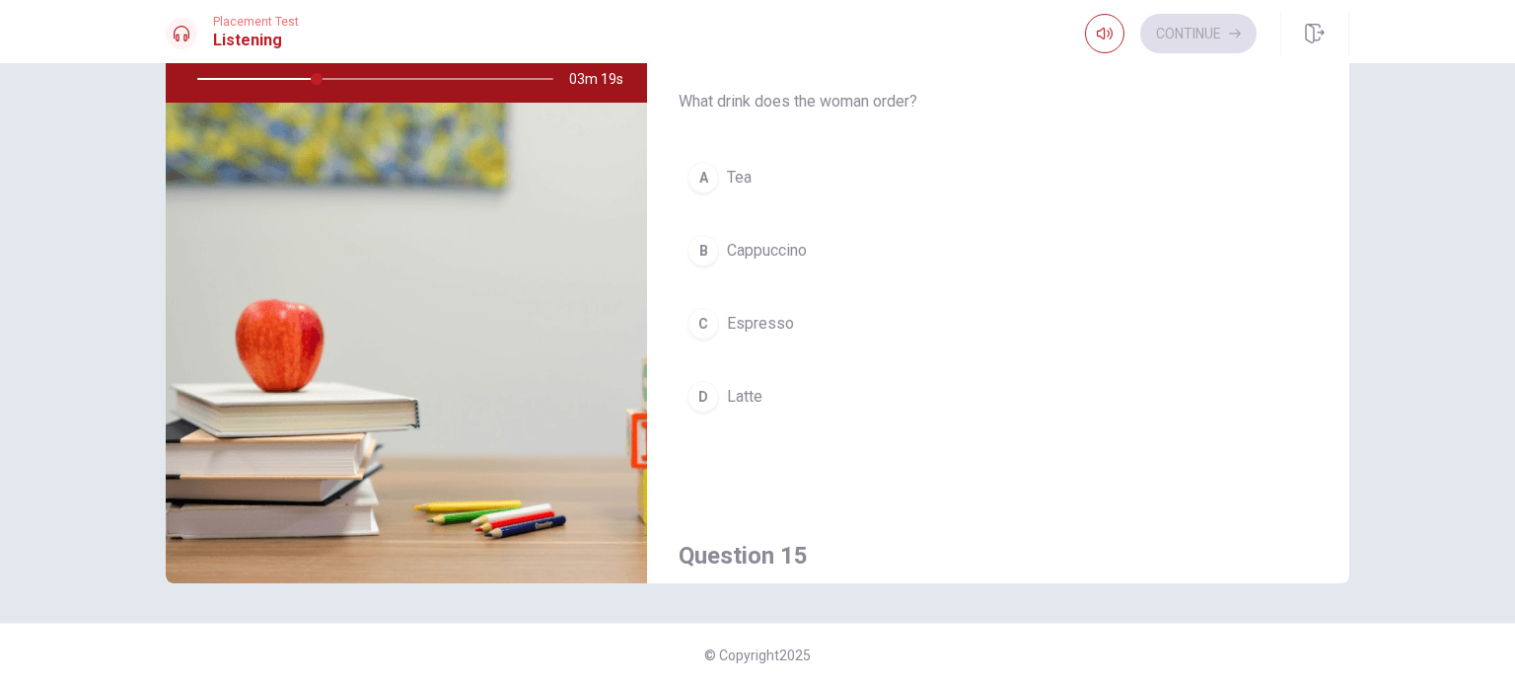
scroll to position [1338, 0]
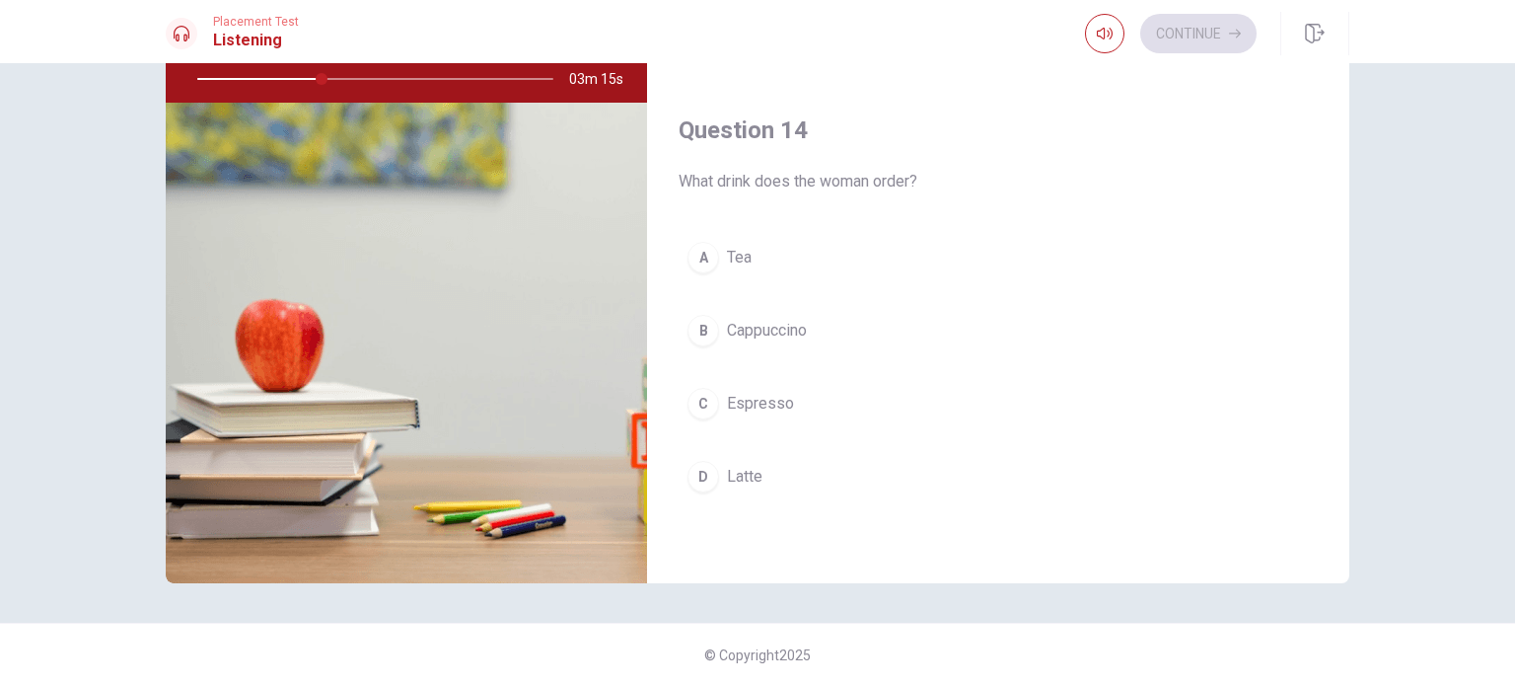
click at [707, 323] on div "B" at bounding box center [704, 331] width 32 height 32
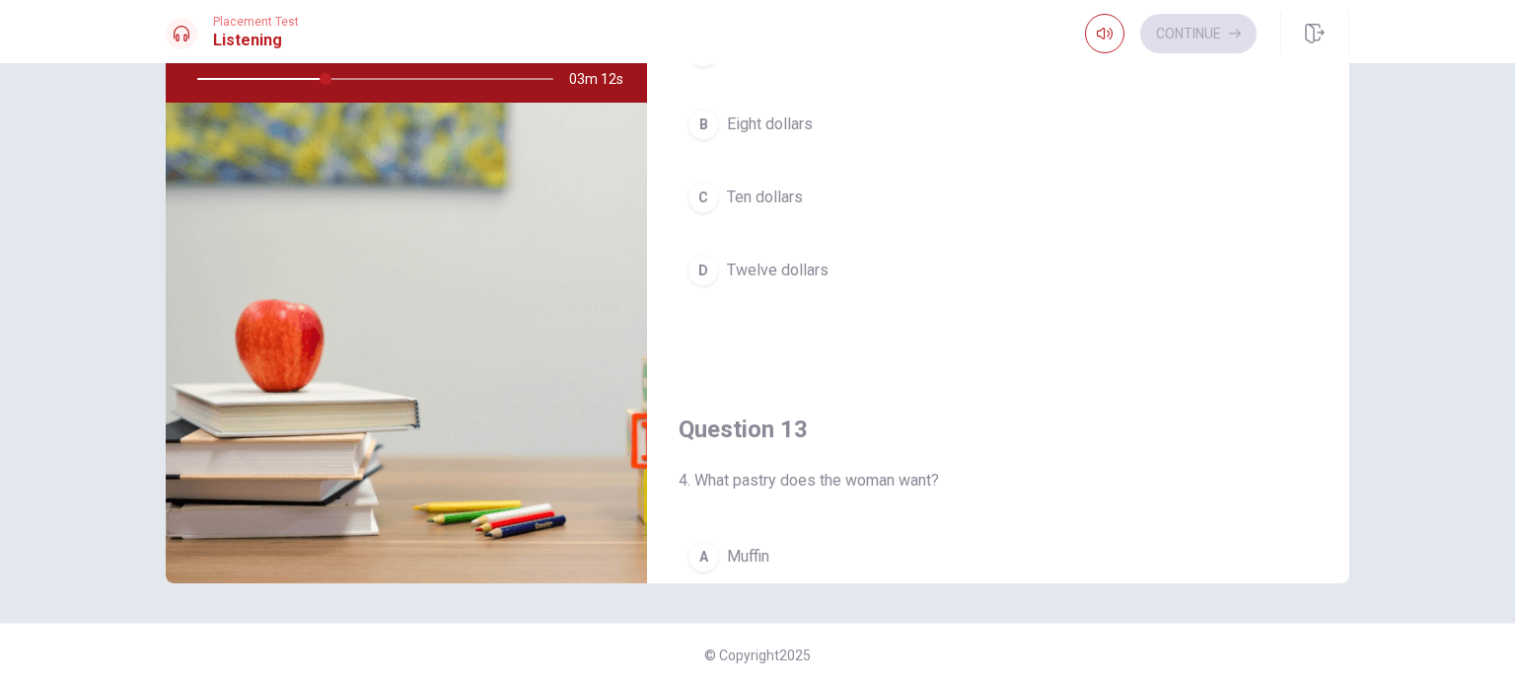
scroll to position [450, 0]
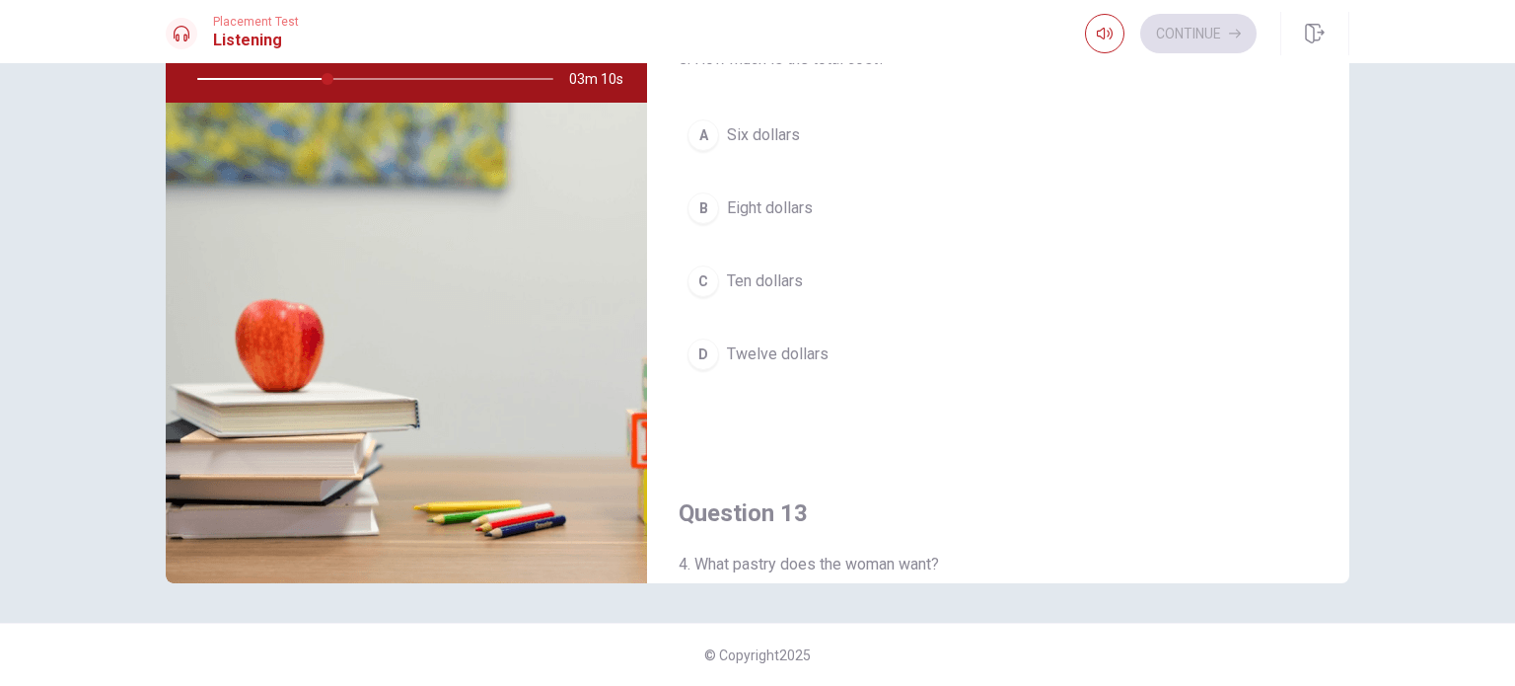
click at [697, 201] on div "B" at bounding box center [704, 208] width 32 height 32
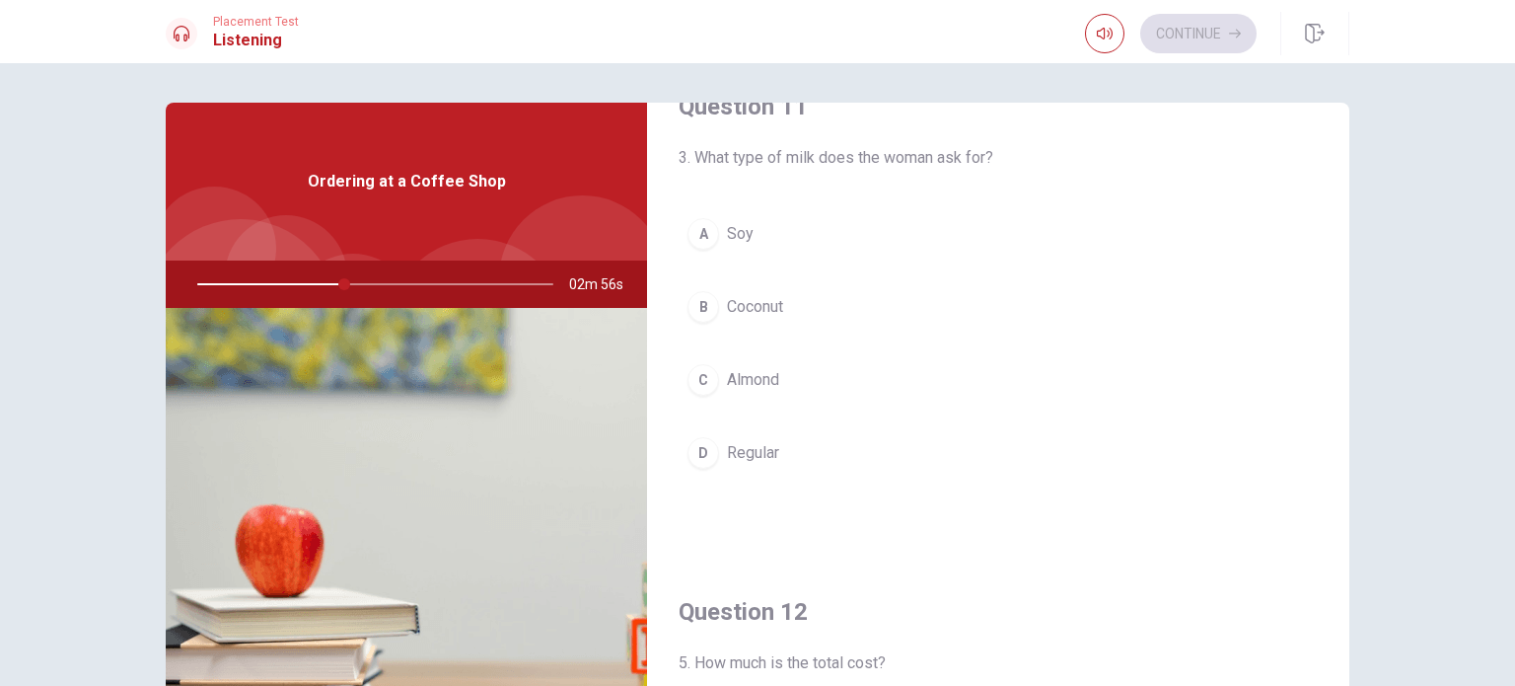
scroll to position [99, 0]
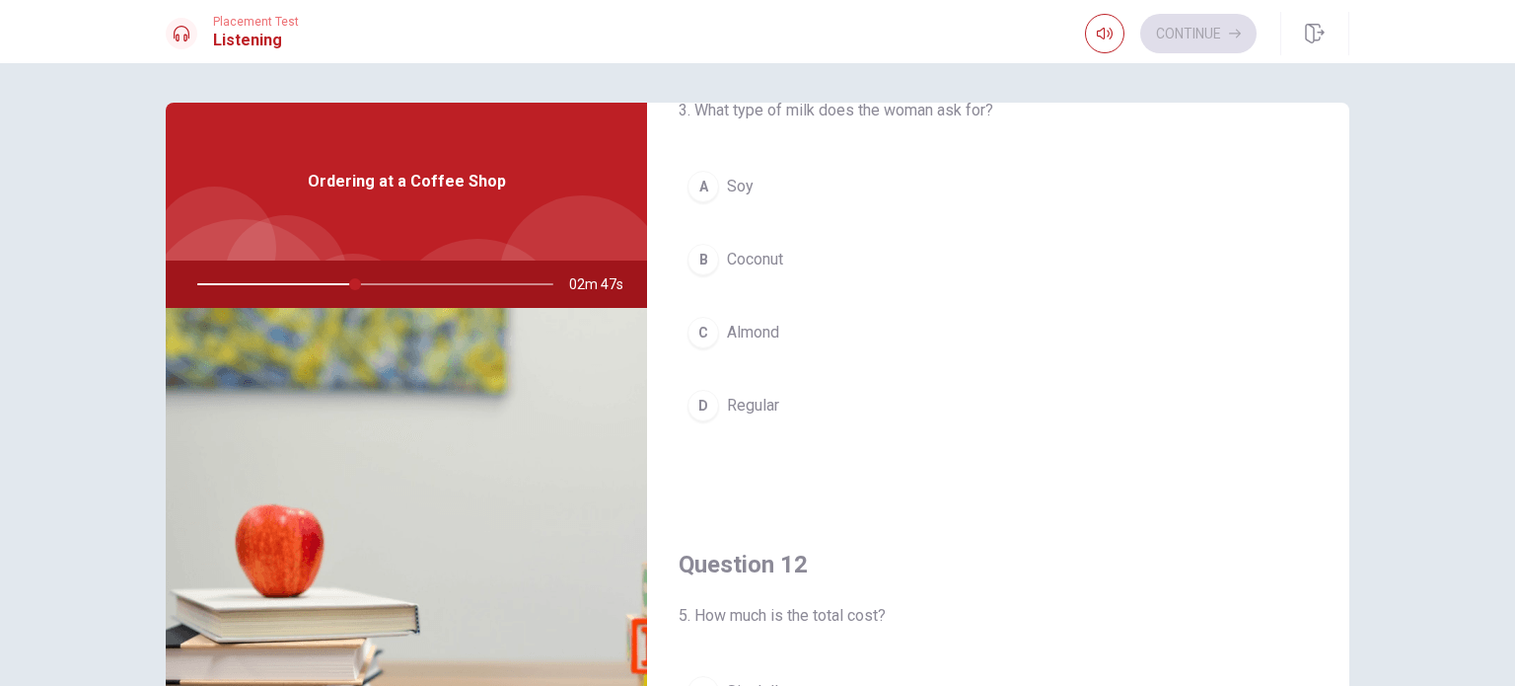
click at [706, 336] on div "C" at bounding box center [704, 333] width 32 height 32
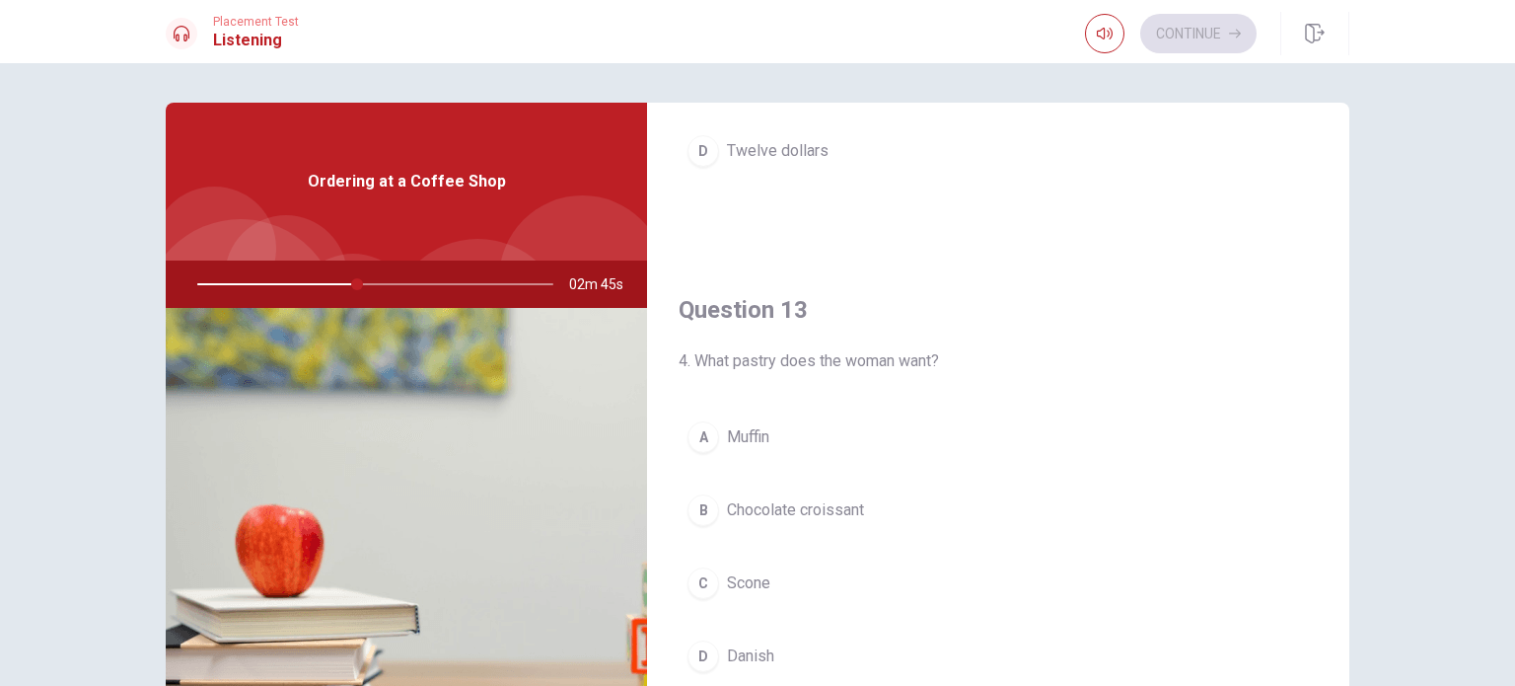
scroll to position [888, 0]
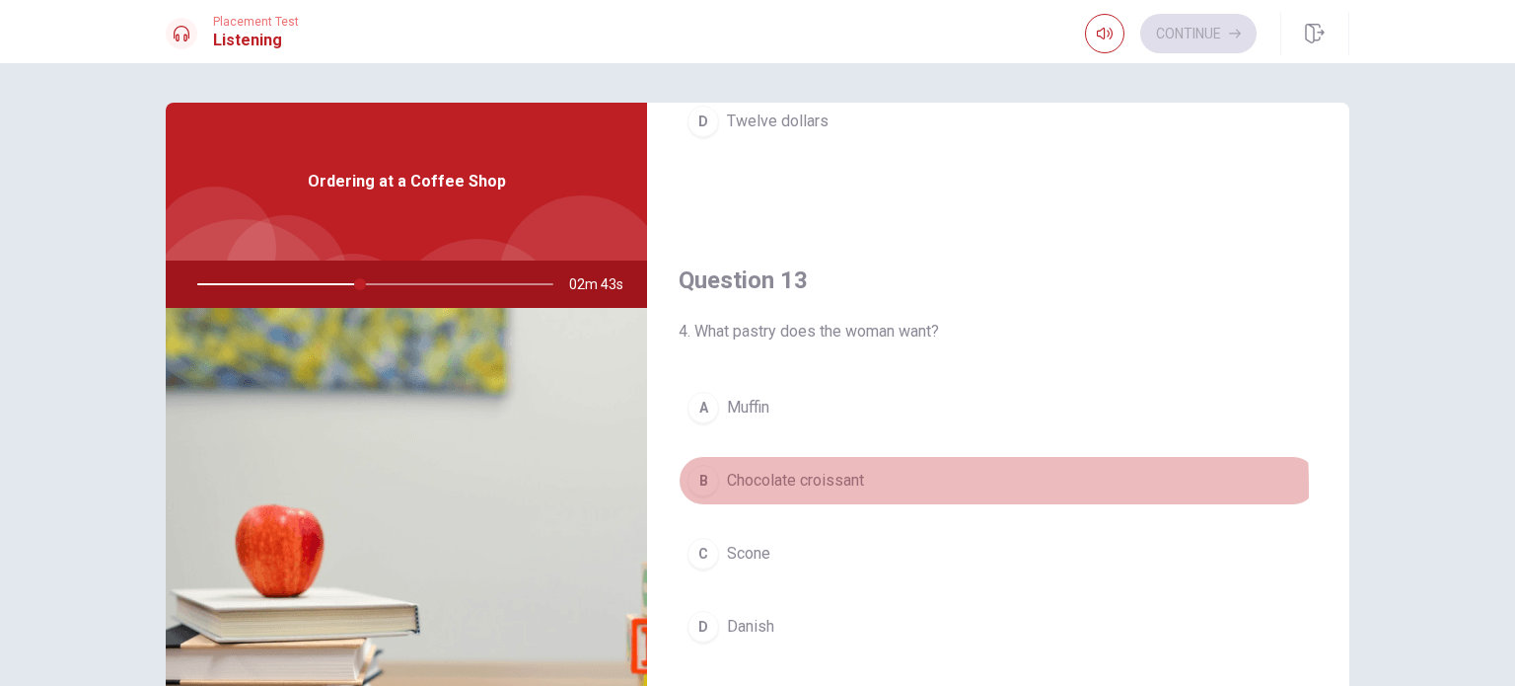
click at [702, 484] on div "B" at bounding box center [704, 481] width 32 height 32
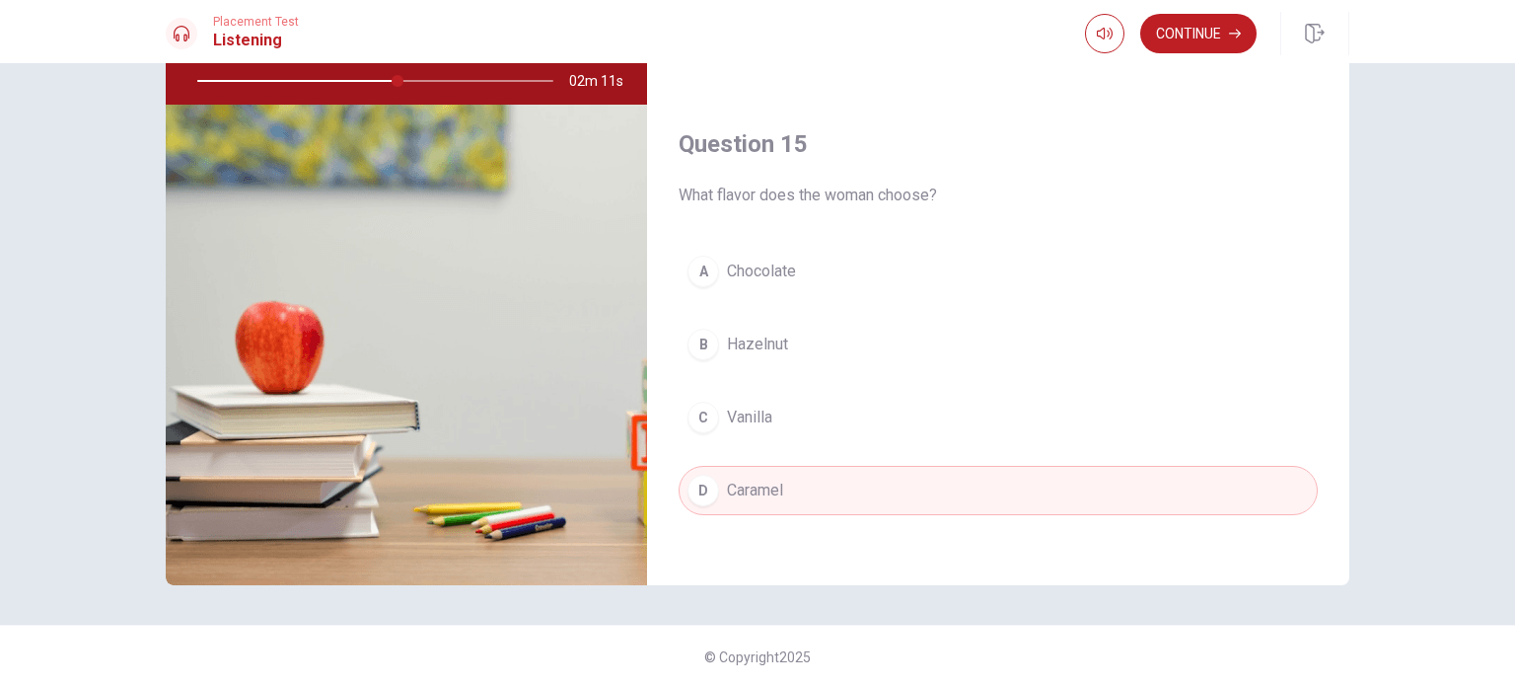
scroll to position [205, 0]
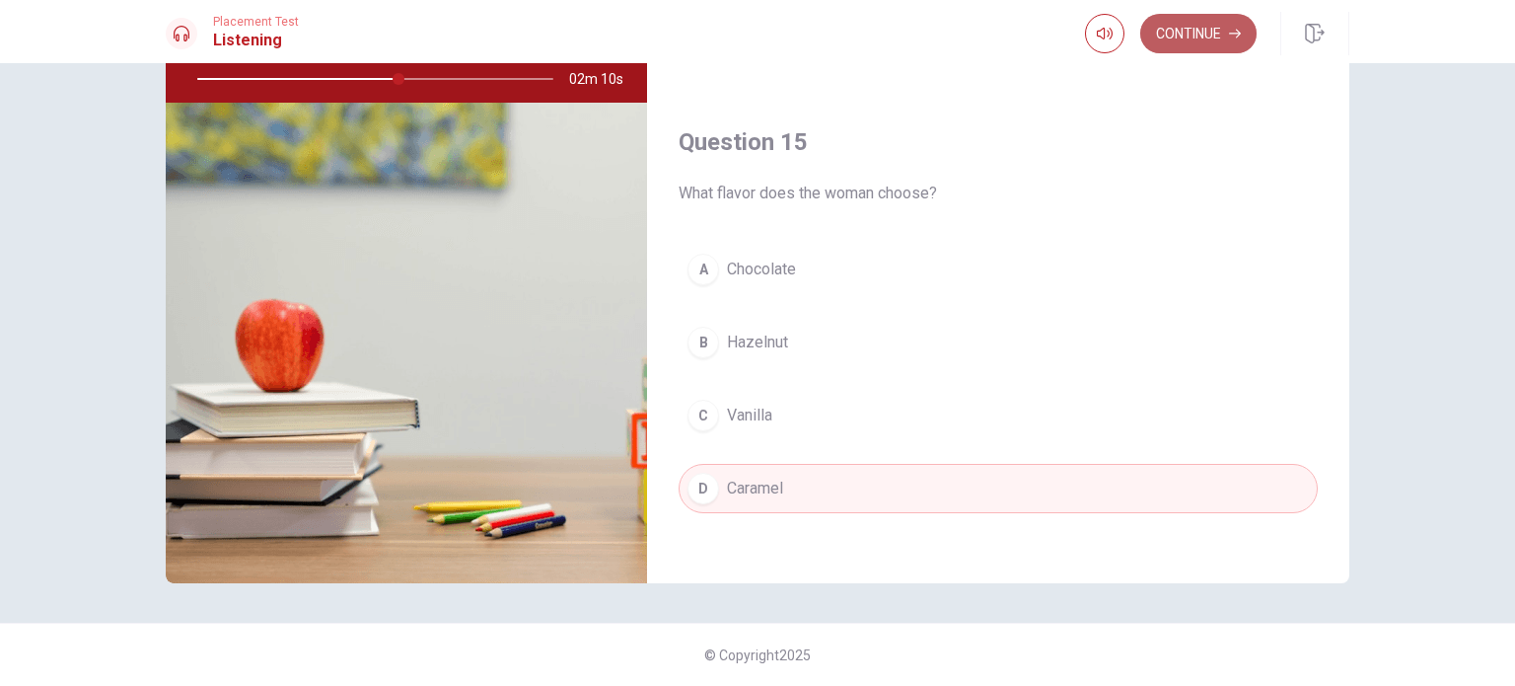
click at [1211, 19] on button "Continue" at bounding box center [1198, 33] width 116 height 39
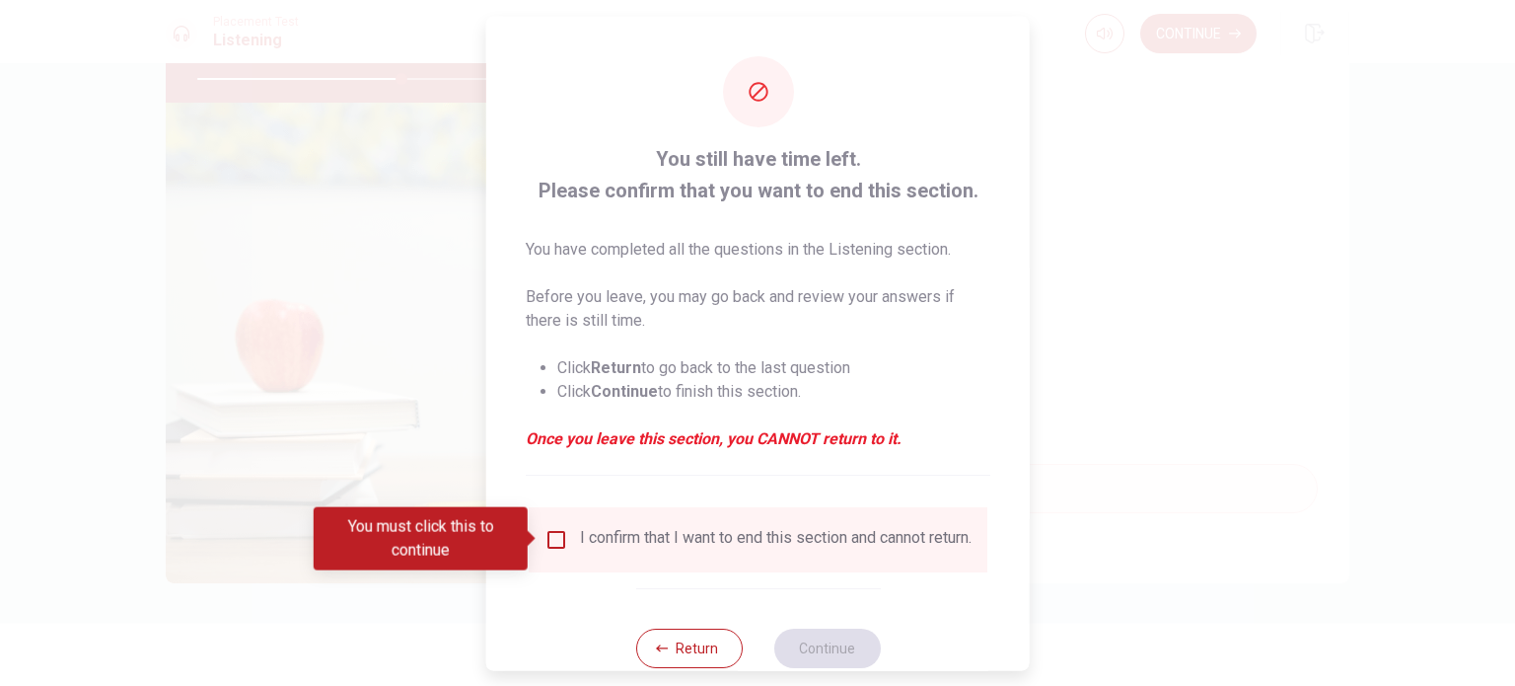
click at [552, 540] on input "You must click this to continue" at bounding box center [556, 539] width 24 height 24
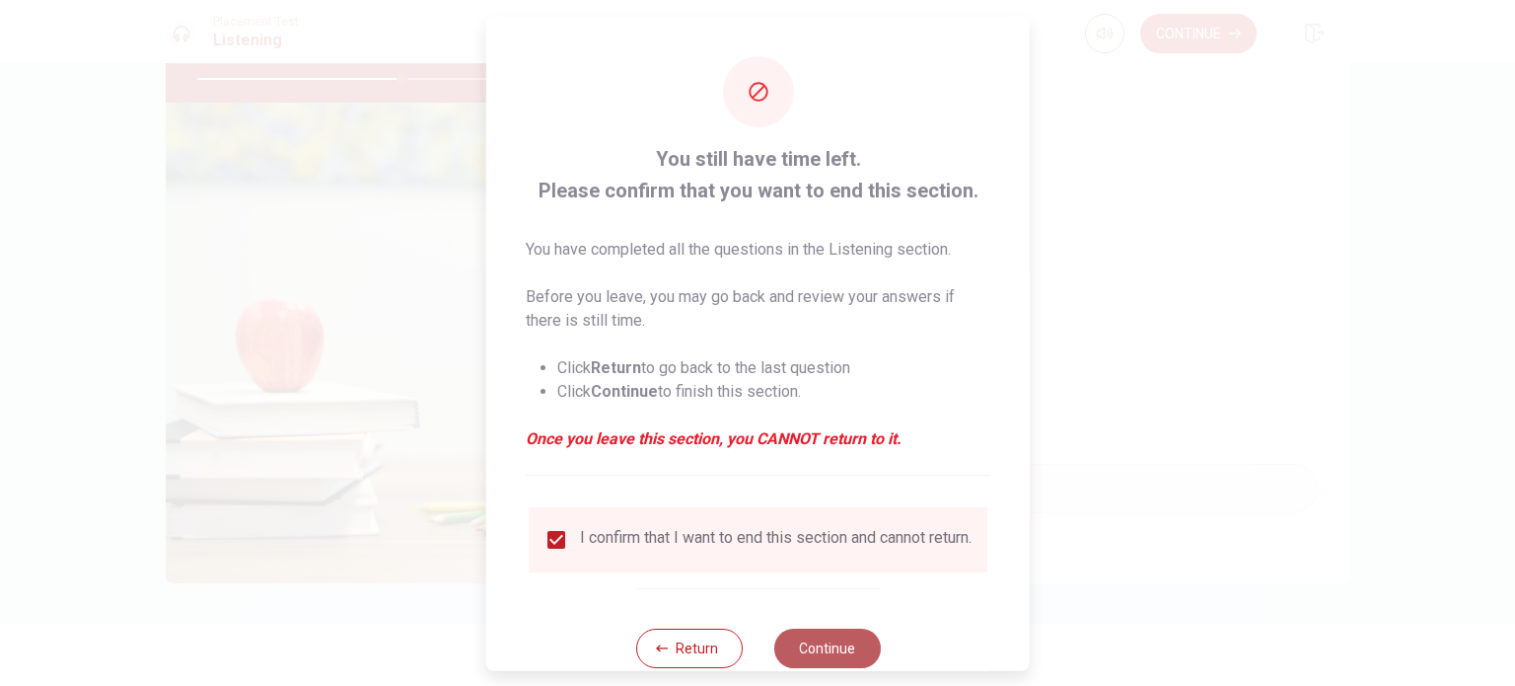
click at [812, 654] on button "Continue" at bounding box center [826, 646] width 107 height 39
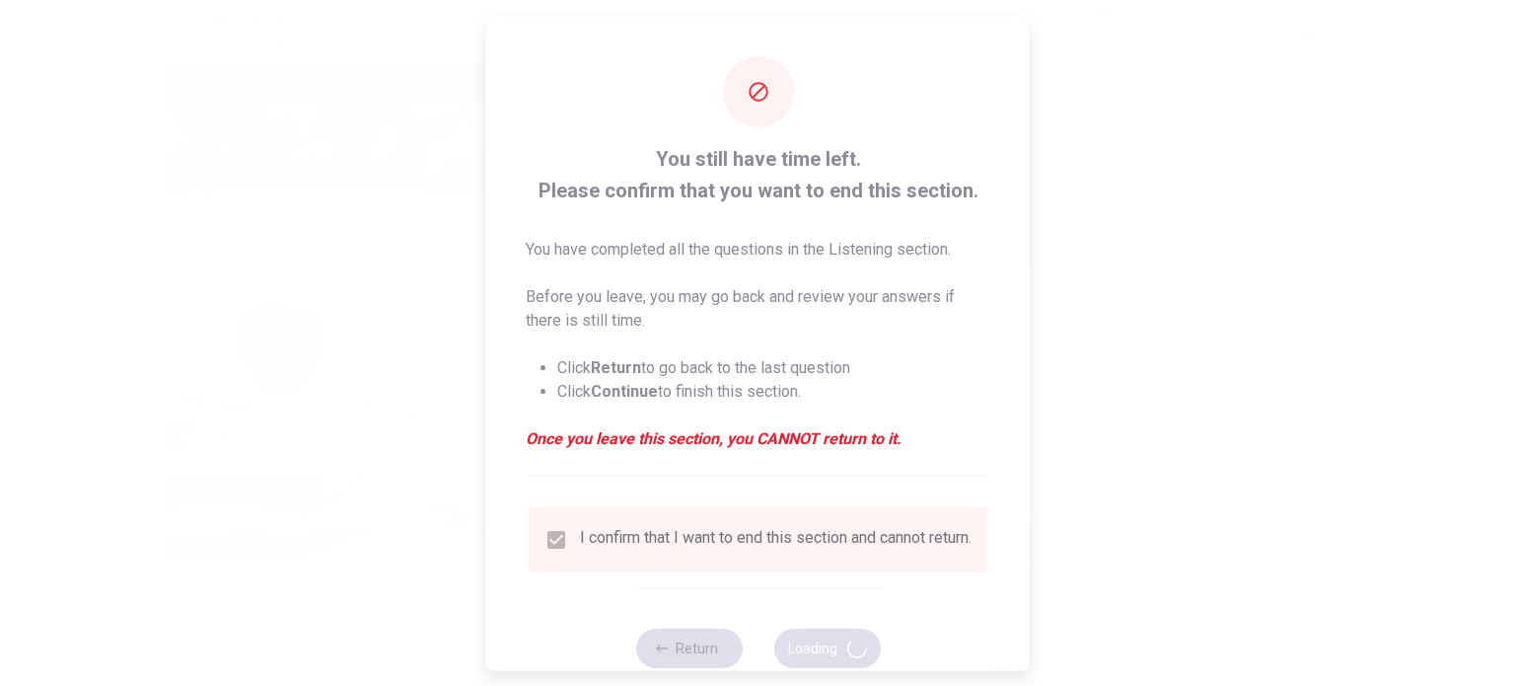
type input "59"
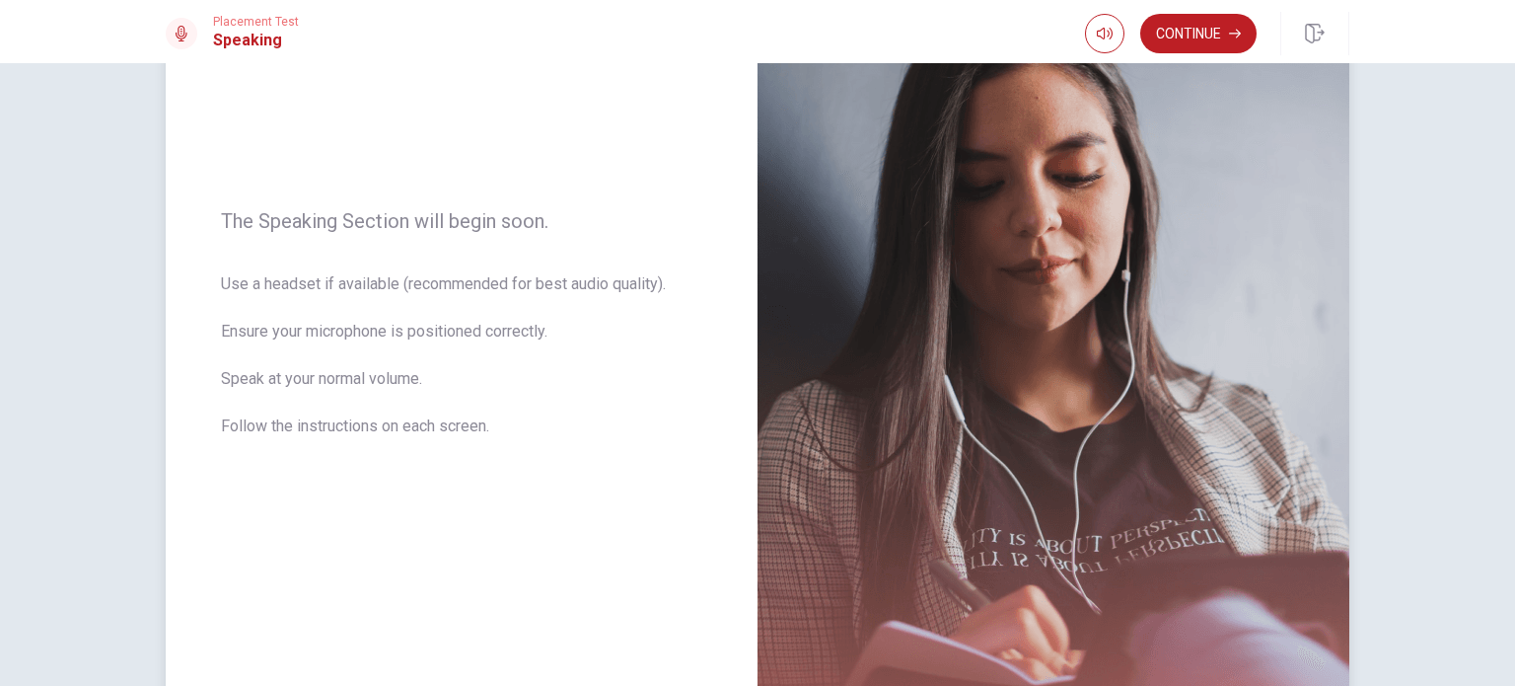
scroll to position [83, 0]
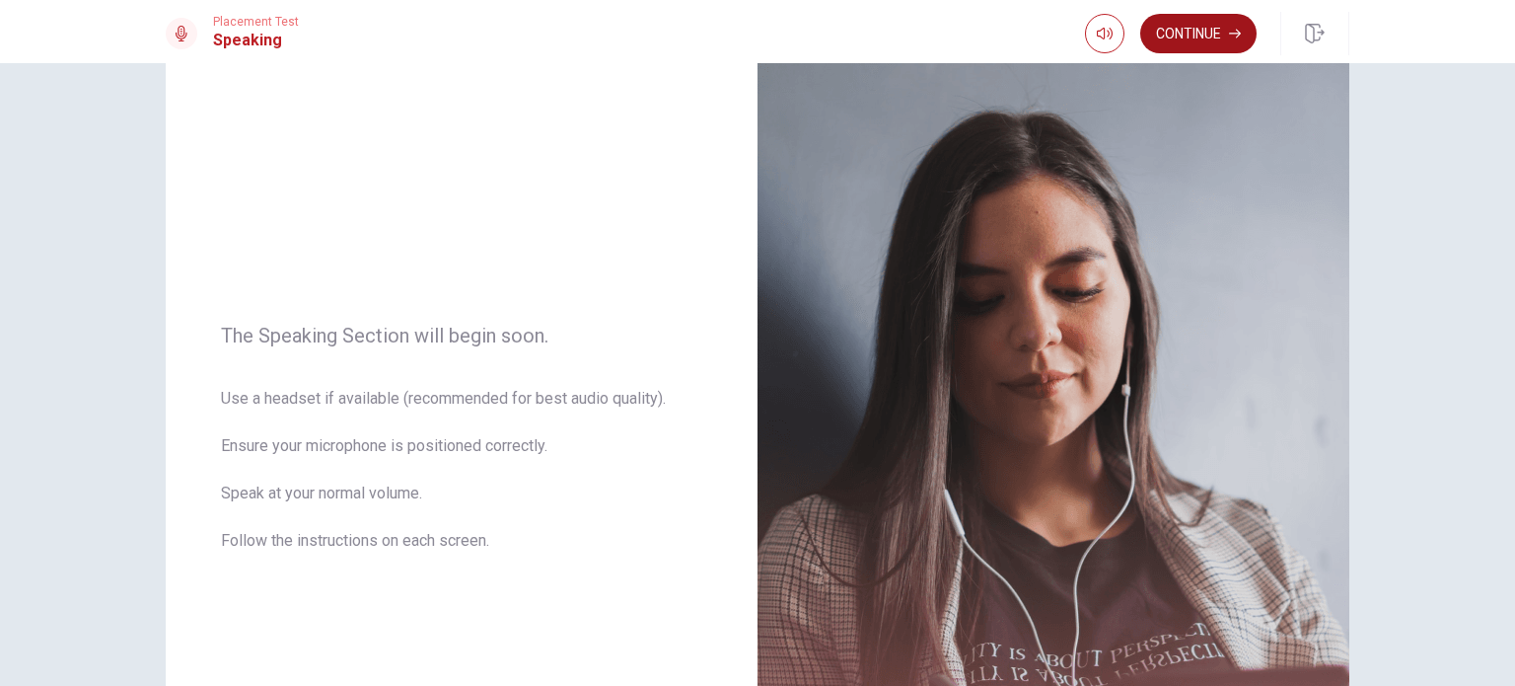
click at [1179, 29] on button "Continue" at bounding box center [1198, 33] width 116 height 39
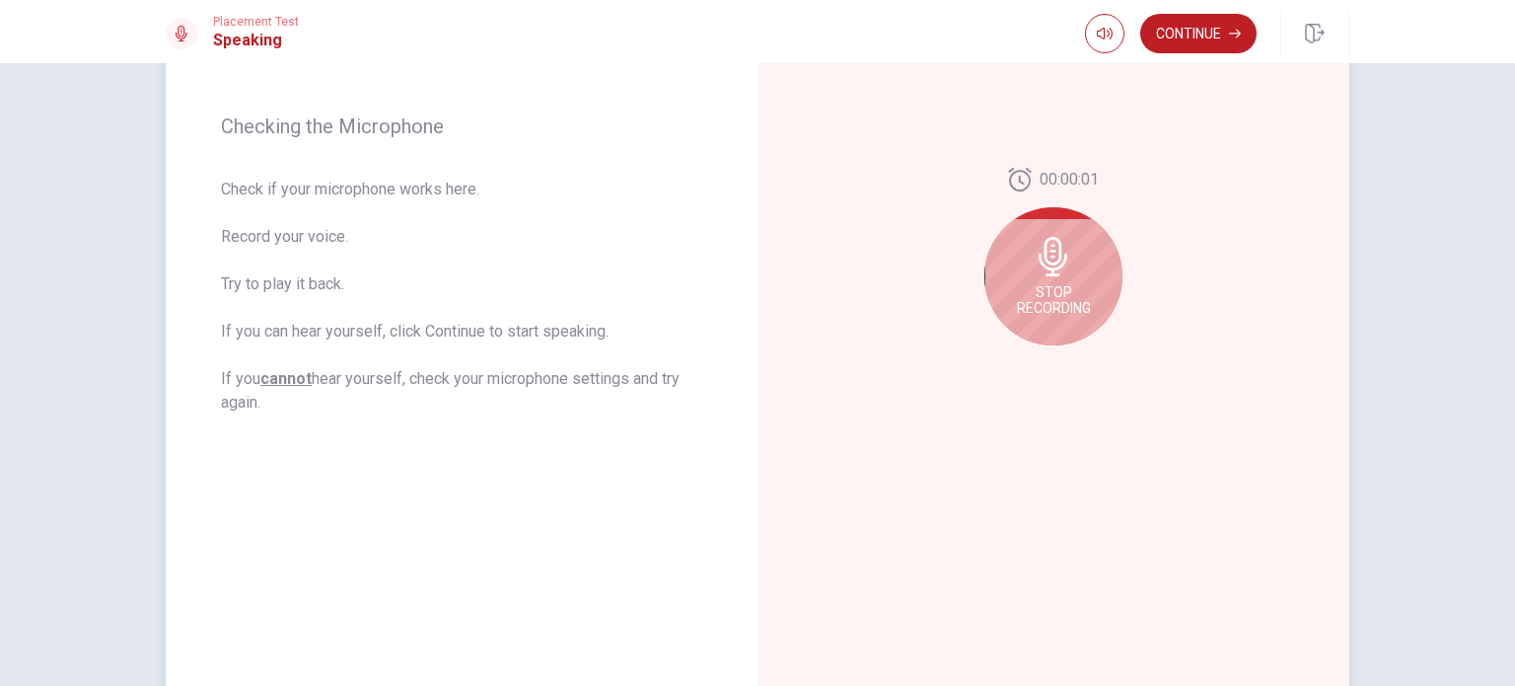
scroll to position [280, 0]
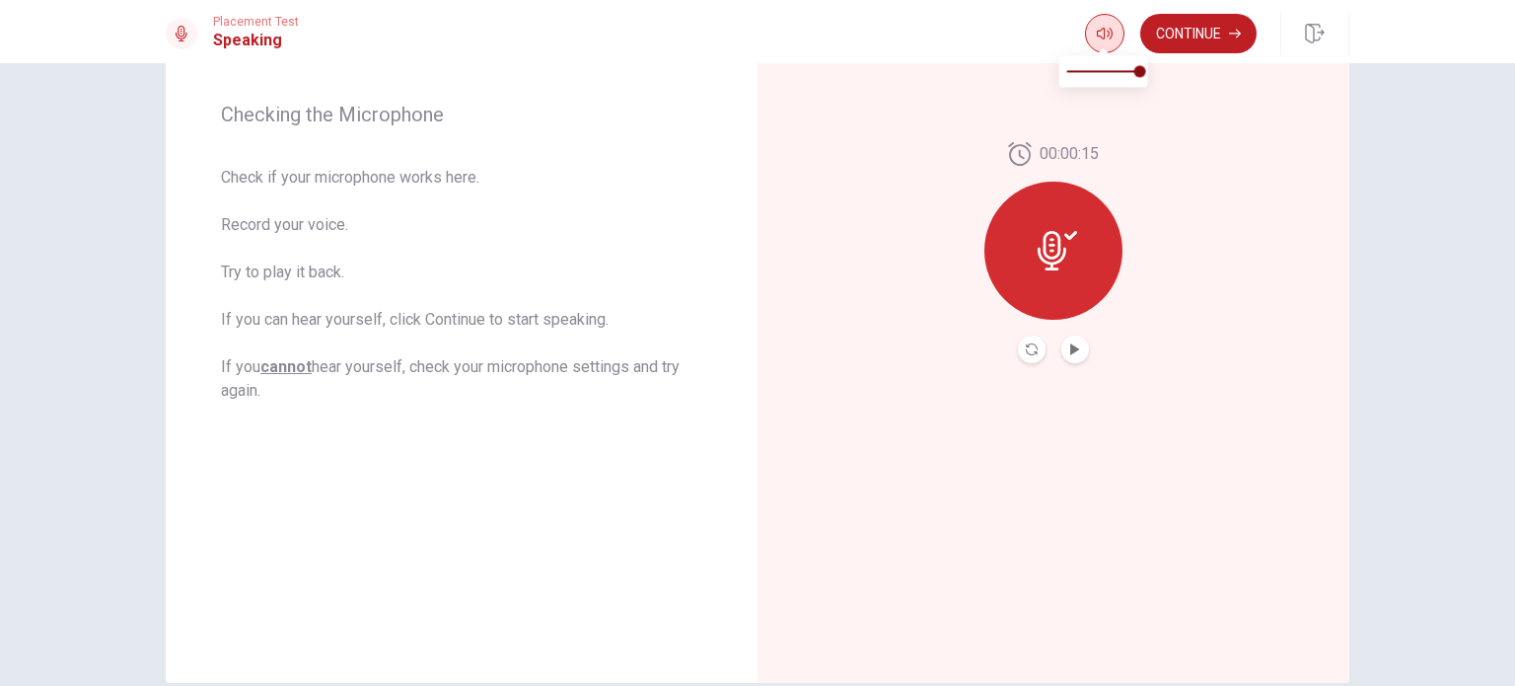
click at [1101, 40] on icon "button" at bounding box center [1105, 34] width 16 height 16
click at [1022, 243] on div at bounding box center [1053, 250] width 138 height 138
click at [1070, 349] on icon "Play Audio" at bounding box center [1074, 349] width 9 height 12
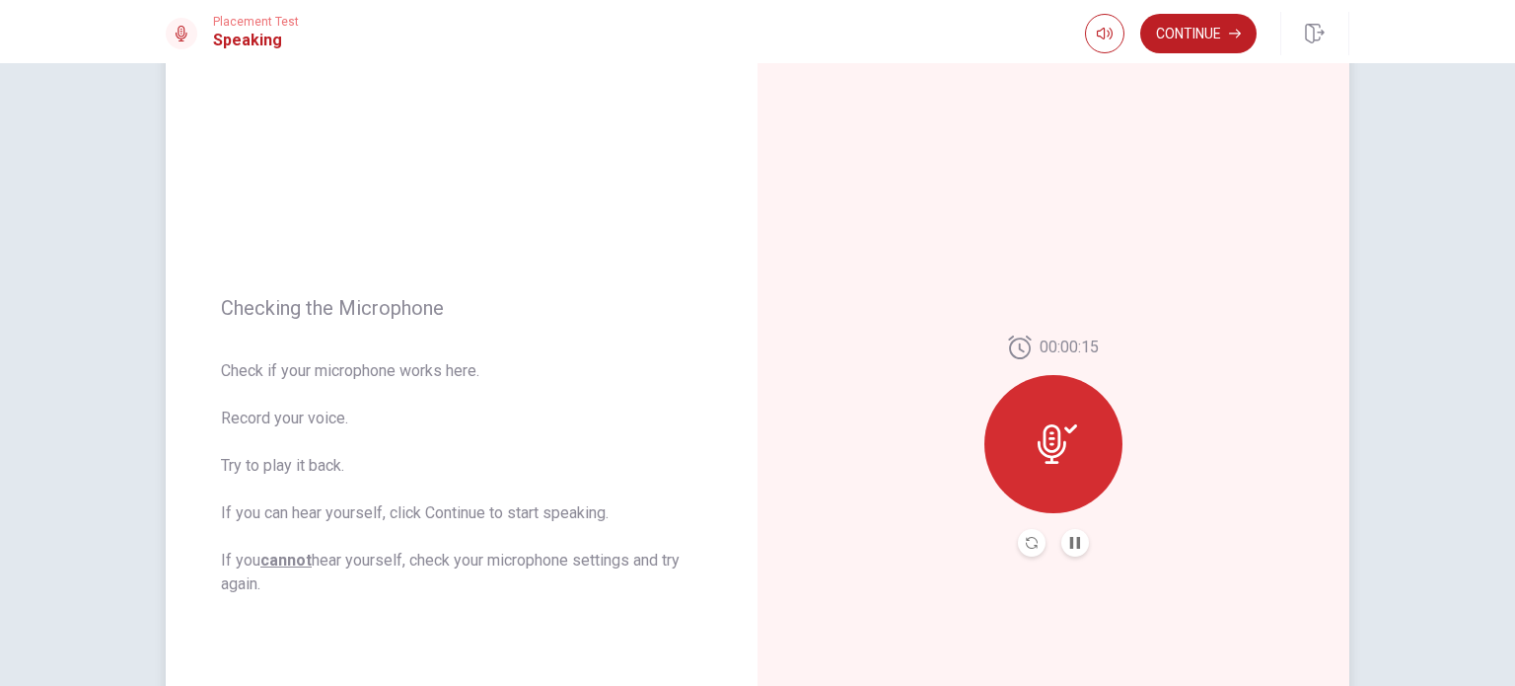
scroll to position [83, 0]
click at [1178, 42] on button "Continue" at bounding box center [1198, 33] width 116 height 39
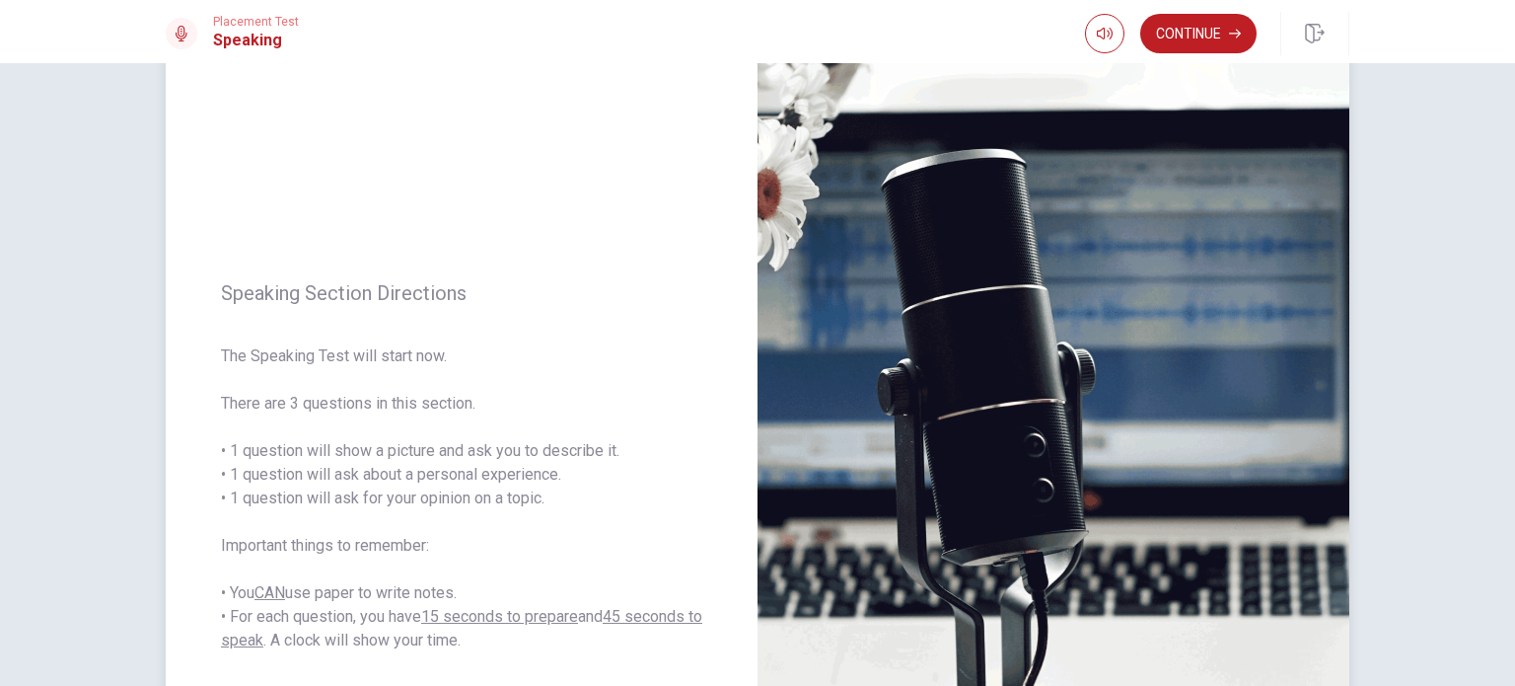
scroll to position [99, 0]
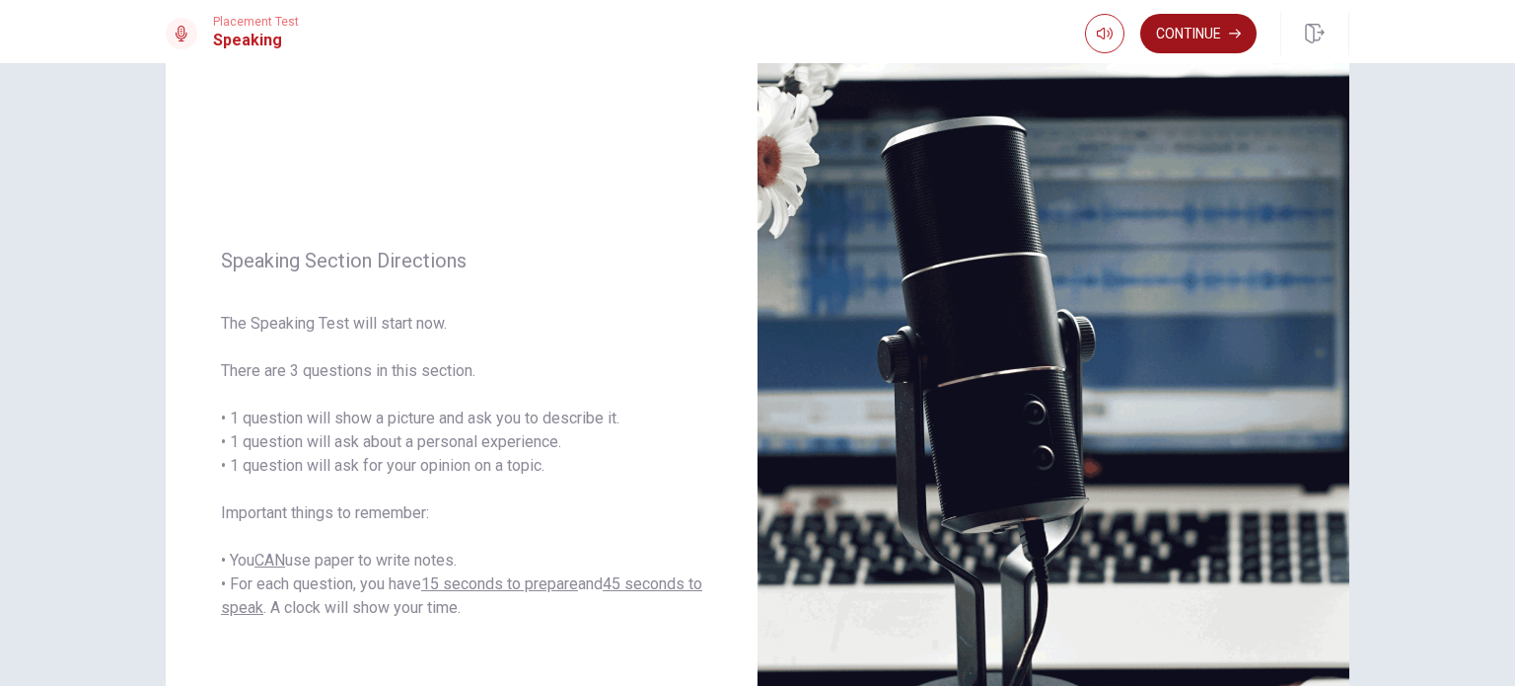
click at [1184, 29] on button "Continue" at bounding box center [1198, 33] width 116 height 39
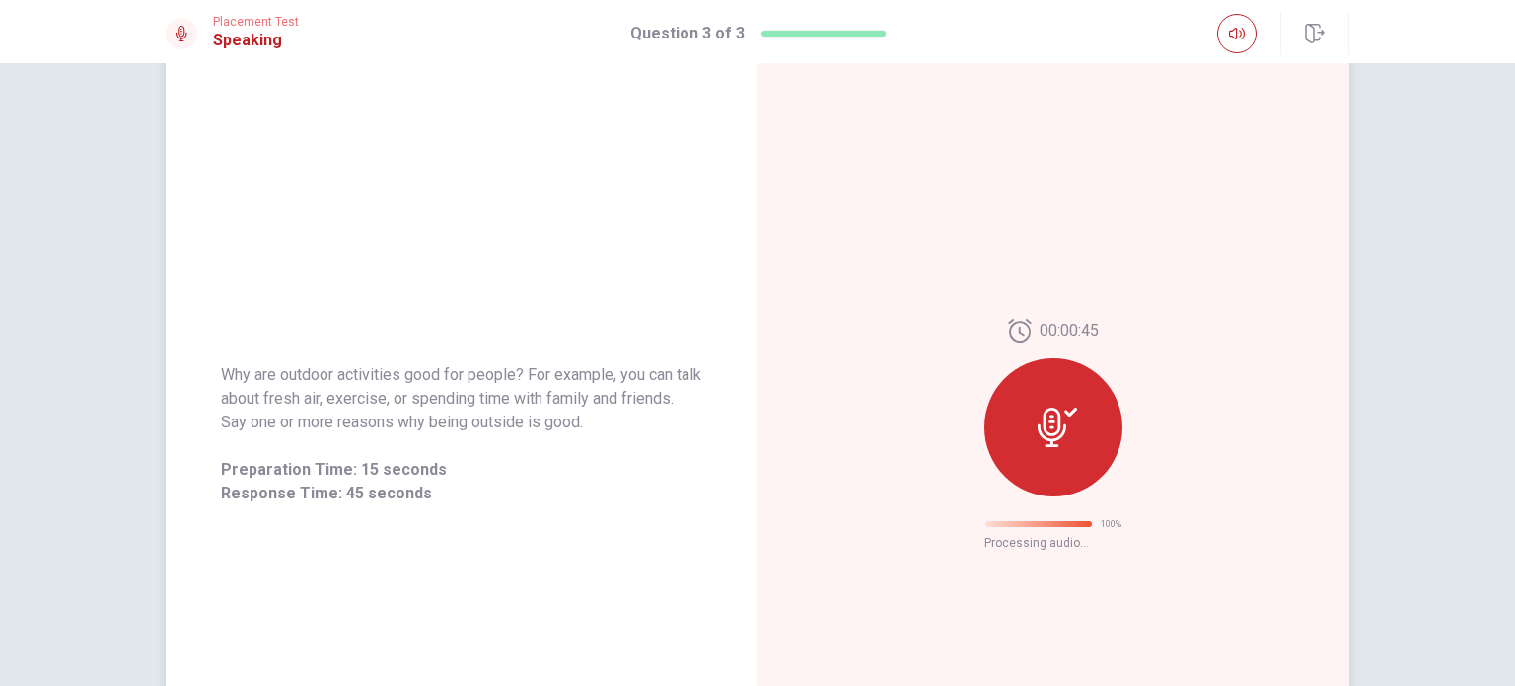
scroll to position [0, 0]
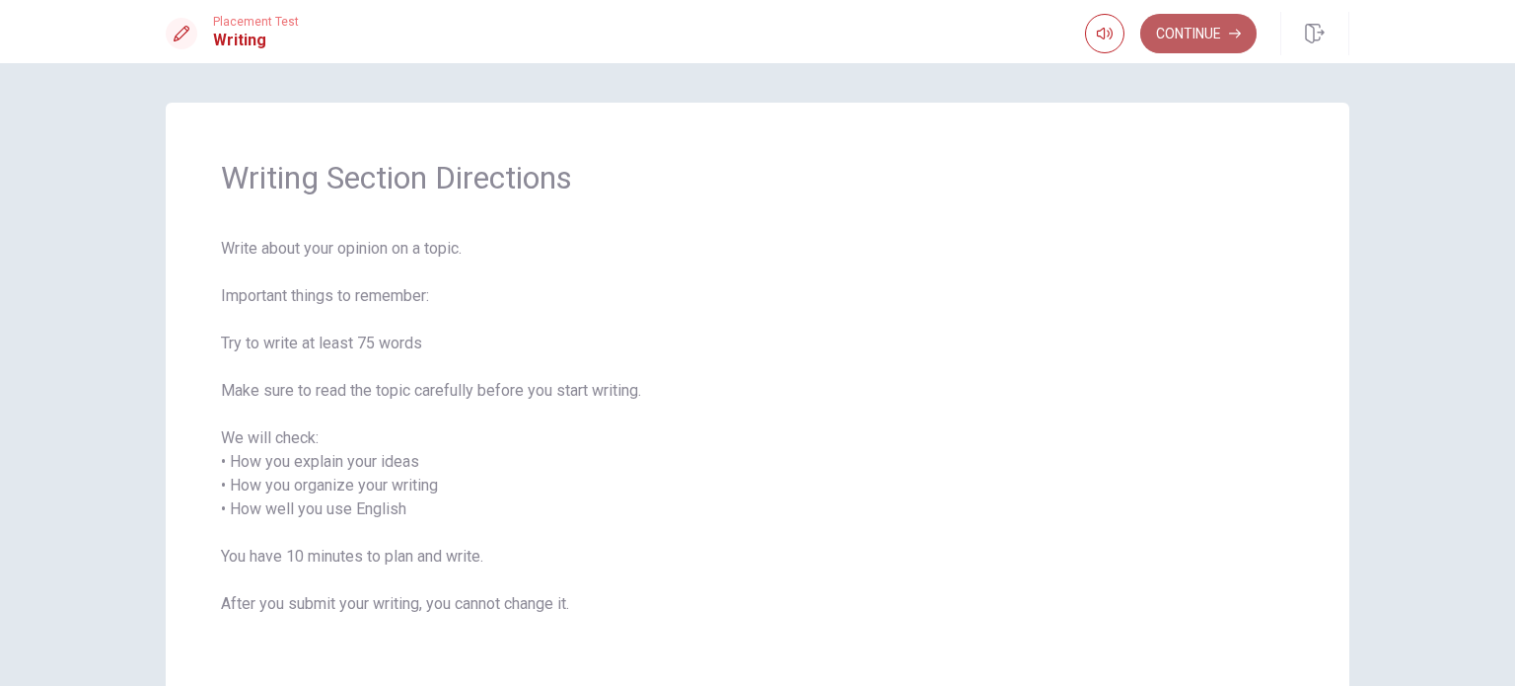
click at [1167, 33] on button "Continue" at bounding box center [1198, 33] width 116 height 39
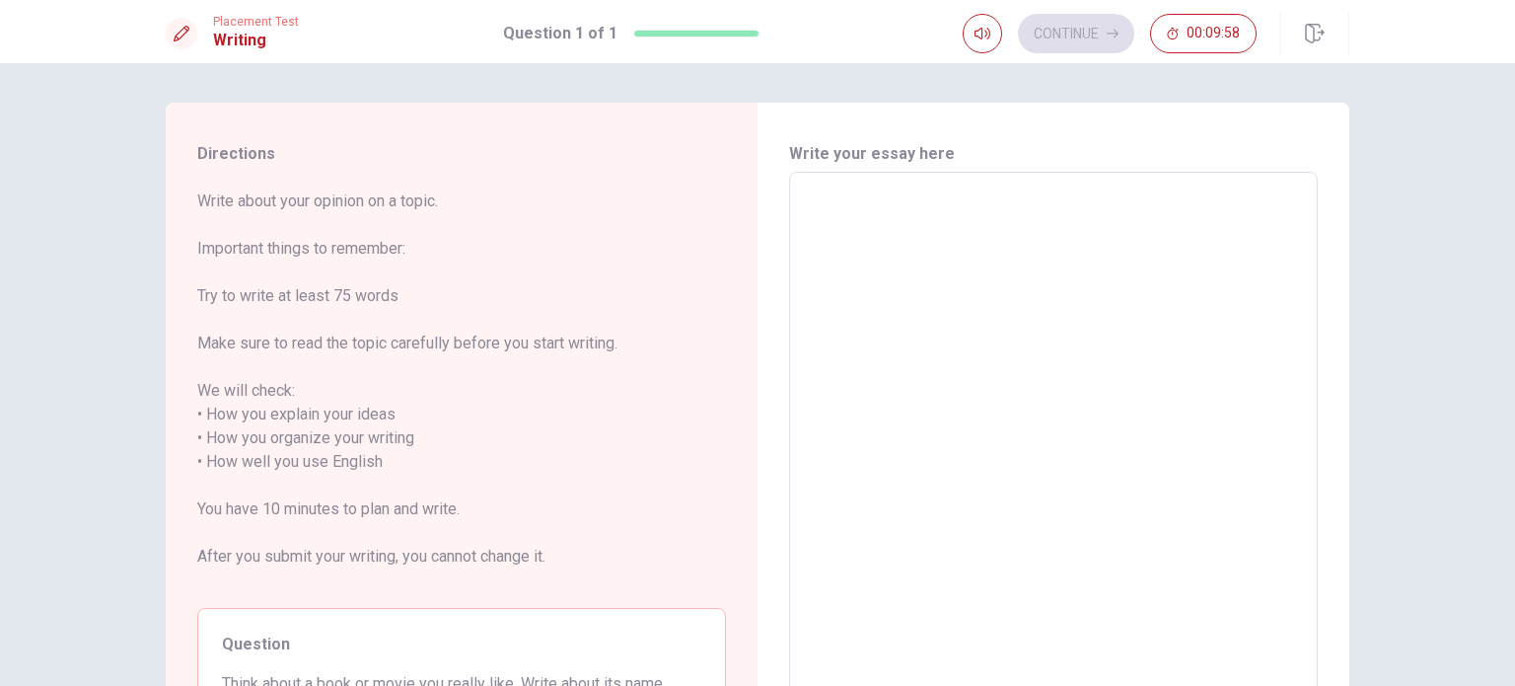
click at [833, 191] on textarea at bounding box center [1053, 461] width 501 height 547
type textarea "I"
type textarea "x"
type textarea "I"
type textarea "x"
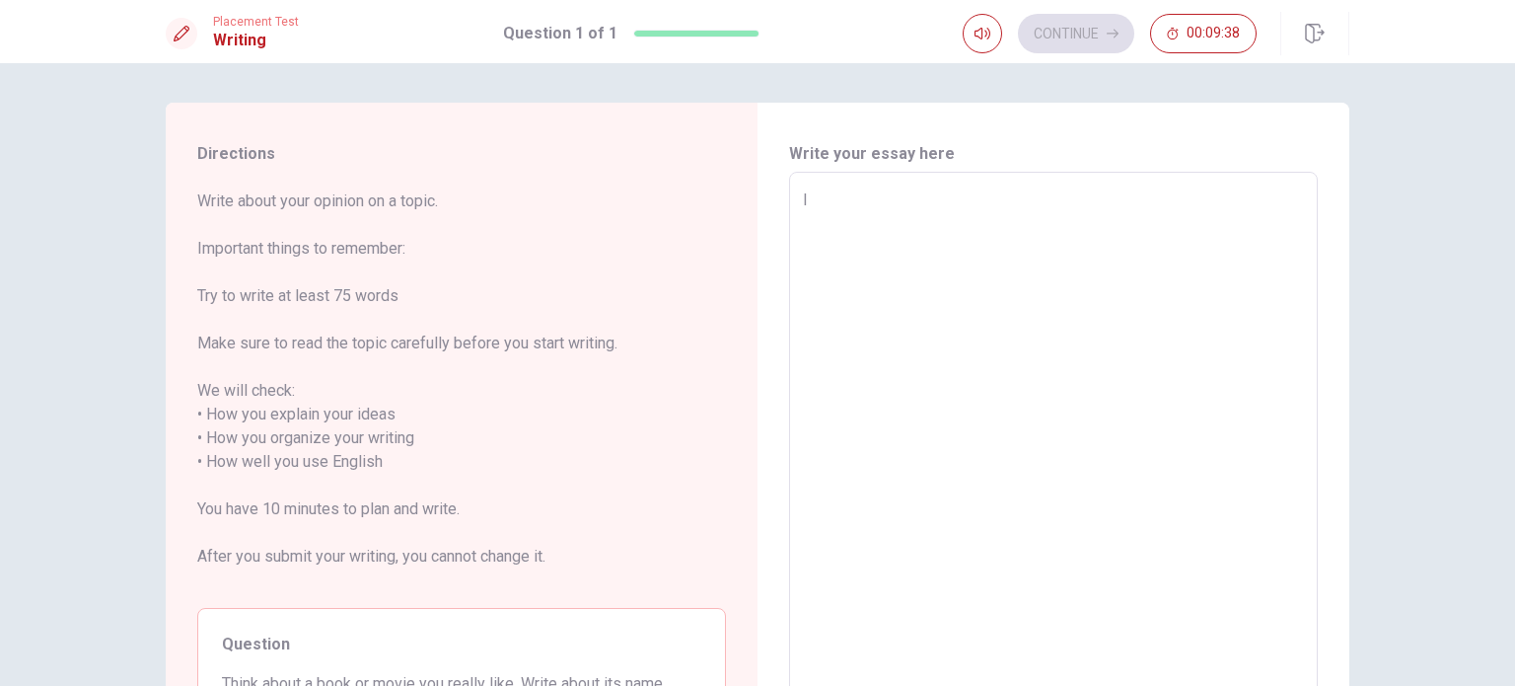
type textarea "I L"
type textarea "x"
type textarea "I Li"
type textarea "x"
type textarea "I Lik"
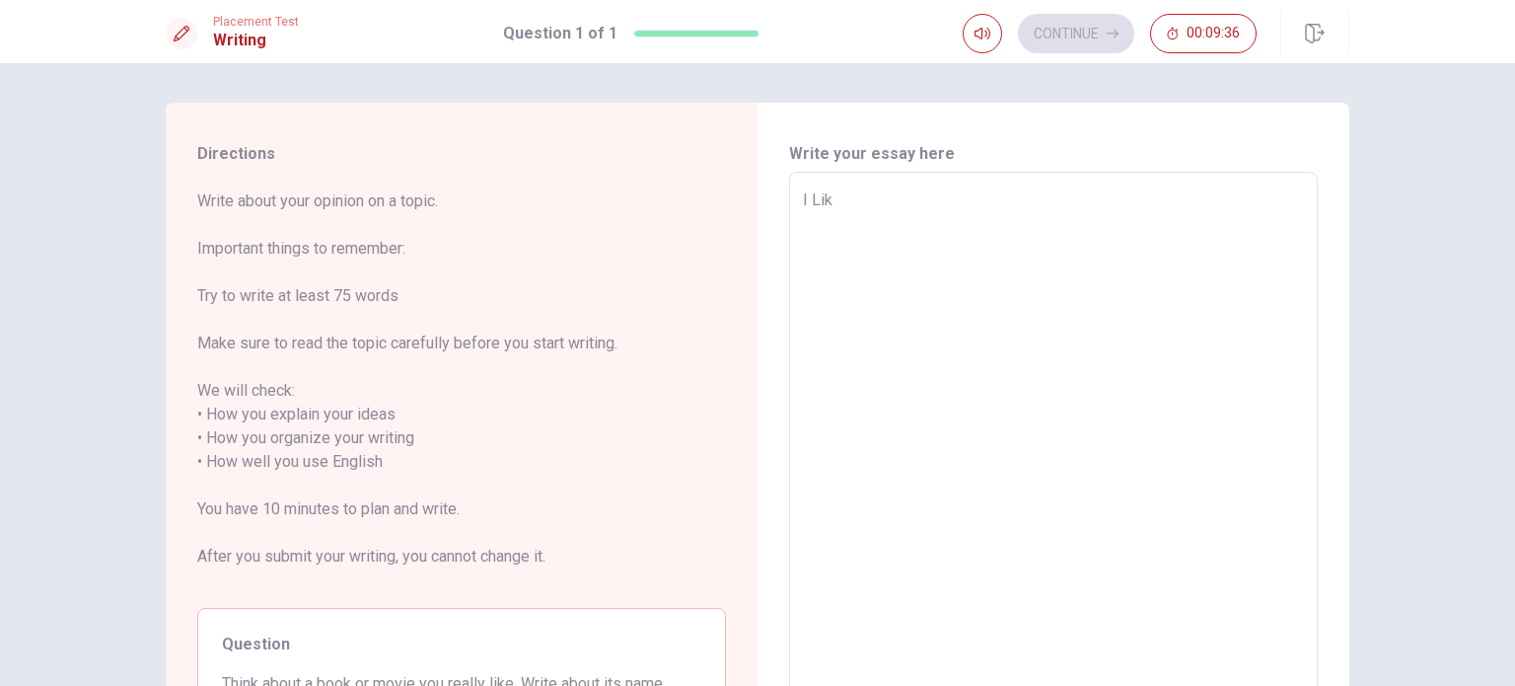
type textarea "x"
type textarea "I Like"
type textarea "x"
type textarea "I Like"
type textarea "x"
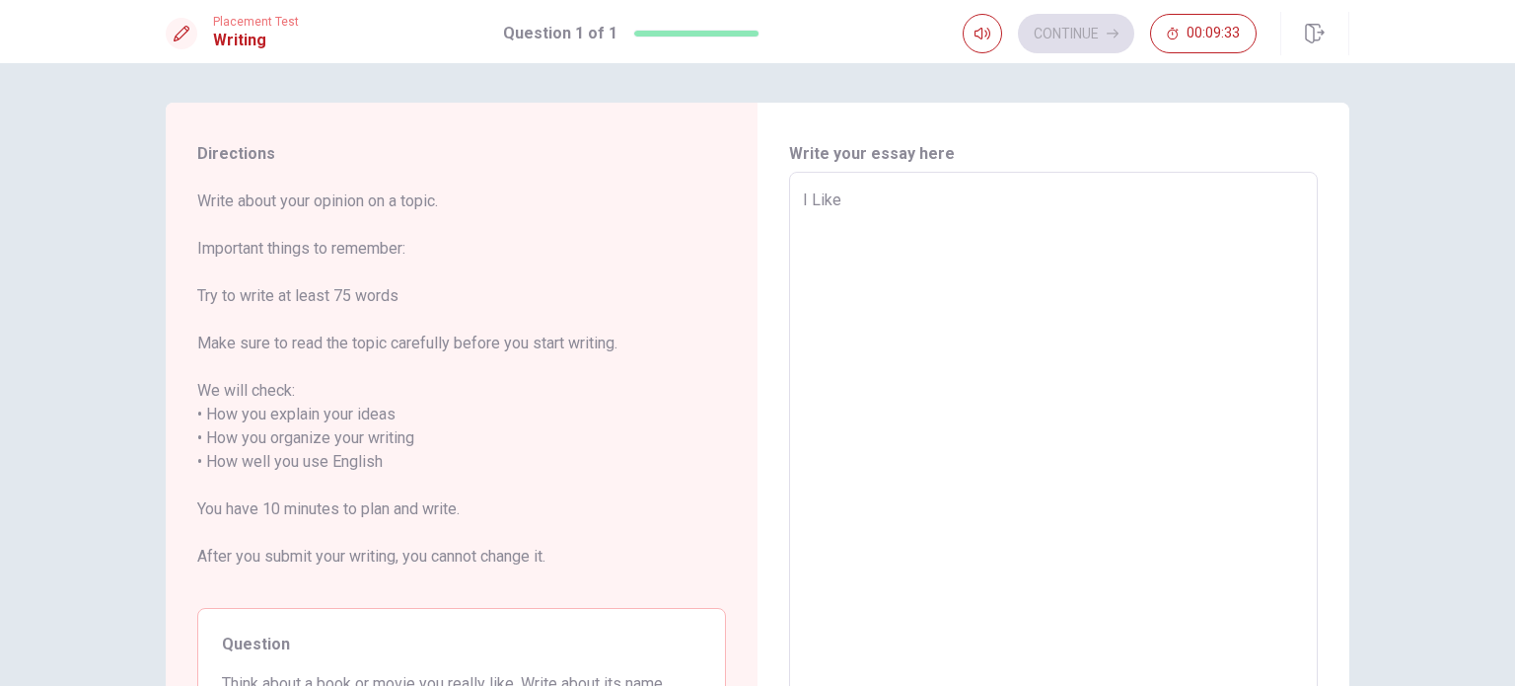
type textarea "I Like a"
type textarea "x"
type textarea "I Like a"
type textarea "x"
type textarea "I Like a t"
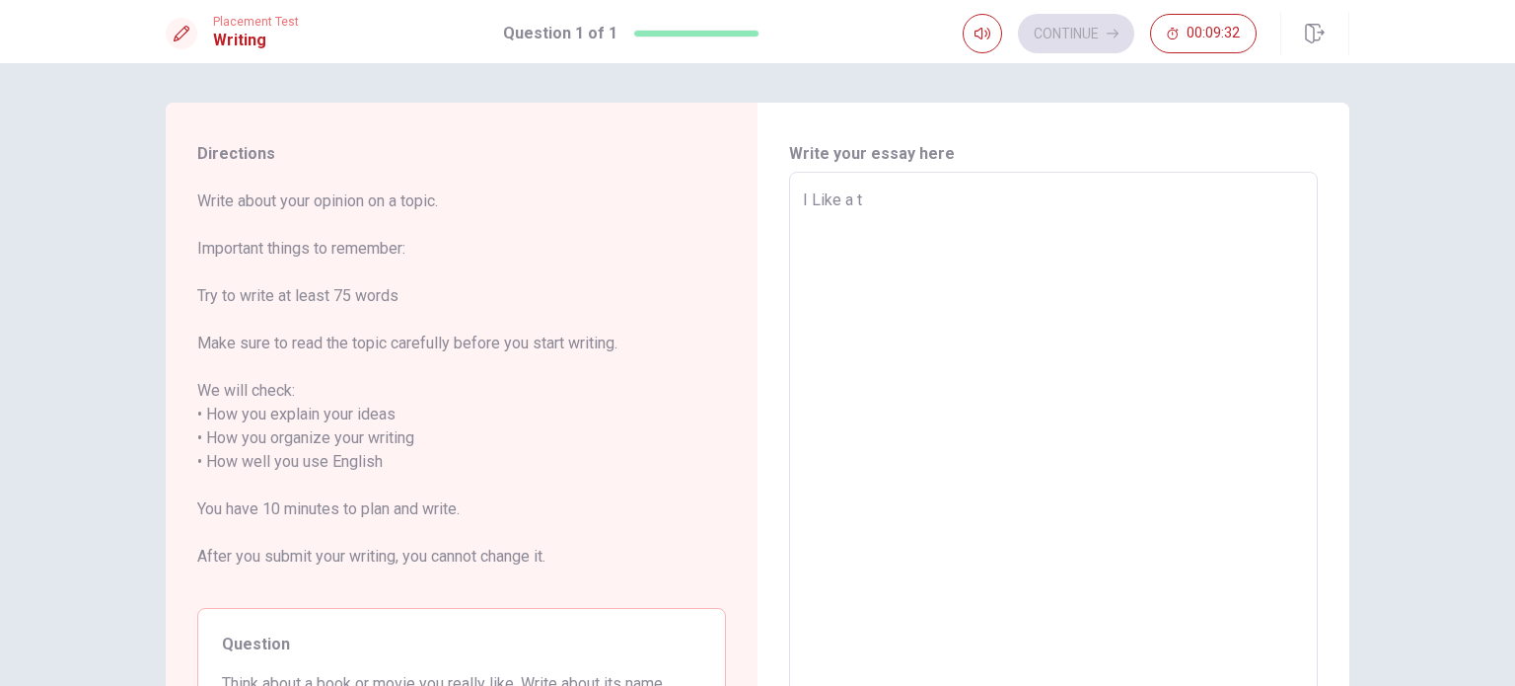
type textarea "x"
type textarea "I Like a to"
type textarea "x"
type textarea "I Like a topi"
type textarea "x"
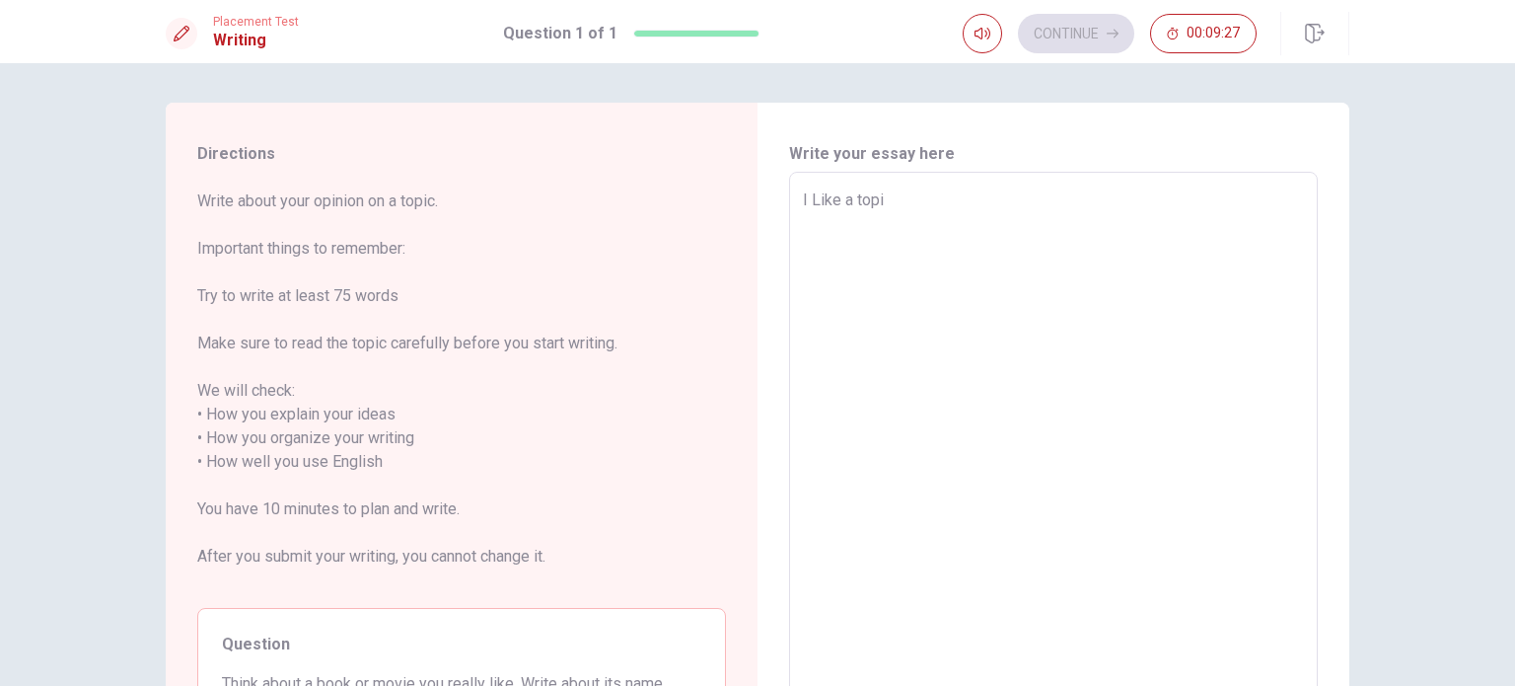
type textarea "I Like a topis"
type textarea "x"
type textarea "I Like a topis"
type textarea "x"
type textarea "I Like a topis"
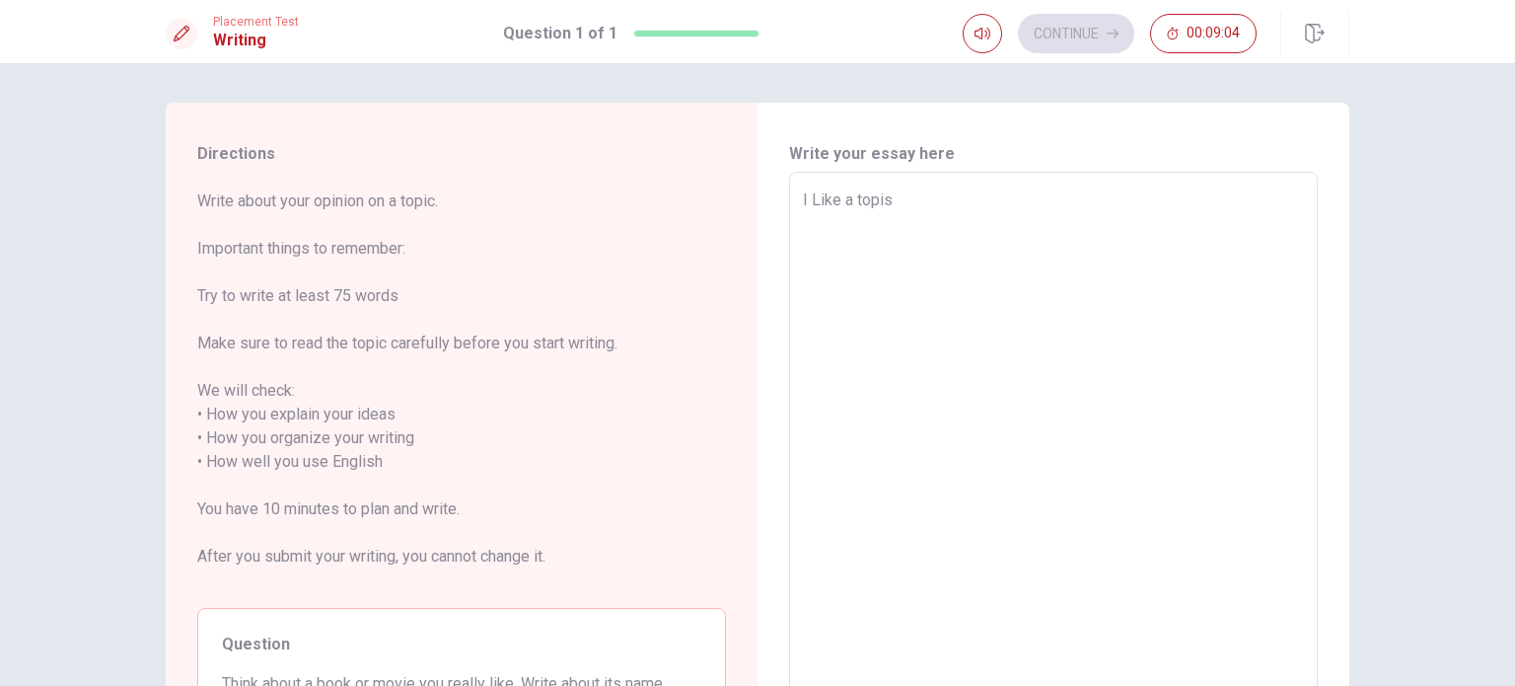
type textarea "x"
type textarea "I Like a topi"
type textarea "x"
type textarea "I Like a top"
type textarea "x"
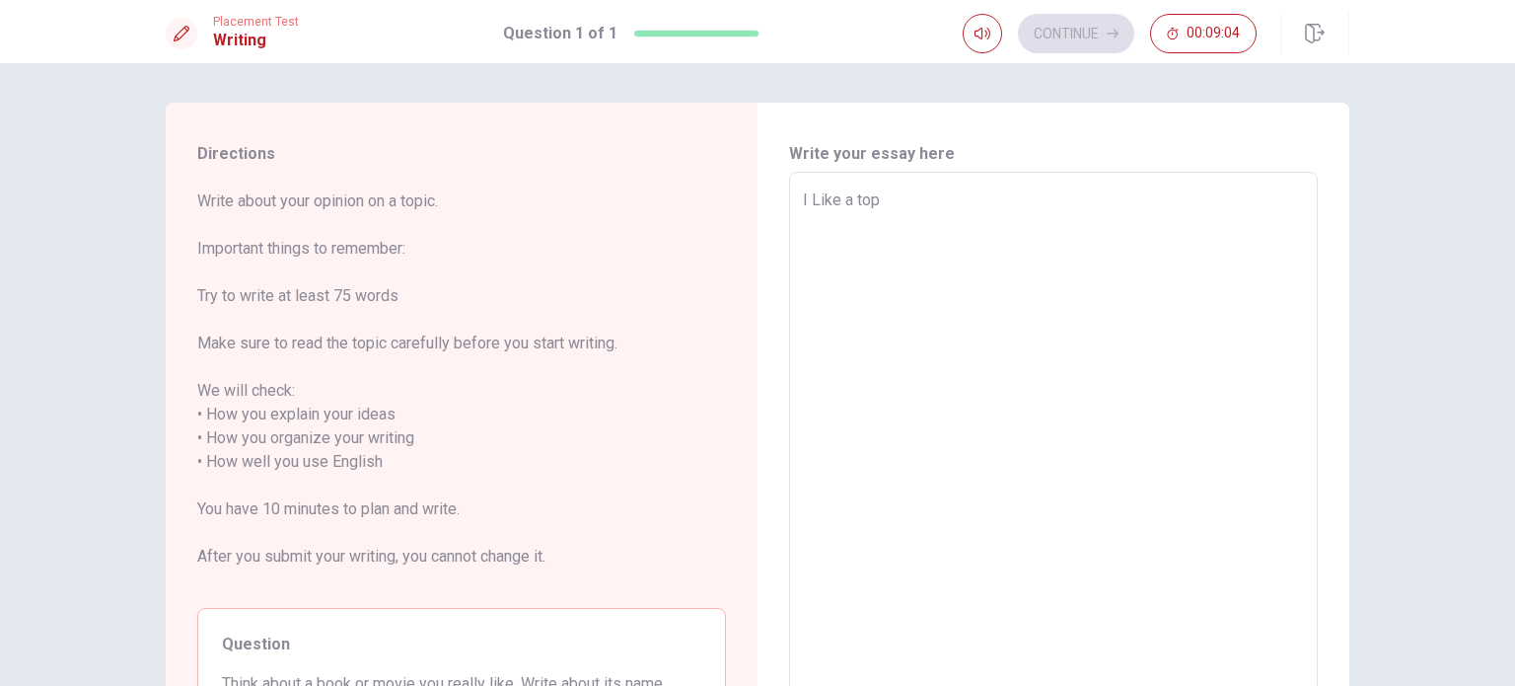
type textarea "I Like a to"
type textarea "x"
type textarea "I Like a t"
type textarea "x"
type textarea "I Like a"
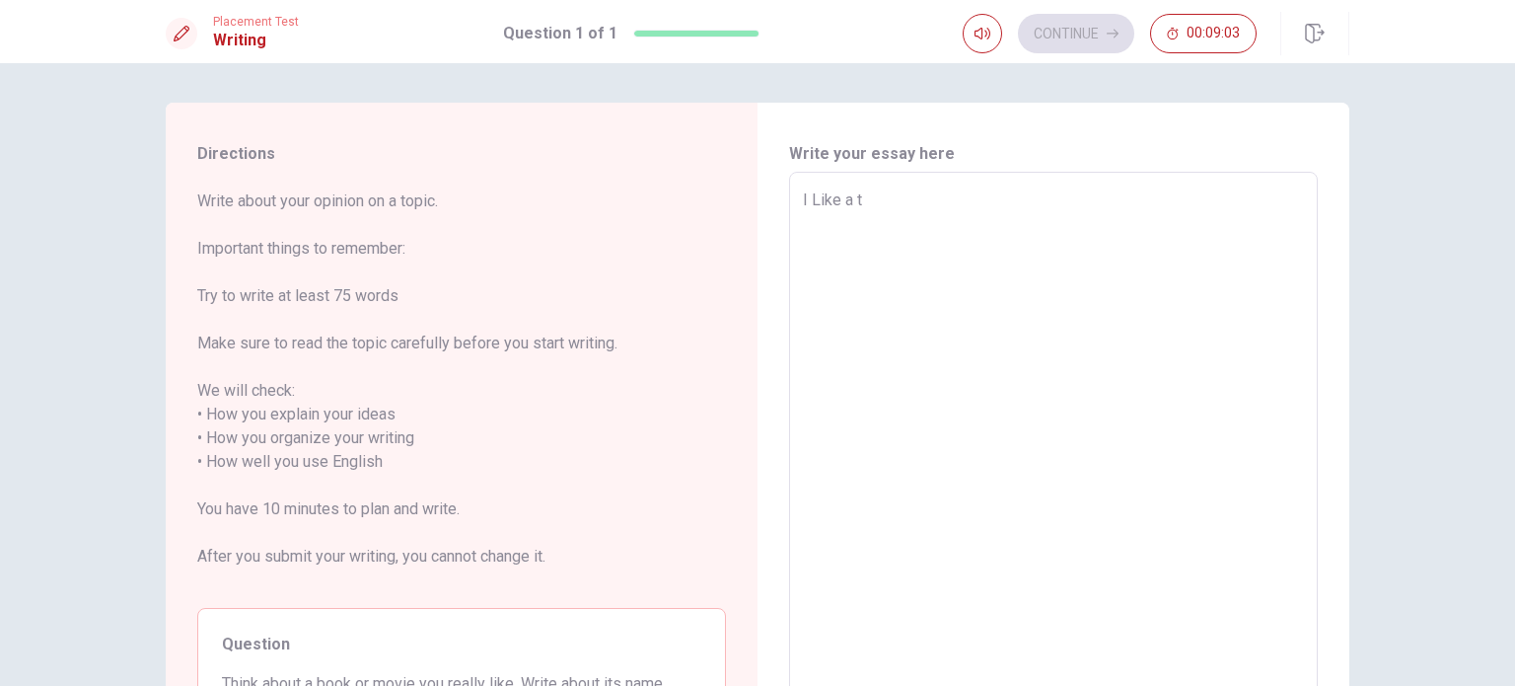
type textarea "x"
type textarea "I Like a"
type textarea "x"
type textarea "I Like"
type textarea "x"
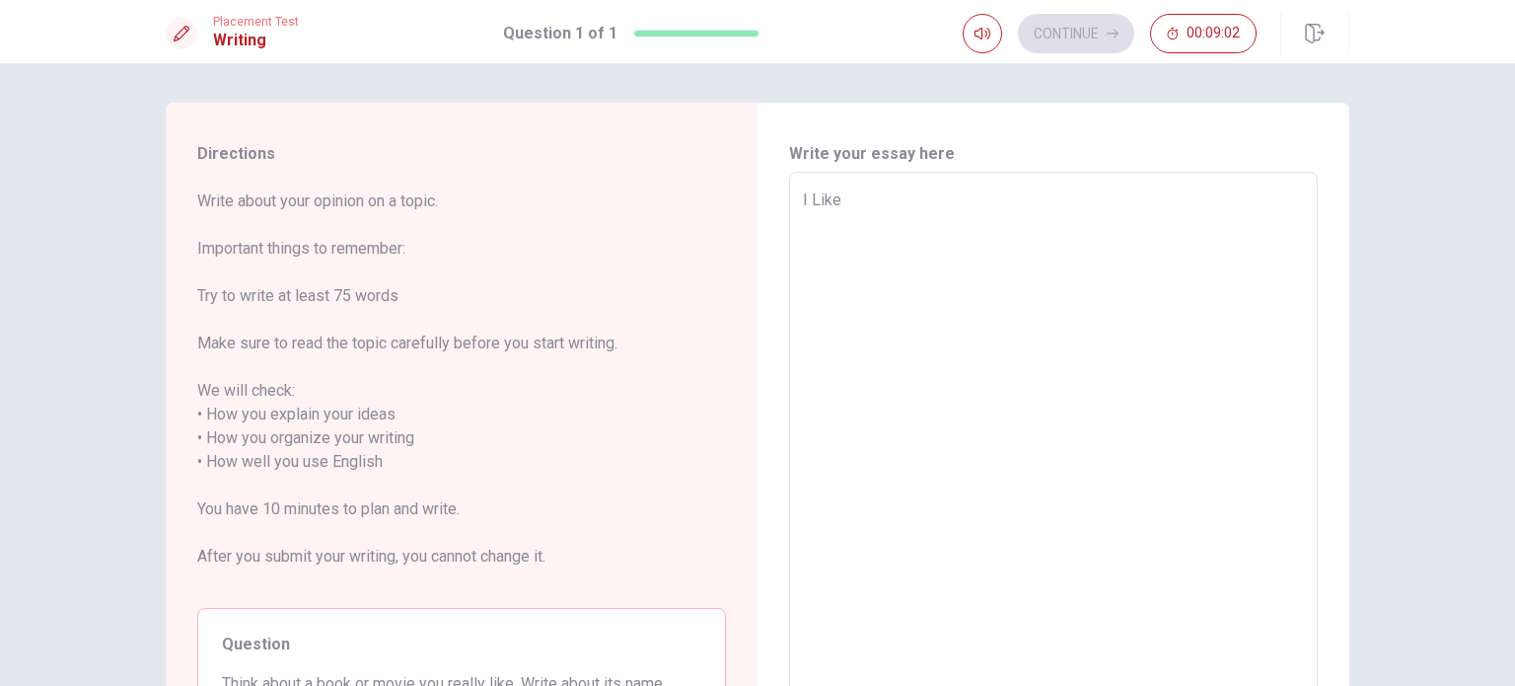
type textarea "I Like"
type textarea "x"
type textarea "I Lik"
type textarea "x"
type textarea "I Liked"
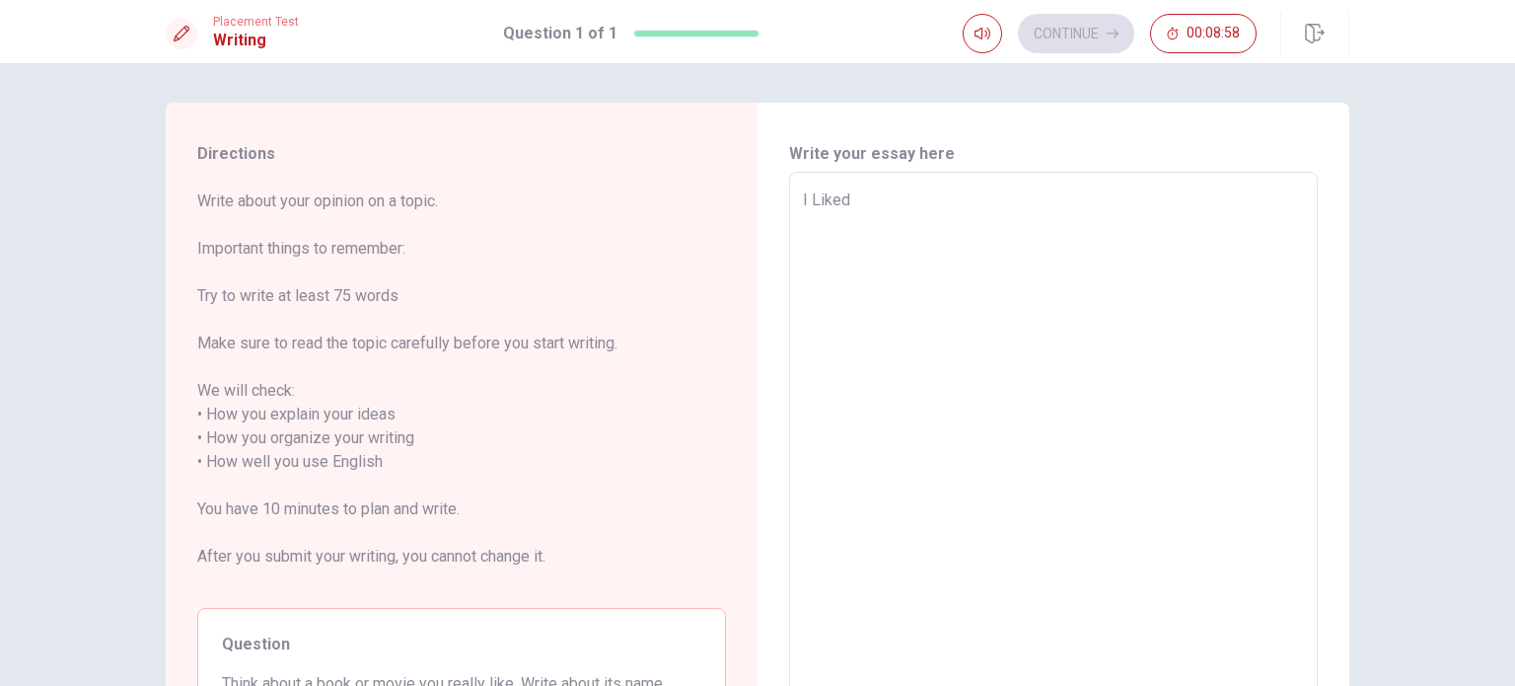
type textarea "x"
type textarea "I Liked t"
type textarea "x"
type textarea "I Liked th"
type textarea "x"
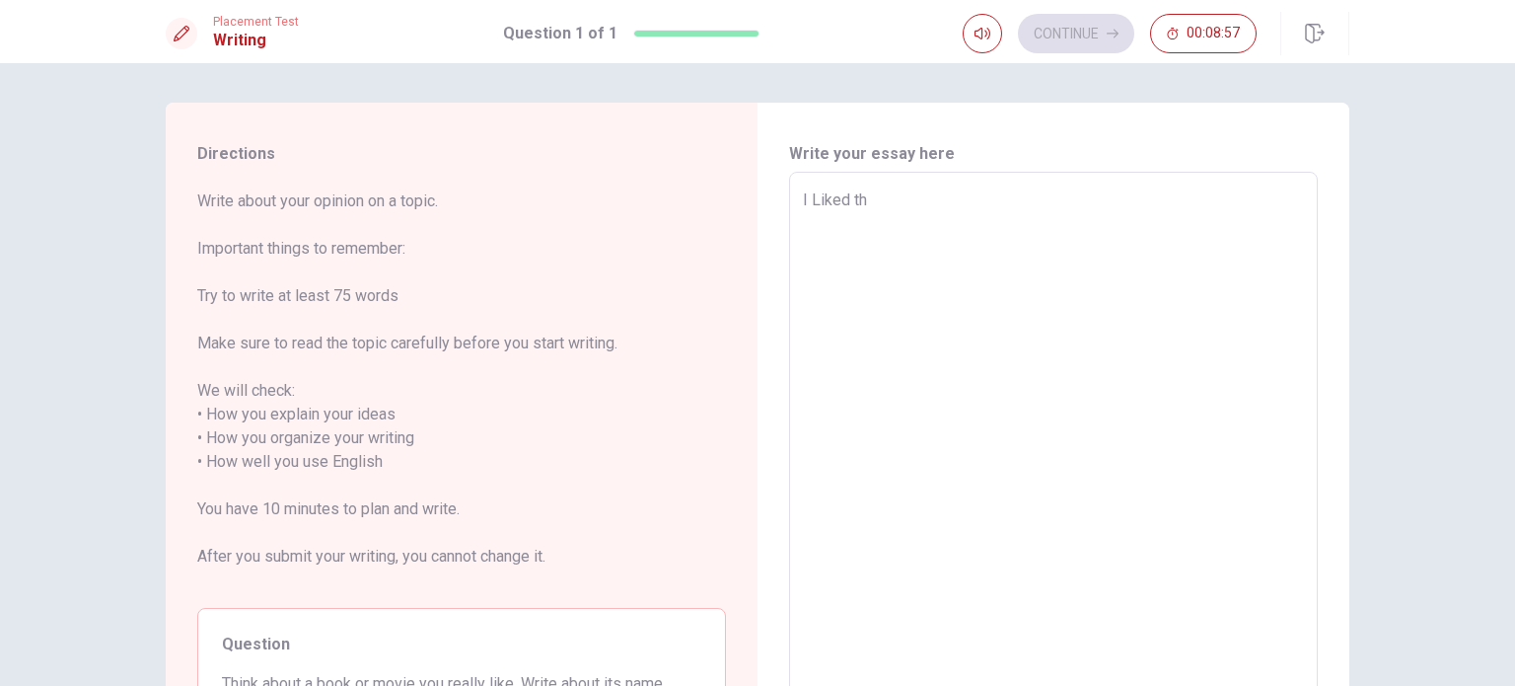
type textarea "I Liked the"
type textarea "x"
type textarea "I Liked the"
type textarea "x"
type textarea "I Liked the p"
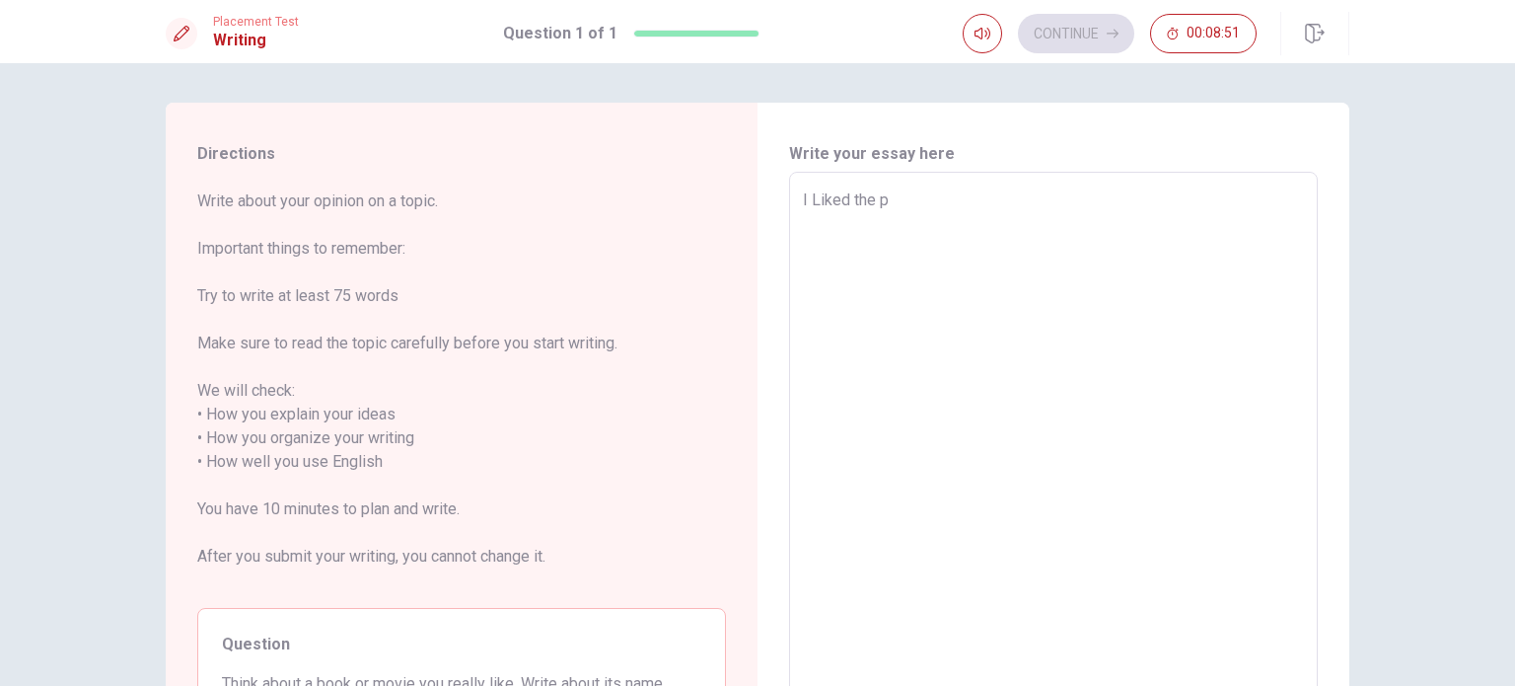
type textarea "x"
type textarea "I Liked the pi"
type textarea "x"
type textarea "I Liked the pic"
type textarea "x"
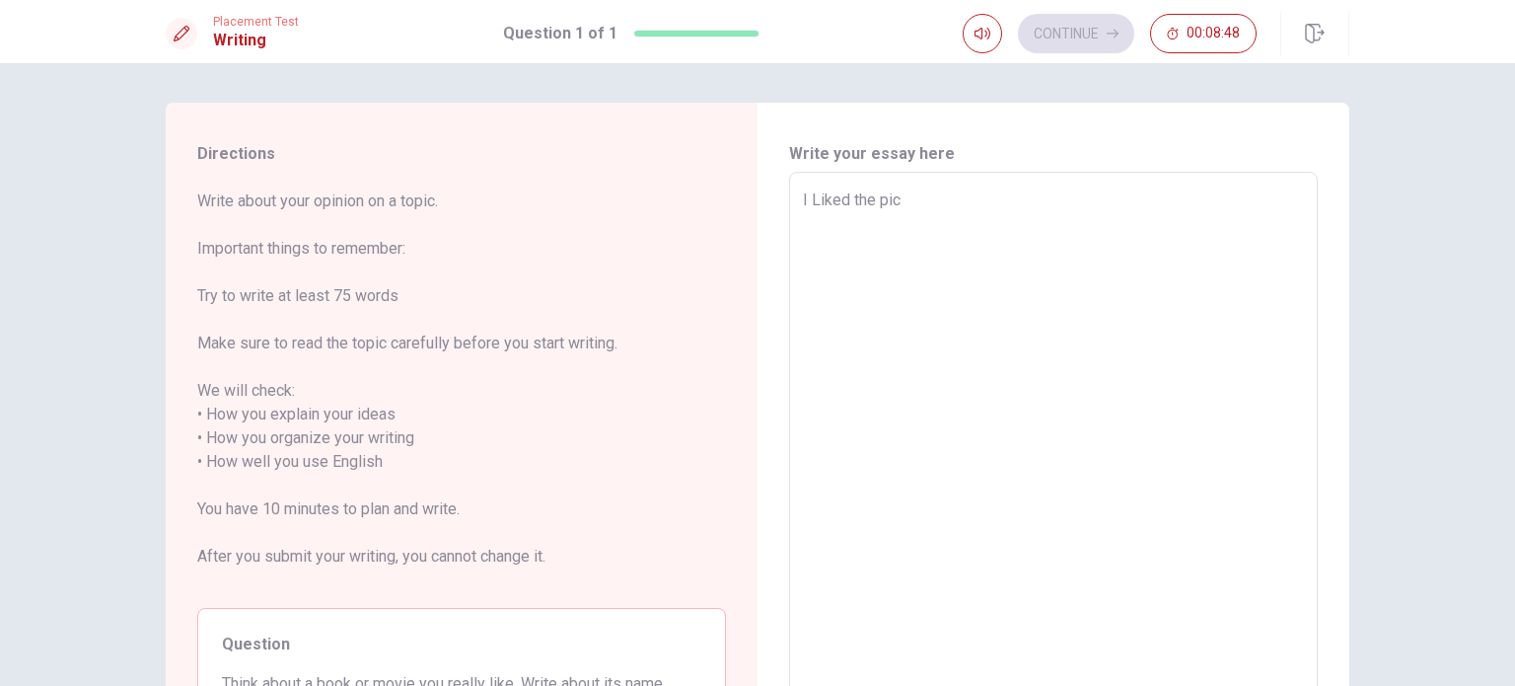
type textarea "I Liked the picn"
type textarea "x"
type textarea "I Liked the picni"
type textarea "x"
type textarea "I Liked the picnic"
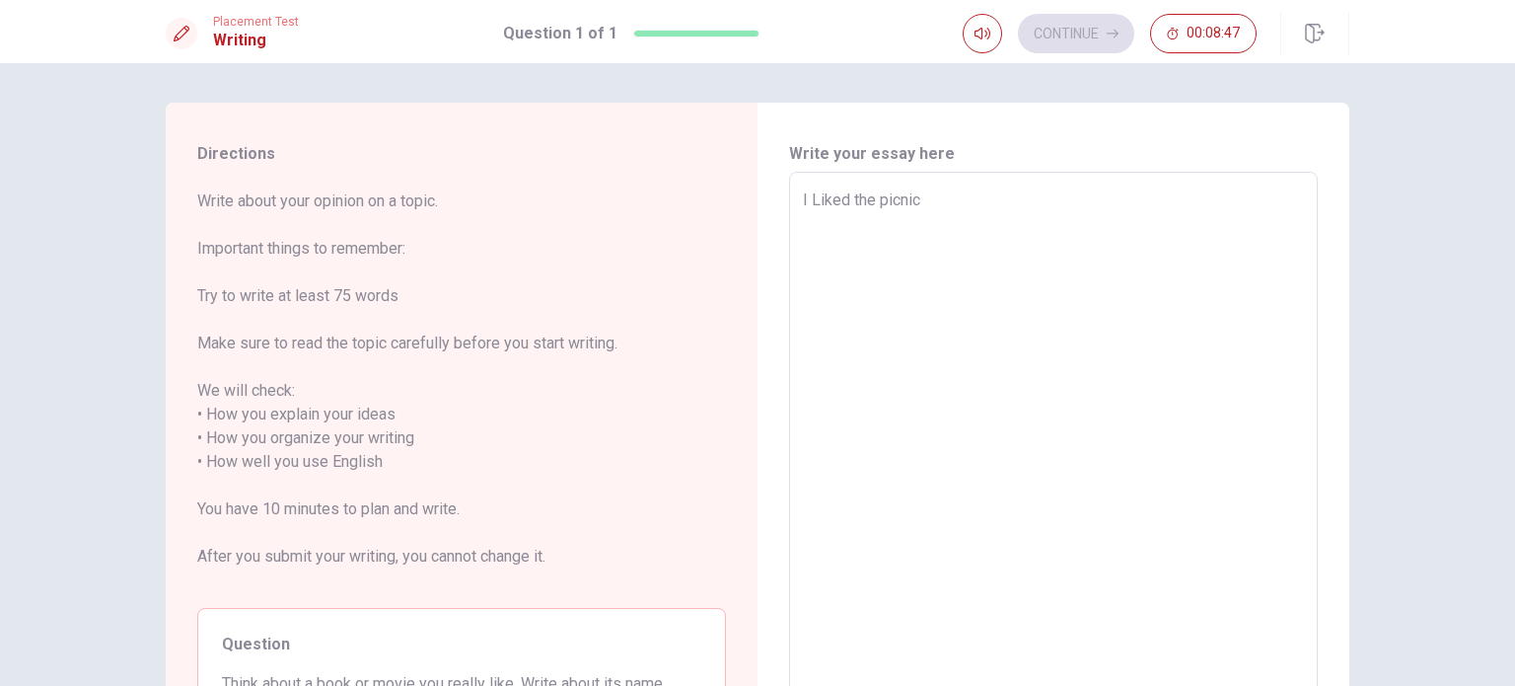
type textarea "x"
type textarea "I Liked the picnic"
type textarea "x"
type textarea "I Liked the picnic t"
type textarea "x"
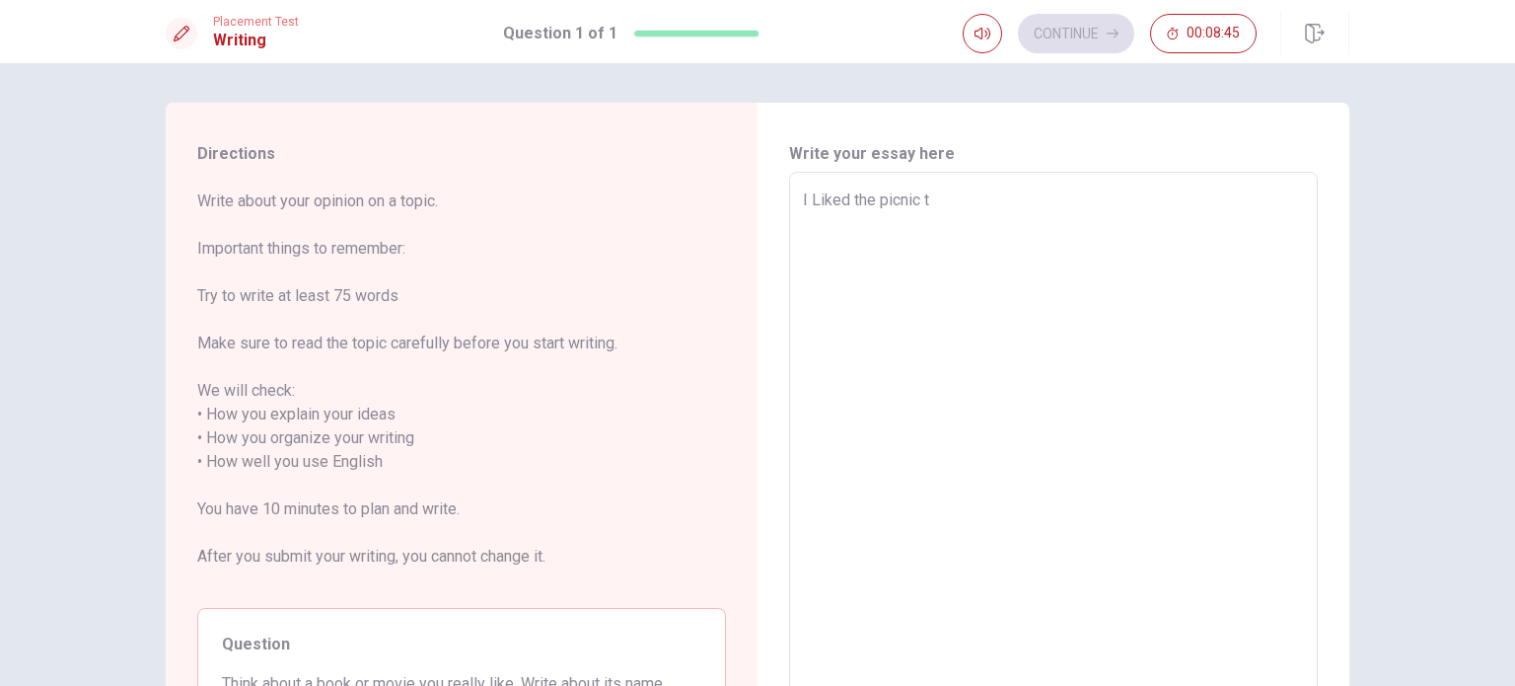
type textarea "I Liked the picnic tp"
type textarea "x"
type textarea "I Liked the picnic tpo"
type textarea "x"
type textarea "I Liked the picnic tp"
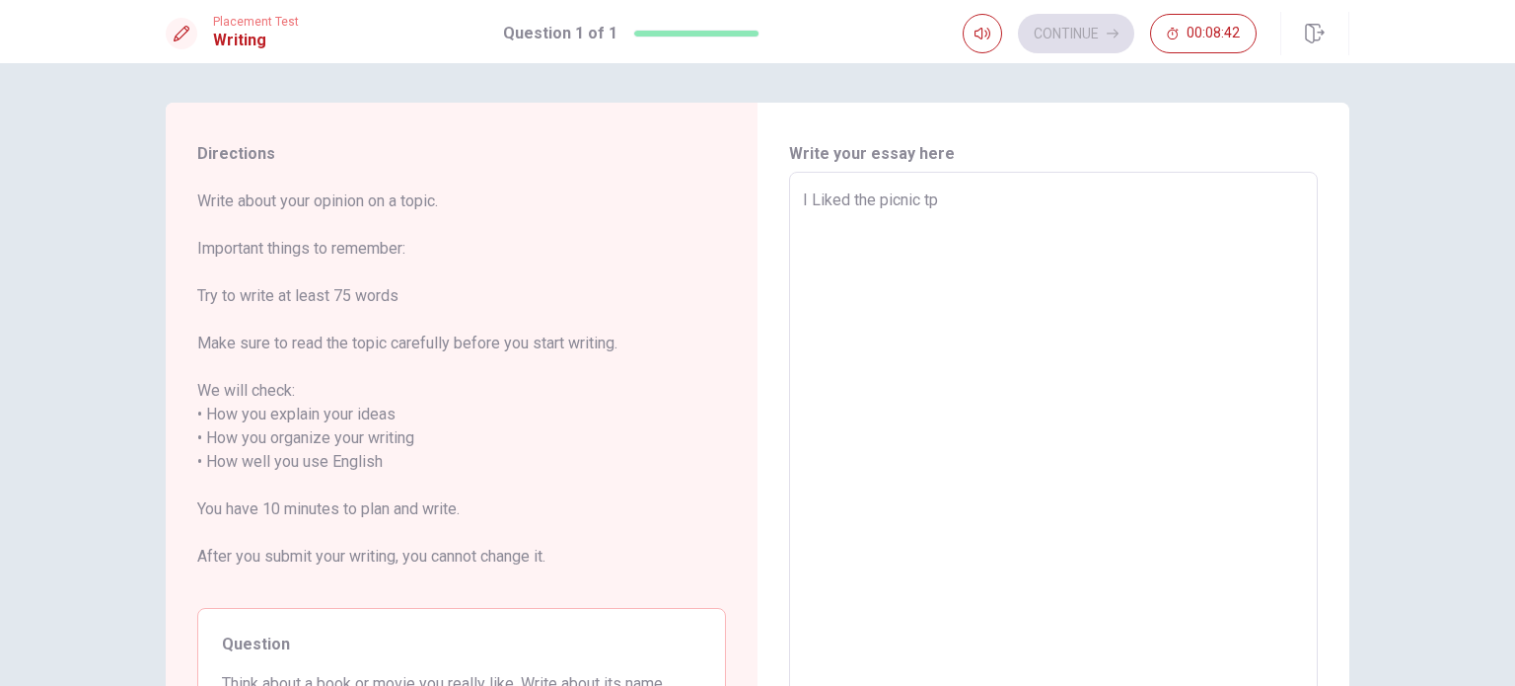
type textarea "x"
type textarea "I Liked the picnic t"
type textarea "x"
type textarea "I Liked the picnic to"
type textarea "x"
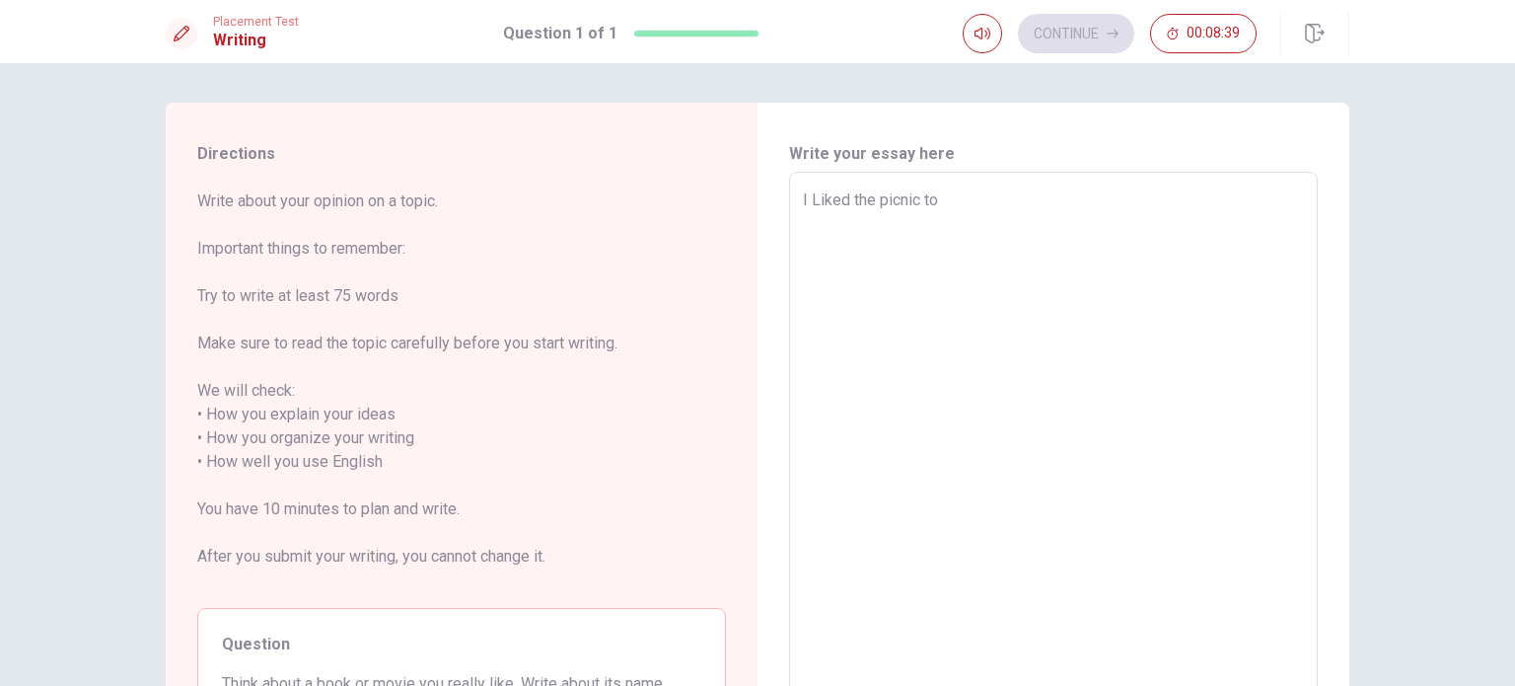
type textarea "I Liked the picnic top"
type textarea "x"
type textarea "I Liked the picnic topi"
type textarea "x"
type textarea "I Liked the picnic topic"
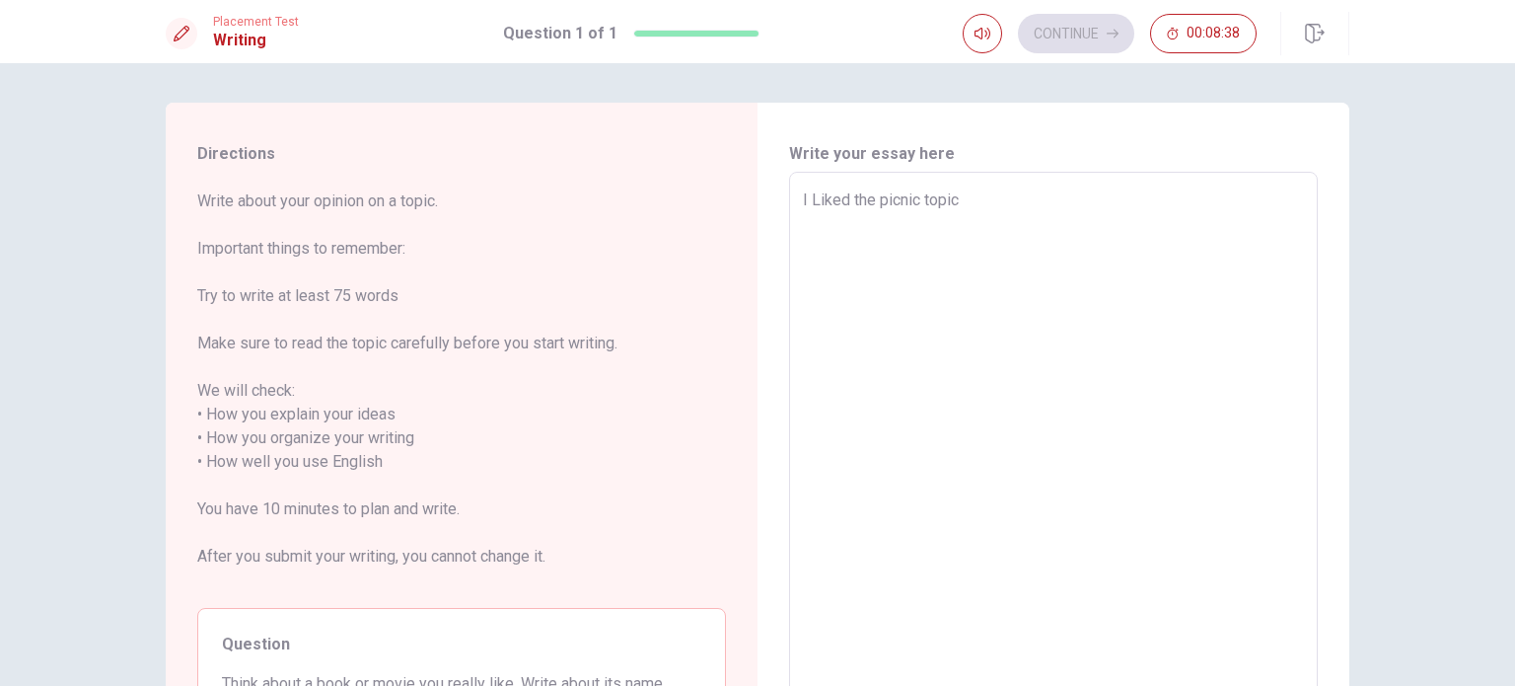
type textarea "x"
type textarea "I Liked the picnic topic"
type textarea "x"
type textarea "I Liked the picnic topic i"
type textarea "x"
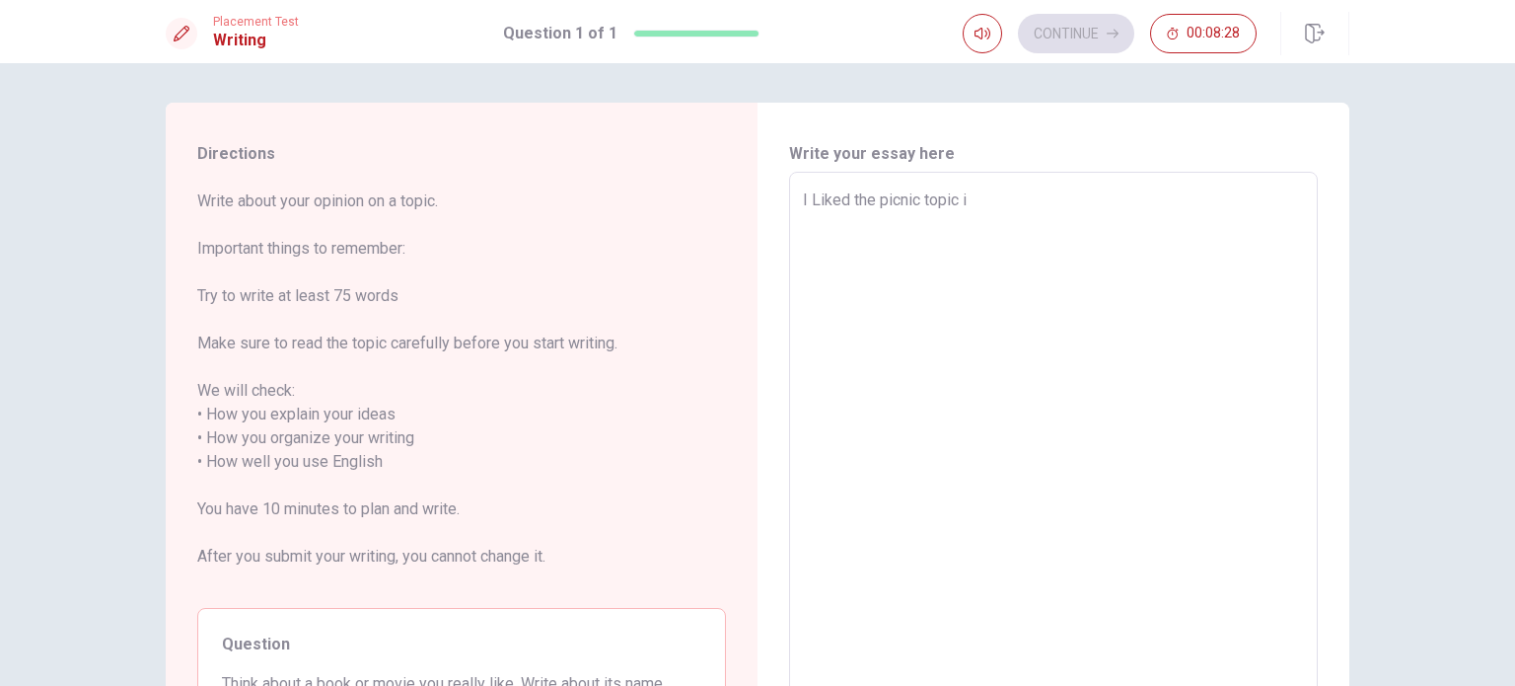
type textarea "I Liked the picnic topic i"
type textarea "x"
type textarea "I Liked the picnic topic i ha"
type textarea "x"
type textarea "I Liked the picnic topic i hav"
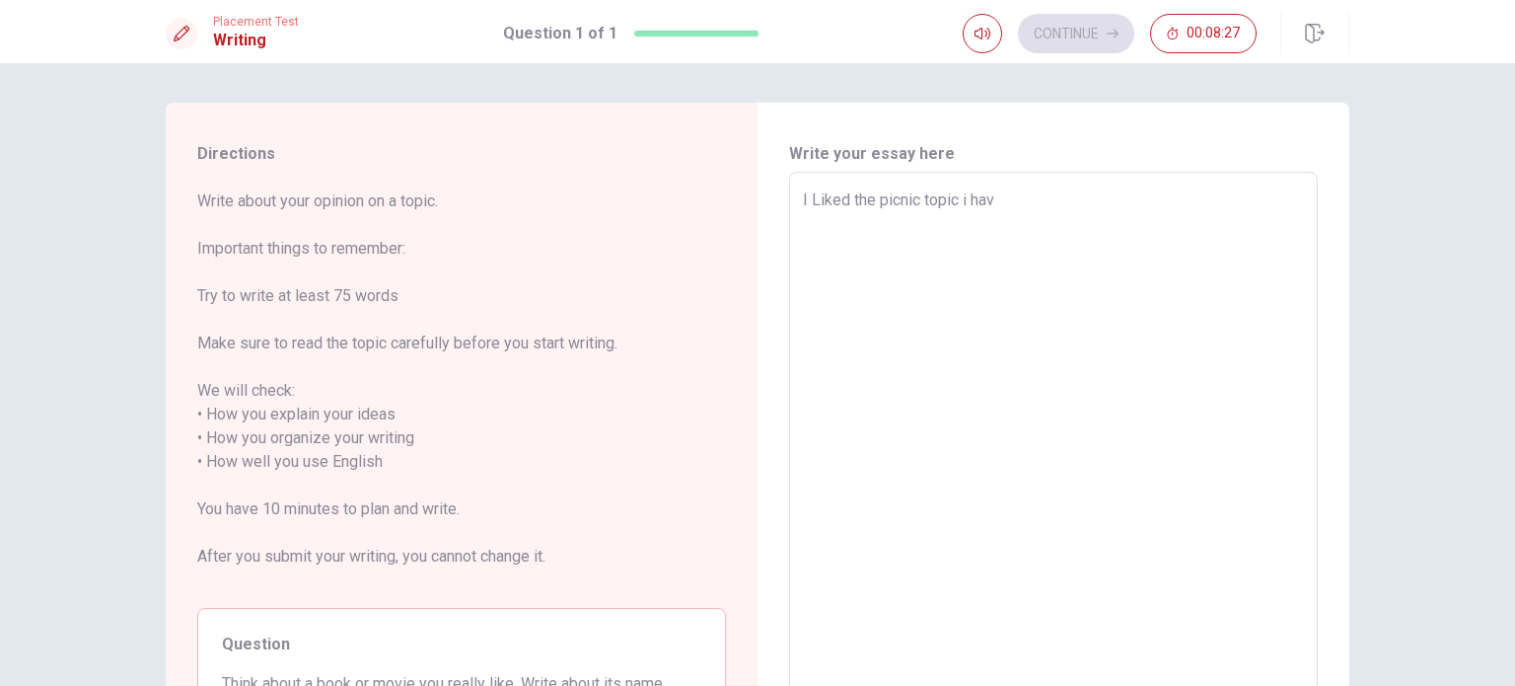
type textarea "x"
type textarea "I Liked the picnic topic i have"
type textarea "x"
type textarea "I Liked the picnic topic i have"
type textarea "x"
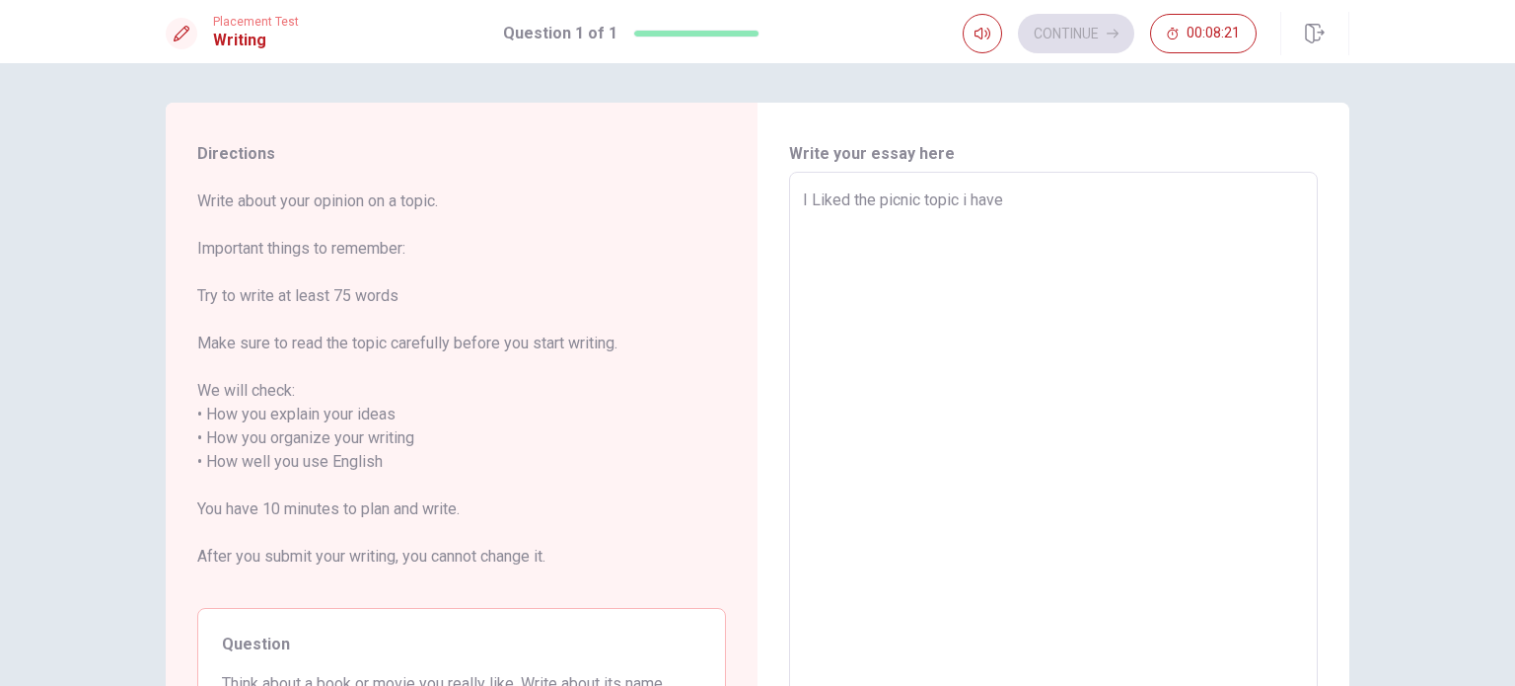
type textarea "I Liked the picnic topic i have f"
type textarea "x"
type textarea "I Liked the picnic topic i have fr"
type textarea "x"
type textarea "I Liked the picnic topic i have fru"
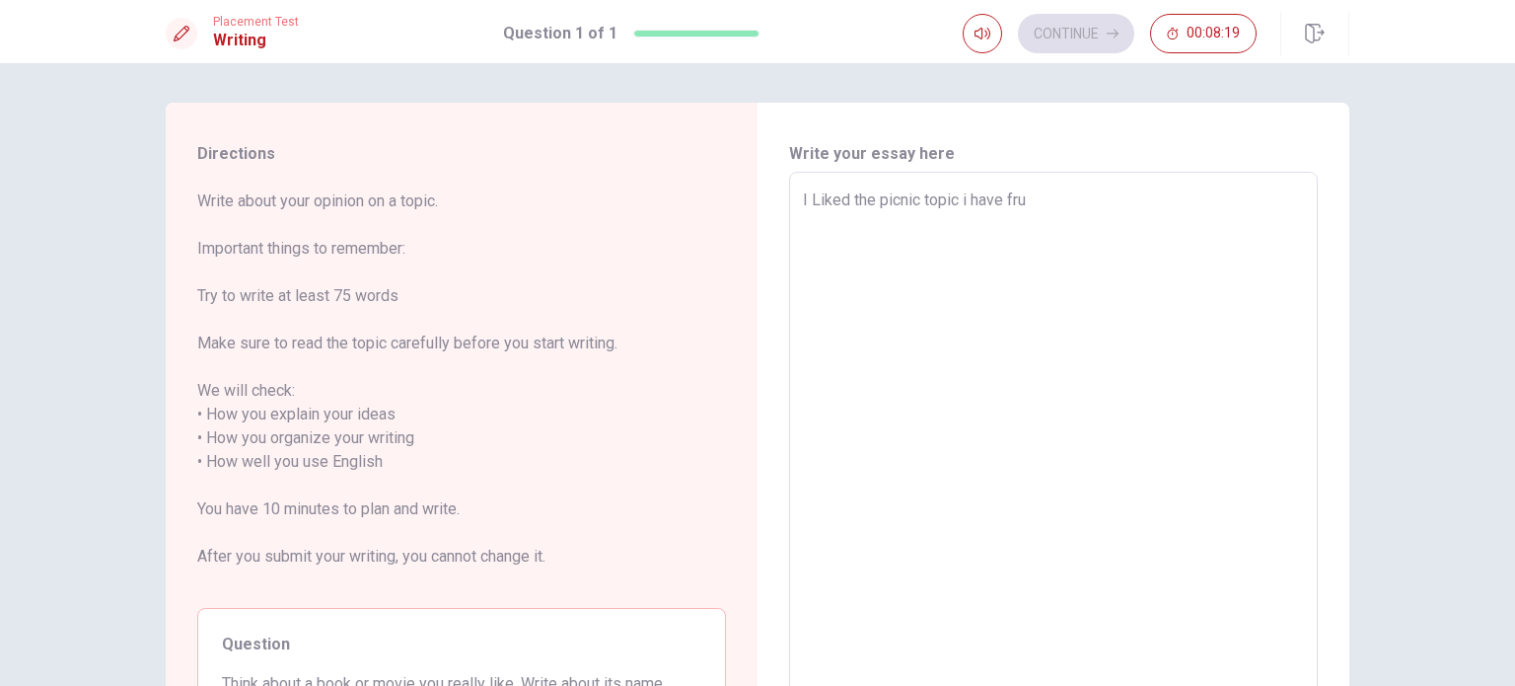
type textarea "x"
type textarea "I Liked the picnic topic i have frui"
type textarea "x"
type textarea "I Liked the picnic topic i have fruit"
type textarea "x"
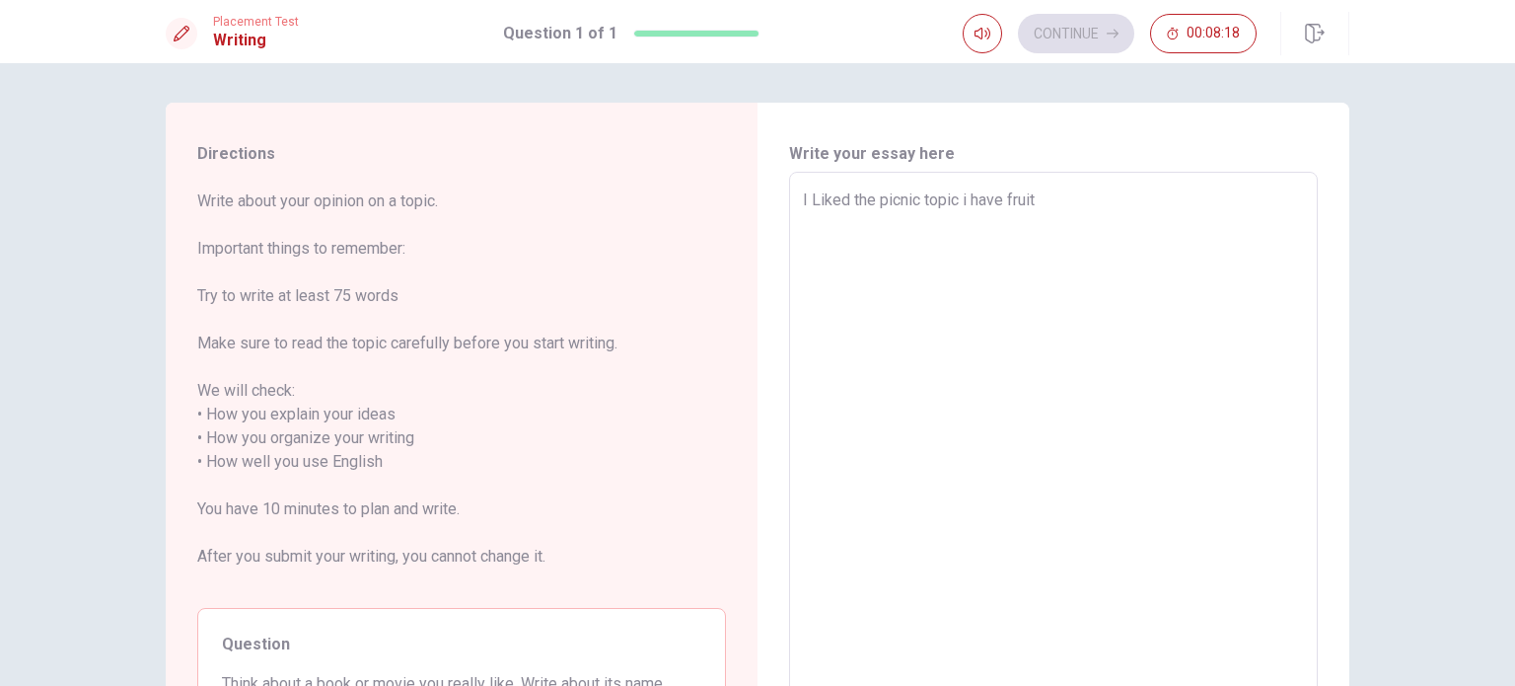
type textarea "I Liked the picnic topic i have fruit"
type textarea "x"
type textarea "I Liked the picnic topic i have fruit i"
type textarea "x"
type textarea "I Liked the picnic topic i have fruit in"
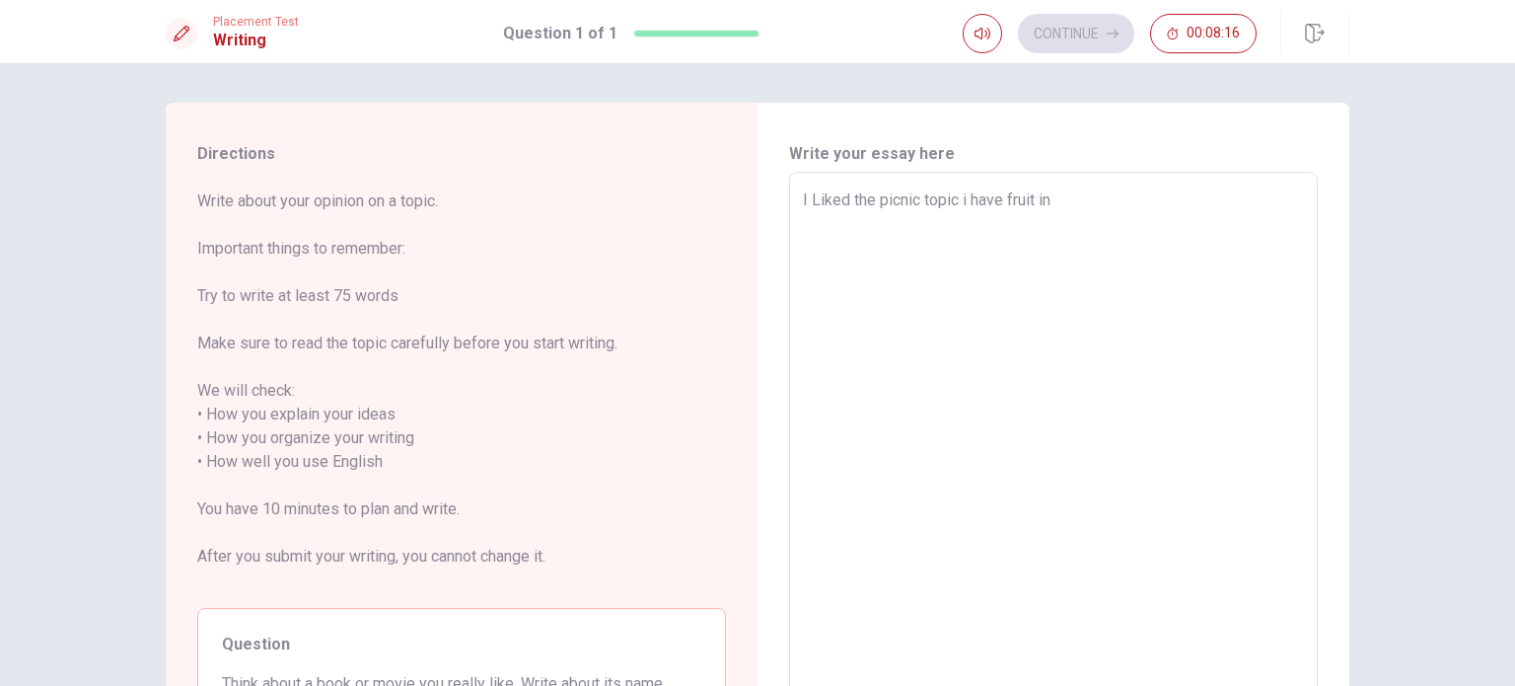
type textarea "x"
type textarea "I Liked the picnic topic i have fruit in"
type textarea "x"
type textarea "I Liked the picnic topic i have fruit in f"
type textarea "x"
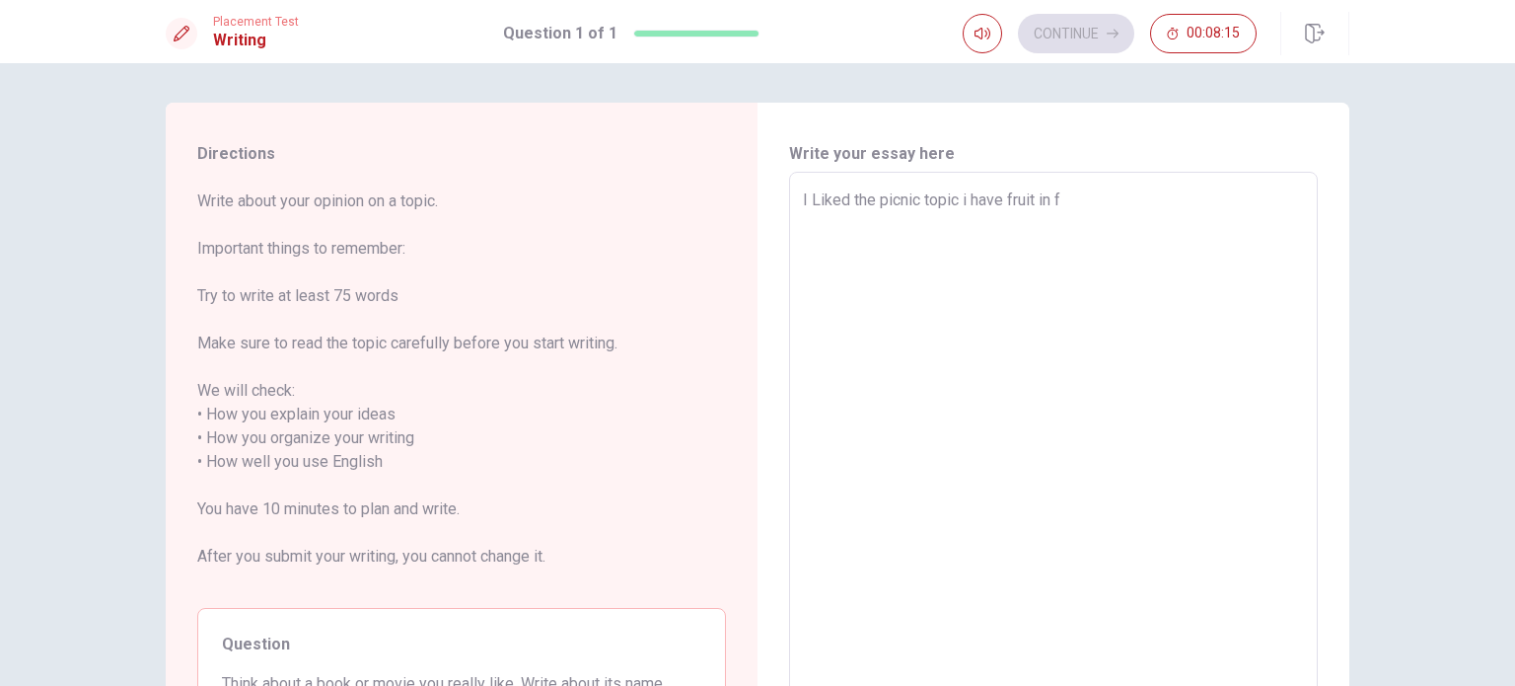
type textarea "I Liked the picnic topic i have fruit in fr"
type textarea "x"
type textarea "I Liked the picnic topic i have fruit in fro"
type textarea "x"
type textarea "I Liked the picnic topic i have fruit in fron"
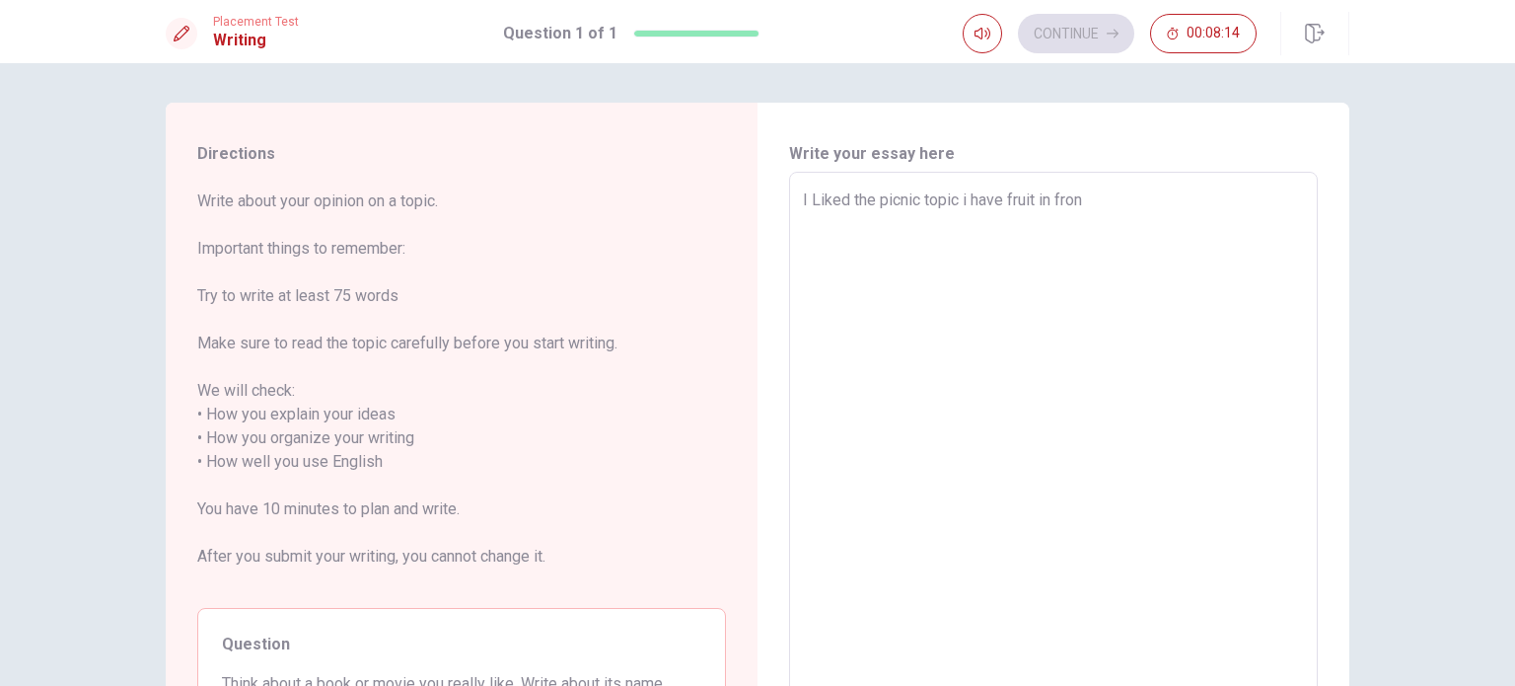
type textarea "x"
type textarea "I Liked the picnic topic i have fruit in front"
type textarea "x"
type textarea "I Liked the picnic topic i have fruit in front"
type textarea "x"
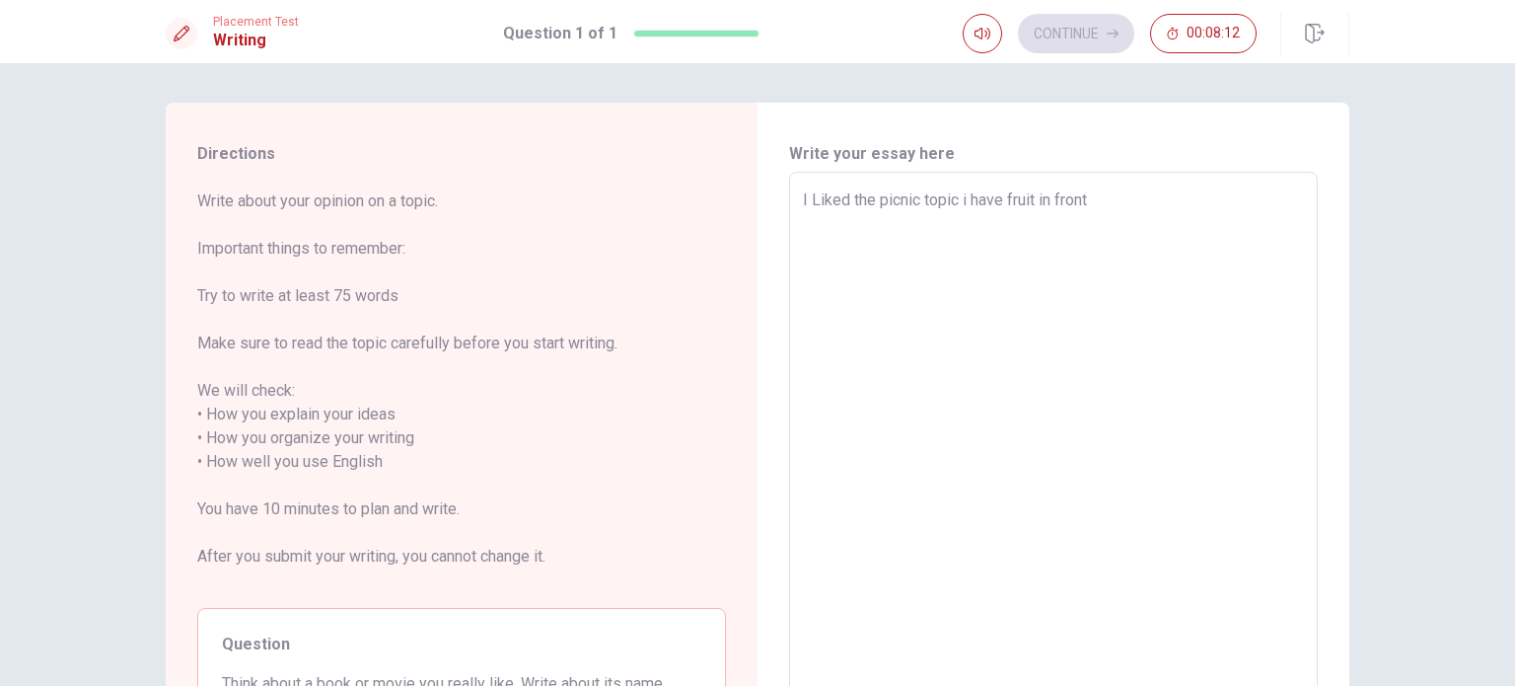
type textarea "I Liked the picnic topic i have fruit in front t"
type textarea "x"
type textarea "I Liked the picnic topic i have fruit in front the"
type textarea "x"
type textarea "I Liked the picnic topic i have fruit in front the"
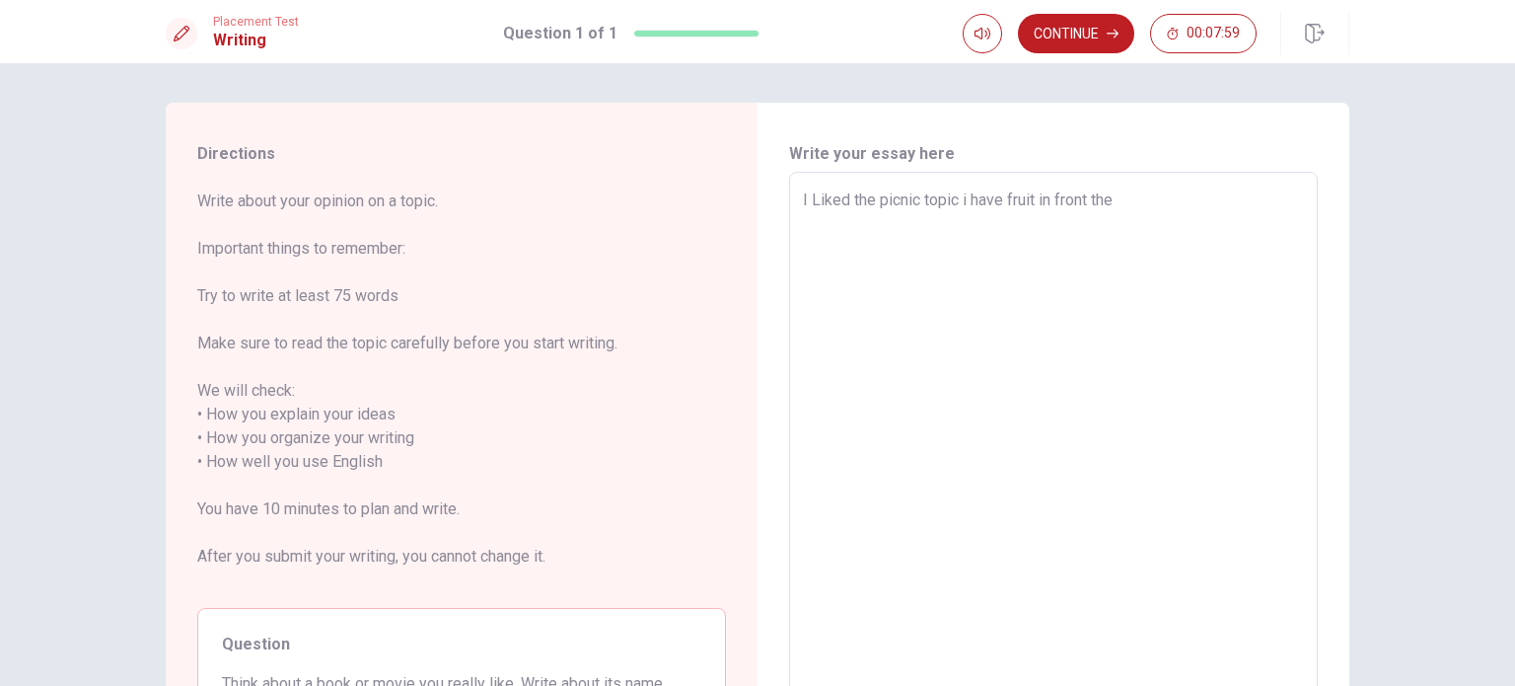
type textarea "x"
type textarea "I Liked the picnic topic i have fruit in front the l"
type textarea "x"
type textarea "I Liked the picnic topic i have fruit in front the la"
type textarea "x"
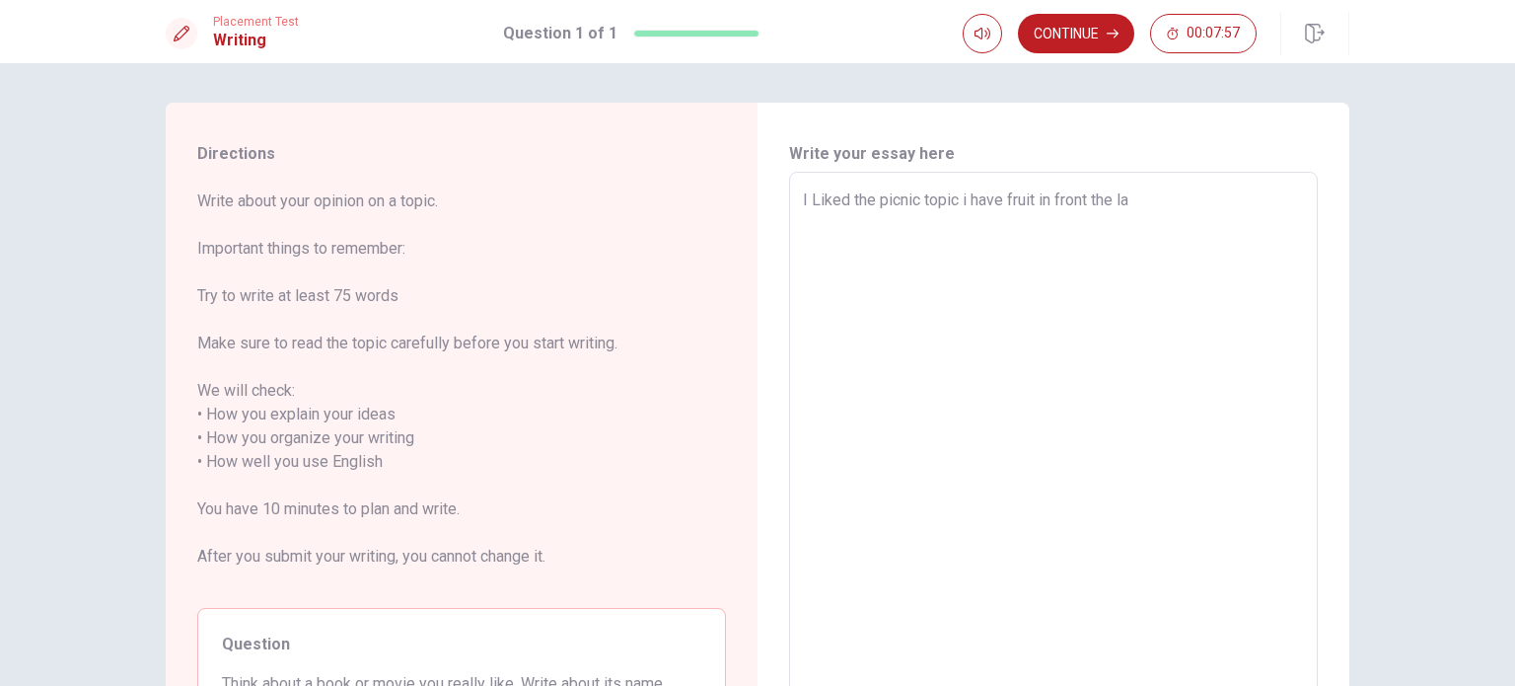
type textarea "I Liked the picnic topic i have fruit in front the lak"
type textarea "x"
type textarea "I Liked the picnic topic i have fruit in front the lake"
type textarea "x"
type textarea "I Liked the picnic topic i have fruit in front the lake"
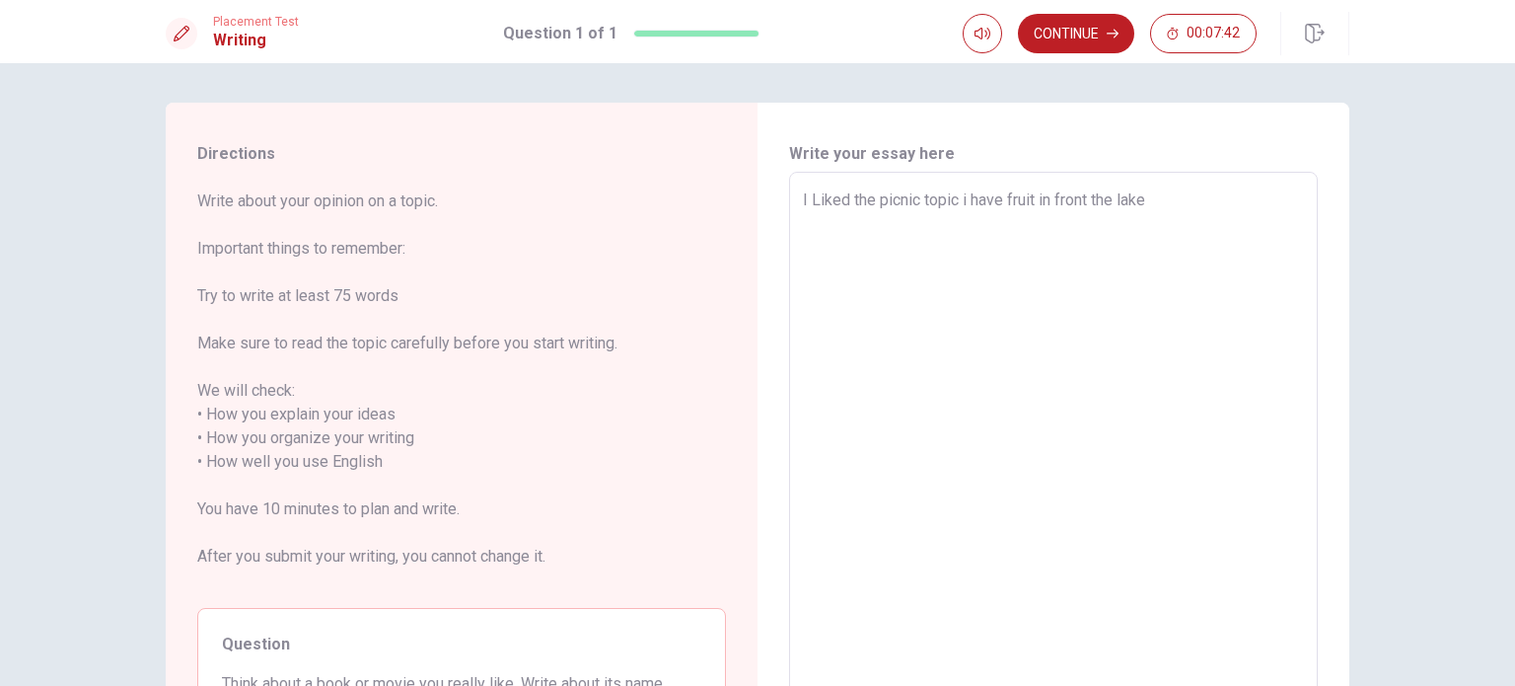
type textarea "x"
type textarea "I Liked the picnic topic i have fruit in front the lake"
type textarea "x"
type textarea "I Liked the picnic topic i have fruit in front the lake,"
type textarea "x"
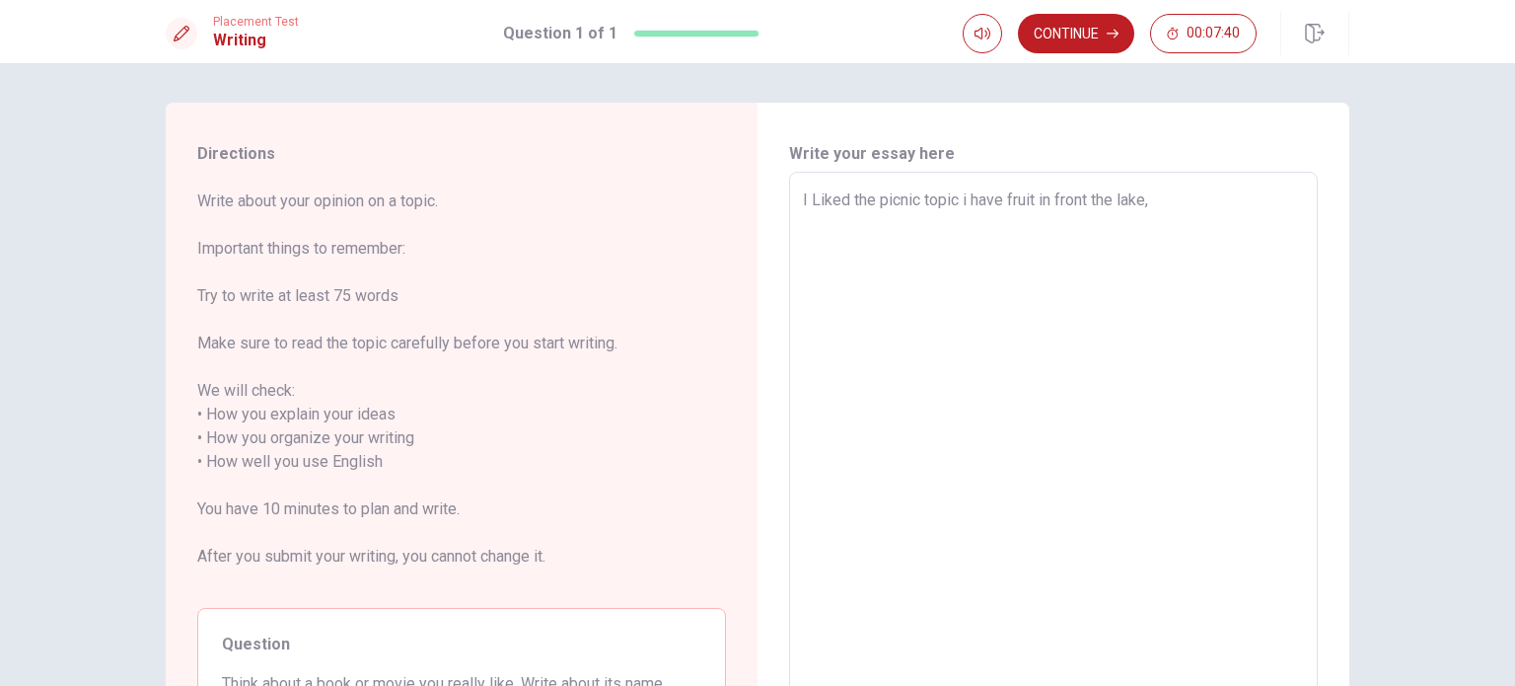
type textarea "I Liked the picnic topic i have fruit in front the lake,"
type textarea "x"
type textarea "I Liked the picnic topic i have fruit in front the lake, b"
type textarea "x"
type textarea "I Liked the picnic topic i have fruit in front the lake, bu"
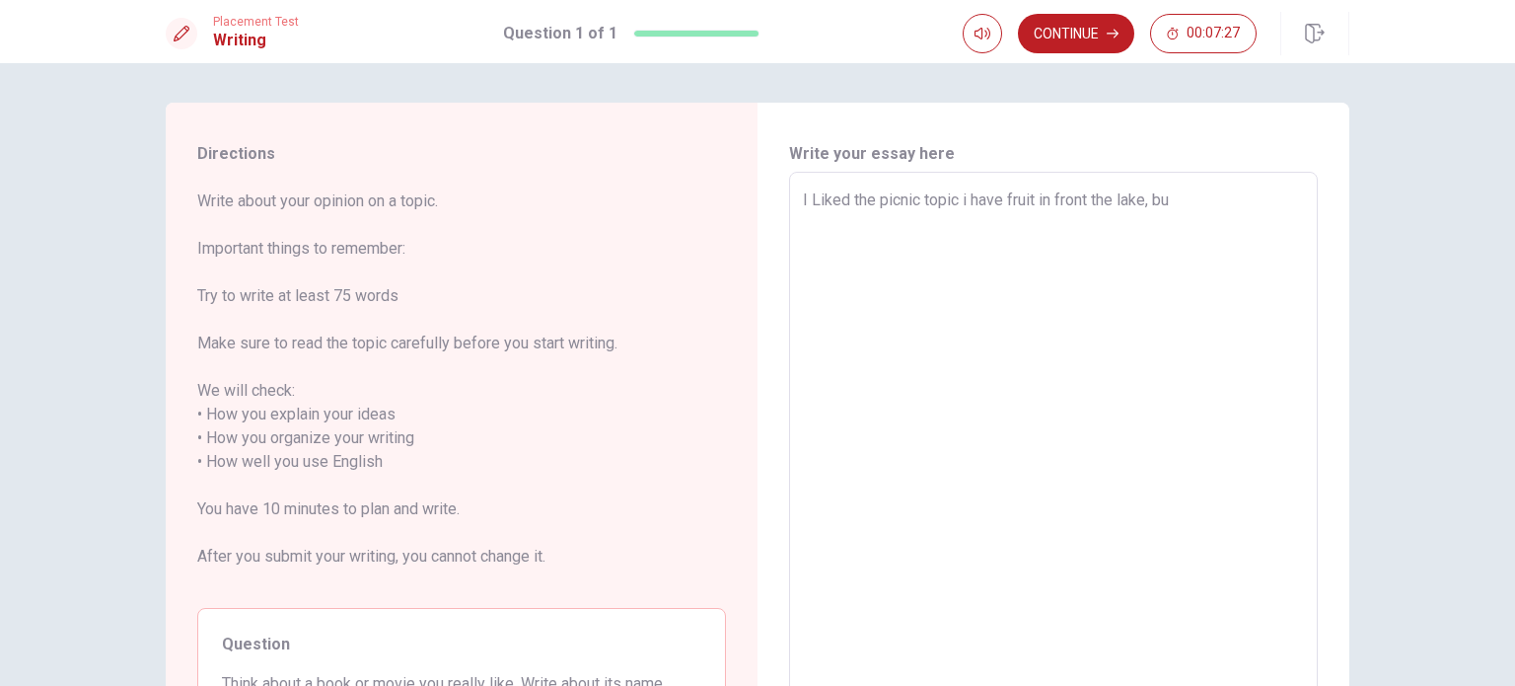
type textarea "x"
type textarea "I Liked the picnic topic i have fruit in front the lake, but"
type textarea "x"
type textarea "I Liked the picnic topic i have fruit in front the lake, but"
type textarea "x"
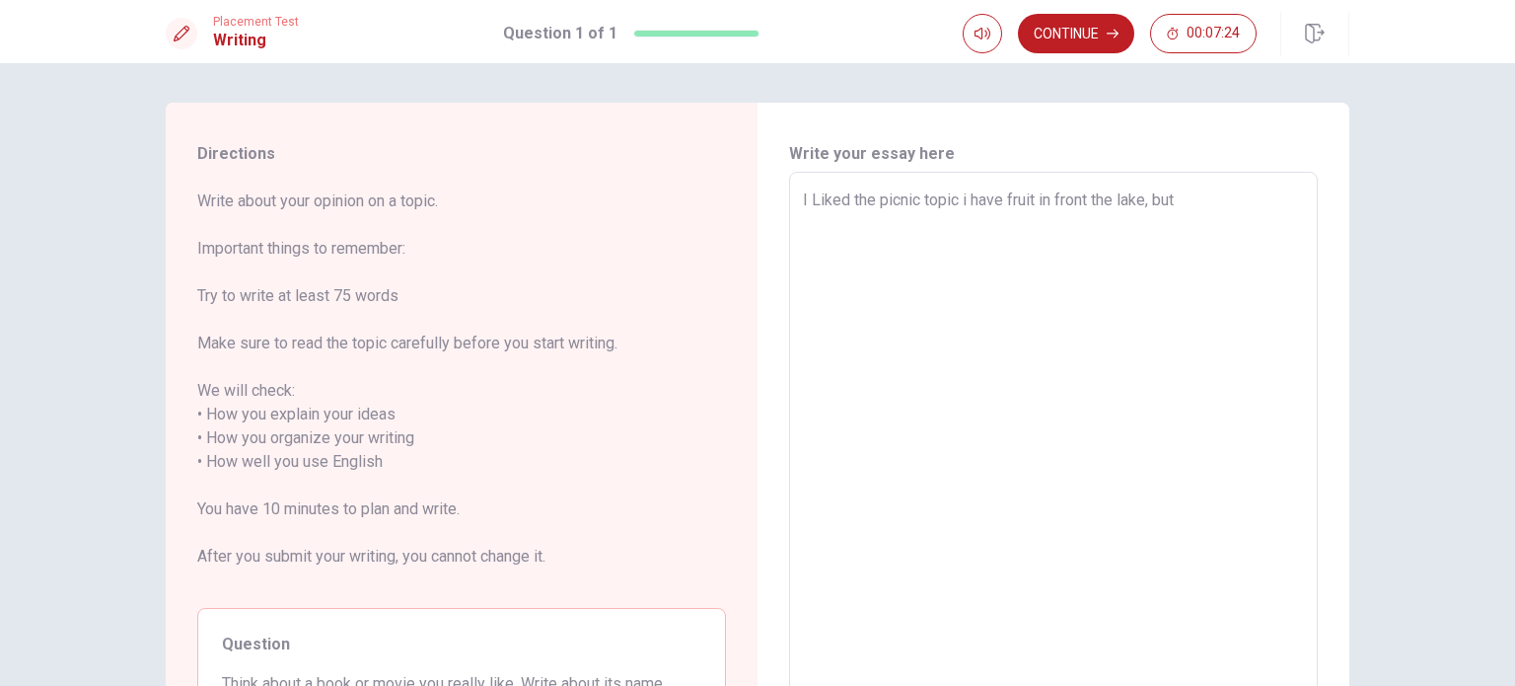
type textarea "I Liked the picnic topic i have fruit in front the lake, but i"
type textarea "x"
type textarea "I Liked the picnic topic i have fruit in front the lake, but in"
type textarea "x"
type textarea "I Liked the picnic topic i have fruit in front the lake, but in"
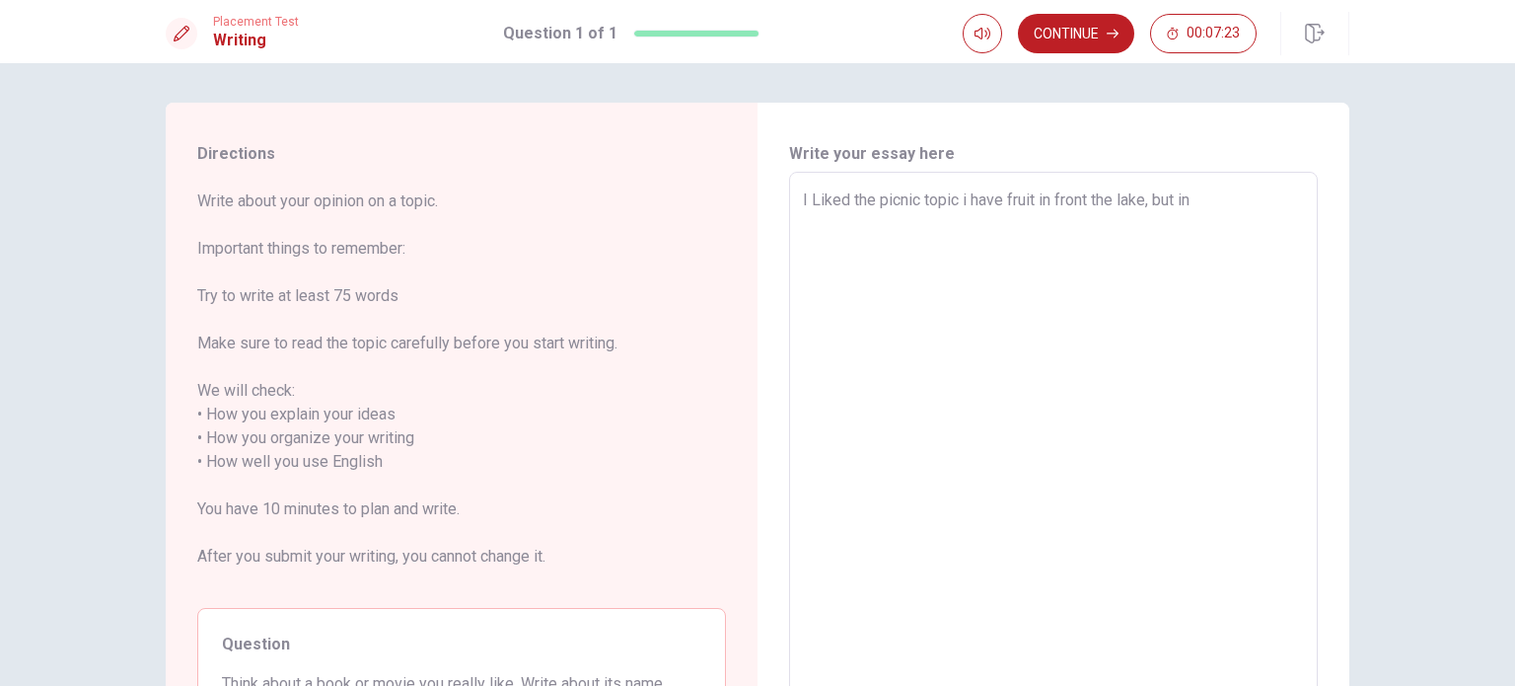
type textarea "x"
type textarea "I Liked the picnic topic i have fruit in front the lake, but in t"
type textarea "x"
type textarea "I Liked the picnic topic i have fruit in front the lake, but in th"
type textarea "x"
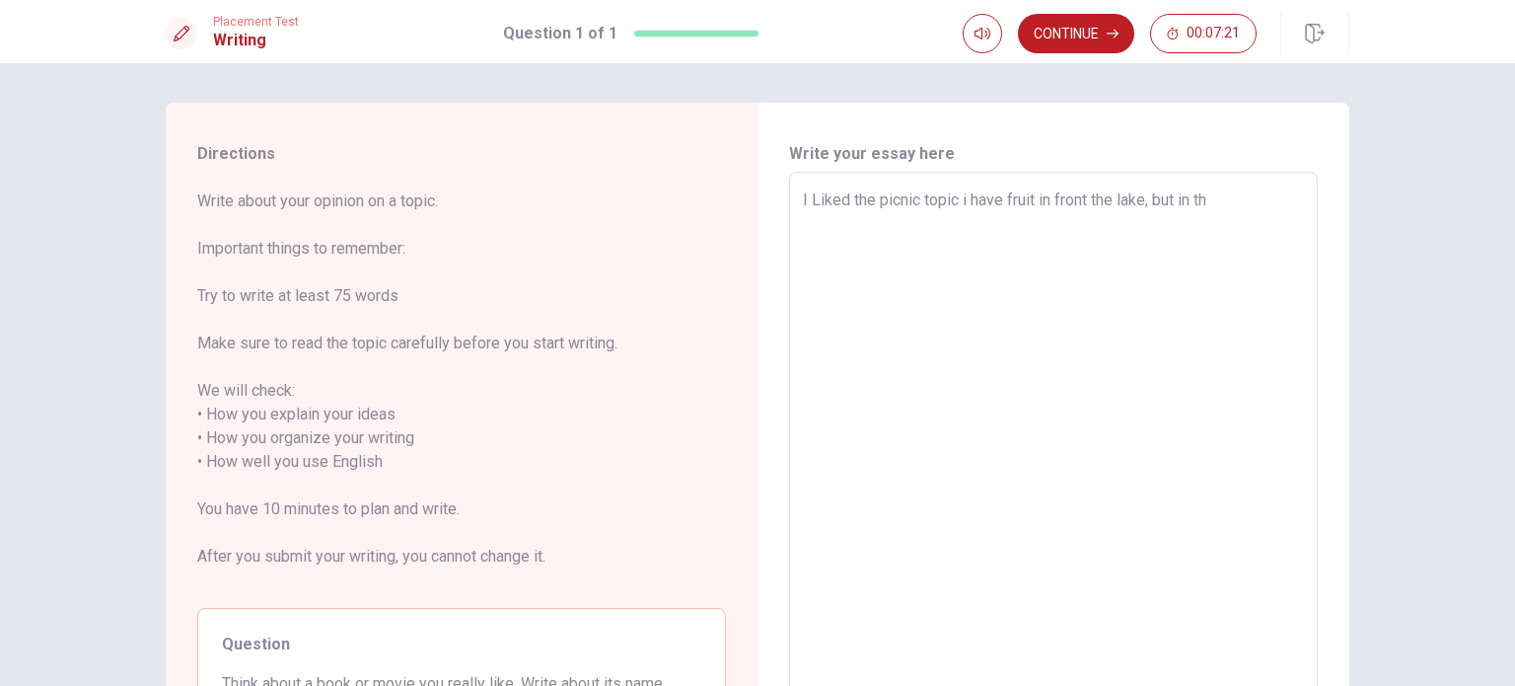
type textarea "I Liked the picnic topic i have fruit in front the lake, but in the"
type textarea "x"
type textarea "I Liked the picnic topic i have fruit in front the lake, but in the"
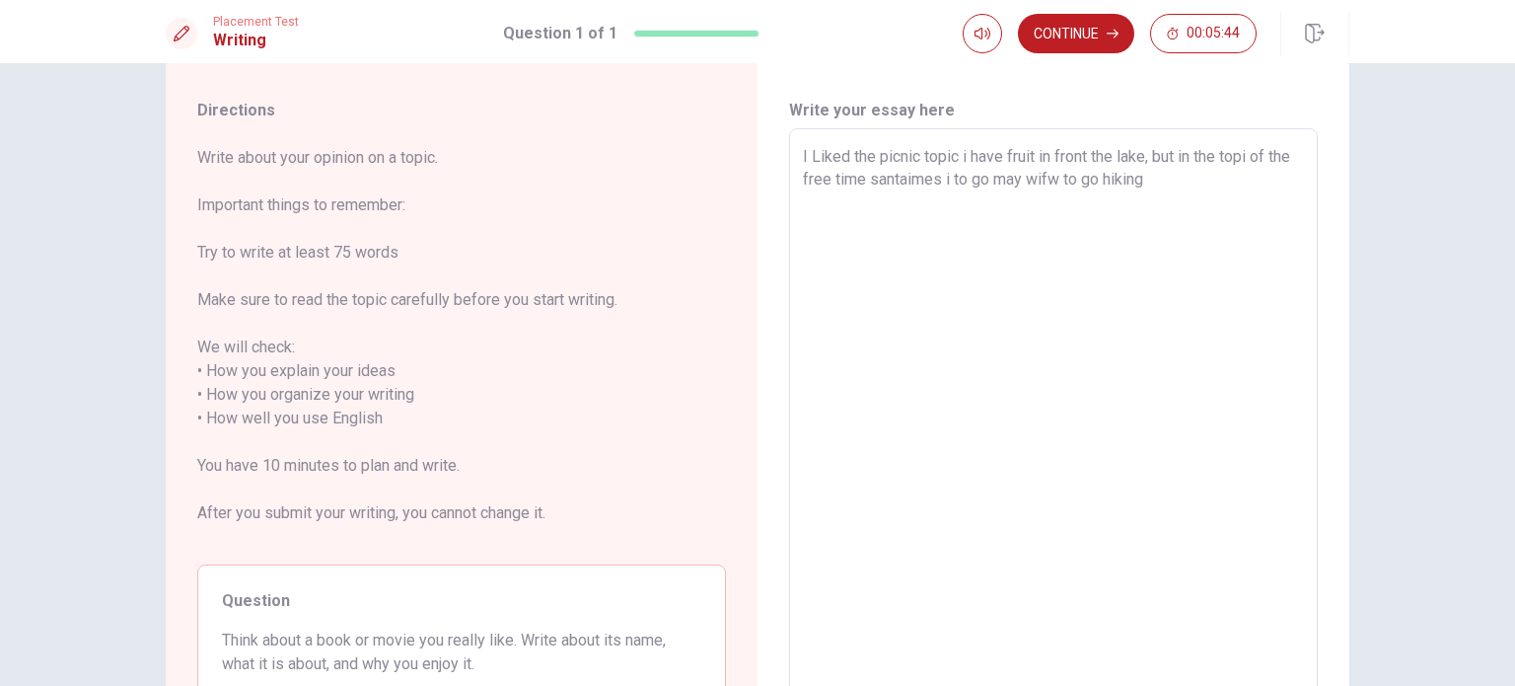
scroll to position [41, 0]
click at [794, 157] on div "I Liked the picnic topic i have fruit in front the lake, but in the topi of the…" at bounding box center [1053, 420] width 529 height 580
click at [803, 156] on textarea "I Liked the picnic topic i have fruit in front the lake, but in the topi of the…" at bounding box center [1053, 420] width 501 height 547
click at [808, 157] on textarea "I Liked the picnic topic i have fruit in front the lake, but in the topi of the…" at bounding box center [1053, 420] width 501 height 547
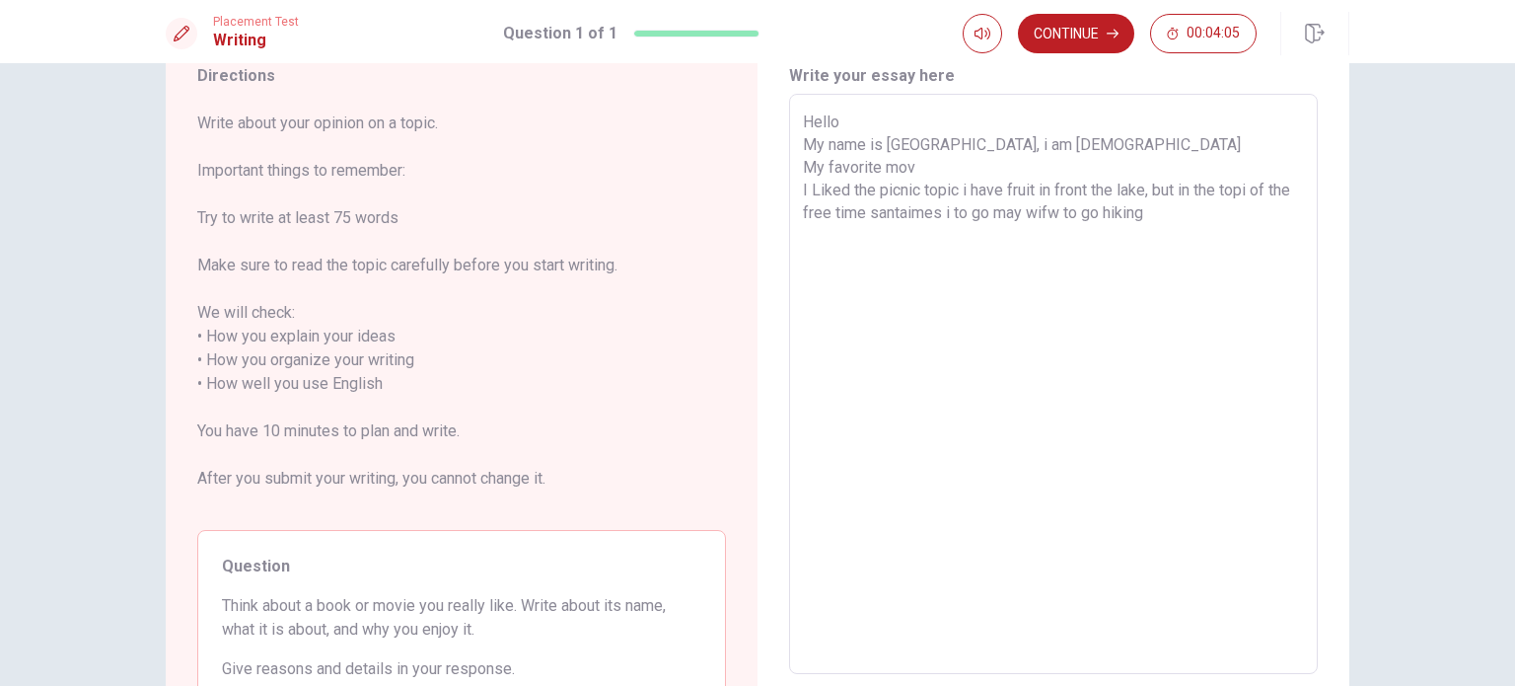
scroll to position [0, 0]
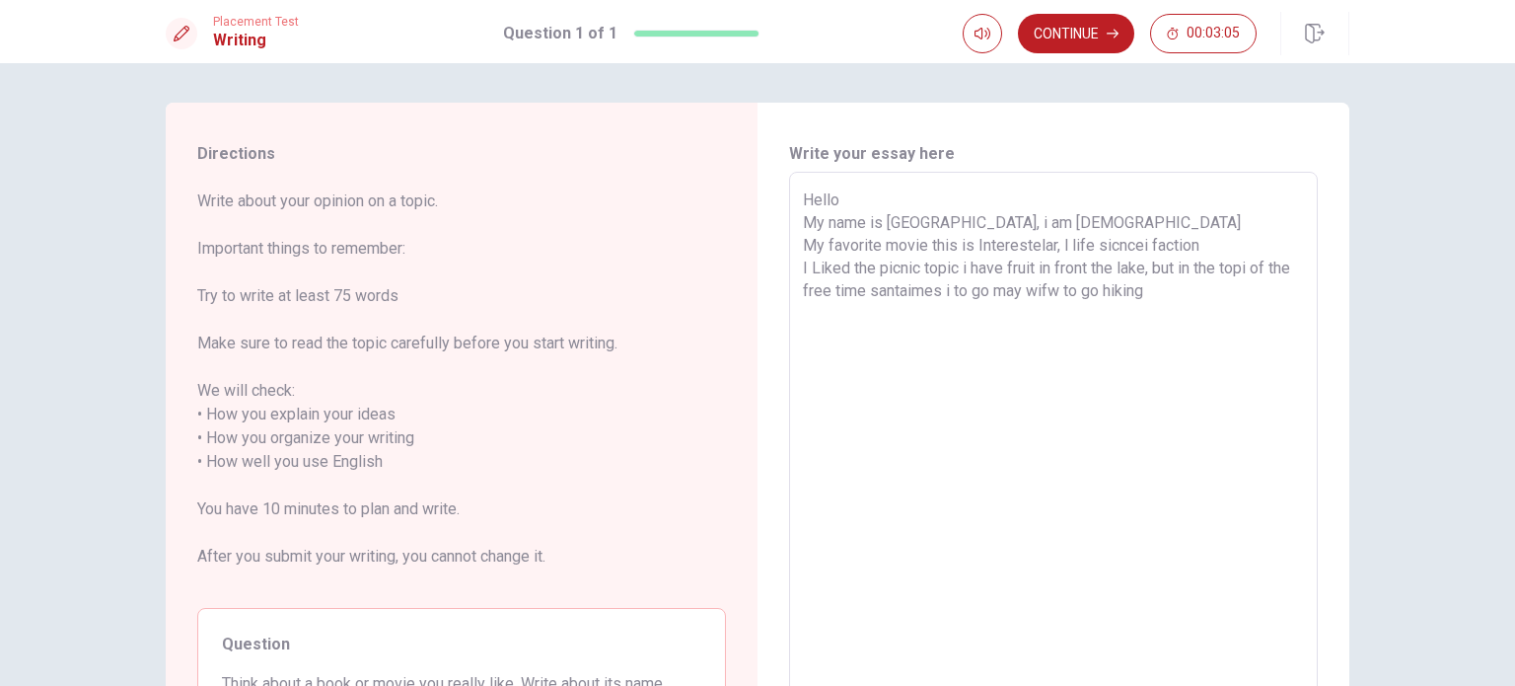
click at [1079, 244] on textarea "Hello My name is [GEOGRAPHIC_DATA], i am [DEMOGRAPHIC_DATA] My favorite movie t…" at bounding box center [1053, 461] width 501 height 547
click at [1223, 248] on textarea "Hello My name is [GEOGRAPHIC_DATA], i am [DEMOGRAPHIC_DATA] My favorite movie t…" at bounding box center [1053, 461] width 501 height 547
click at [1141, 241] on textarea "Hello My name is [GEOGRAPHIC_DATA], i am [DEMOGRAPHIC_DATA] My favorite movie t…" at bounding box center [1053, 461] width 501 height 547
click at [1218, 245] on textarea "Hello My name is [GEOGRAPHIC_DATA], i am [DEMOGRAPHIC_DATA] My favorite movie t…" at bounding box center [1053, 461] width 501 height 547
click at [1121, 270] on textarea "Hello My name is [GEOGRAPHIC_DATA], i am [DEMOGRAPHIC_DATA] My favorite movie t…" at bounding box center [1053, 461] width 501 height 547
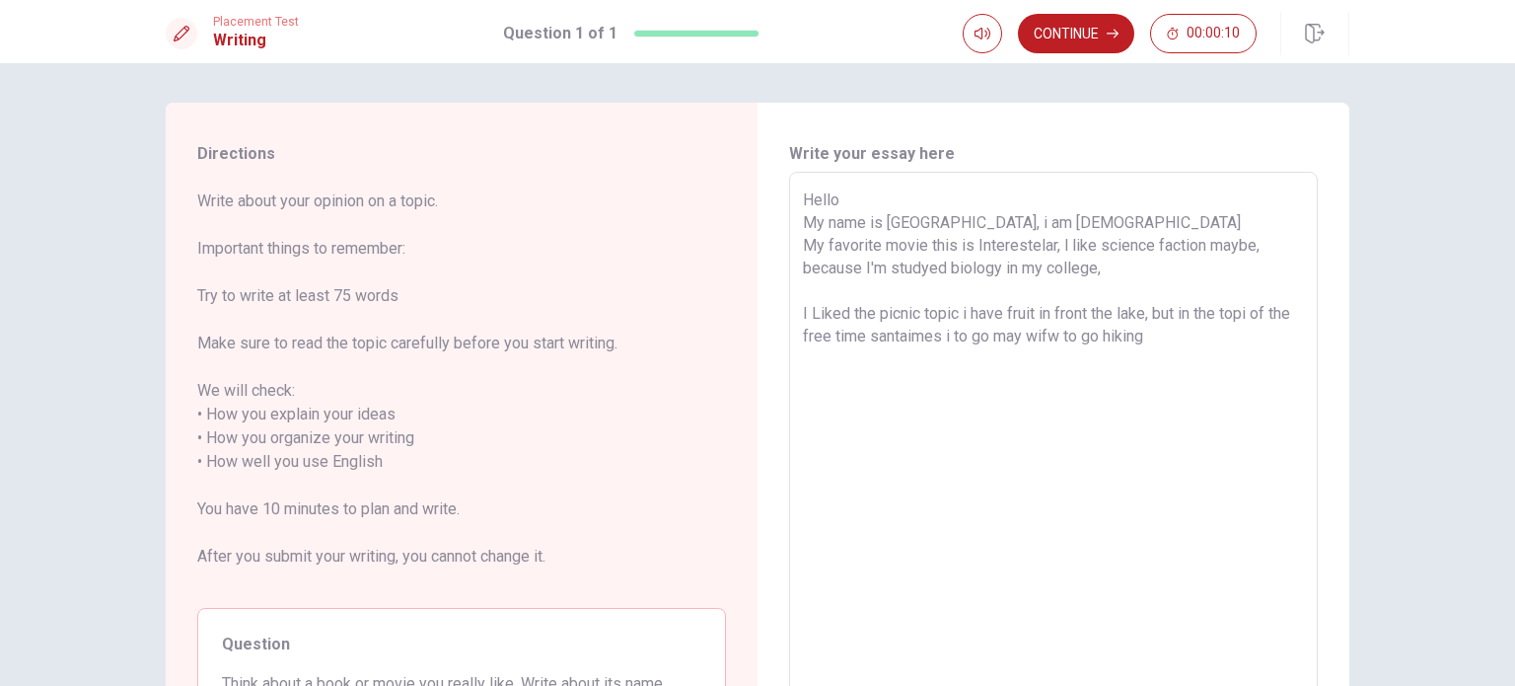
click at [811, 284] on textarea "Hello My name is [GEOGRAPHIC_DATA], i am [DEMOGRAPHIC_DATA] My favorite movie t…" at bounding box center [1053, 461] width 501 height 547
click at [1081, 34] on button "Continue" at bounding box center [1076, 33] width 116 height 39
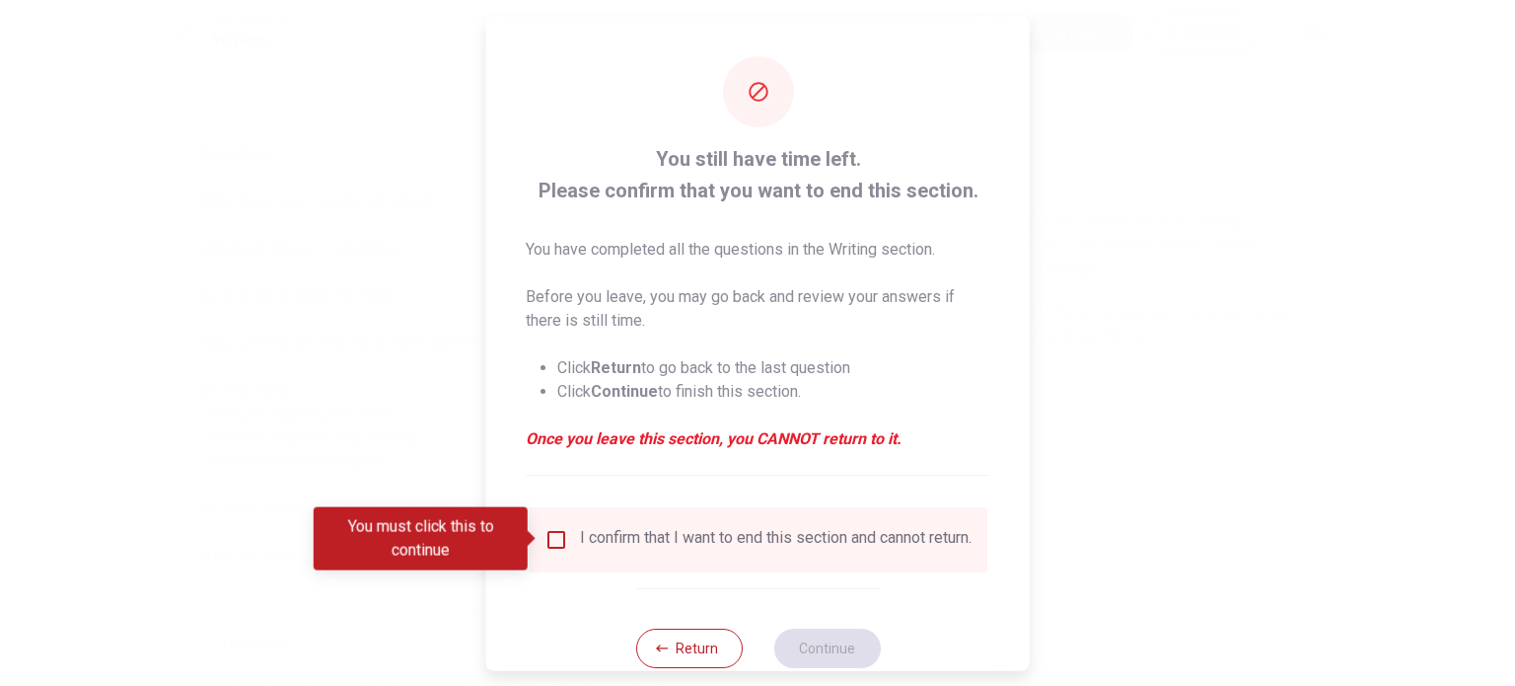
scroll to position [49, 0]
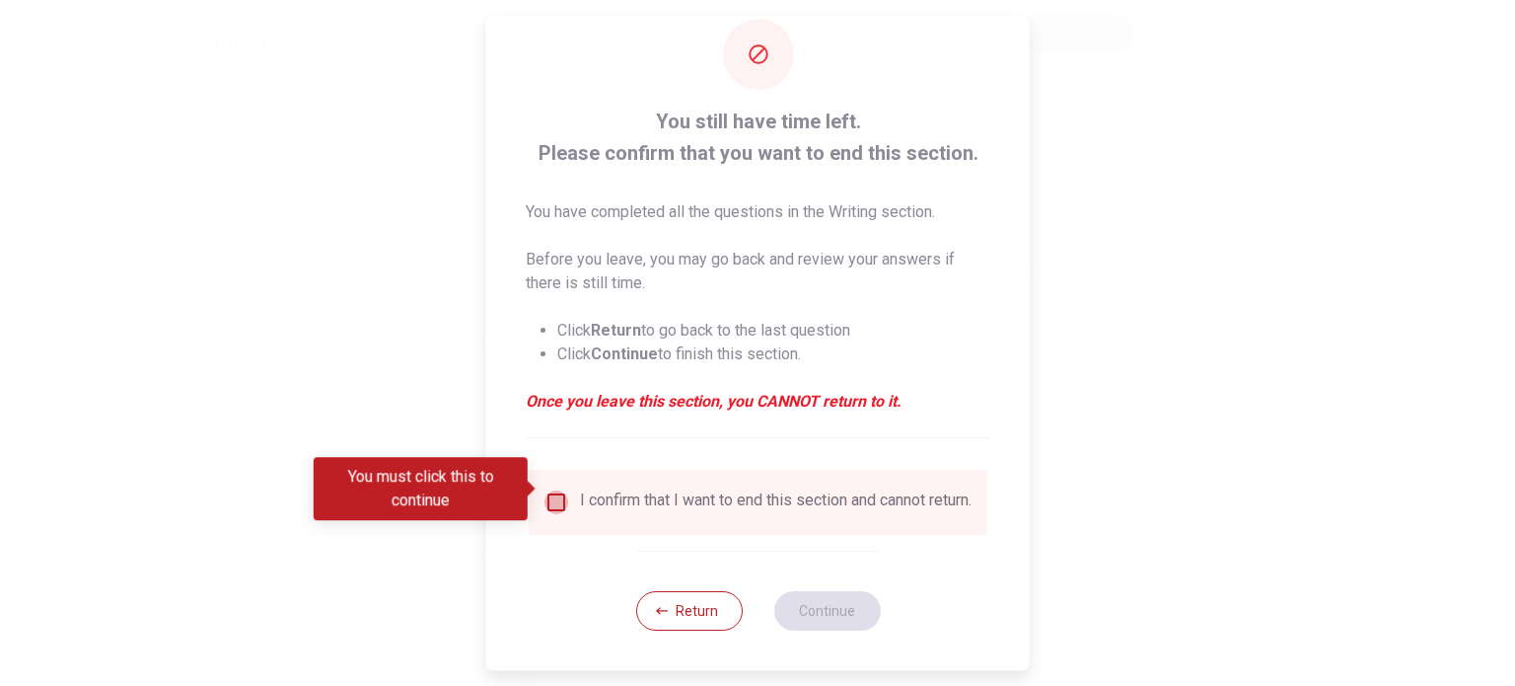
click at [554, 490] on input "You must click this to continue" at bounding box center [556, 502] width 24 height 24
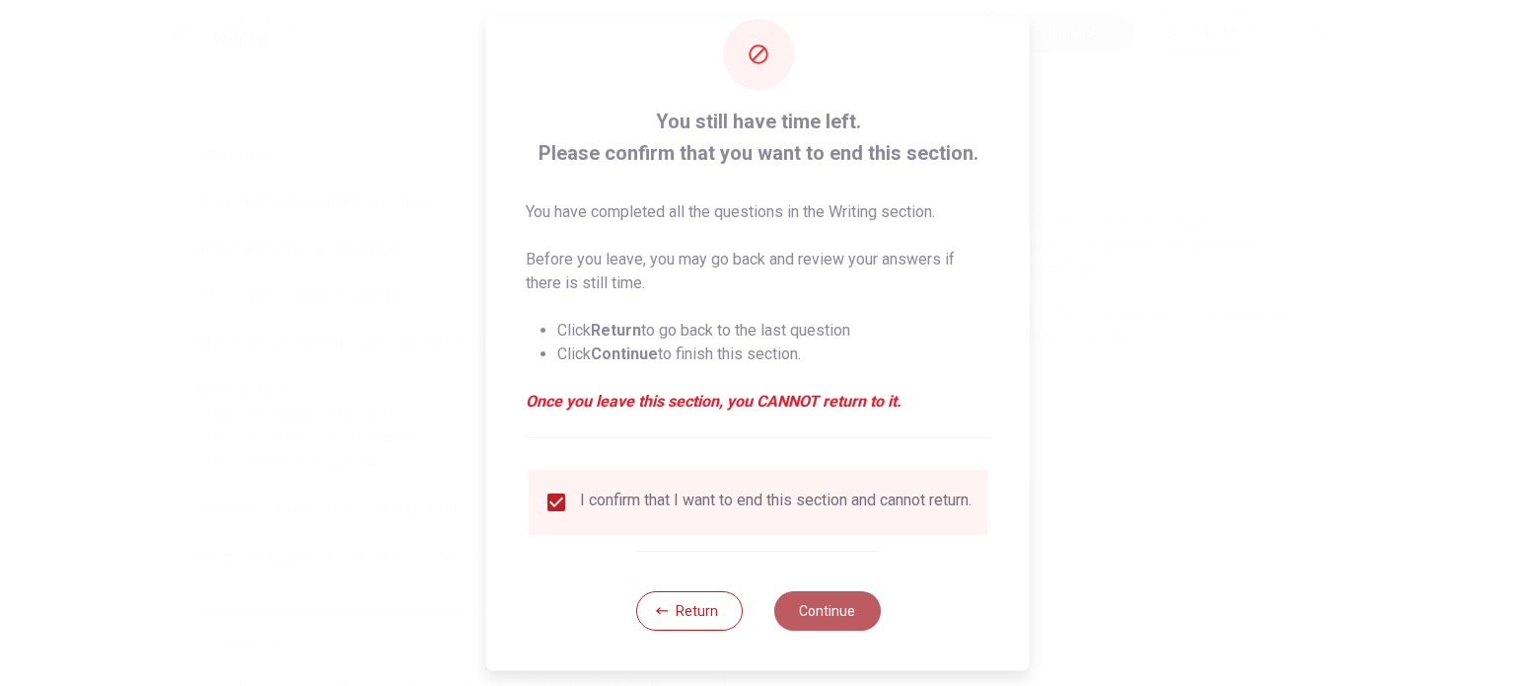
click at [835, 620] on button "Continue" at bounding box center [826, 610] width 107 height 39
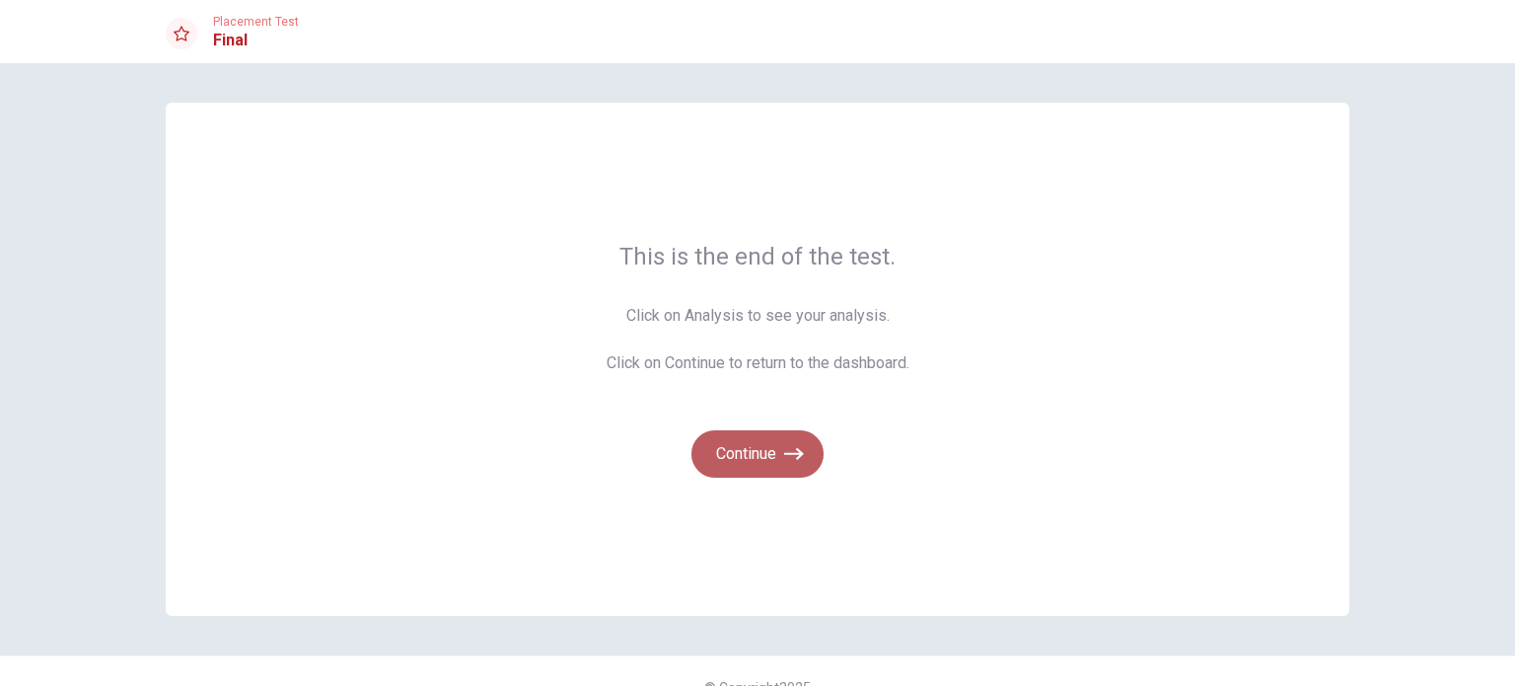
click at [755, 452] on button "Continue" at bounding box center [757, 453] width 132 height 47
